Goal: Task Accomplishment & Management: Complete application form

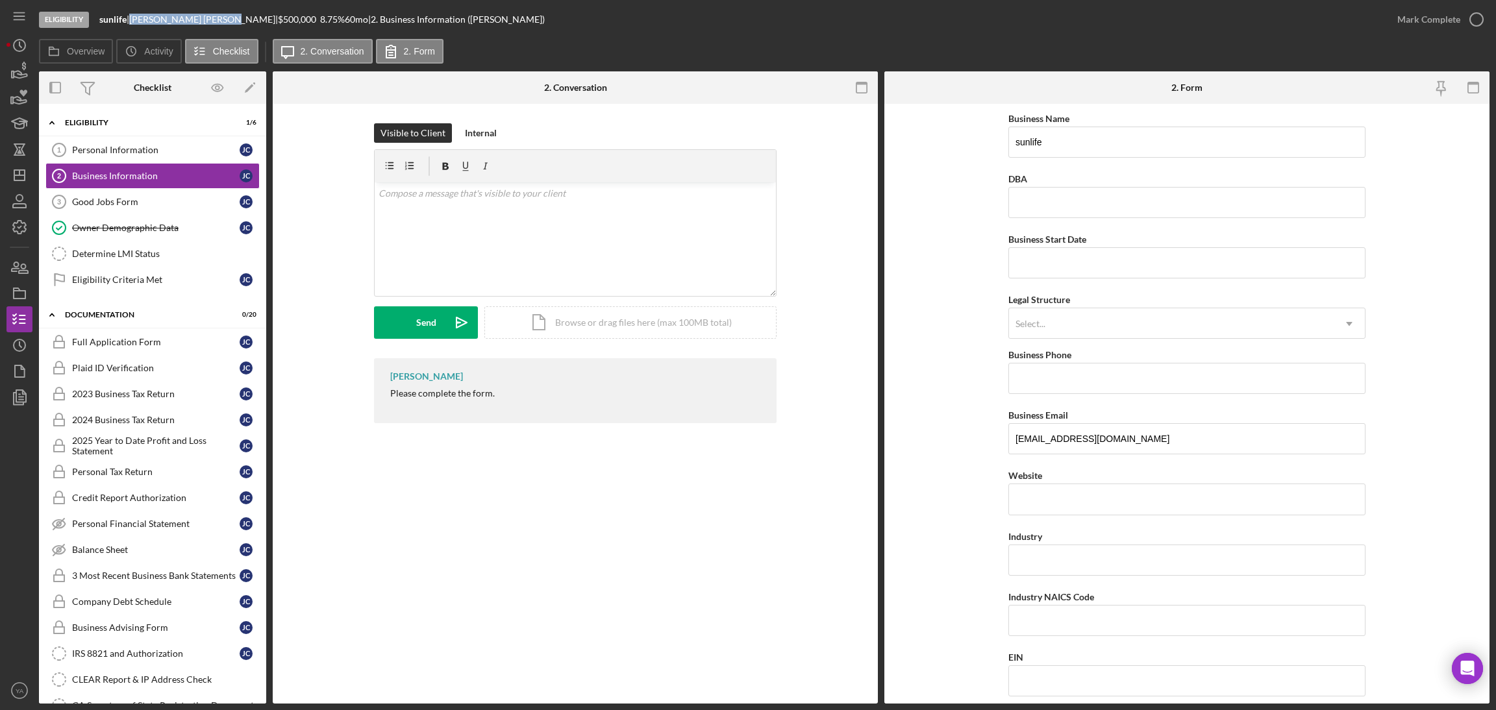
scroll to position [97, 0]
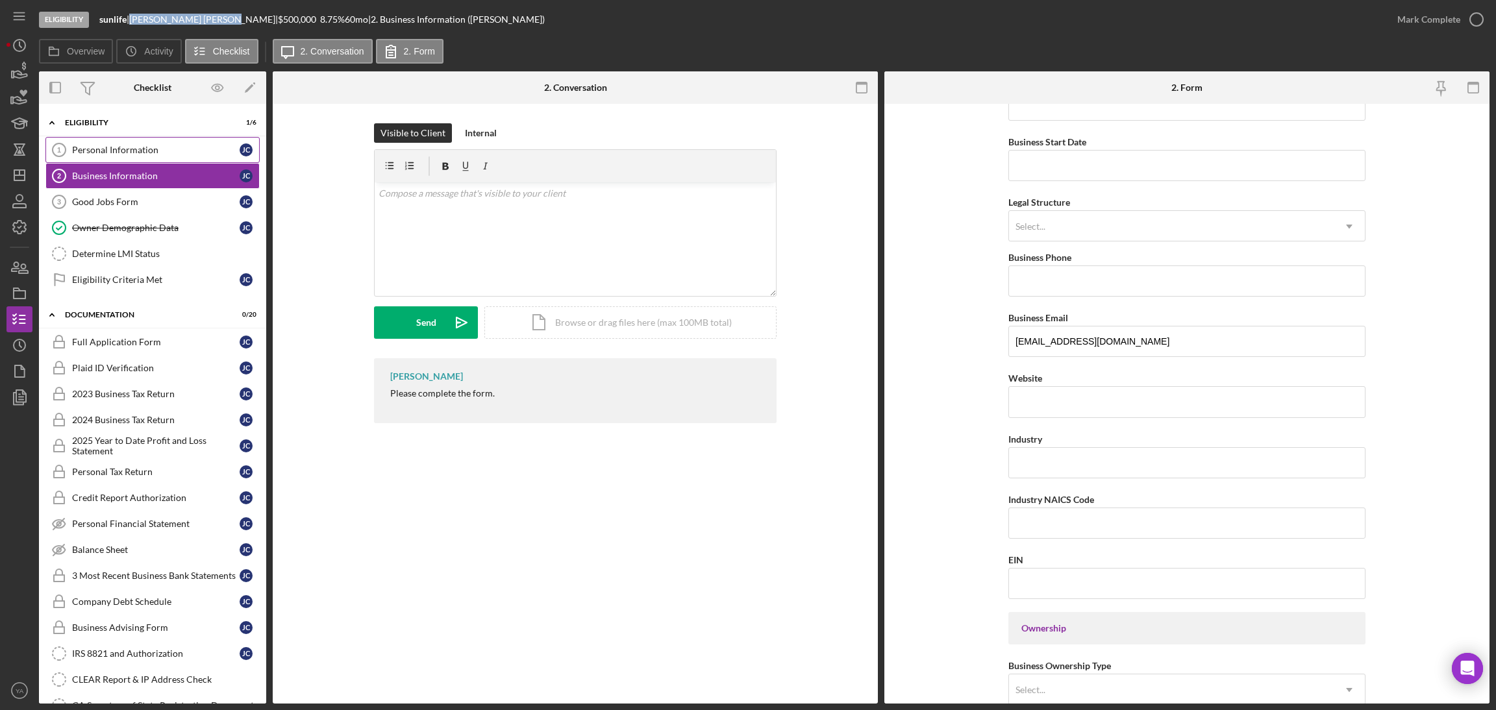
click at [153, 153] on div "Personal Information" at bounding box center [156, 150] width 168 height 10
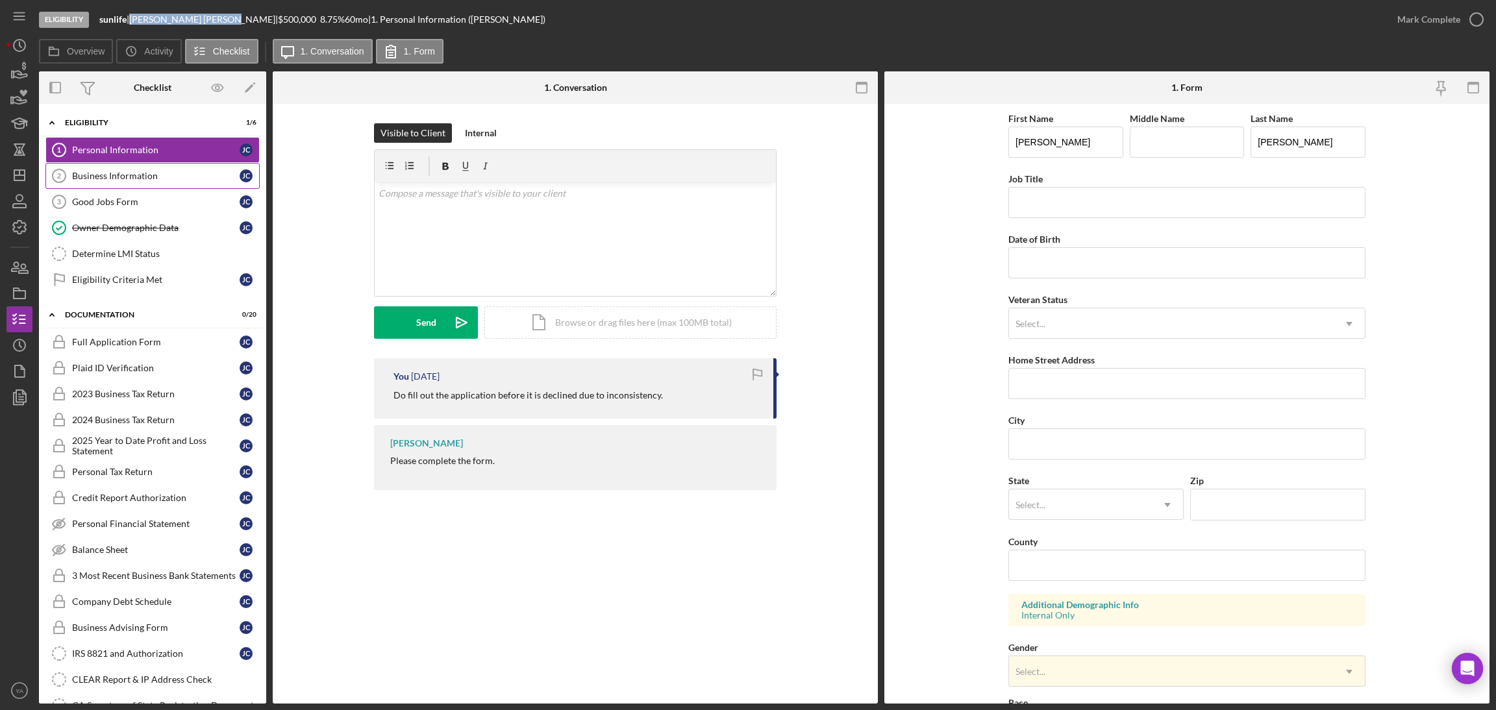
click at [126, 175] on div "Business Information" at bounding box center [156, 176] width 168 height 10
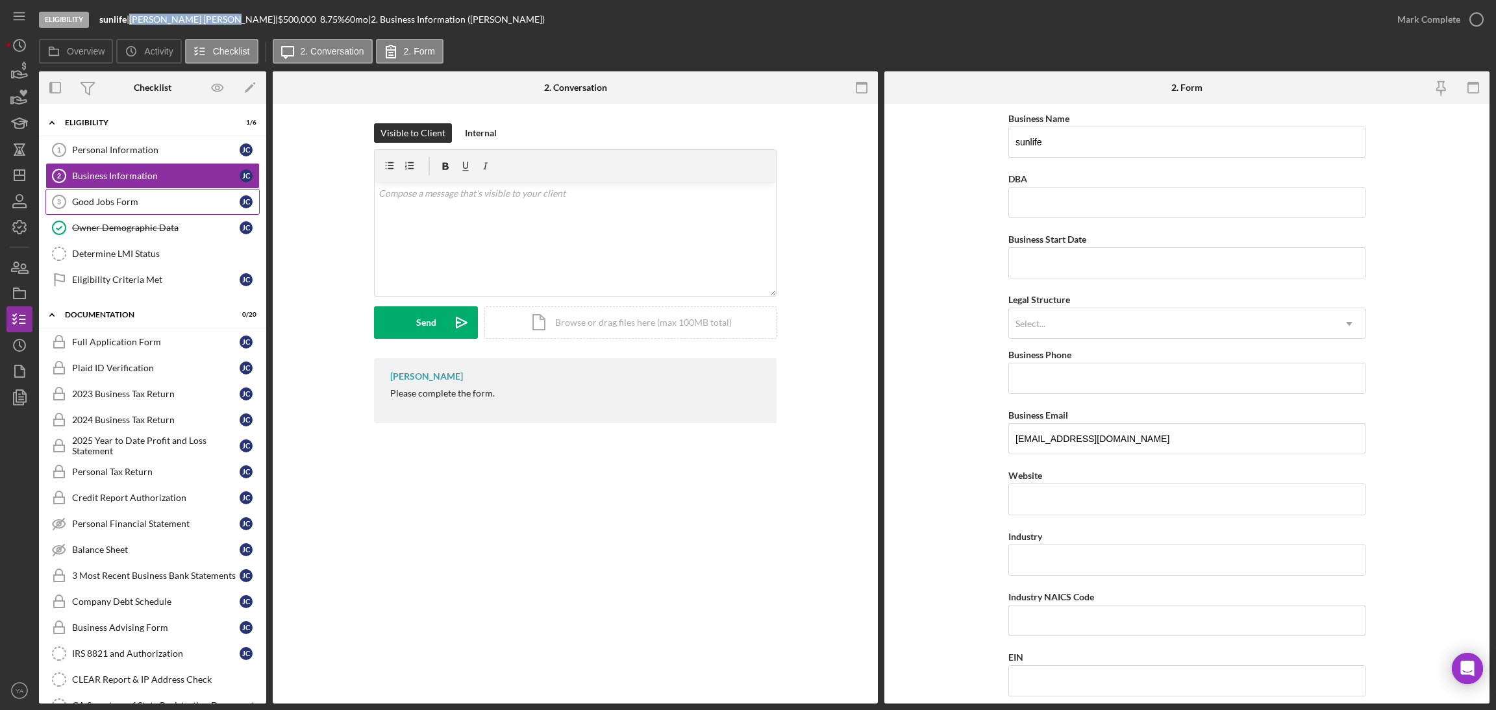
click at [141, 202] on div "Good Jobs Form" at bounding box center [156, 202] width 168 height 10
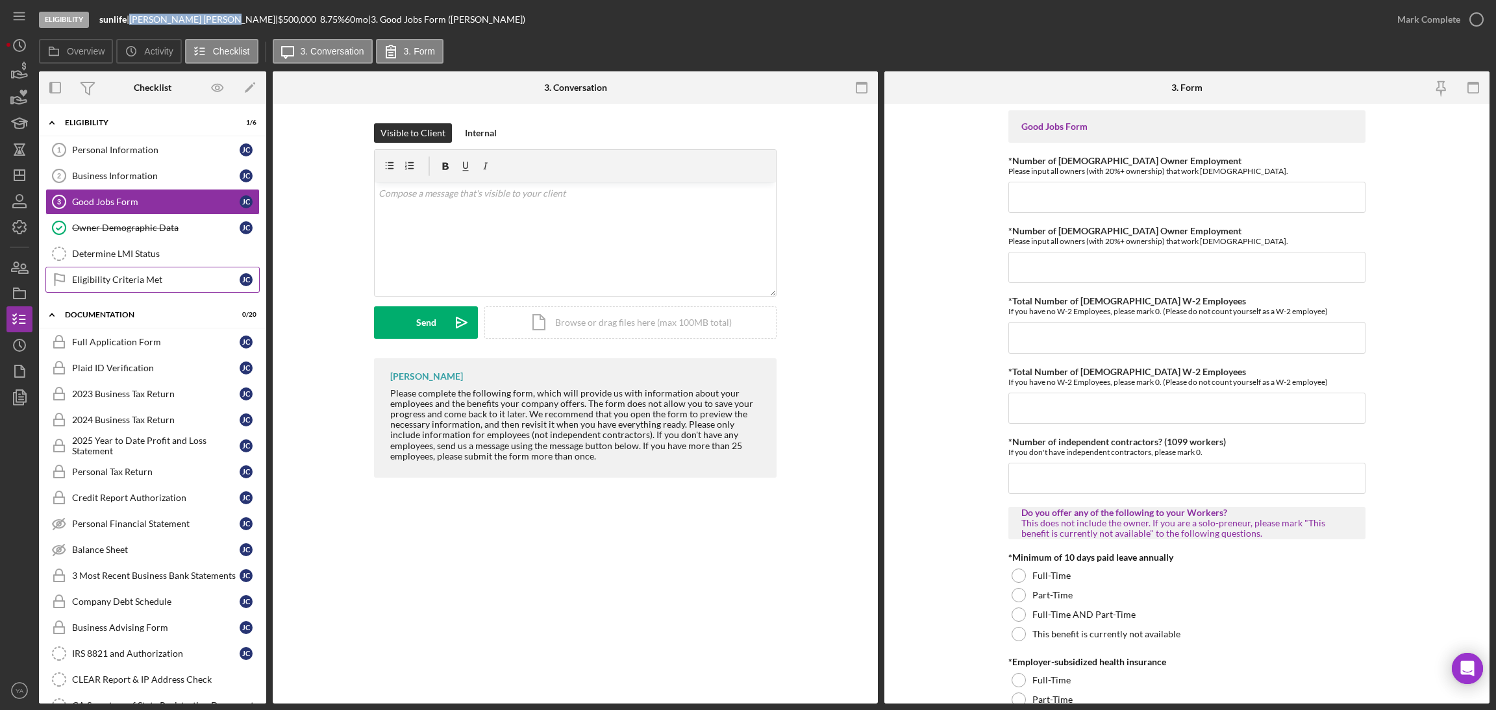
click at [145, 270] on link "Eligibility Criteria Met Eligibility Criteria Met [PERSON_NAME]" at bounding box center [152, 280] width 214 height 26
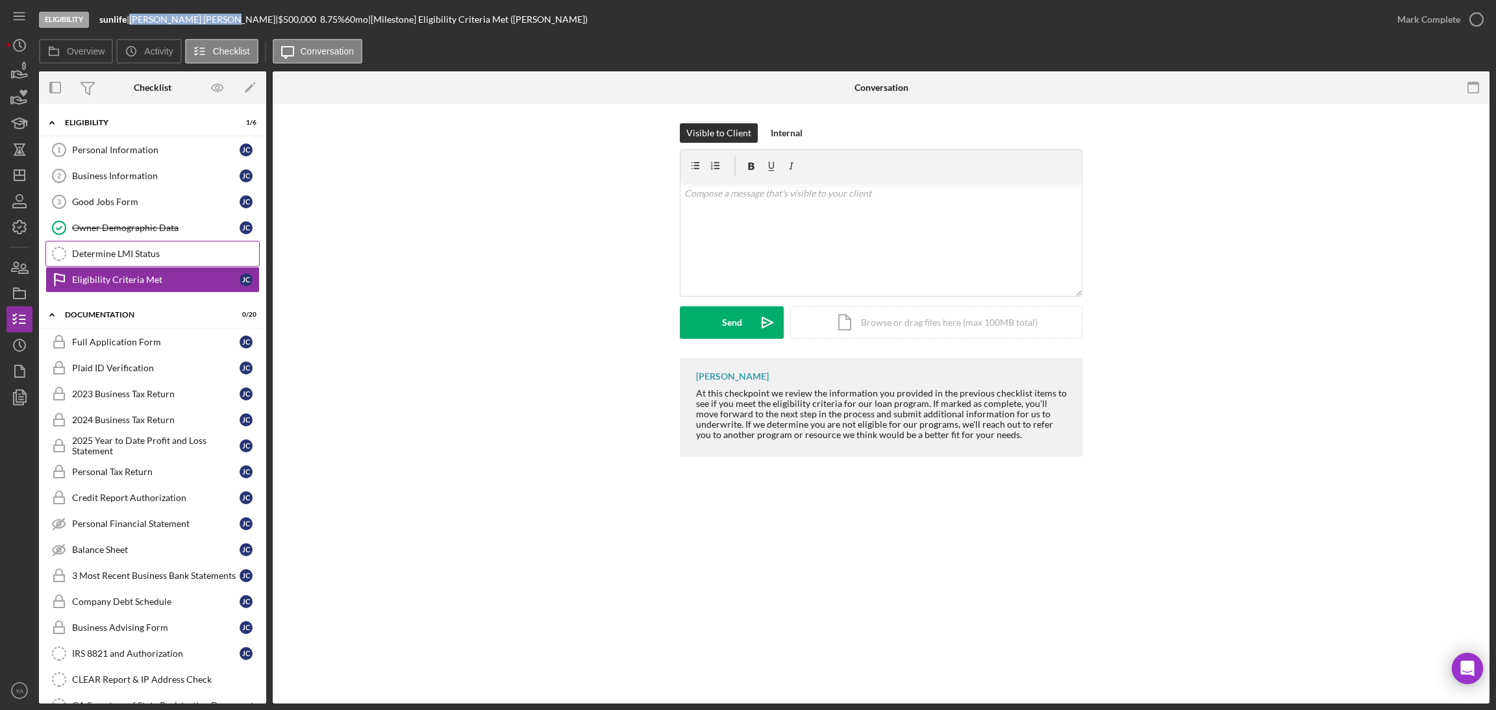
click at [154, 249] on div "Determine LMI Status" at bounding box center [165, 254] width 187 height 10
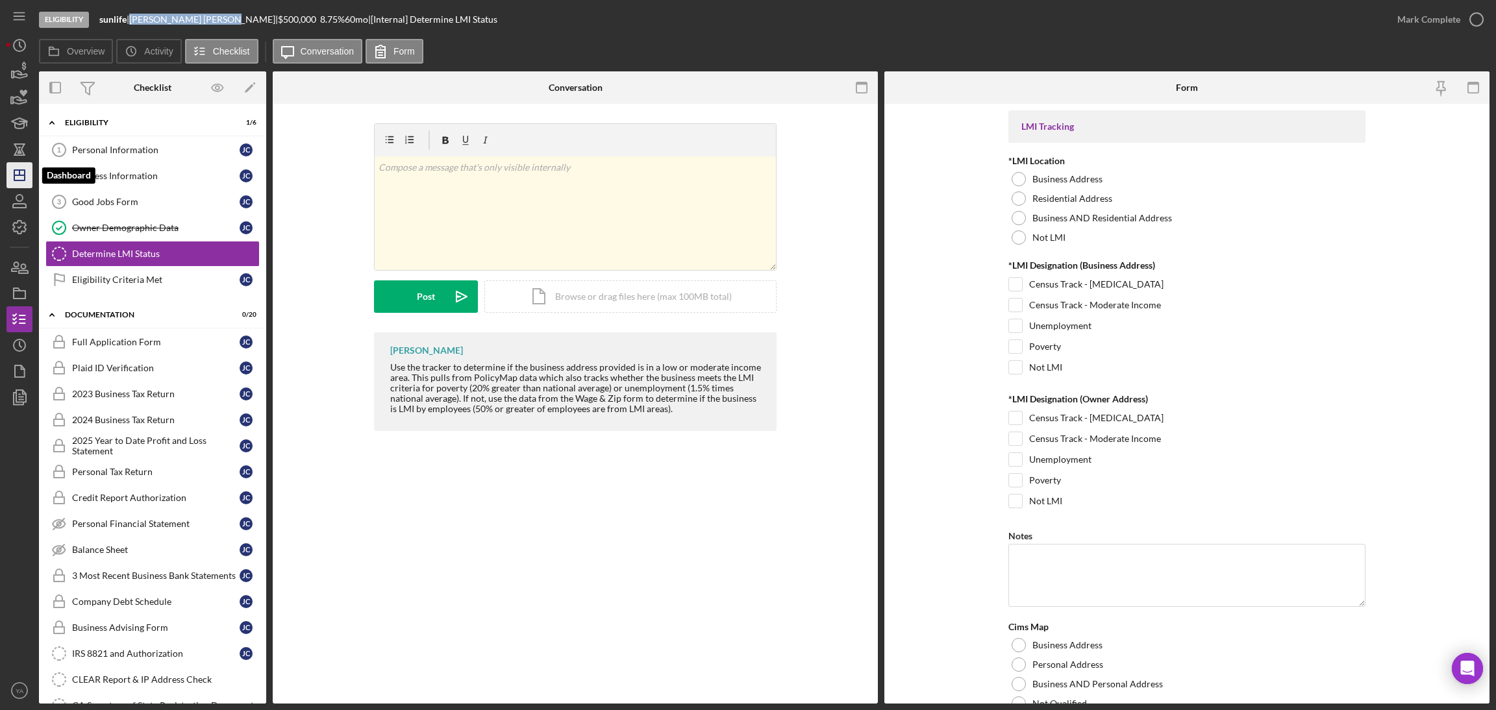
click at [18, 187] on icon "Icon/Dashboard" at bounding box center [19, 175] width 32 height 32
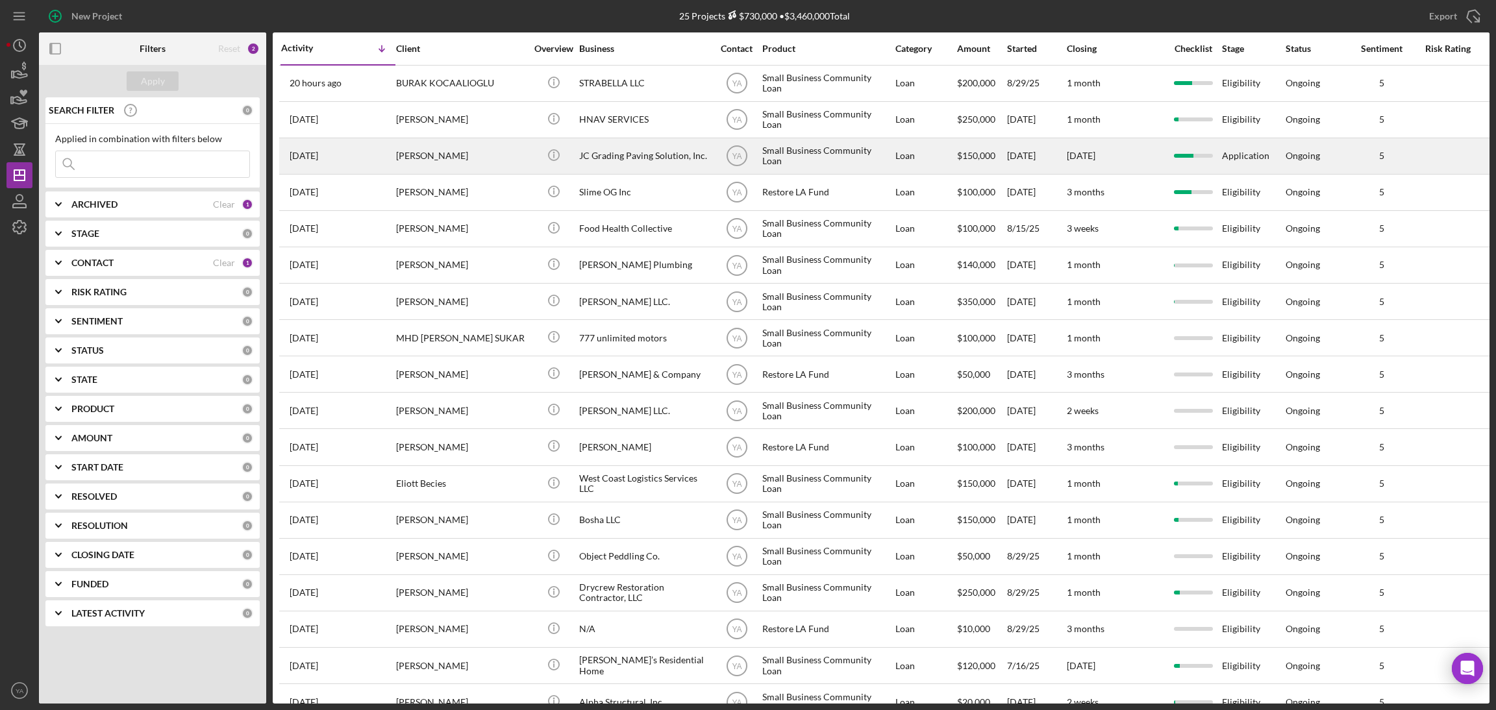
click at [640, 140] on div "JC Grading Paving Solution, Inc." at bounding box center [644, 156] width 130 height 34
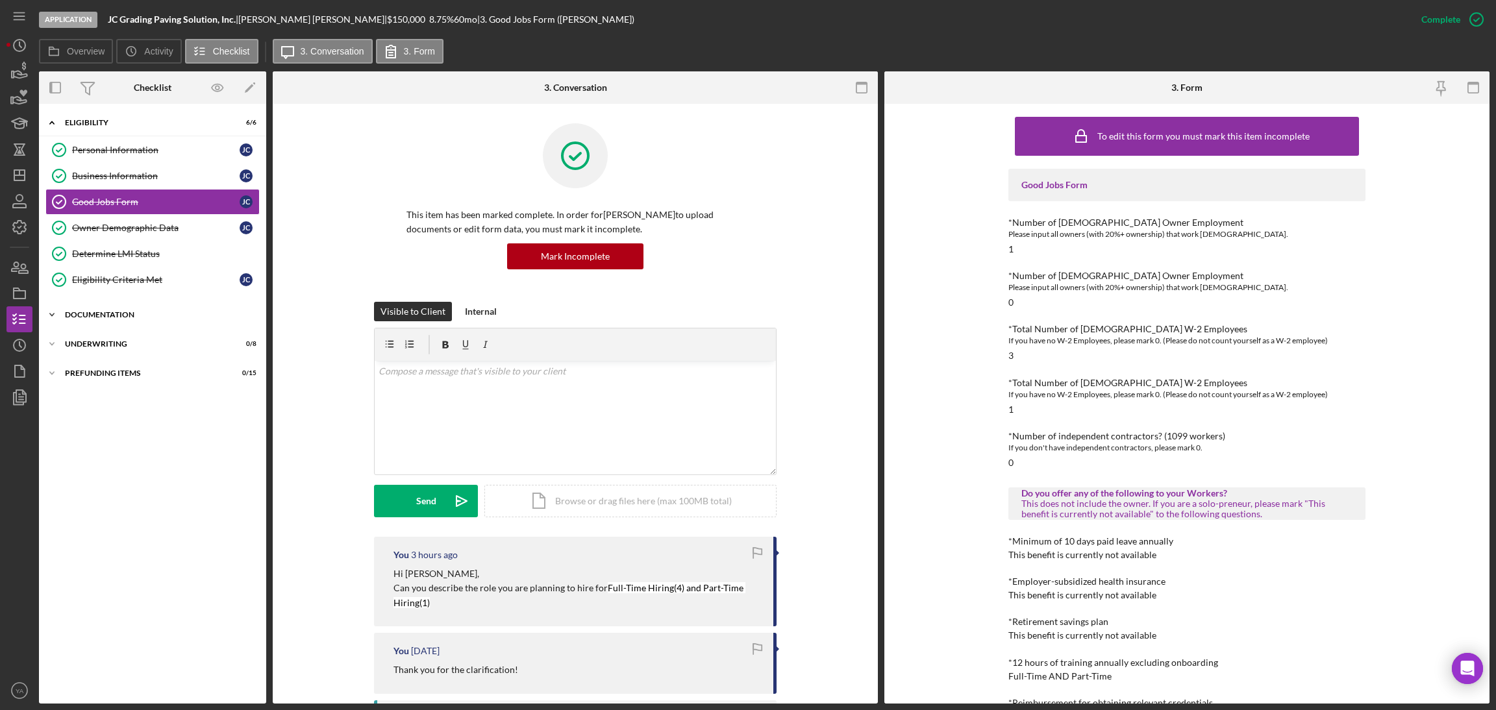
click at [138, 312] on div "Documentation" at bounding box center [157, 315] width 185 height 8
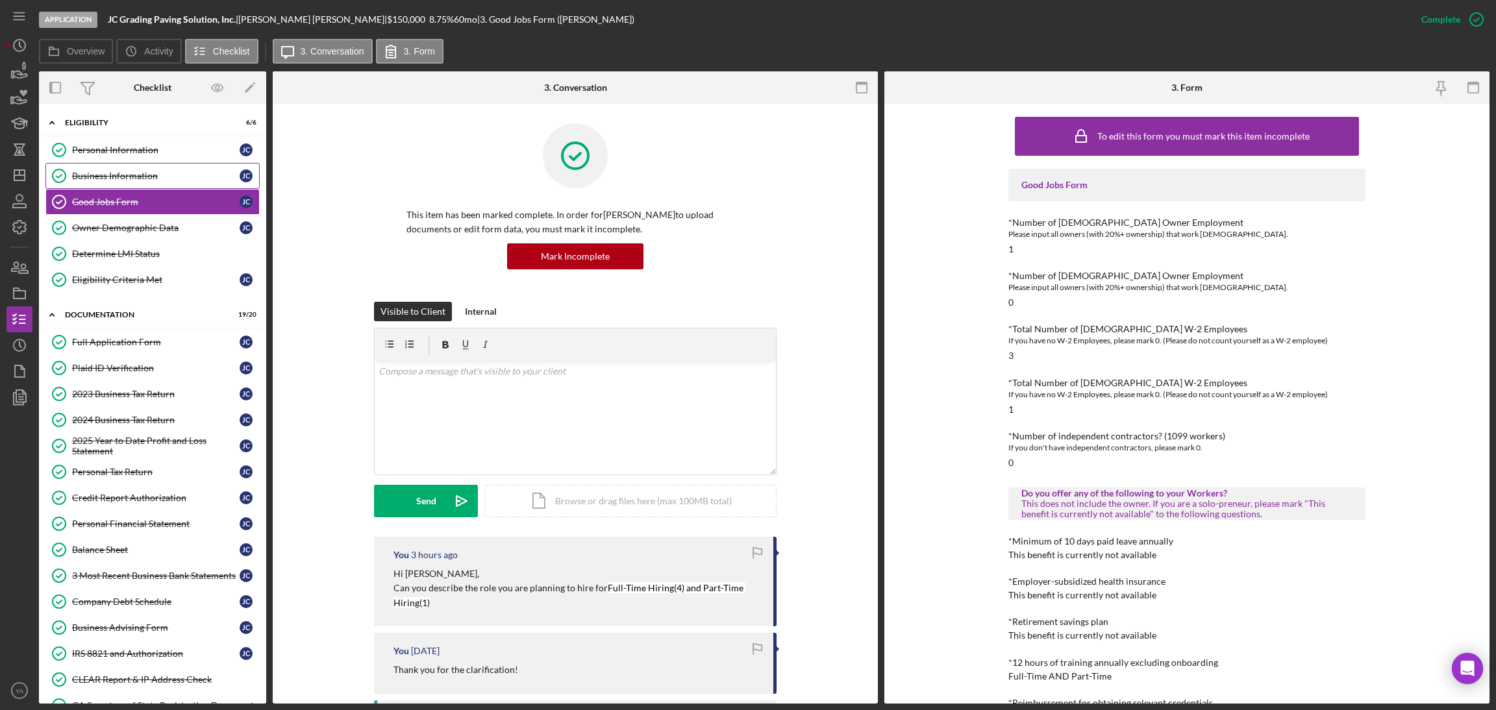
click at [156, 169] on link "Business Information Business Information [PERSON_NAME]" at bounding box center [152, 176] width 214 height 26
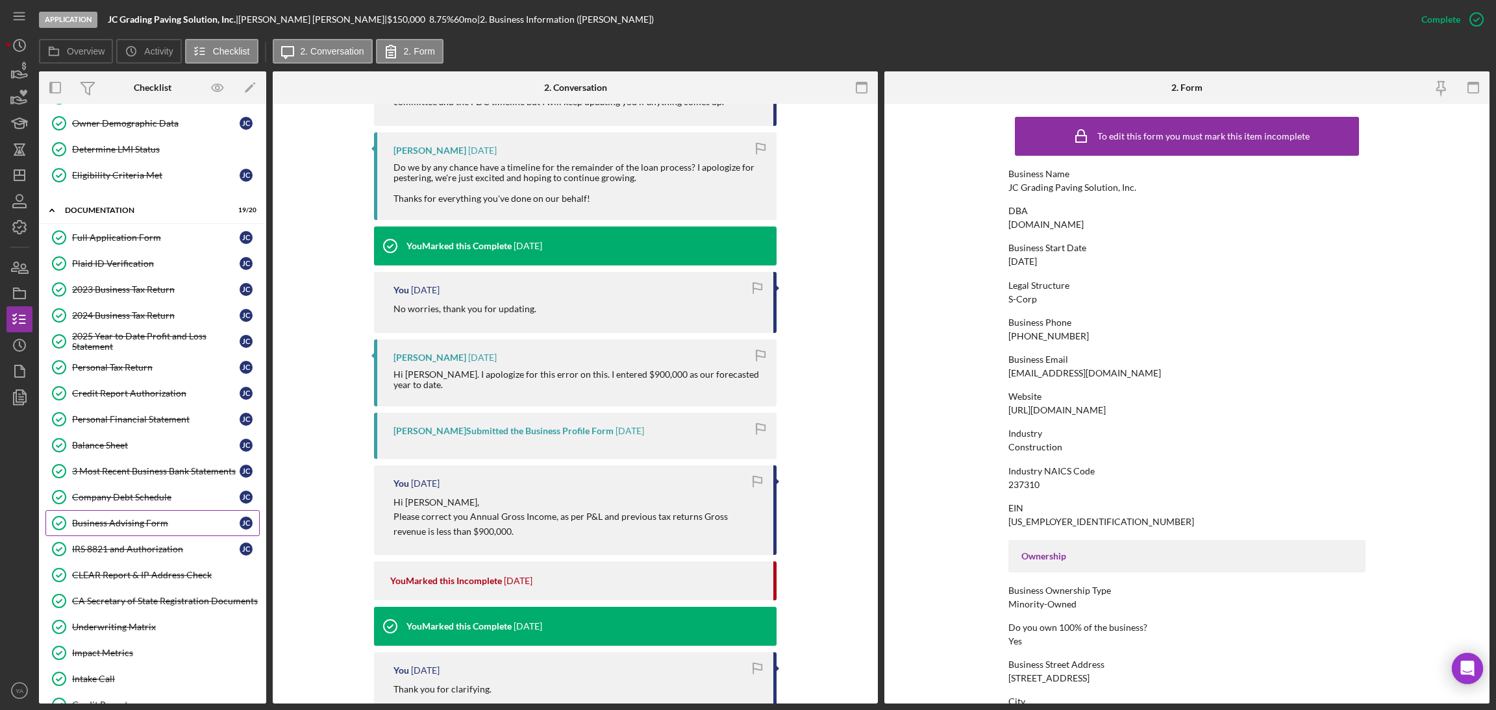
scroll to position [221, 0]
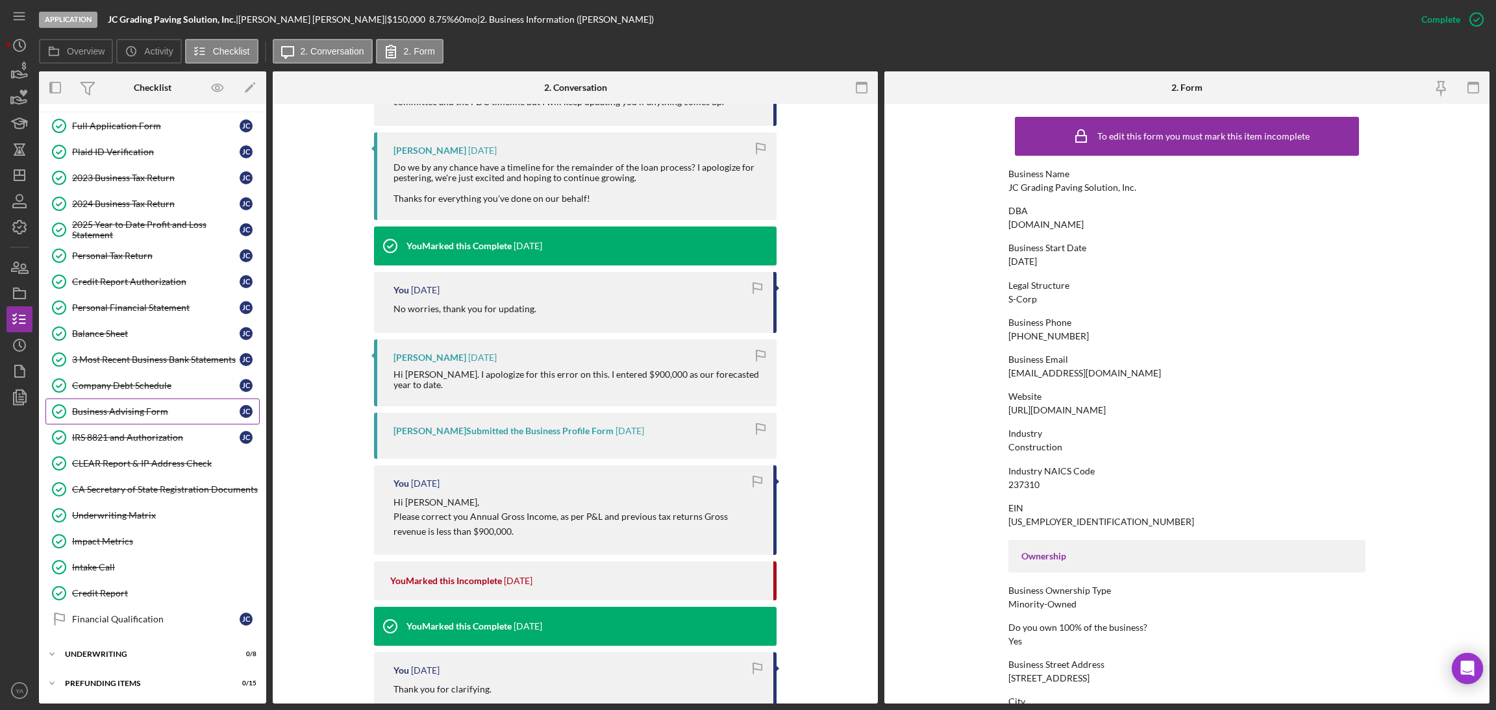
click at [124, 413] on div "Business Advising Form" at bounding box center [156, 411] width 168 height 10
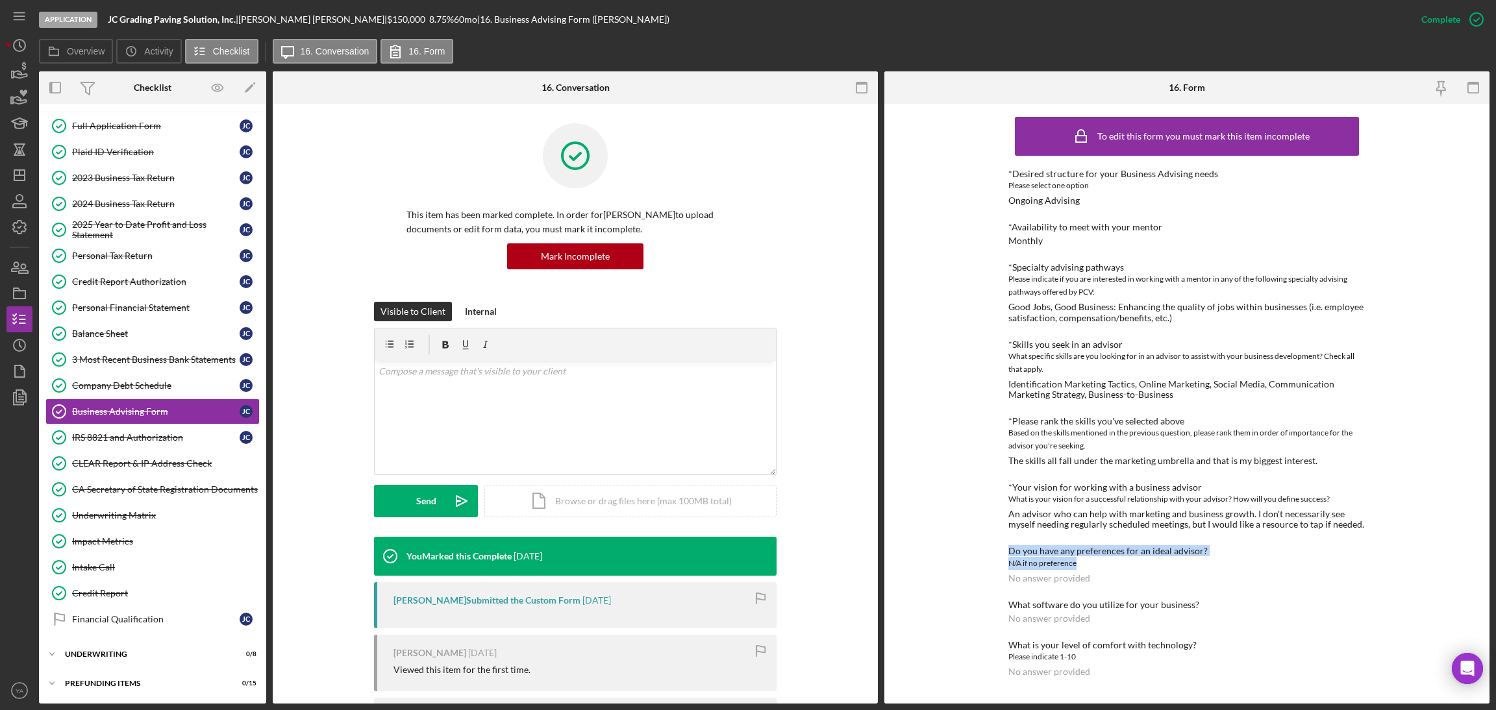
drag, startPoint x: 1010, startPoint y: 553, endPoint x: 1216, endPoint y: 563, distance: 206.1
click at [1216, 563] on div "Do you have any preferences for an ideal advisor? N/A if no preference No answe…" at bounding box center [1186, 564] width 357 height 37
click at [1134, 560] on div "N/A if no preference" at bounding box center [1186, 563] width 357 height 13
click at [1024, 596] on div "*Desired structure for your Business Advising needs Please select one option On…" at bounding box center [1186, 423] width 357 height 508
click at [1133, 597] on div "*Desired structure for your Business Advising needs Please select one option On…" at bounding box center [1186, 423] width 357 height 508
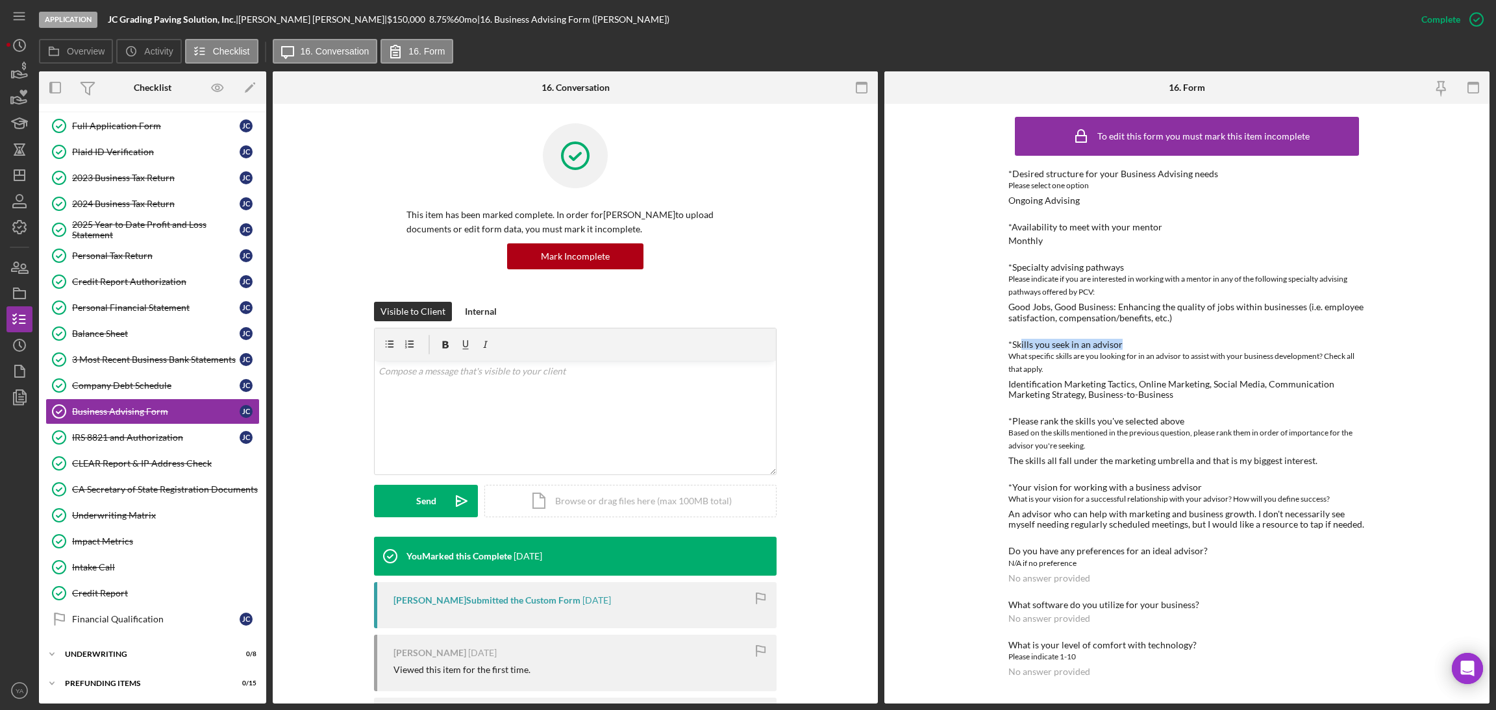
drag, startPoint x: 1022, startPoint y: 347, endPoint x: 1190, endPoint y: 343, distance: 168.2
click at [1190, 343] on div "*Skills you seek in an advisor" at bounding box center [1186, 345] width 357 height 10
click at [1078, 308] on div "Good Jobs, Good Business: Enhancing the quality of jobs within businesses (i.e.…" at bounding box center [1186, 312] width 357 height 21
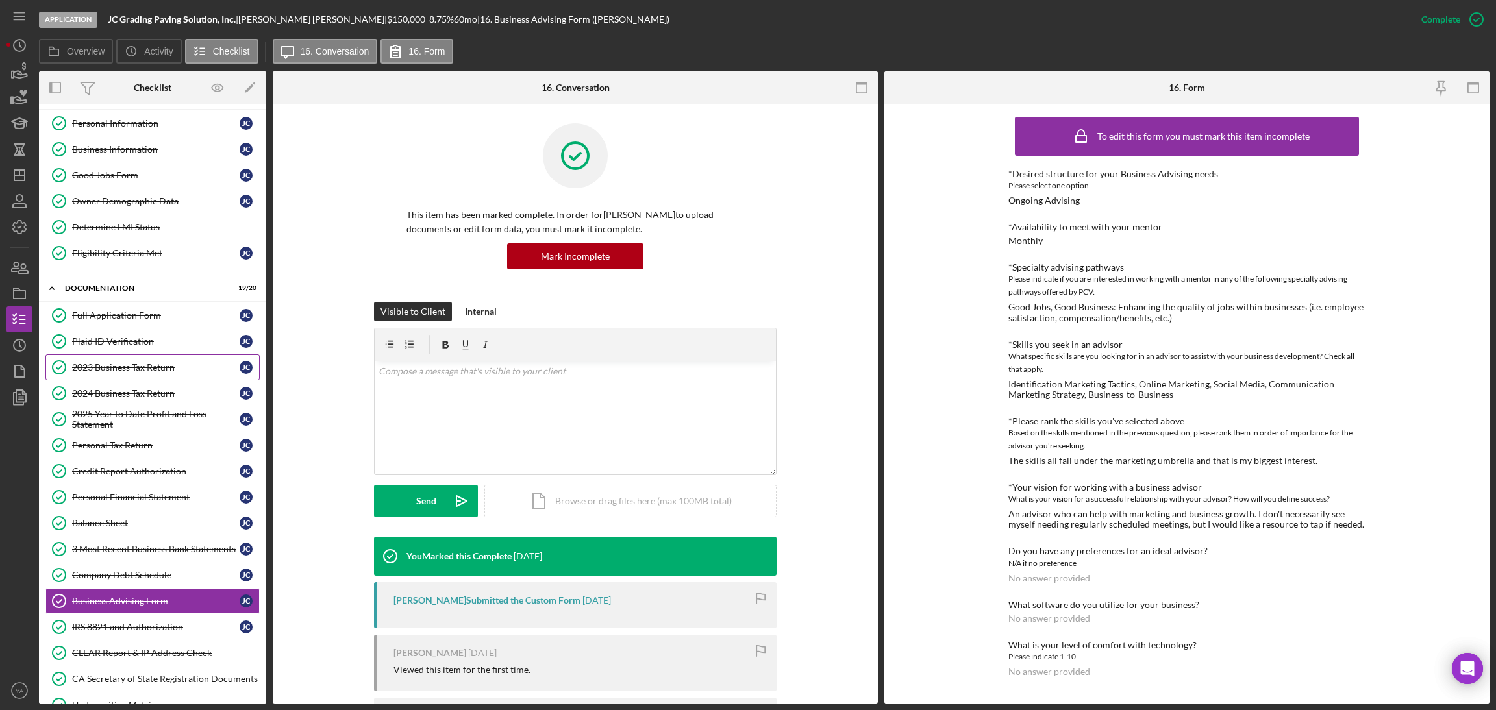
click at [147, 364] on div "2023 Business Tax Return" at bounding box center [156, 367] width 168 height 10
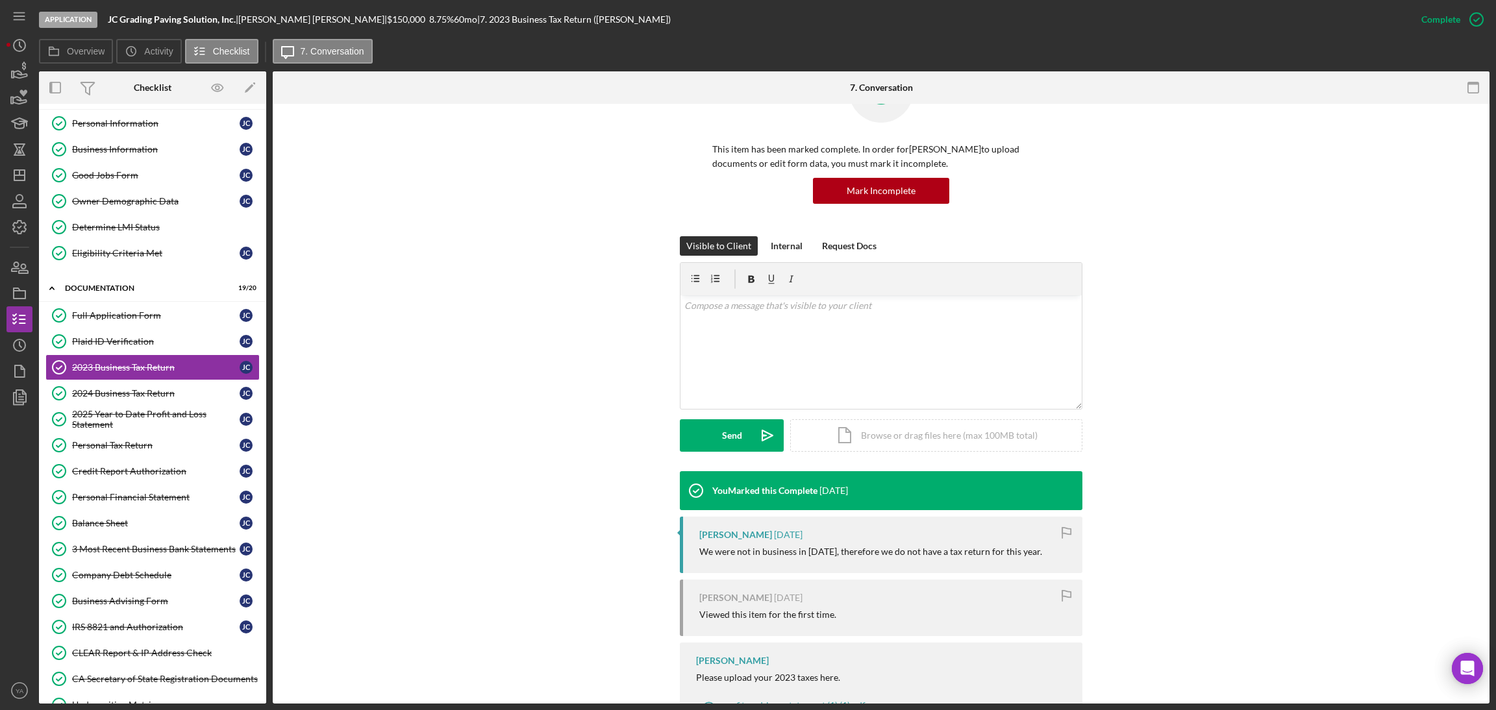
scroll to position [119, 0]
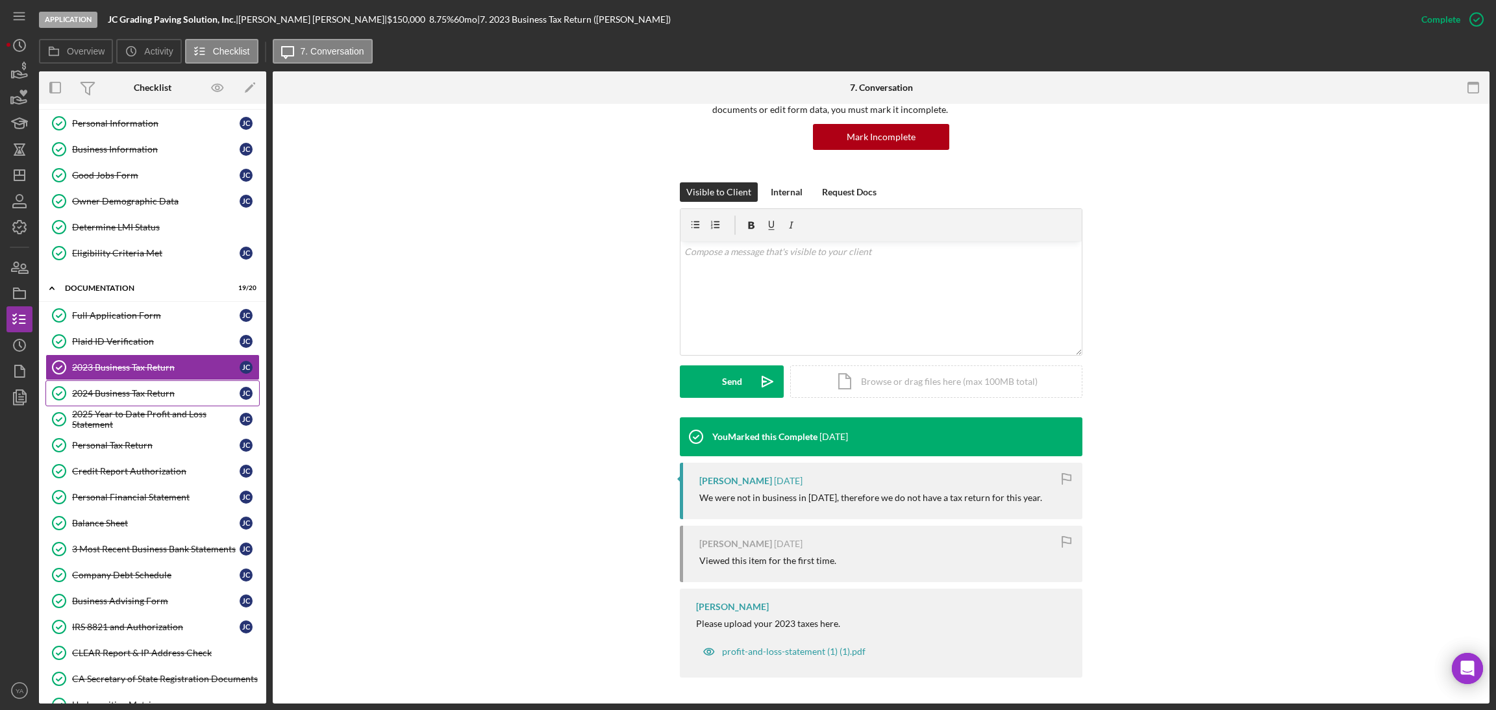
click at [110, 402] on link "2024 Business Tax Return 2024 Business Tax Return [PERSON_NAME]" at bounding box center [152, 394] width 214 height 26
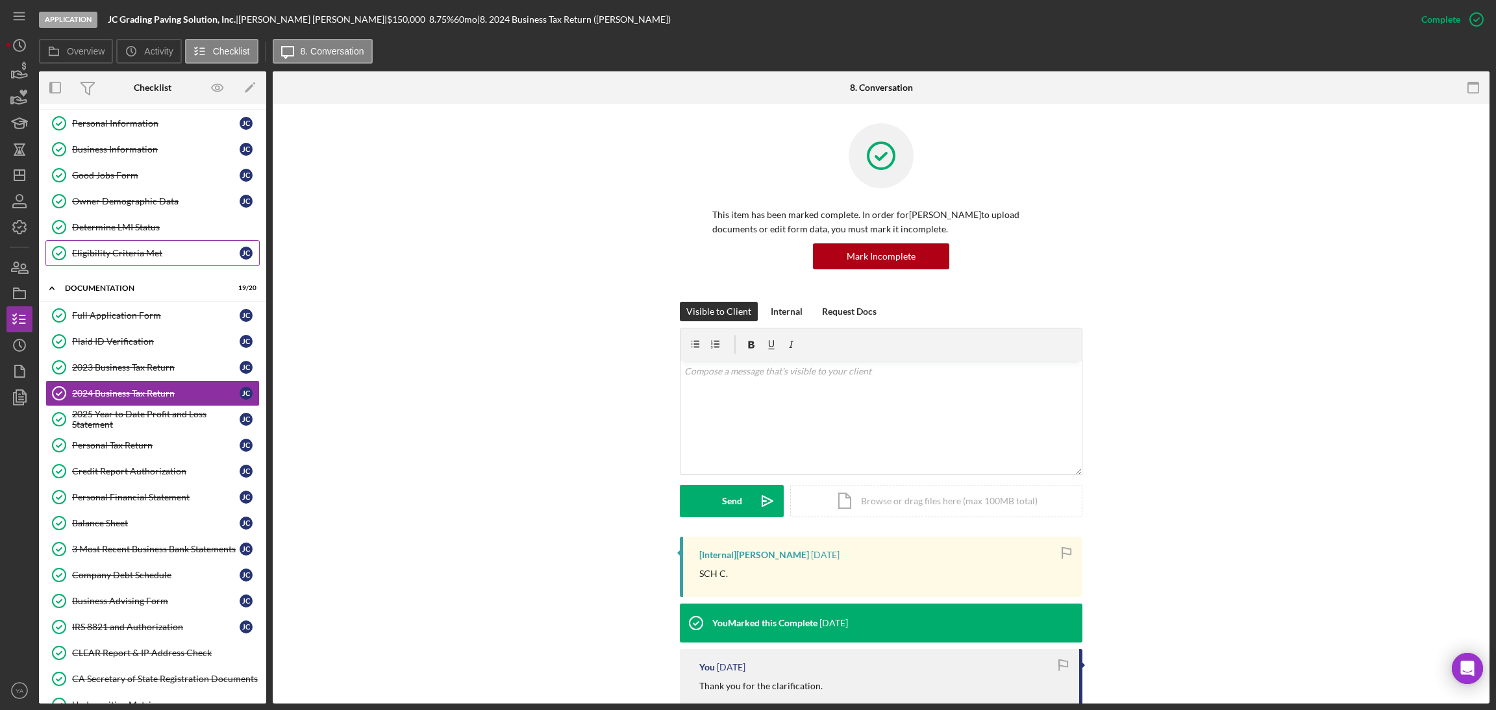
click at [156, 247] on link "Eligibility Criteria Met Eligibility Criteria Met [PERSON_NAME]" at bounding box center [152, 253] width 214 height 26
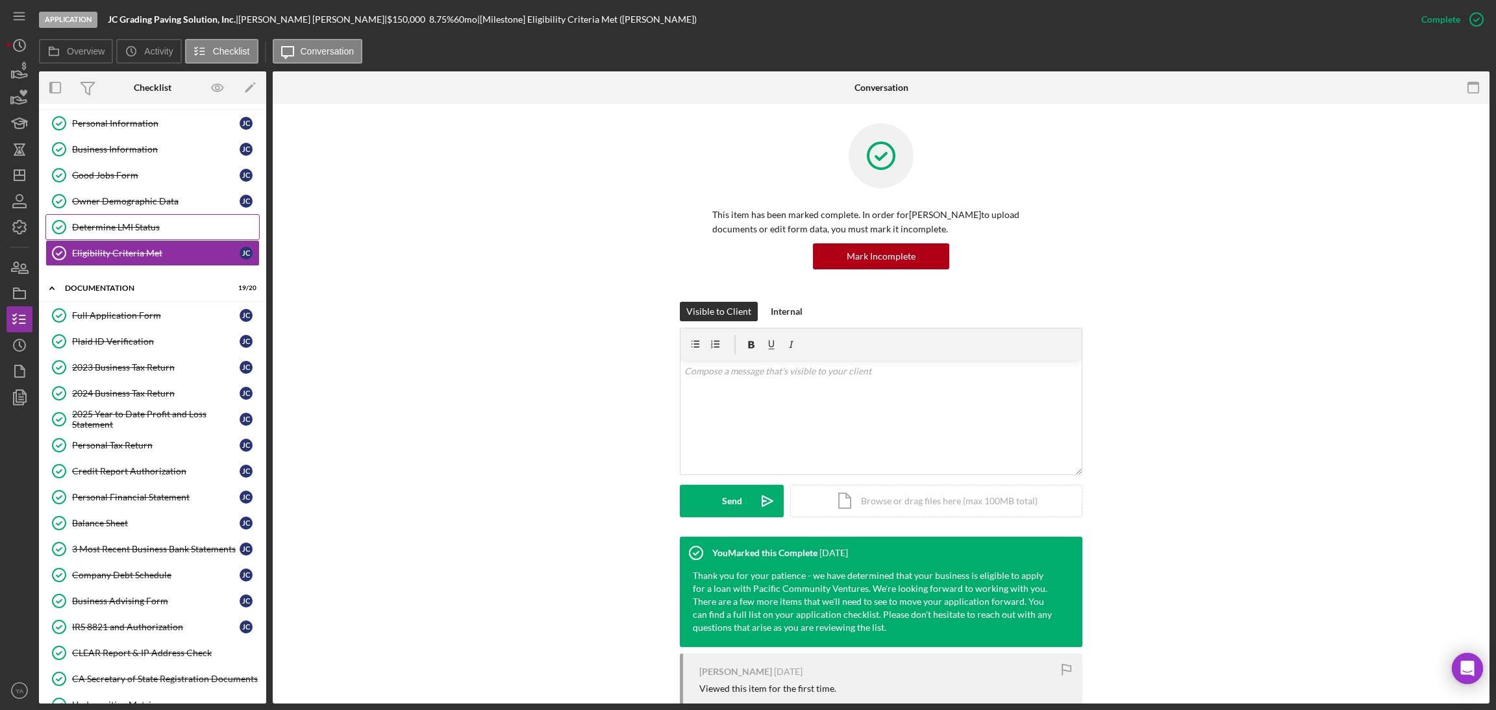
click at [140, 223] on div "Determine LMI Status" at bounding box center [165, 227] width 187 height 10
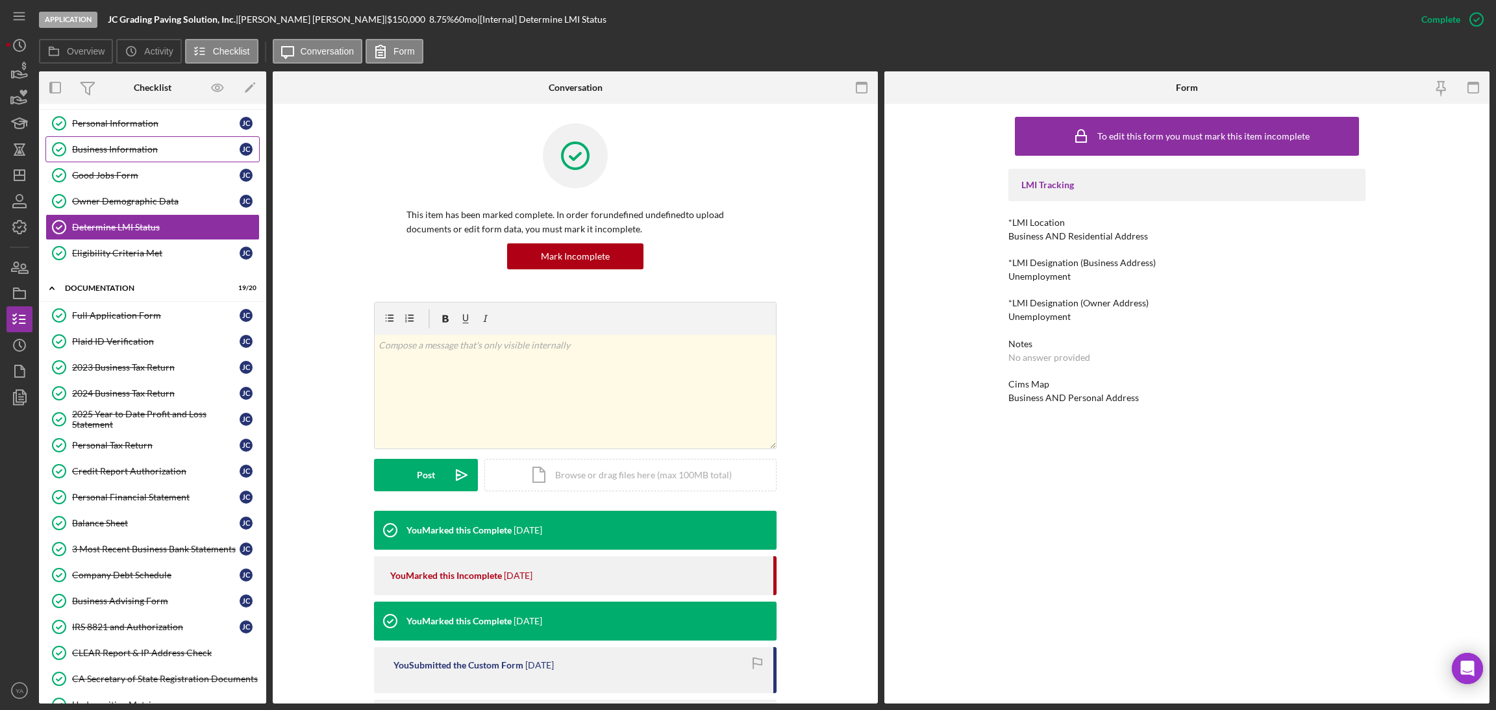
click at [153, 156] on link "Business Information Business Information [PERSON_NAME]" at bounding box center [152, 149] width 214 height 26
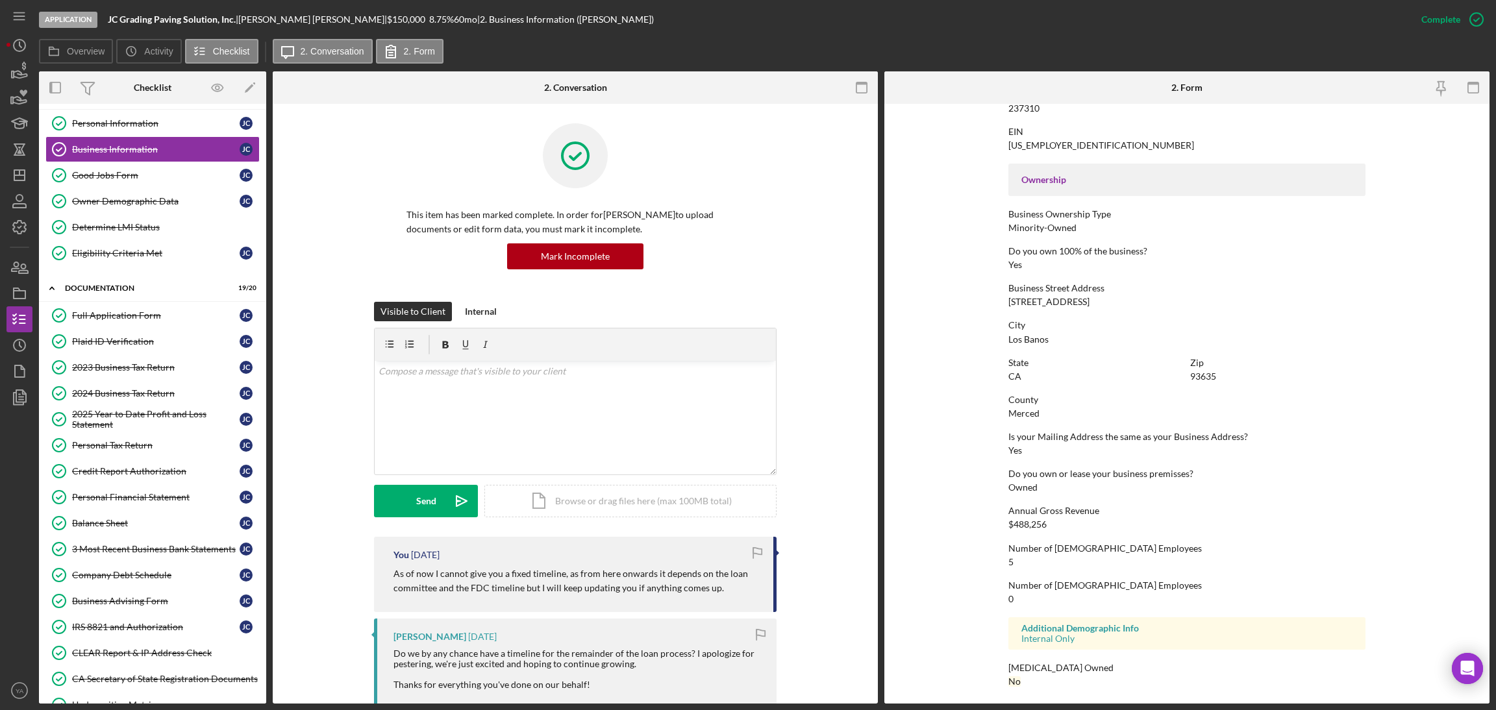
scroll to position [379, 0]
click at [137, 129] on link "Personal Information Personal Information [PERSON_NAME]" at bounding box center [152, 123] width 214 height 26
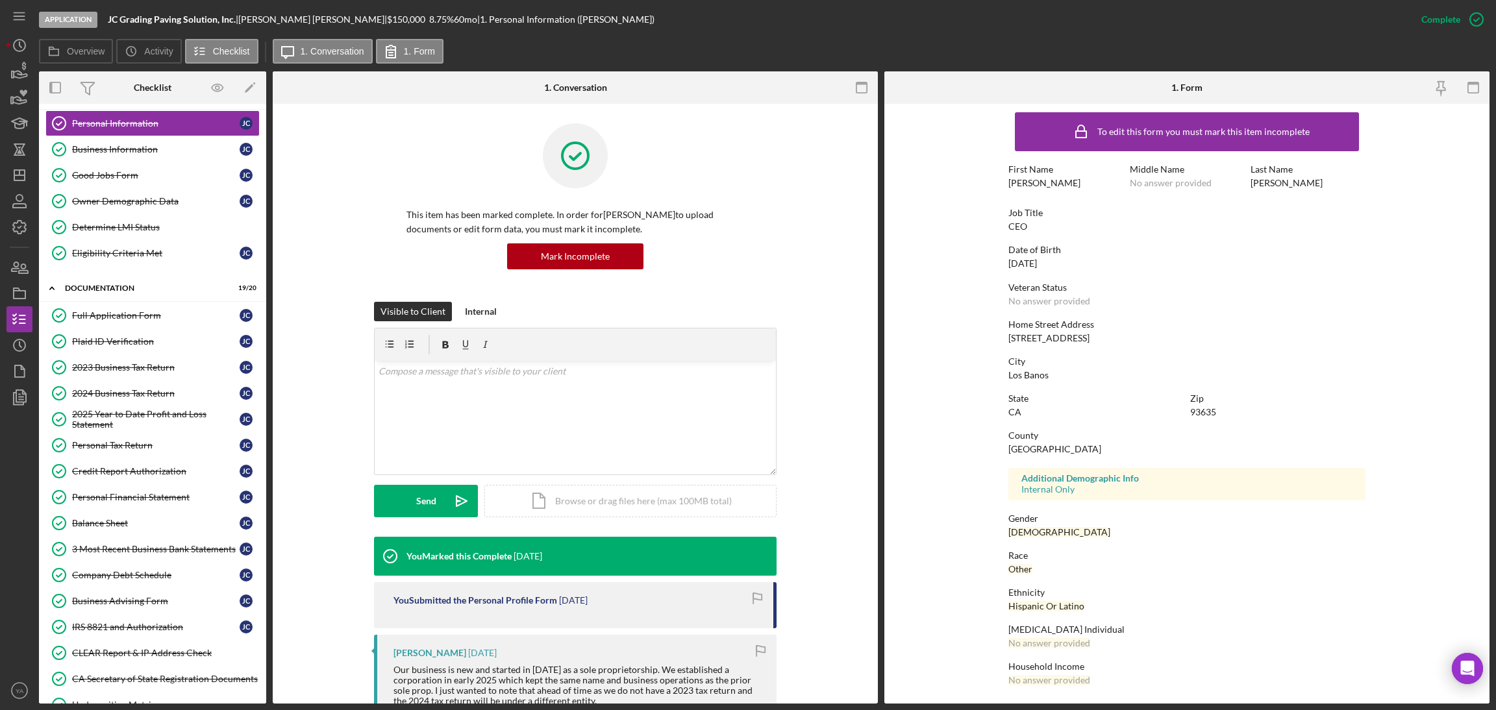
scroll to position [5, 0]
click at [21, 180] on polygon "button" at bounding box center [19, 175] width 10 height 10
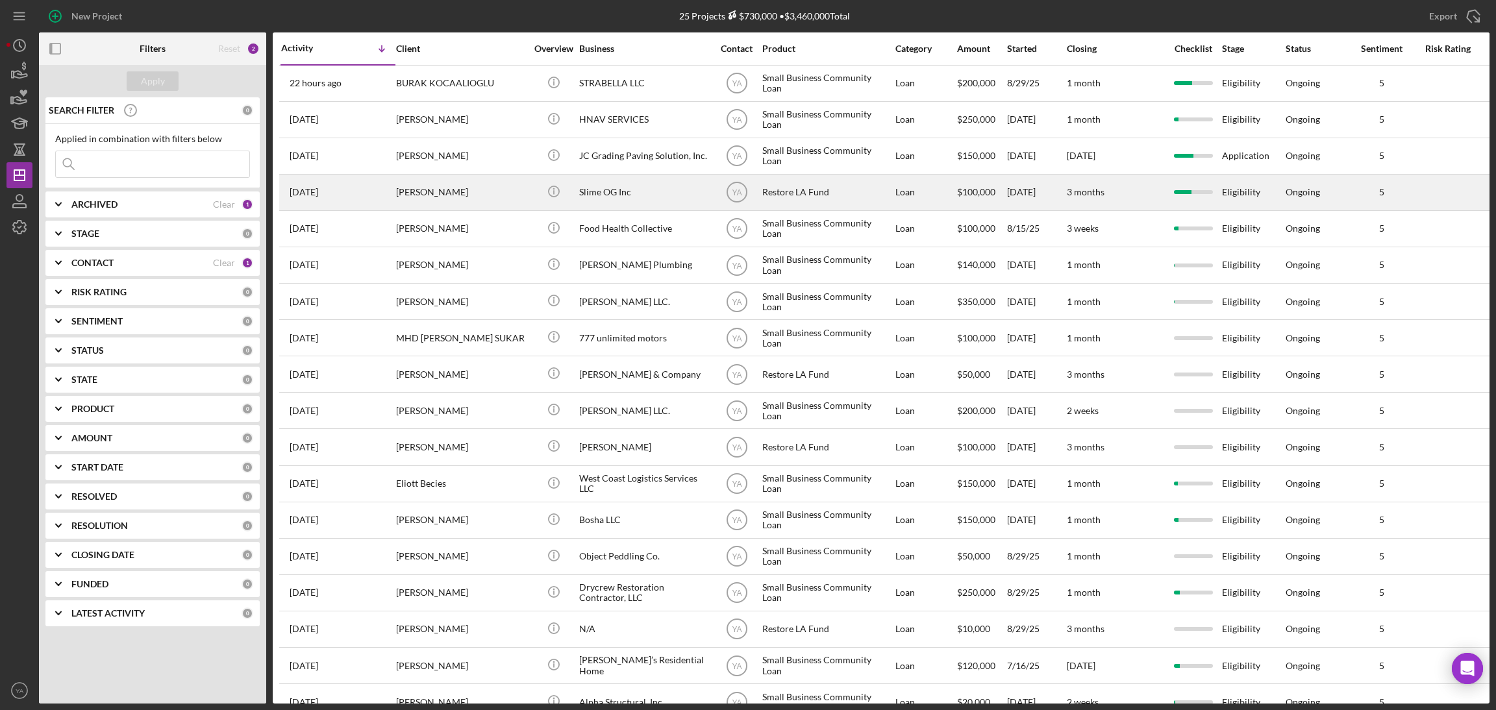
click at [641, 190] on div "Slime OG Inc" at bounding box center [644, 192] width 130 height 34
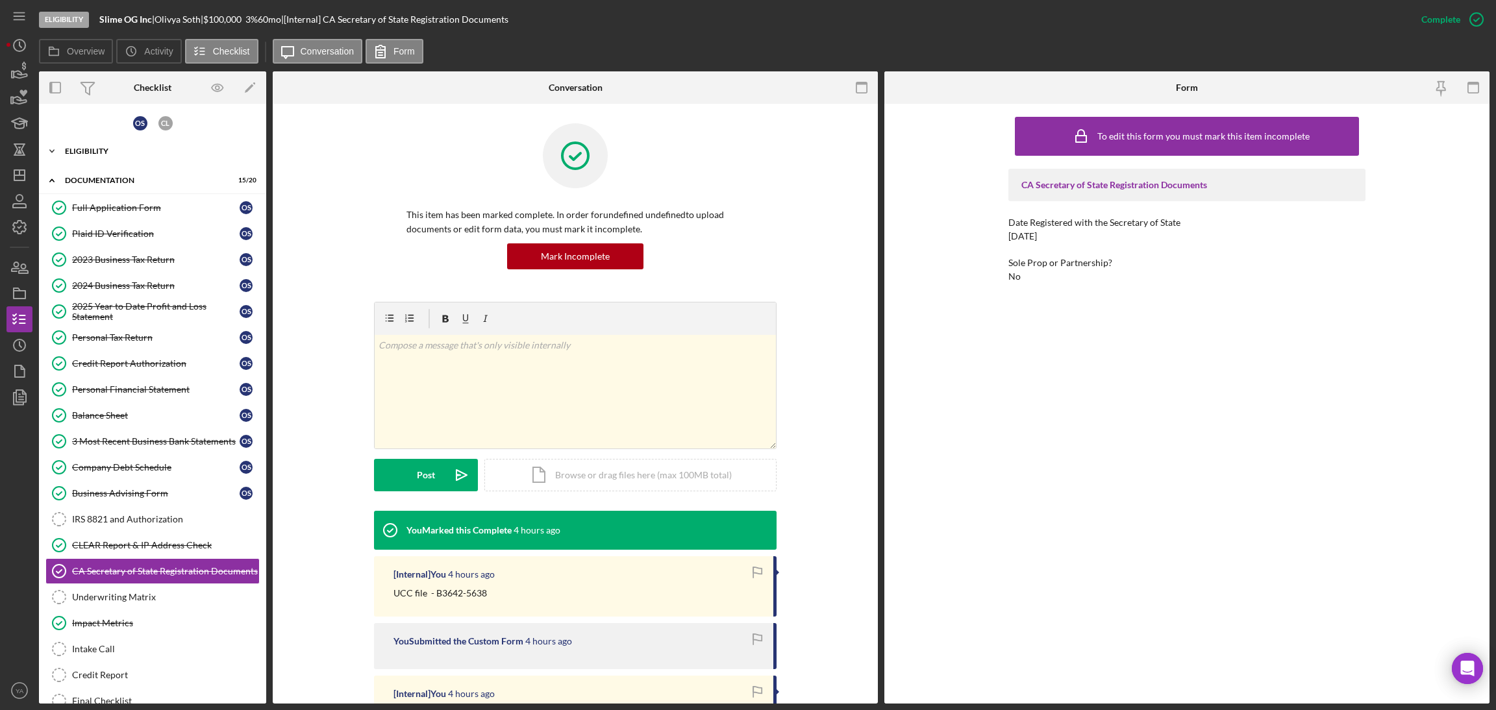
click at [121, 158] on div "Icon/Expander Eligibility 7 / 7" at bounding box center [152, 151] width 227 height 26
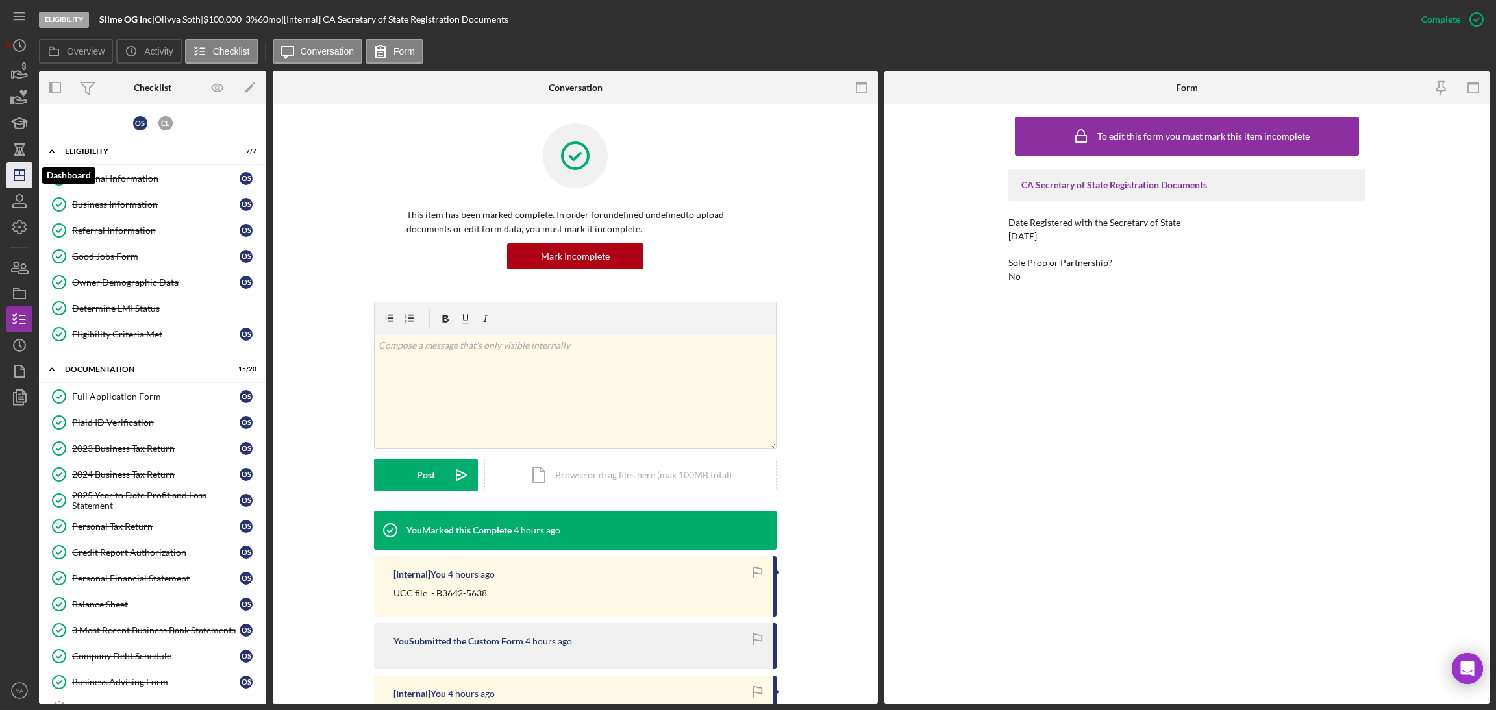
click at [14, 171] on polygon "button" at bounding box center [19, 175] width 10 height 10
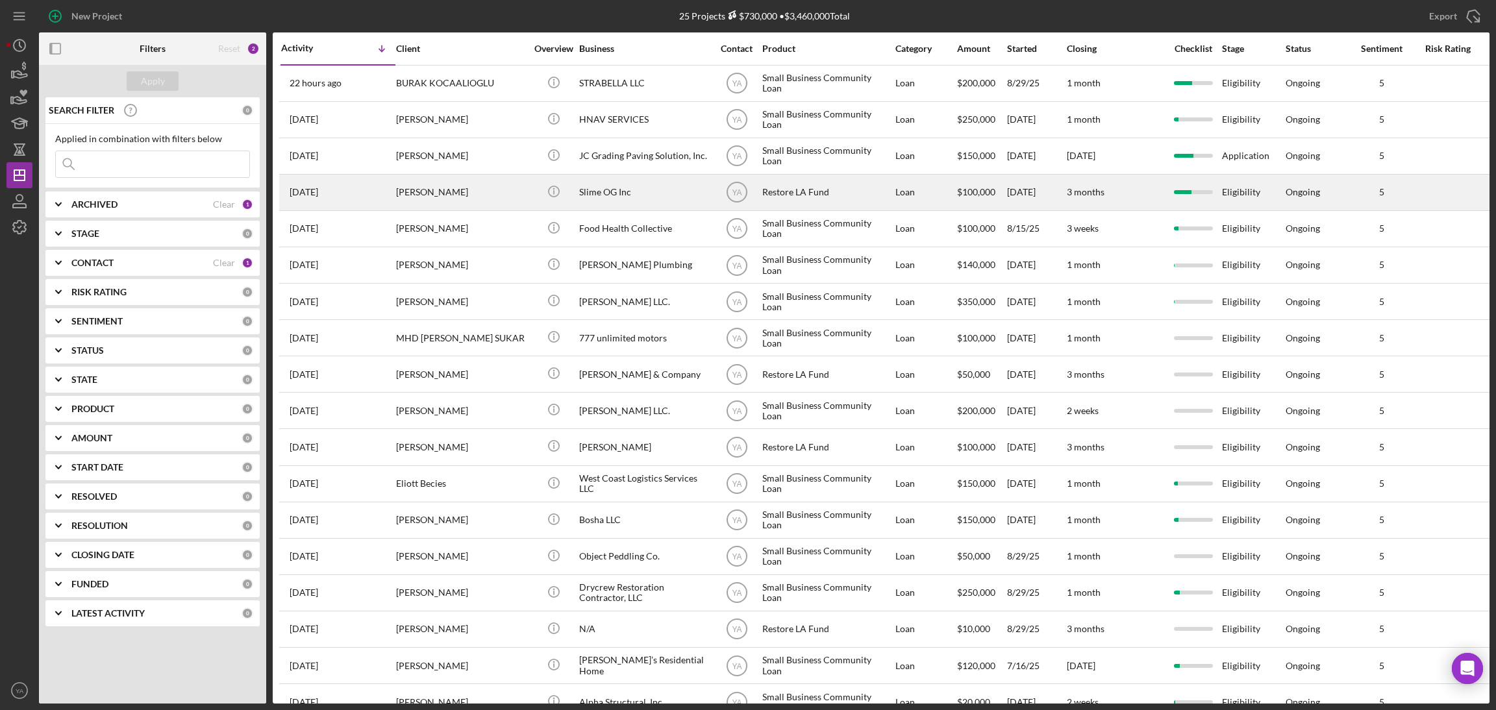
click at [650, 186] on div "Slime OG Inc" at bounding box center [644, 192] width 130 height 34
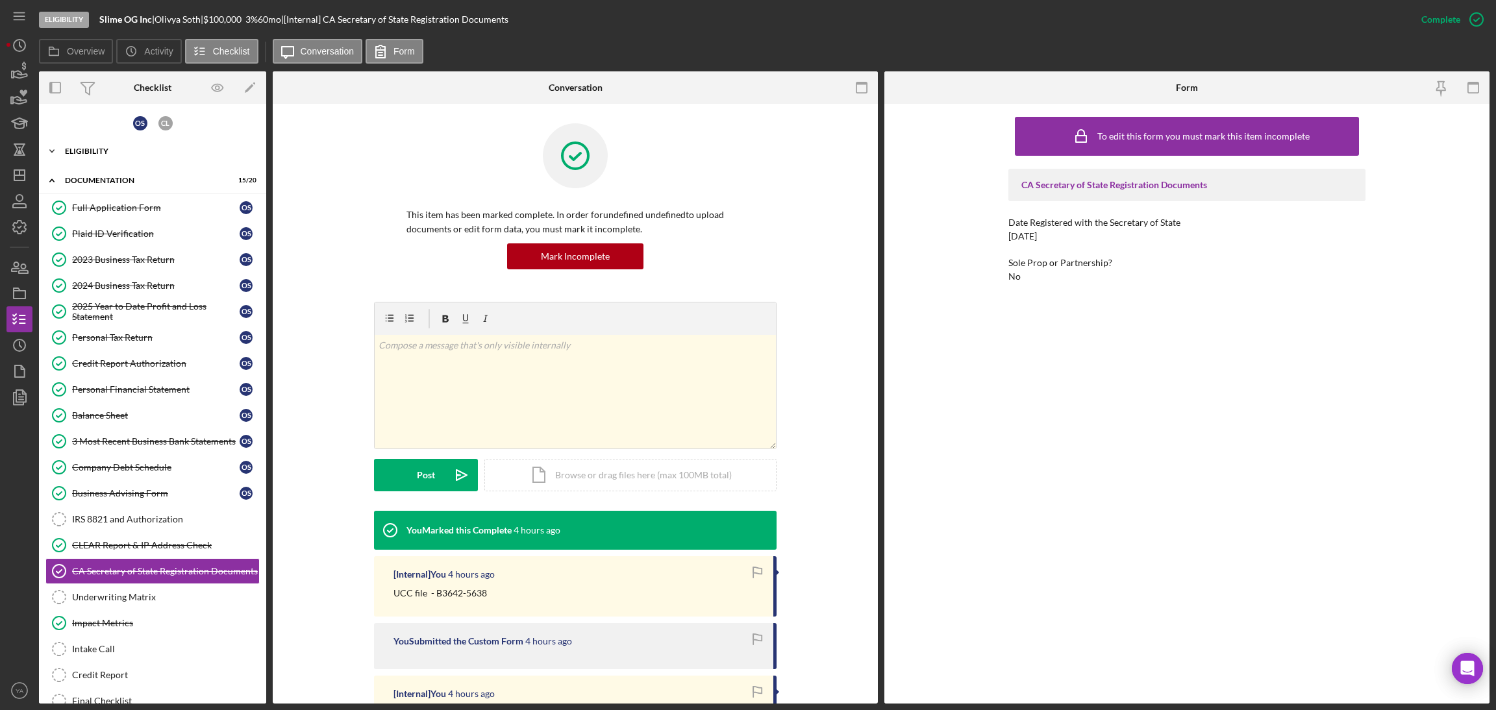
click at [137, 149] on div "Eligibility" at bounding box center [157, 151] width 185 height 8
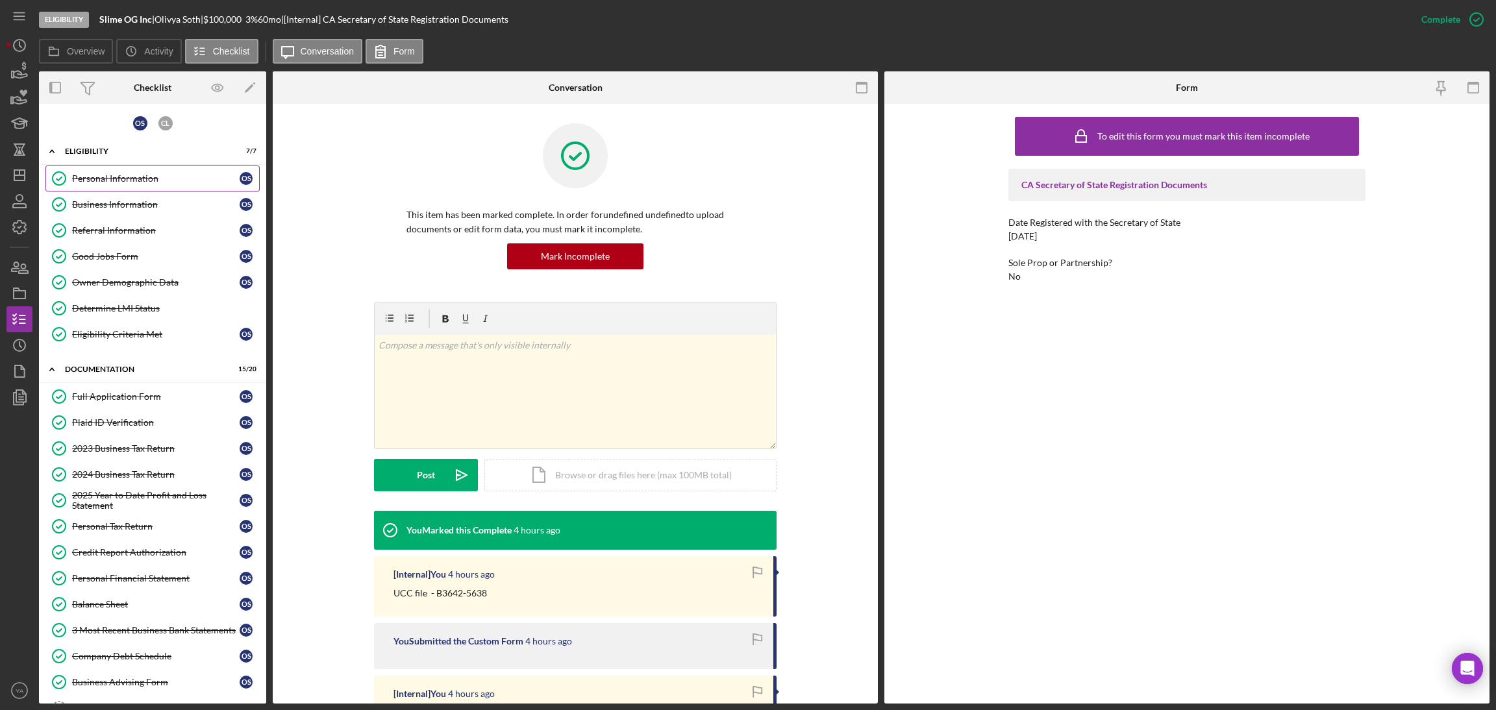
click at [103, 169] on link "Personal Information Personal Information O S" at bounding box center [152, 179] width 214 height 26
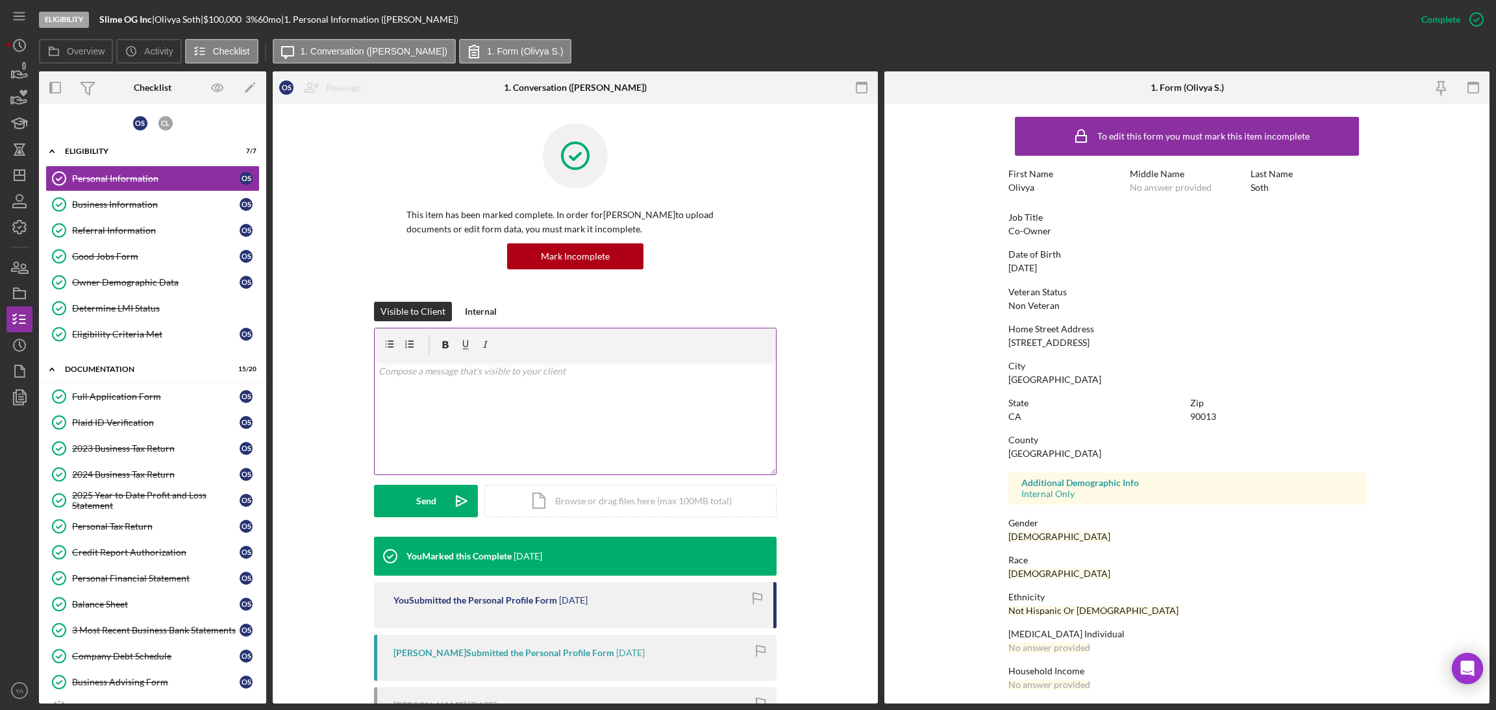
click at [543, 399] on div "v Color teal Color pink Remove color Add row above Add row below Add column bef…" at bounding box center [575, 418] width 401 height 114
click at [532, 371] on p at bounding box center [576, 371] width 394 height 14
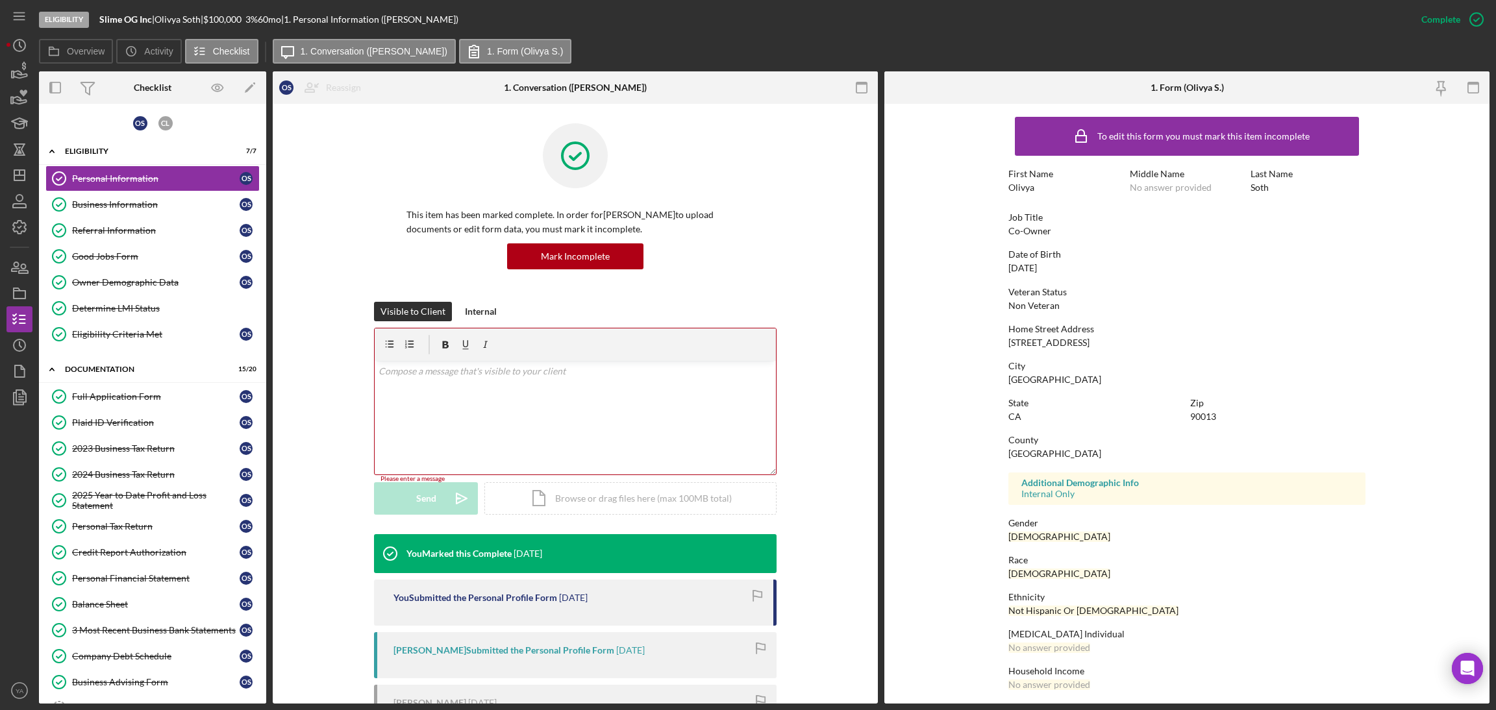
drag, startPoint x: 172, startPoint y: 177, endPoint x: 466, endPoint y: 386, distance: 360.5
click at [466, 386] on div "v Color teal Color pink Remove color Add row above Add row below Add column bef…" at bounding box center [575, 418] width 401 height 114
click at [1479, 16] on icon "button" at bounding box center [1476, 19] width 32 height 32
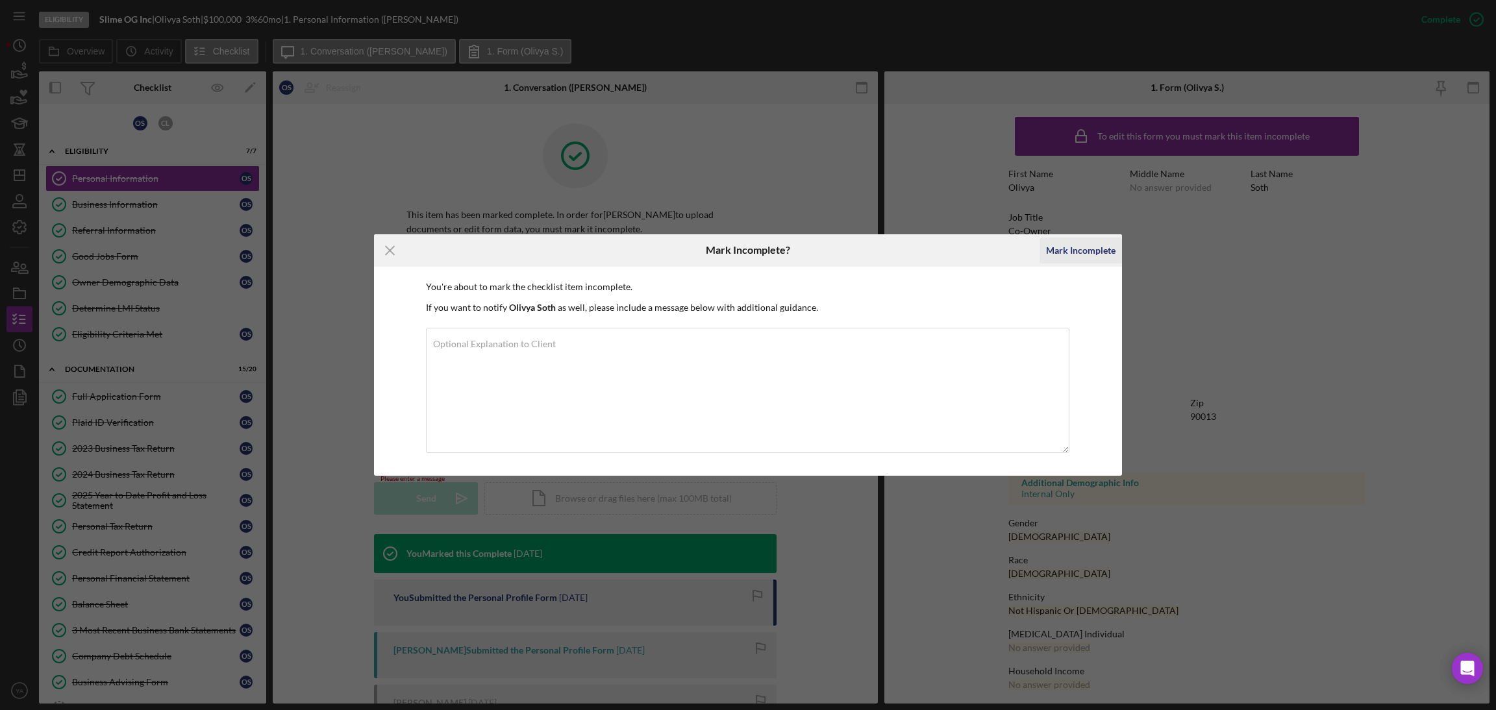
click at [1061, 246] on div "Mark Incomplete" at bounding box center [1080, 251] width 69 height 26
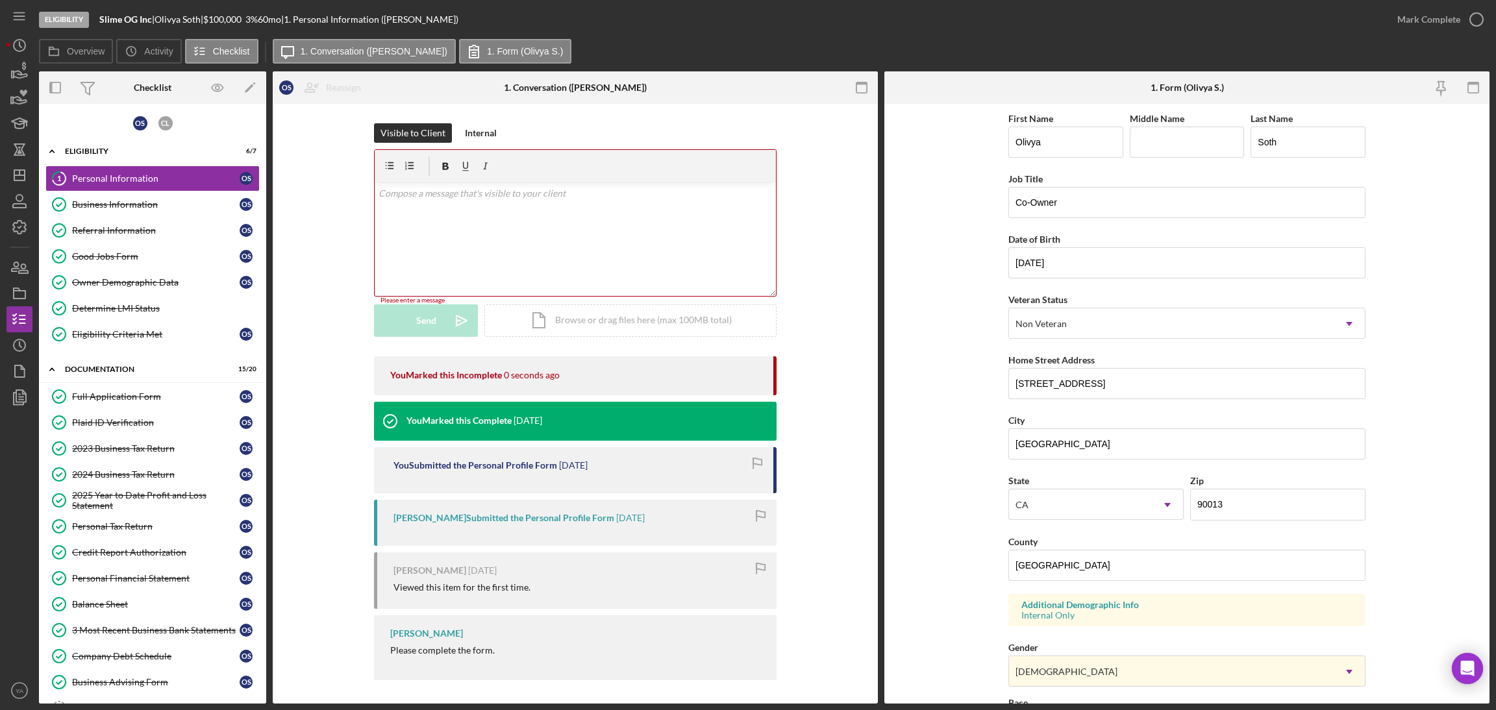
click at [582, 226] on div "v Color teal Color pink Remove color Add row above Add row below Add column bef…" at bounding box center [575, 239] width 401 height 114
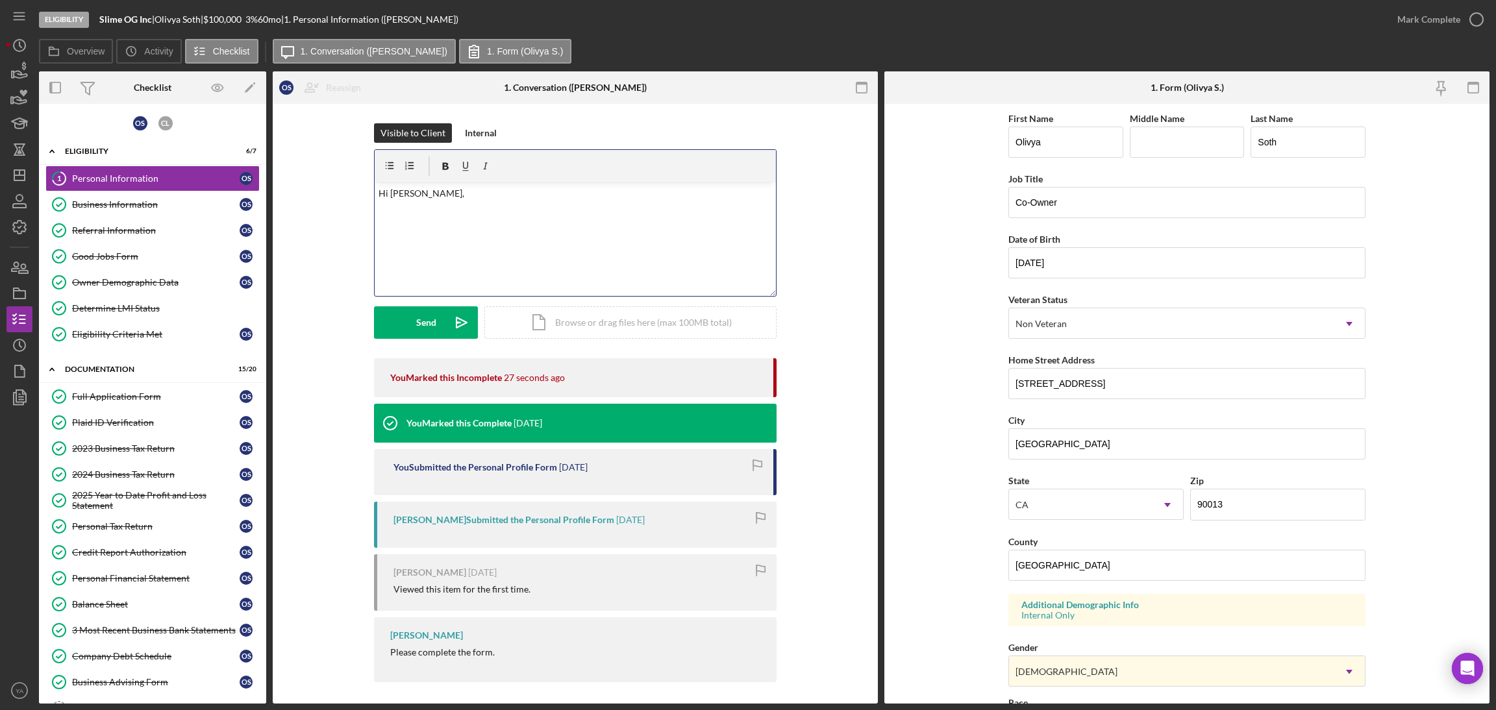
click at [521, 218] on div "v Color teal Color pink Remove color Add row above Add row below Add column bef…" at bounding box center [575, 239] width 401 height 114
click at [408, 207] on p "Hi [PERSON_NAME], Can you change the County information?" at bounding box center [576, 200] width 394 height 29
click at [599, 201] on p "Hi [PERSON_NAME], Can you please change the County information?" at bounding box center [576, 200] width 394 height 29
drag, startPoint x: 618, startPoint y: 204, endPoint x: 360, endPoint y: 206, distance: 257.8
click at [360, 206] on div "Visible to Client Internal v Color teal Color pink Remove color Add row above A…" at bounding box center [575, 240] width 566 height 235
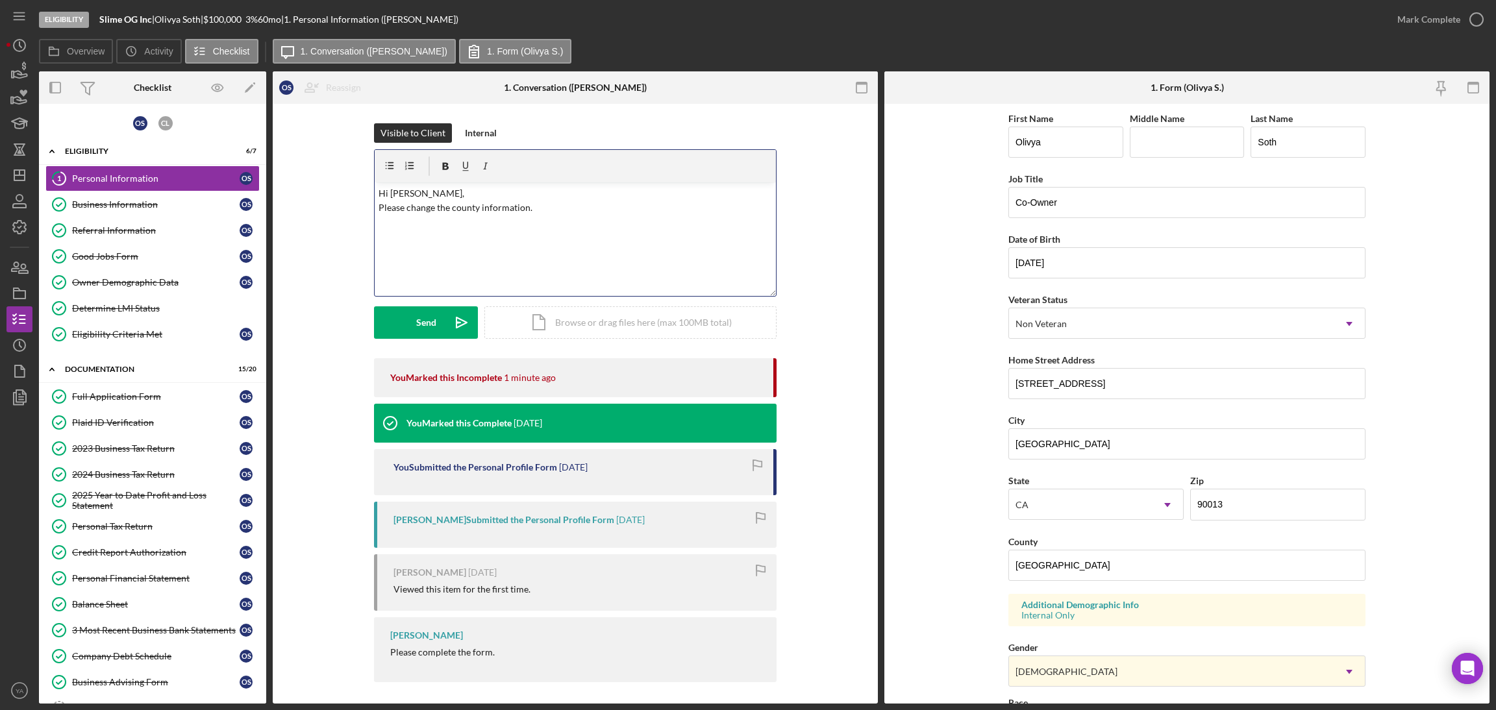
click at [502, 234] on div "v Color teal Color pink Remove color Add row above Add row below Add column bef…" at bounding box center [575, 239] width 401 height 114
click at [527, 206] on p "Hi [PERSON_NAME], Please change the county information." at bounding box center [576, 200] width 394 height 29
click at [451, 212] on p "Hi [PERSON_NAME], Please change the county information." at bounding box center [576, 200] width 394 height 29
click at [453, 208] on p "Hi [PERSON_NAME], Please change the county information." at bounding box center [576, 200] width 394 height 29
click at [562, 227] on div "v Color teal Color pink Remove color Add row above Add row below Add column bef…" at bounding box center [575, 239] width 401 height 114
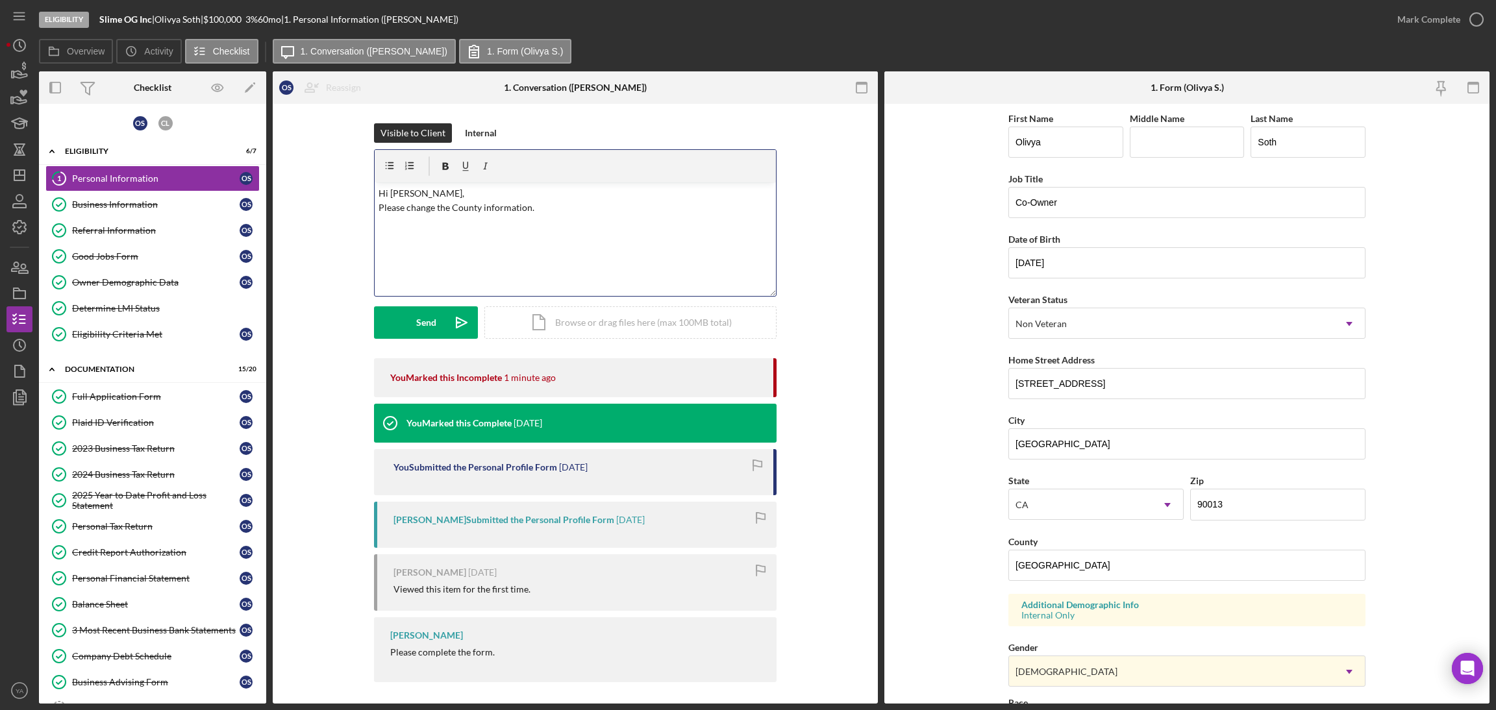
click at [518, 206] on p "Hi [PERSON_NAME], Please change the County information." at bounding box center [576, 200] width 394 height 29
click at [539, 225] on div "v Color teal Color pink Remove color Add row above Add row below Add column bef…" at bounding box center [575, 239] width 401 height 114
click at [396, 210] on p "Hi [PERSON_NAME], Please change the County." at bounding box center [576, 200] width 394 height 29
drag, startPoint x: 396, startPoint y: 210, endPoint x: 486, endPoint y: 211, distance: 90.3
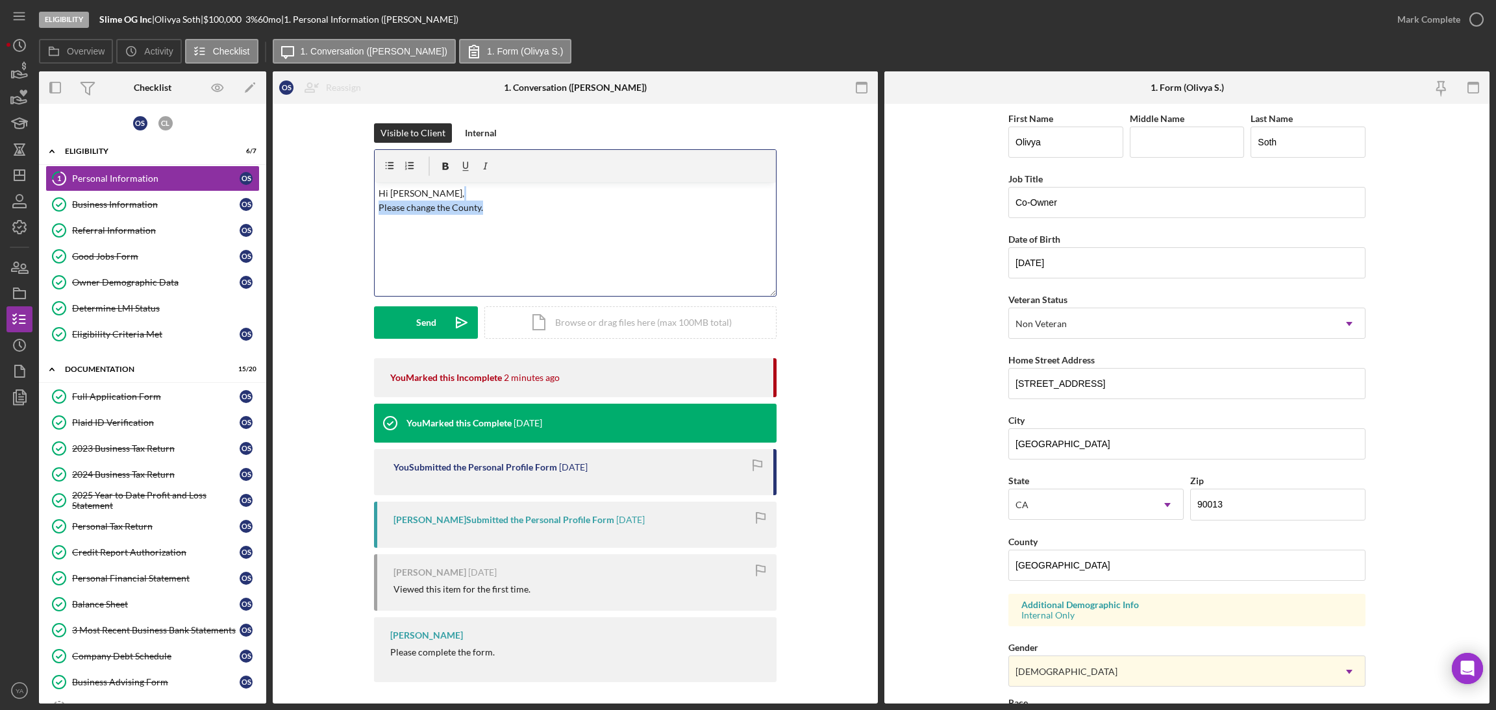
click at [486, 211] on p "Hi [PERSON_NAME], Please change the County." at bounding box center [576, 200] width 394 height 29
click at [442, 323] on button "Send Icon/icon-invite-send" at bounding box center [426, 322] width 104 height 32
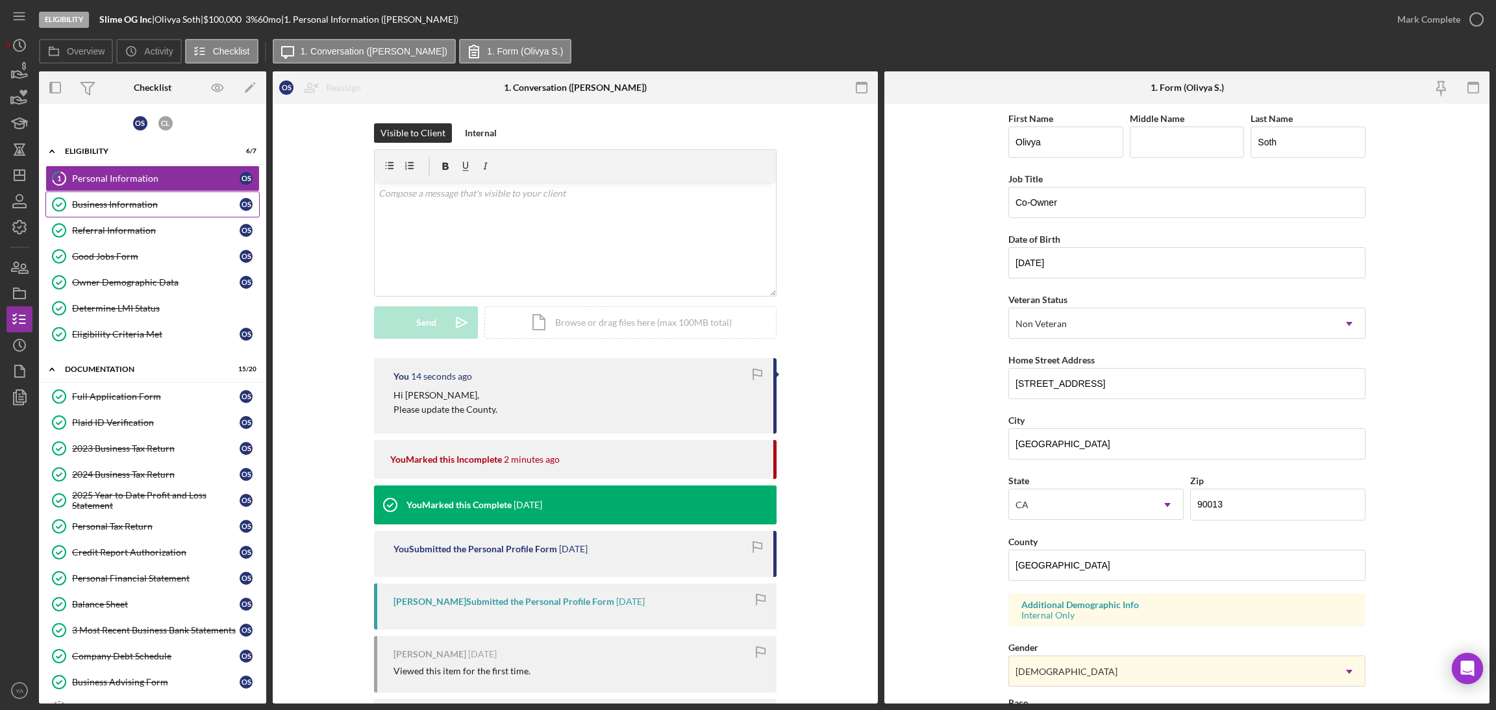
click at [144, 203] on div "Business Information" at bounding box center [156, 204] width 168 height 10
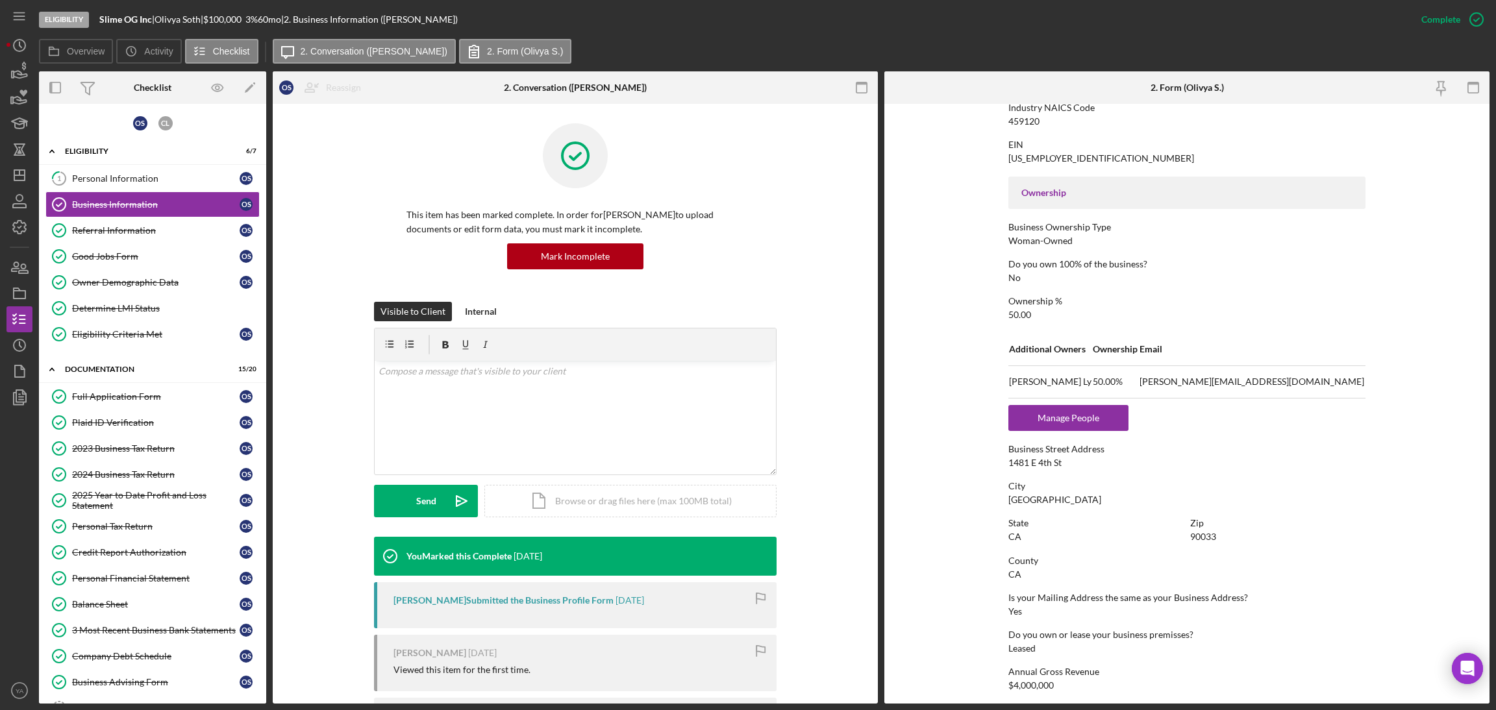
scroll to position [486, 0]
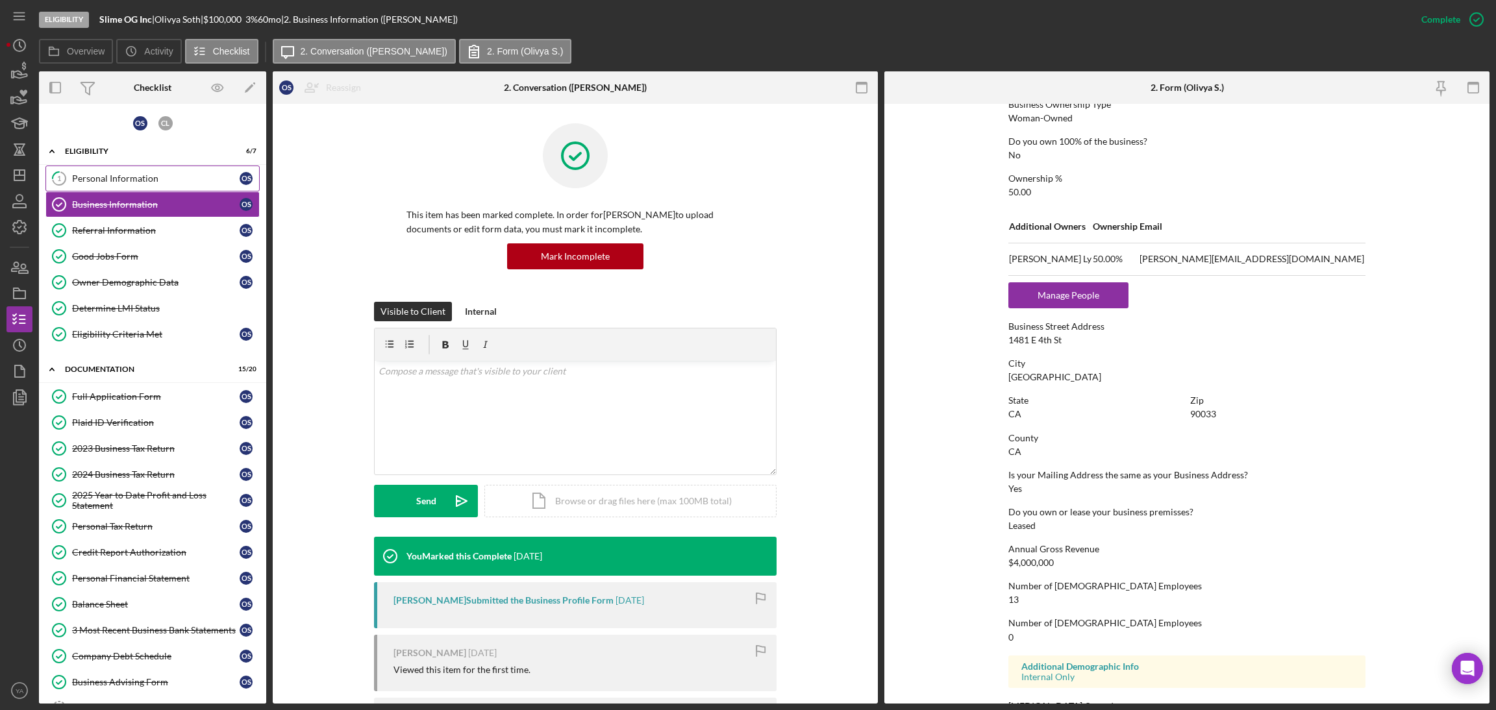
click at [143, 181] on div "Personal Information" at bounding box center [156, 178] width 168 height 10
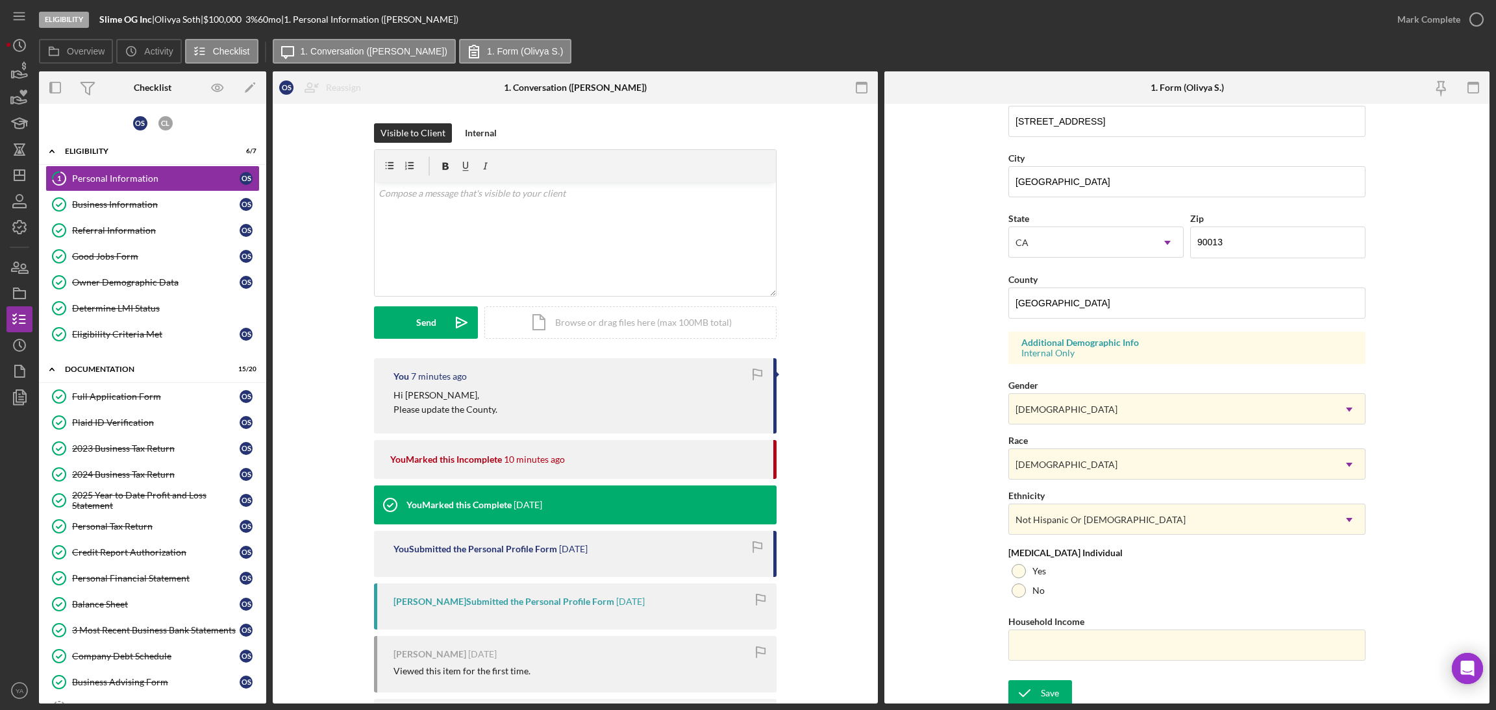
scroll to position [268, 0]
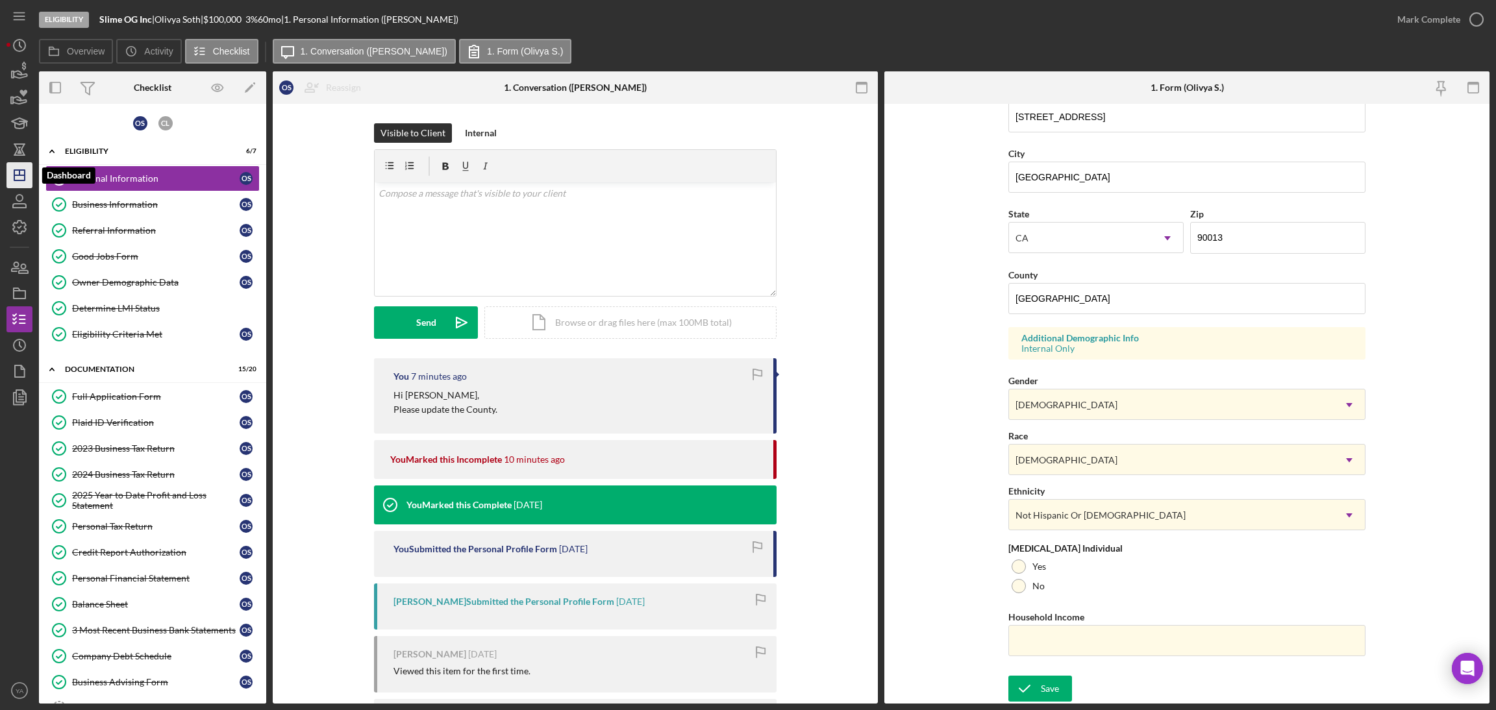
click at [20, 182] on icon "Icon/Dashboard" at bounding box center [19, 175] width 32 height 32
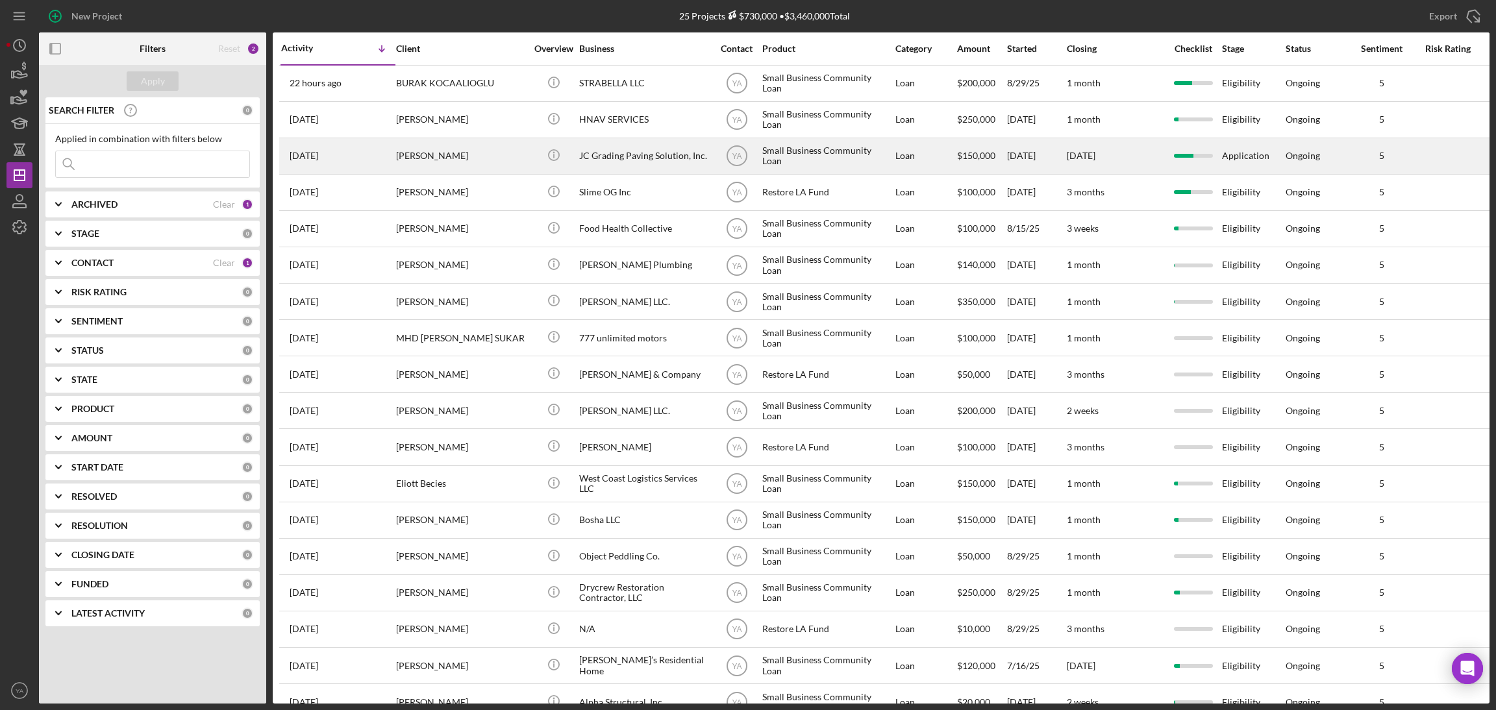
click at [655, 150] on div "JC Grading Paving Solution, Inc." at bounding box center [644, 156] width 130 height 34
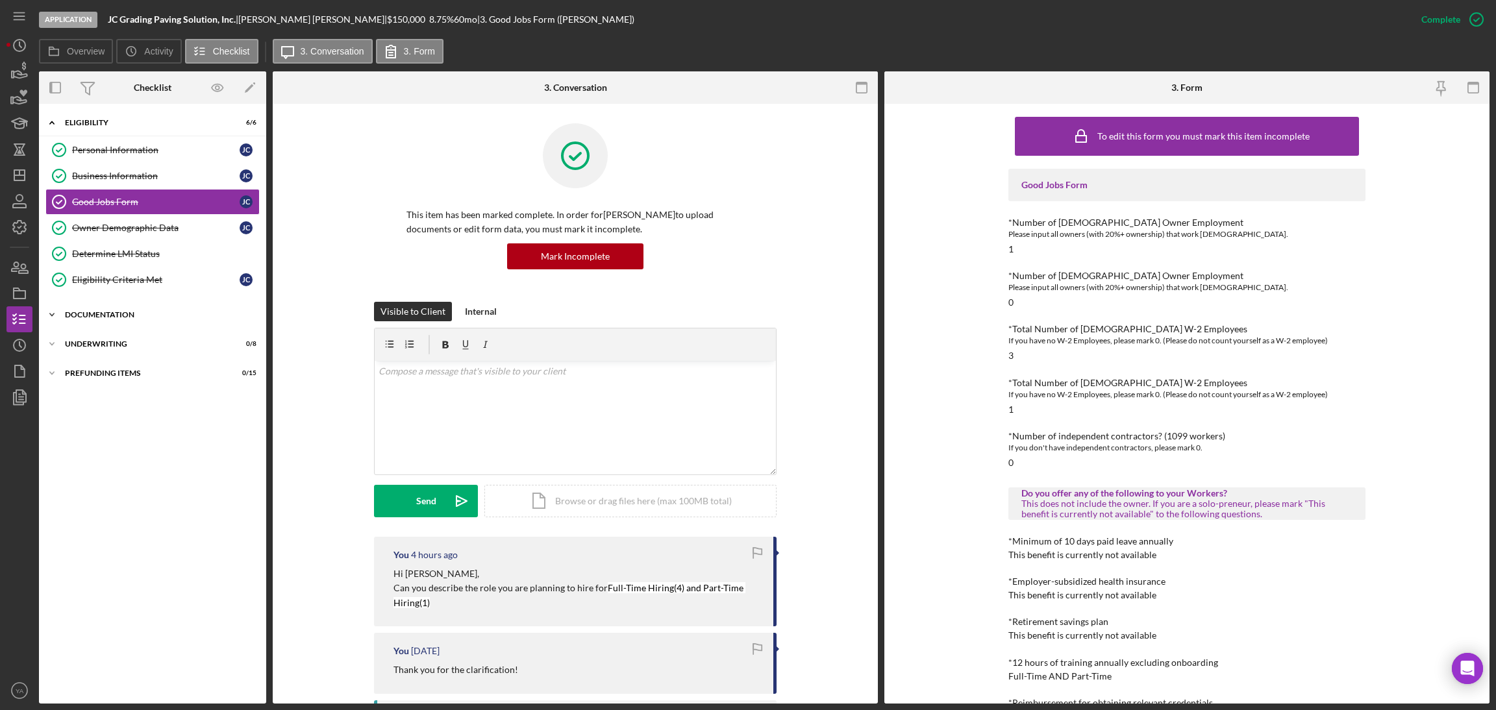
click at [140, 316] on div "Documentation" at bounding box center [157, 315] width 185 height 8
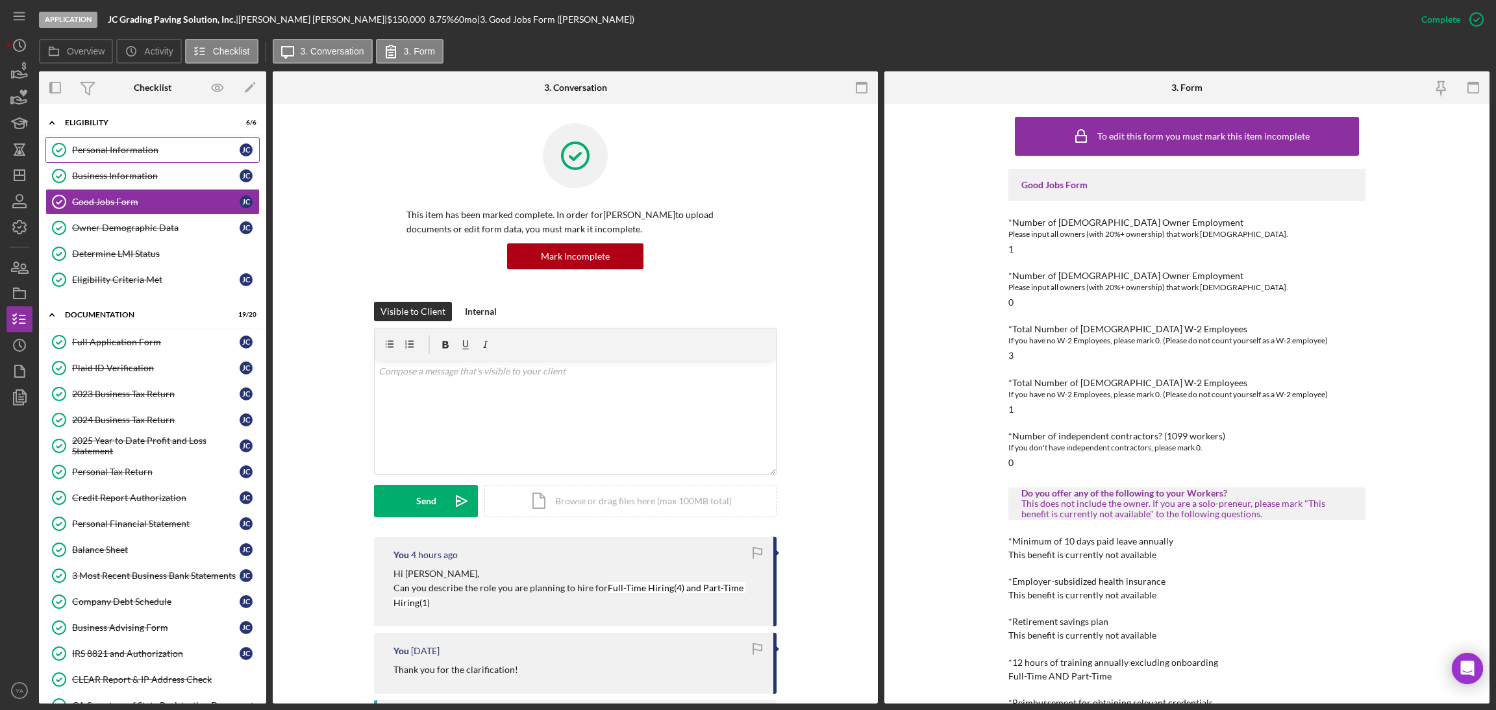
click at [130, 156] on link "Personal Information Personal Information [PERSON_NAME]" at bounding box center [152, 150] width 214 height 26
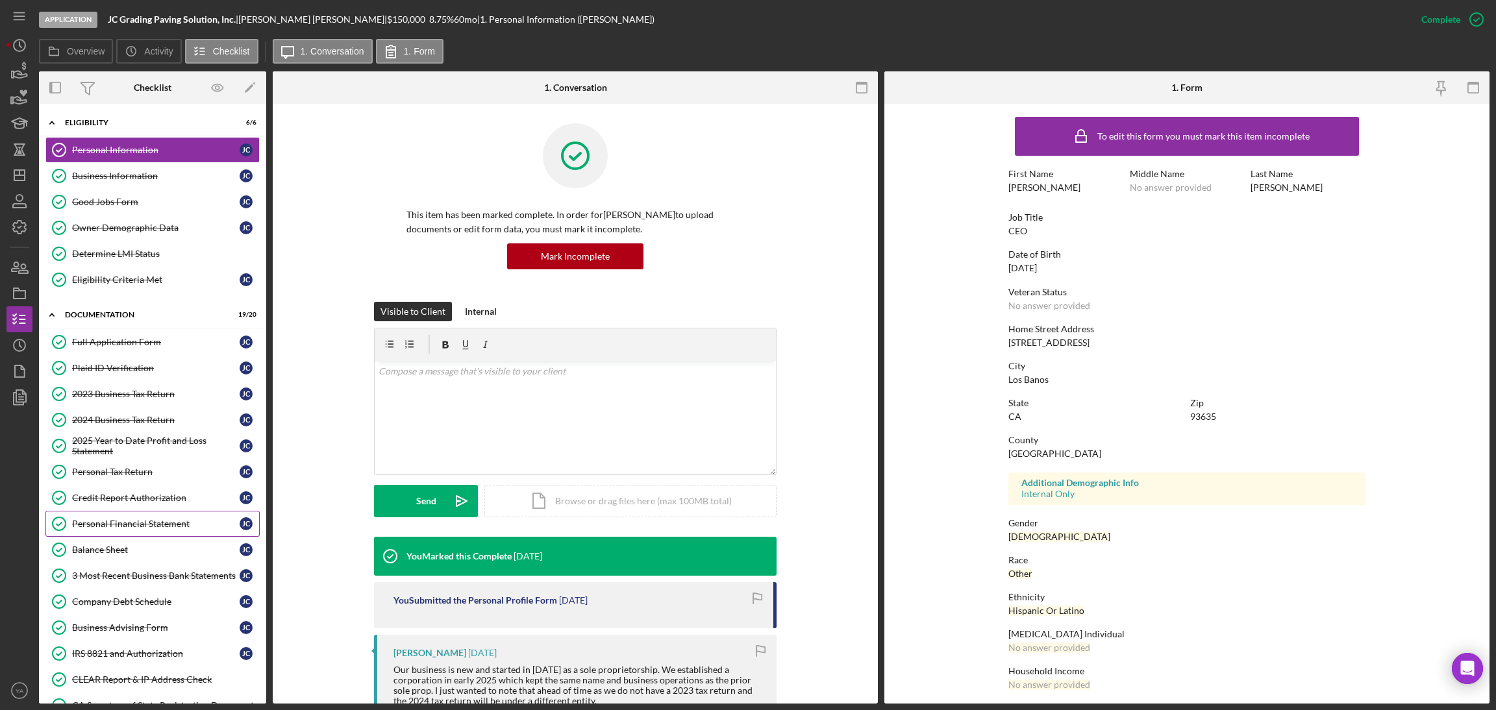
scroll to position [221, 0]
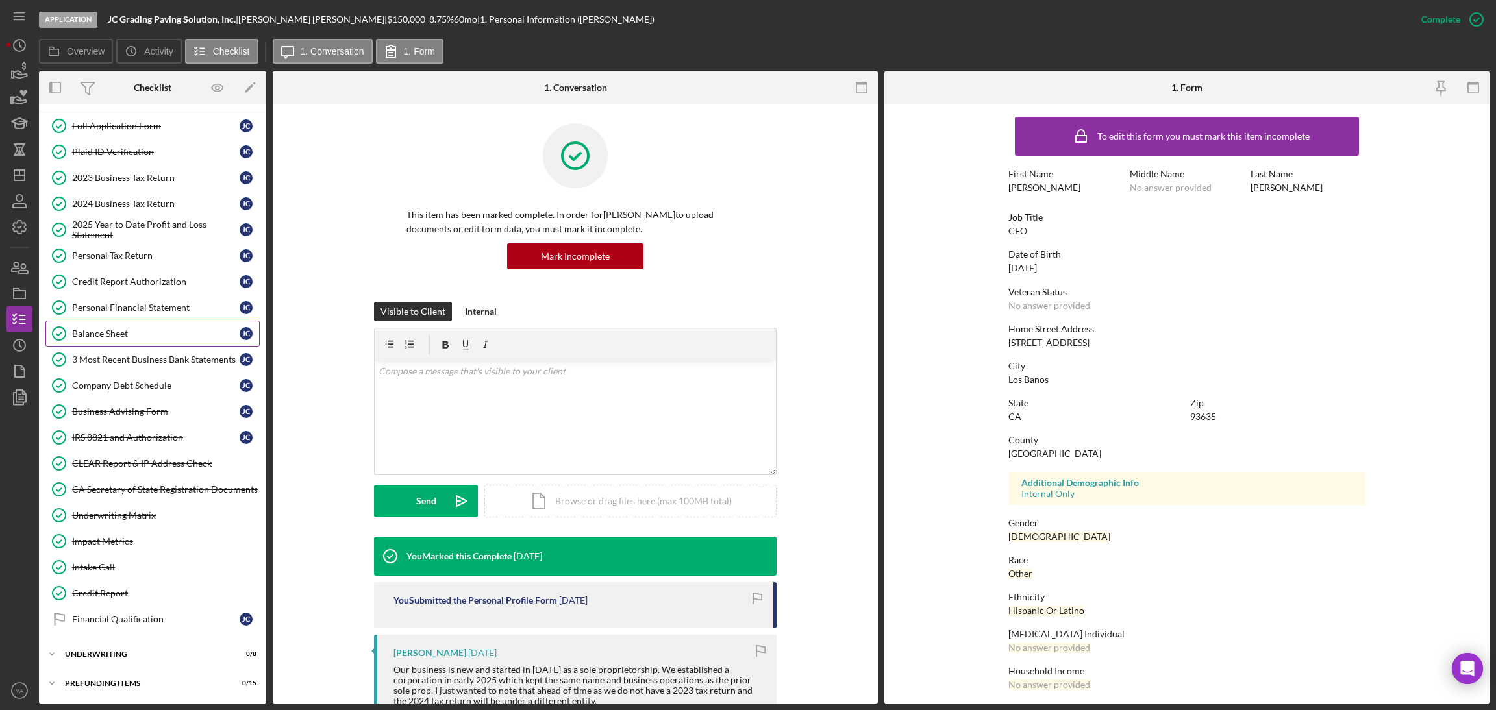
click at [147, 333] on div "Balance Sheet" at bounding box center [156, 334] width 168 height 10
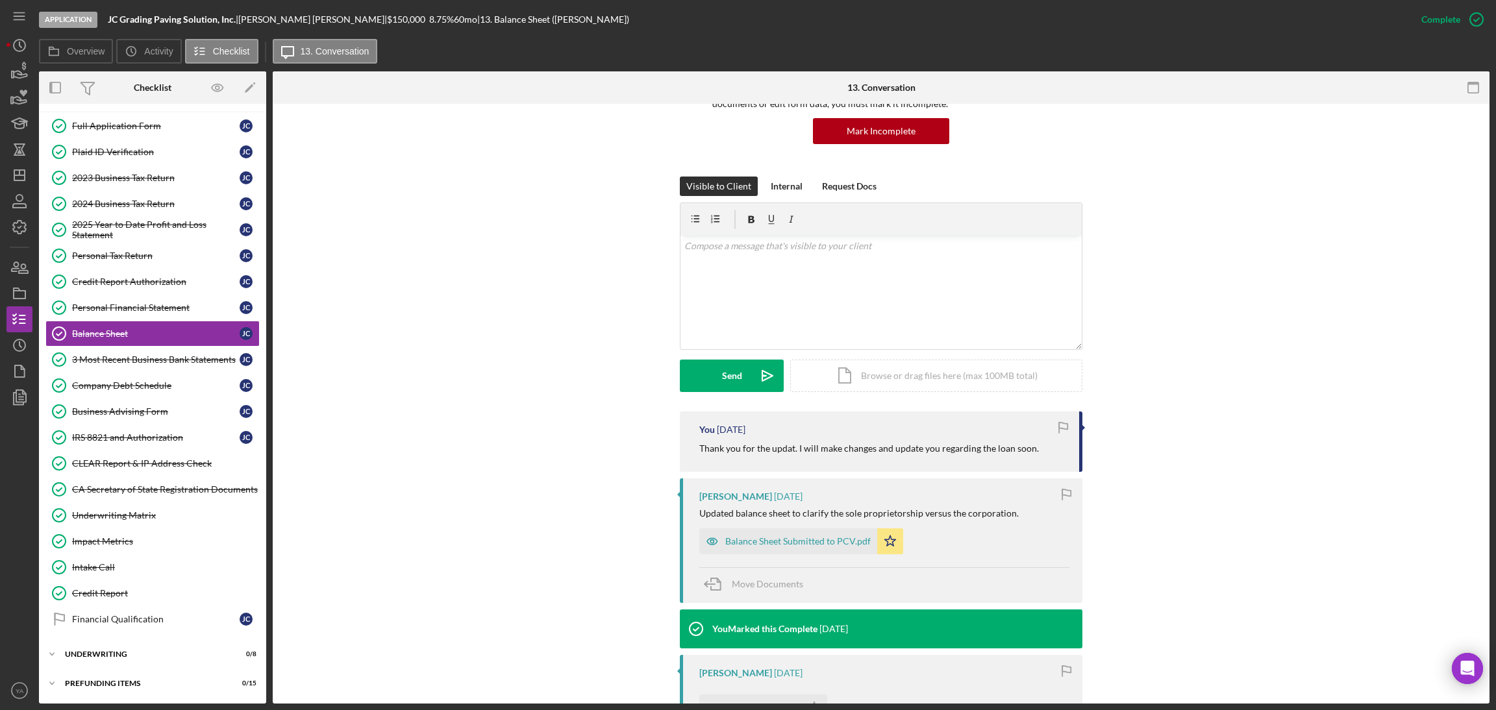
scroll to position [292, 0]
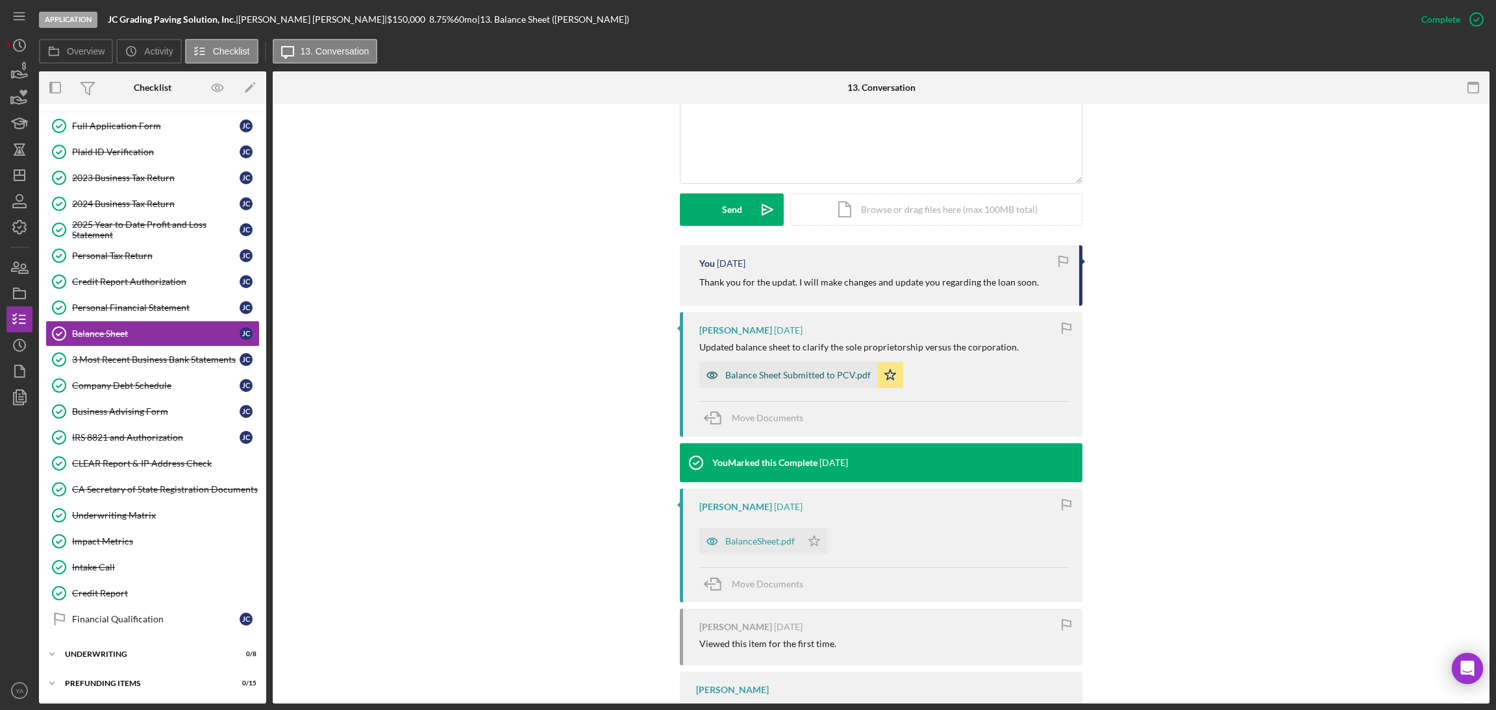
click at [797, 368] on div "Balance Sheet Submitted to PCV.pdf" at bounding box center [788, 375] width 178 height 26
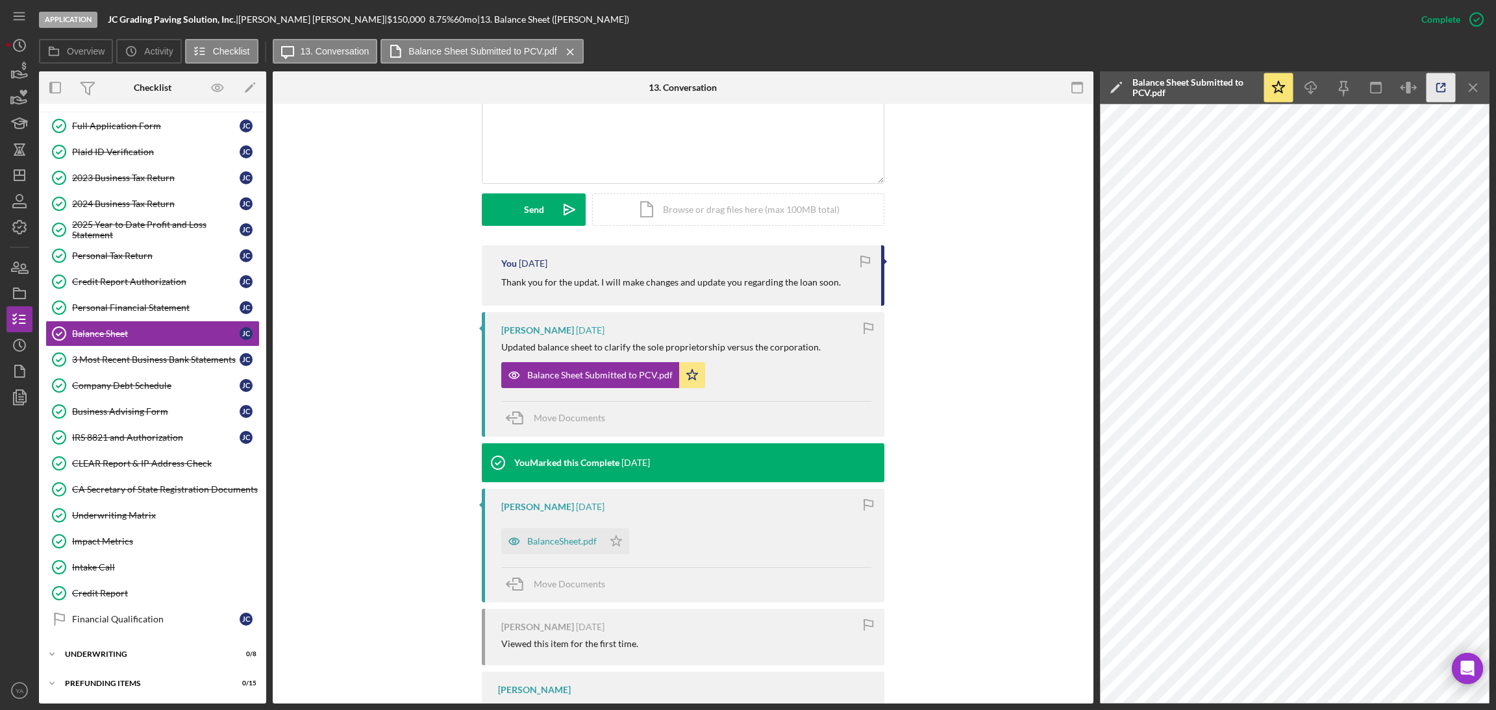
click at [1430, 80] on icon "button" at bounding box center [1441, 87] width 29 height 29
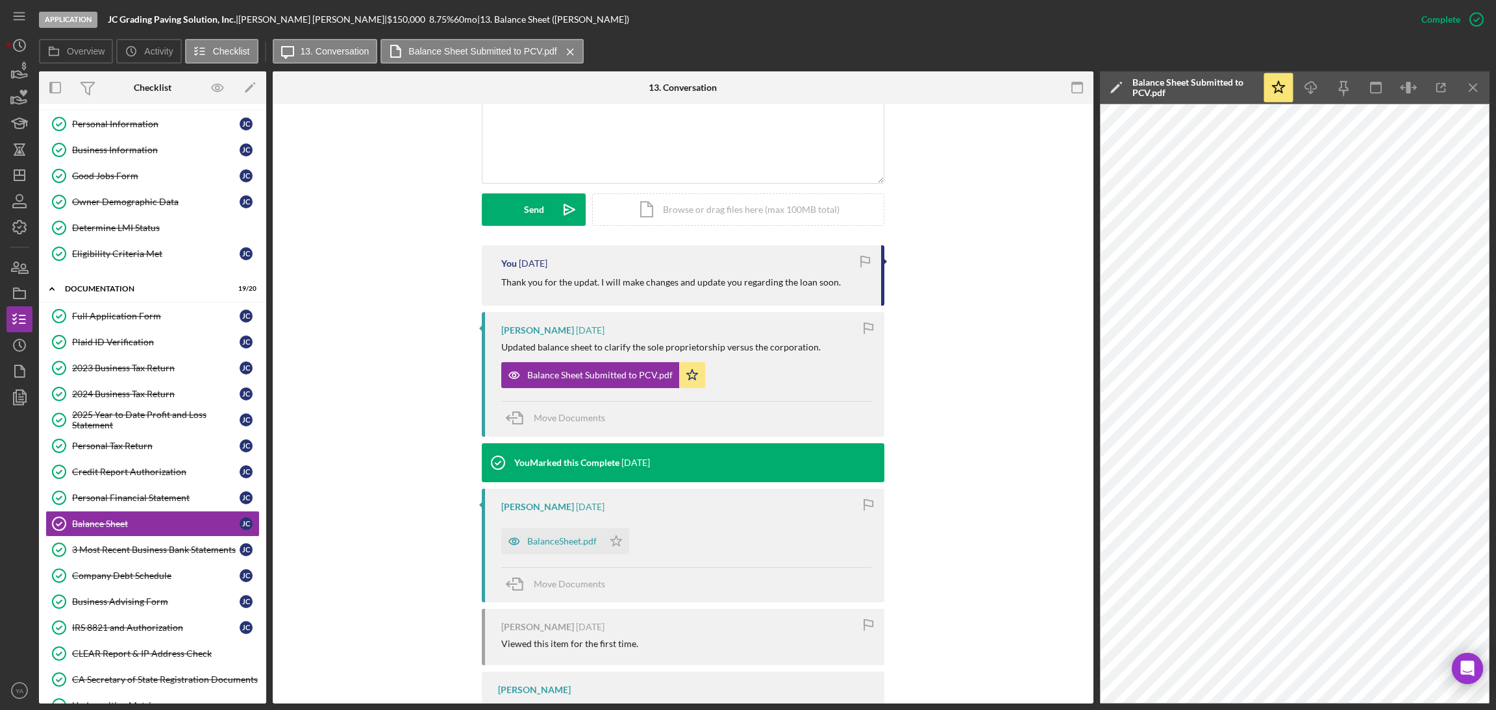
scroll to position [0, 0]
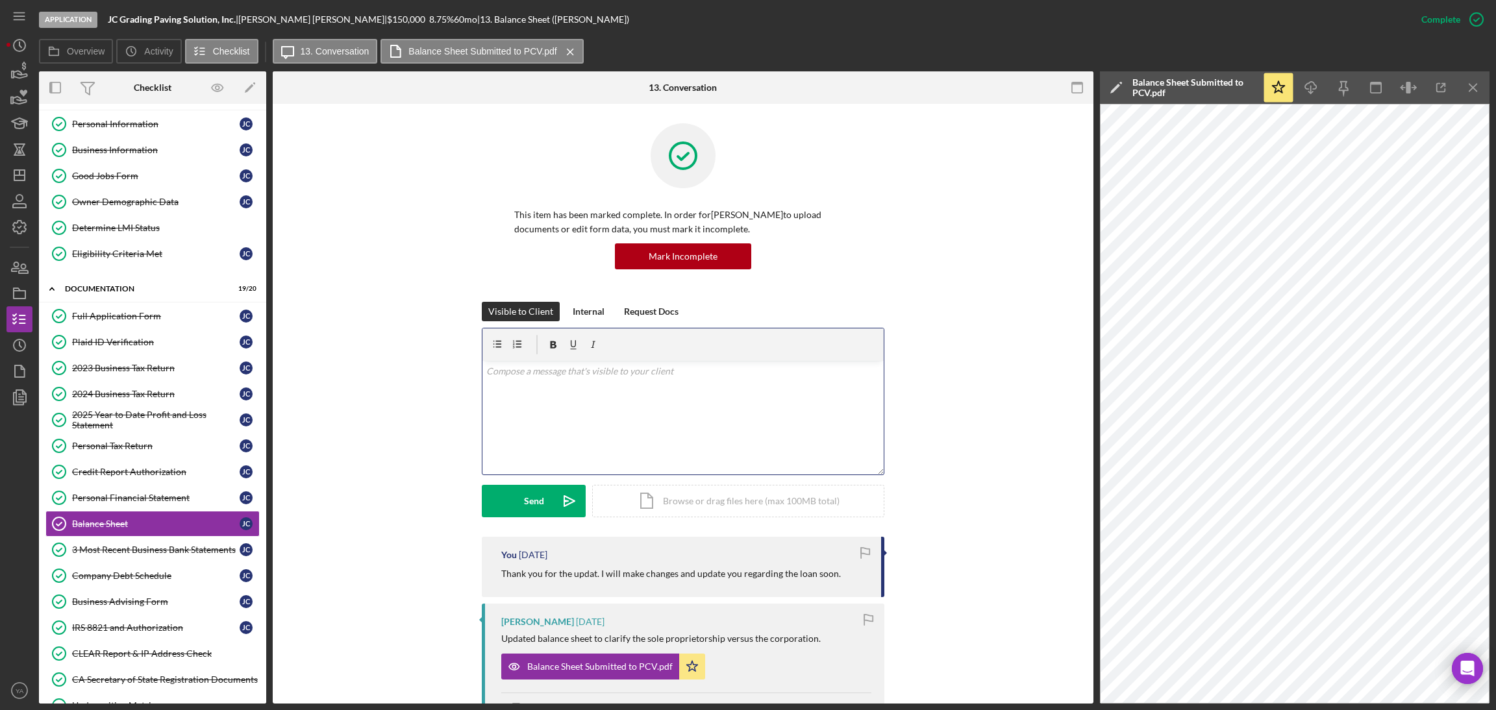
click at [578, 380] on div "v Color teal Color pink Remove color Add row above Add row below Add column bef…" at bounding box center [682, 418] width 401 height 114
click at [629, 413] on div "v Color teal Color pink Remove color Add row above Add row below Add column bef…" at bounding box center [682, 418] width 401 height 114
click at [499, 386] on p "Hi [PERSON_NAME], I [PERSON_NAME] when could be setup another intake call it wo…" at bounding box center [683, 386] width 394 height 44
click at [516, 385] on p "Hi [PERSON_NAME], I [PERSON_NAME] when could be setup another intake call it wo…" at bounding box center [683, 386] width 394 height 44
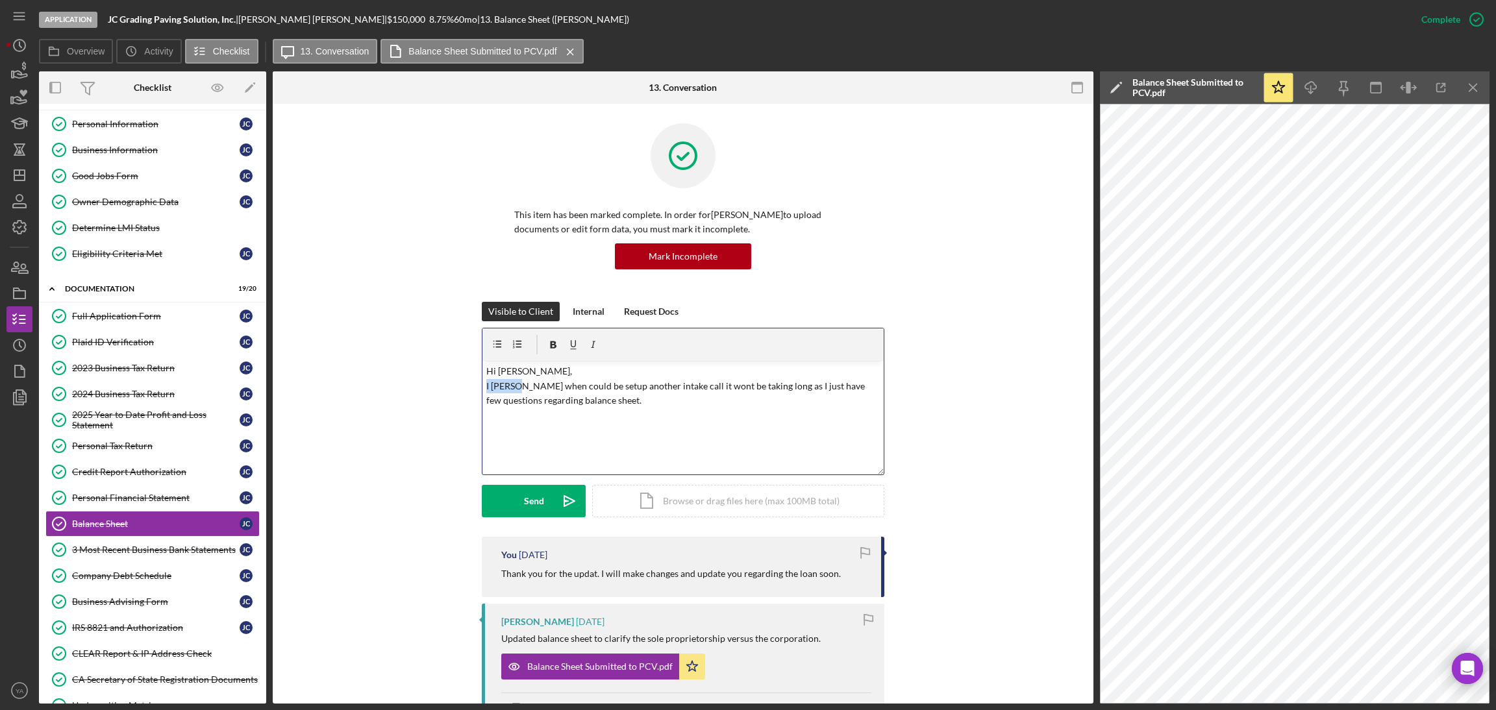
drag, startPoint x: 515, startPoint y: 386, endPoint x: 464, endPoint y: 390, distance: 50.9
click at [464, 390] on div "Visible to Client Internal Request Docs v Color teal Color pink Remove color Ad…" at bounding box center [683, 419] width 782 height 235
click at [578, 397] on p "Hi [PERSON_NAME], When could be setup another intake call it wont be taking lon…" at bounding box center [683, 386] width 394 height 44
click at [698, 401] on p "Hi [PERSON_NAME], When could be setup another intake call it wont be taking lon…" at bounding box center [683, 386] width 394 height 44
click at [555, 496] on icon "Icon/icon-invite-send" at bounding box center [569, 501] width 32 height 32
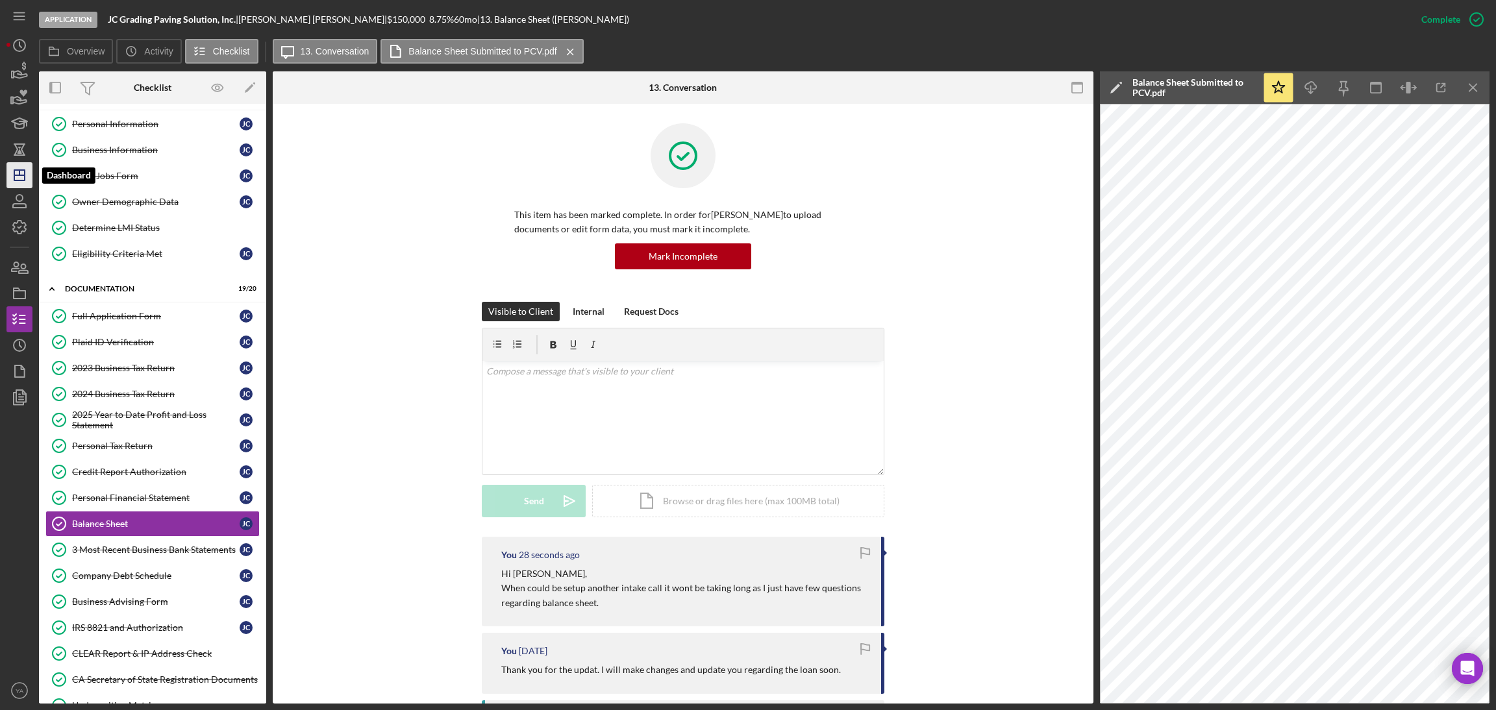
click at [29, 181] on icon "Icon/Dashboard" at bounding box center [19, 175] width 32 height 32
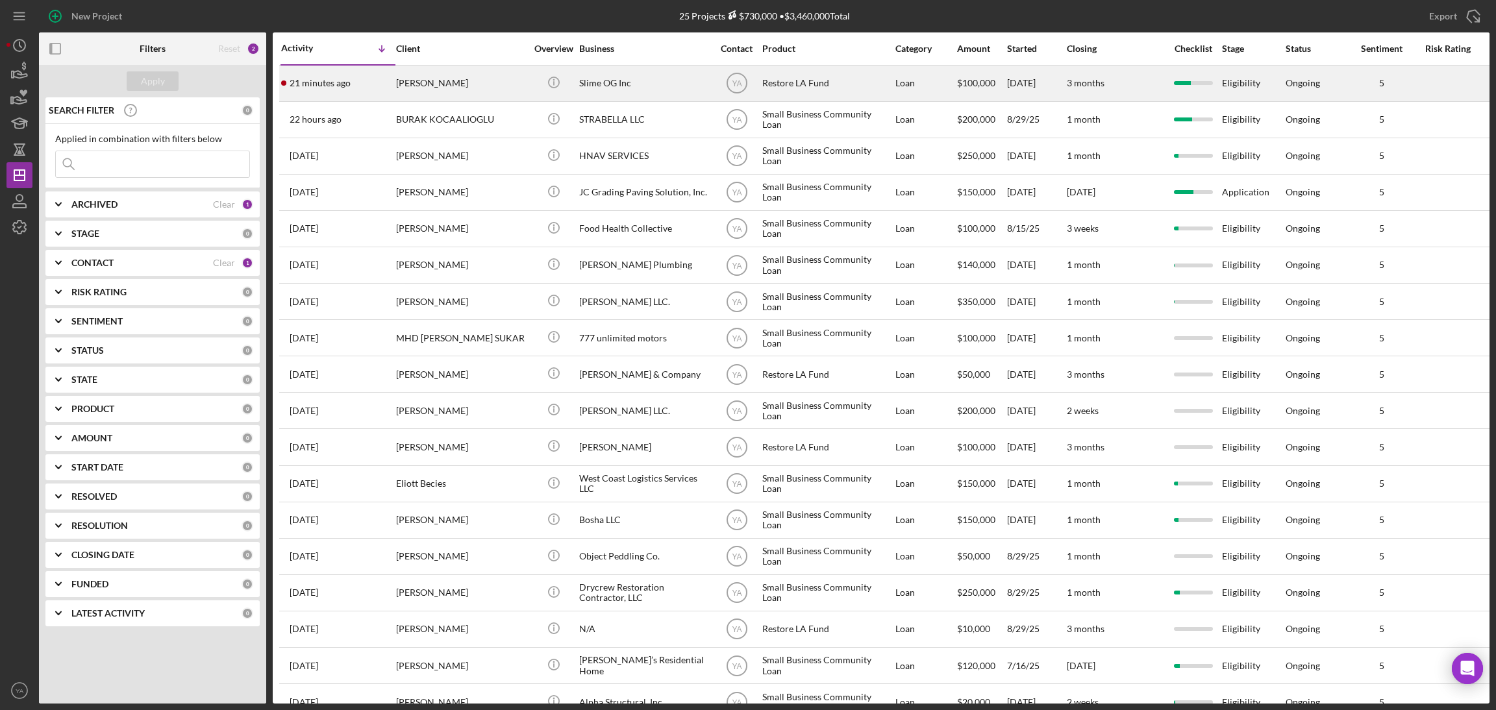
click at [785, 87] on div "Restore LA Fund" at bounding box center [827, 83] width 130 height 34
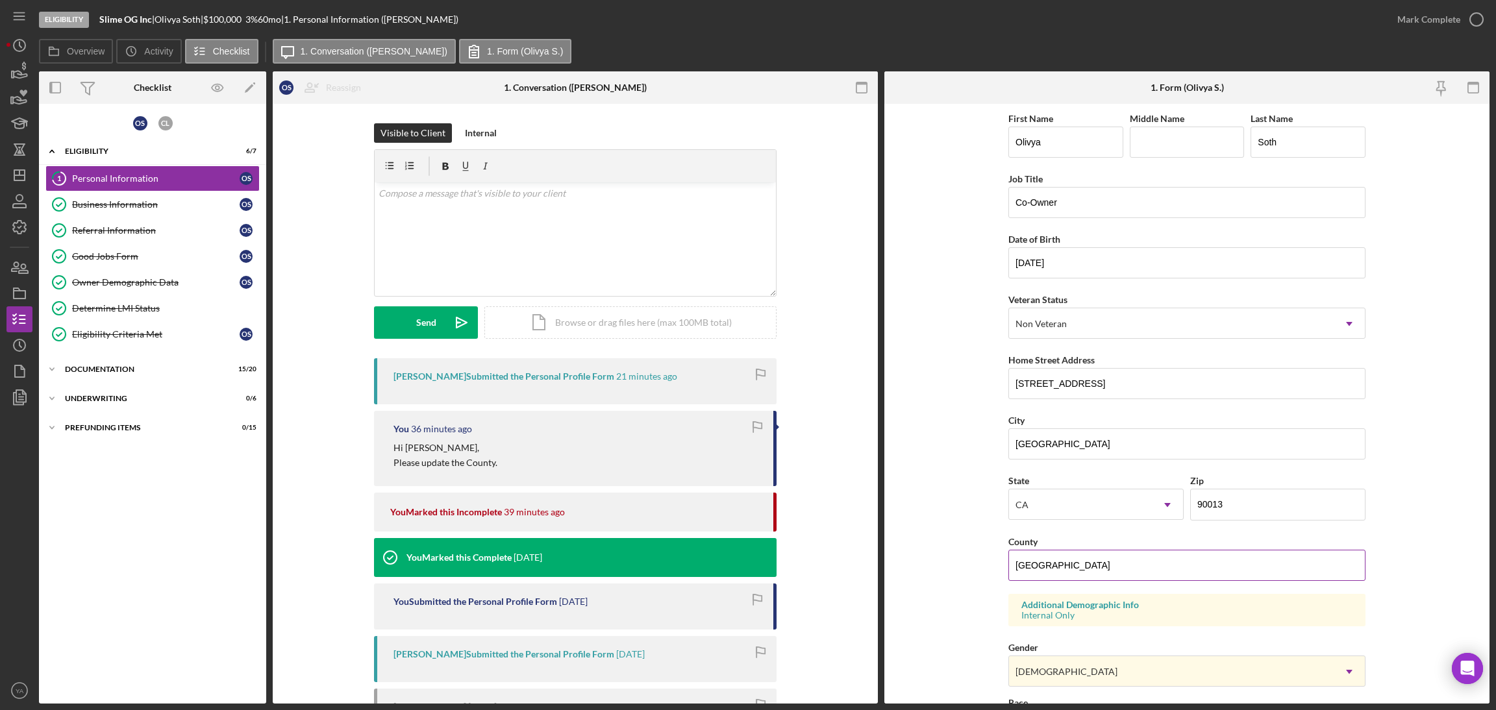
click at [1082, 560] on input "[GEOGRAPHIC_DATA]" at bounding box center [1186, 565] width 357 height 31
drag, startPoint x: 1236, startPoint y: 503, endPoint x: 1226, endPoint y: 503, distance: 9.8
click at [1226, 503] on input "90013" at bounding box center [1277, 504] width 175 height 31
click at [18, 167] on icon "Icon/Dashboard" at bounding box center [19, 175] width 32 height 32
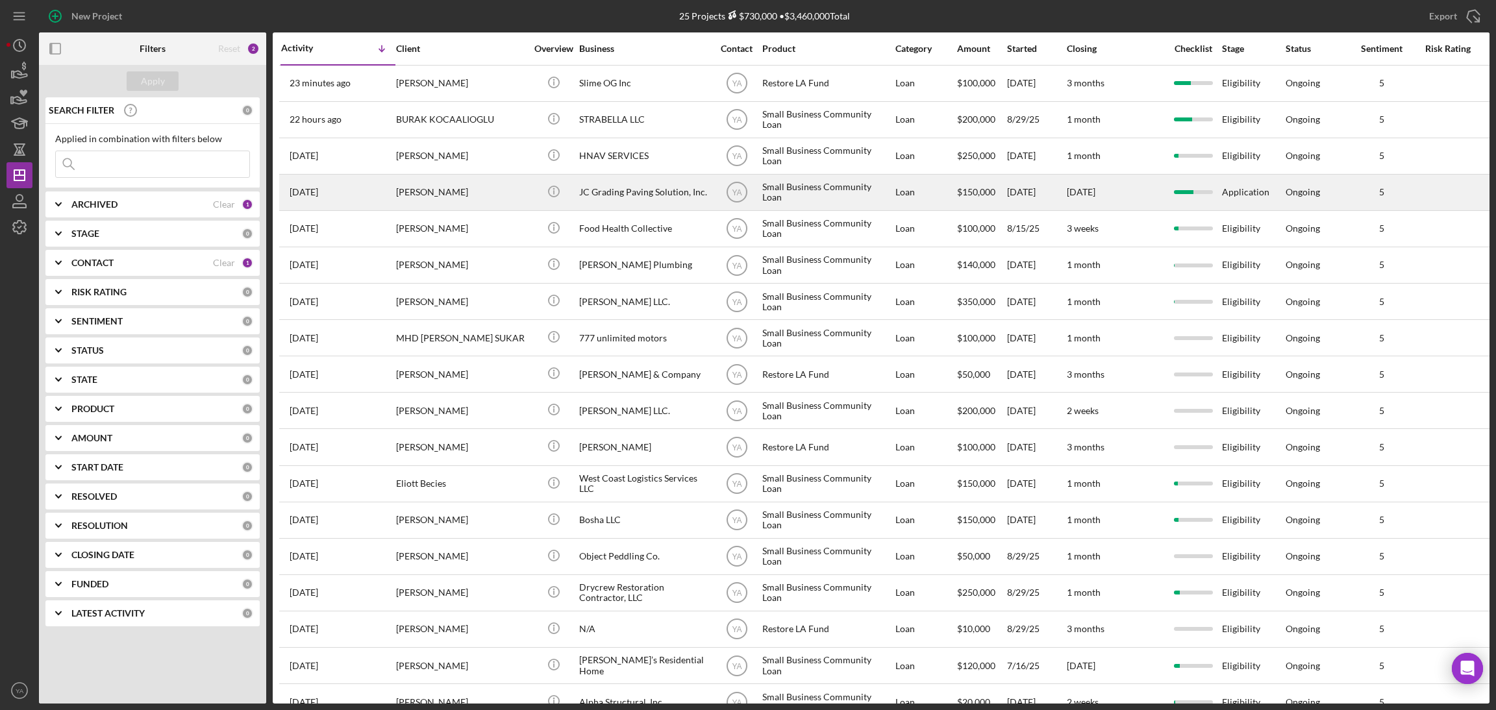
click at [653, 198] on div "JC Grading Paving Solution, Inc." at bounding box center [644, 192] width 130 height 34
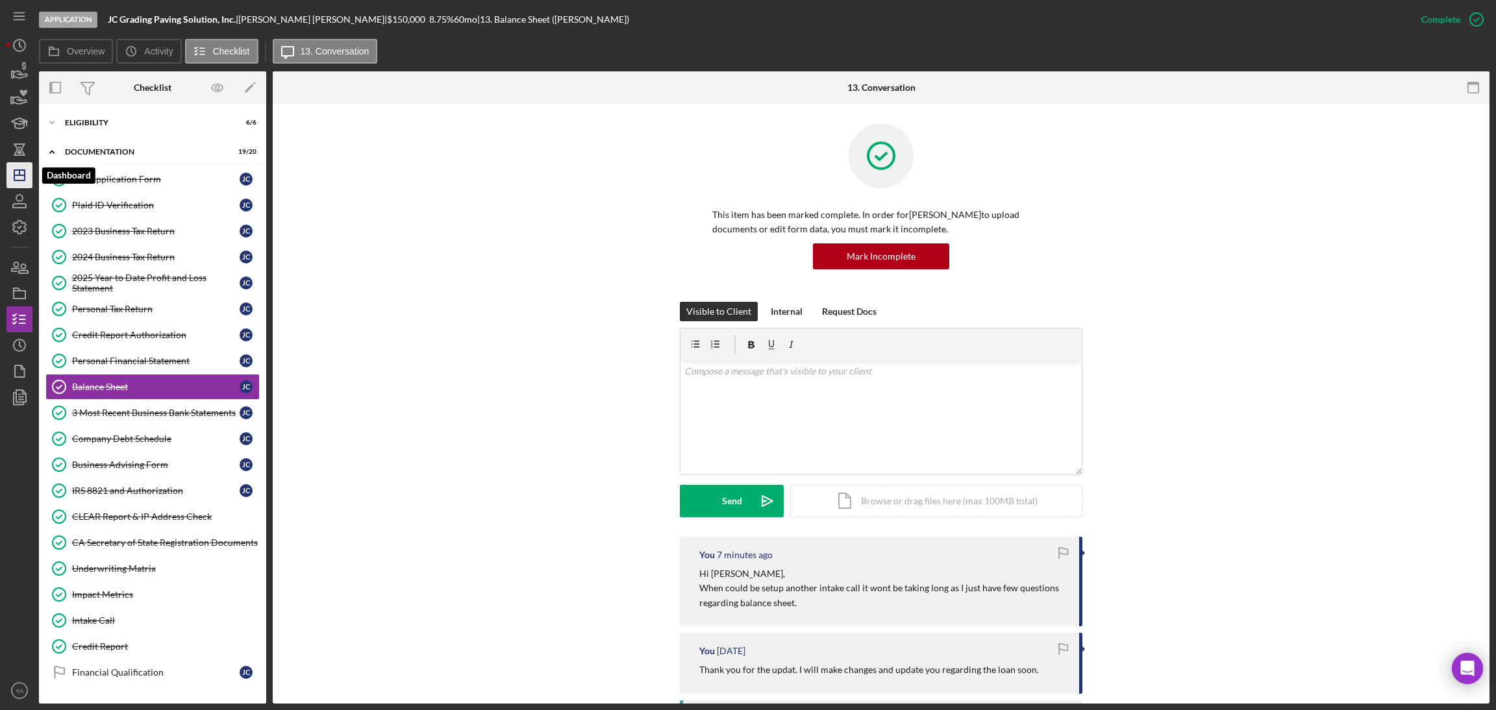
click at [23, 182] on icon "Icon/Dashboard" at bounding box center [19, 175] width 32 height 32
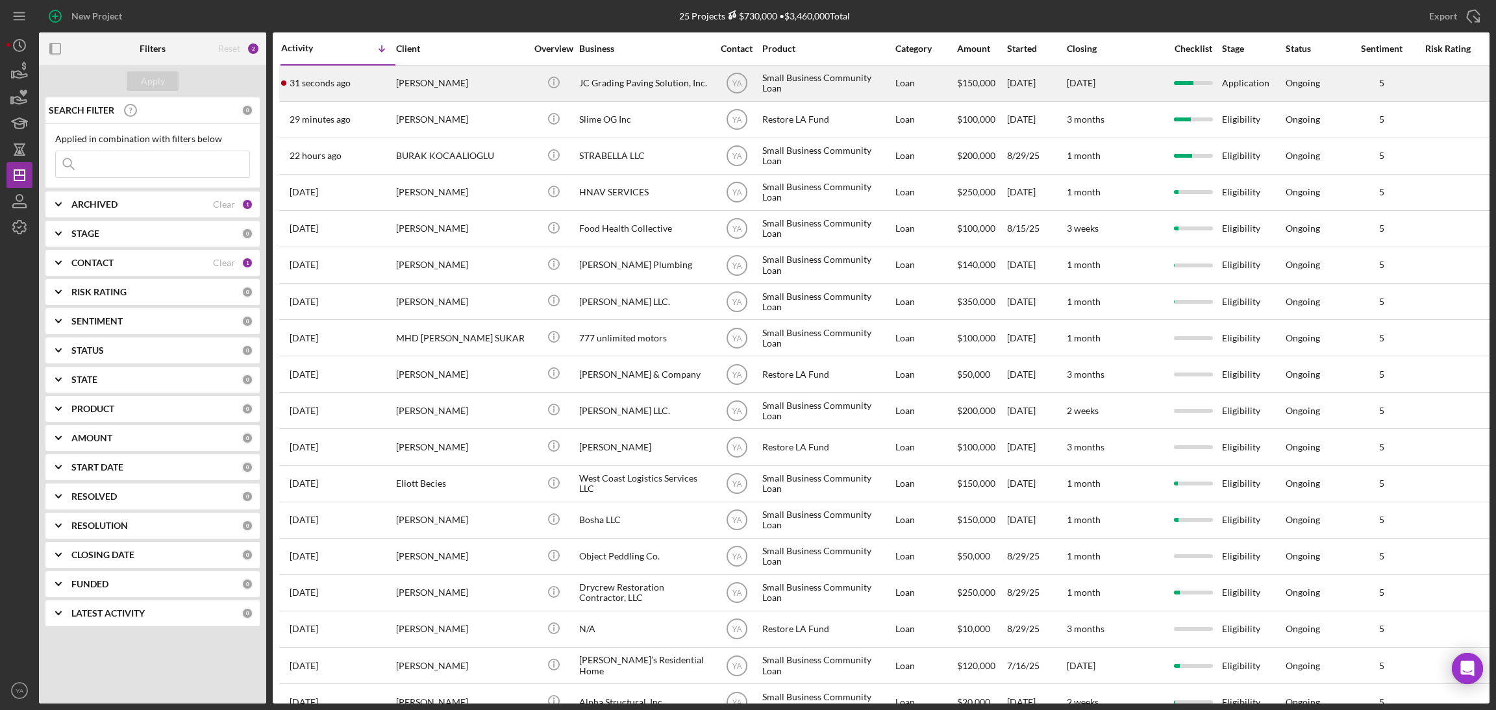
click at [632, 97] on div "JC Grading Paving Solution, Inc." at bounding box center [644, 83] width 130 height 34
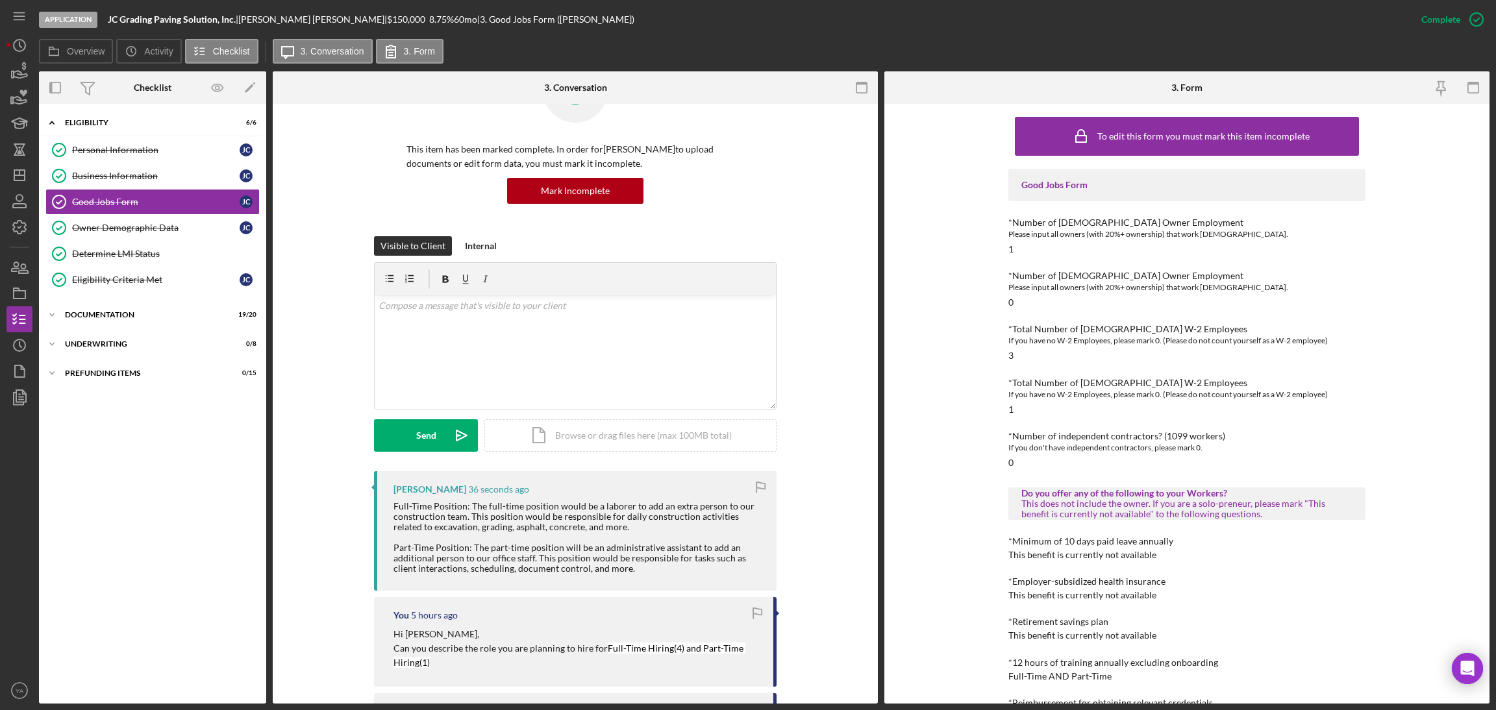
scroll to position [97, 0]
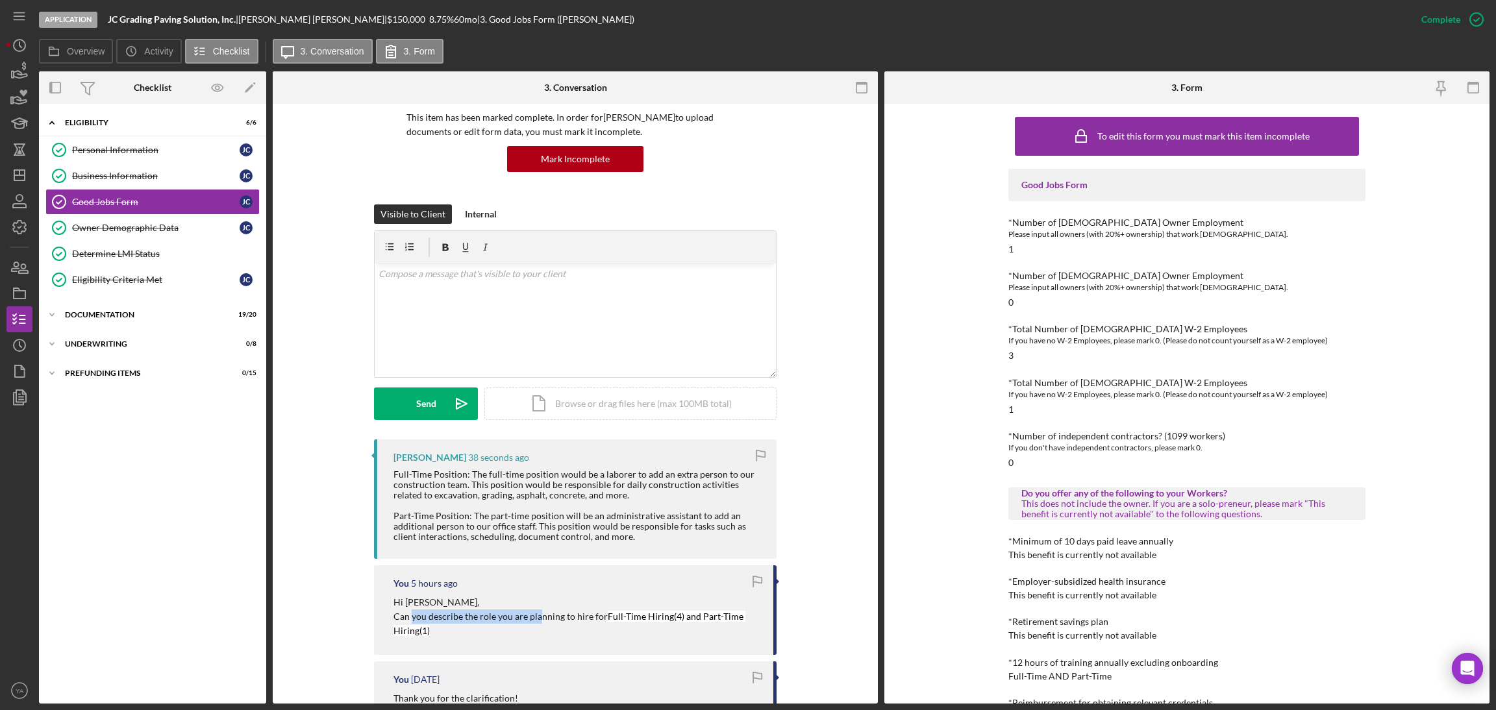
drag, startPoint x: 410, startPoint y: 617, endPoint x: 538, endPoint y: 621, distance: 128.6
click at [538, 621] on p "Hi [PERSON_NAME], Can you describe the role you are planning to hire for Full-T…" at bounding box center [576, 617] width 367 height 44
click at [536, 621] on p "Hi [PERSON_NAME], Can you describe the role you are planning to hire for Full-T…" at bounding box center [576, 617] width 367 height 44
drag, startPoint x: 434, startPoint y: 473, endPoint x: 694, endPoint y: 484, distance: 260.6
click at [694, 484] on div "Full-Time Position: The full-time position would be a laborer to add an extra p…" at bounding box center [578, 505] width 370 height 73
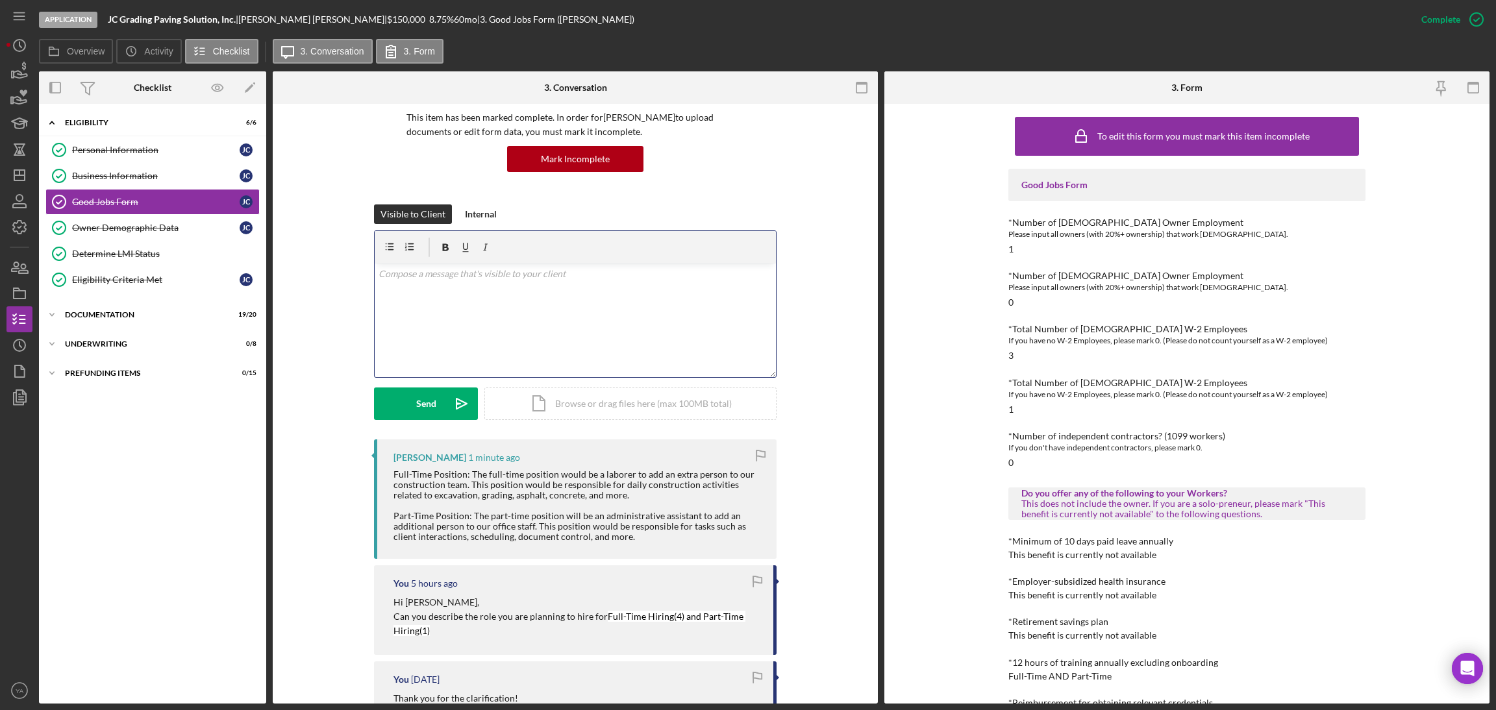
click at [691, 298] on div "v Color teal Color pink Remove color Add row above Add row below Add column bef…" at bounding box center [575, 321] width 401 height 114
click at [460, 318] on div "v Color teal Color pink Remove color Add row above Add row below Add column bef…" at bounding box center [575, 321] width 401 height 114
click at [403, 275] on p "Thank you for the clarification." at bounding box center [576, 274] width 394 height 14
click at [442, 282] on div "v Color teal Color pink Remove color Add row above Add row below Add column bef…" at bounding box center [575, 321] width 401 height 114
click at [477, 284] on div "v Color teal Color pink Remove color Add row above Add row below Add column bef…" at bounding box center [575, 321] width 401 height 114
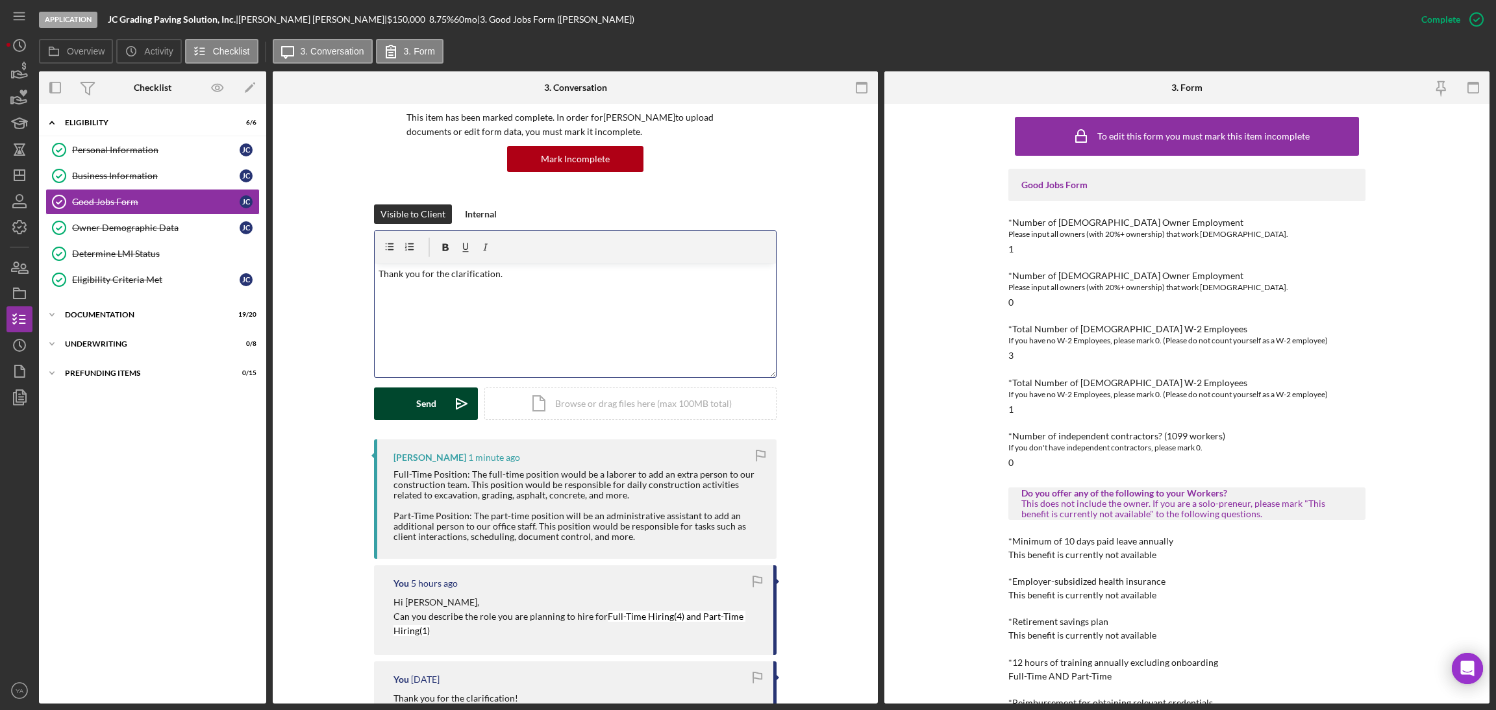
click at [420, 394] on div "Send" at bounding box center [426, 404] width 20 height 32
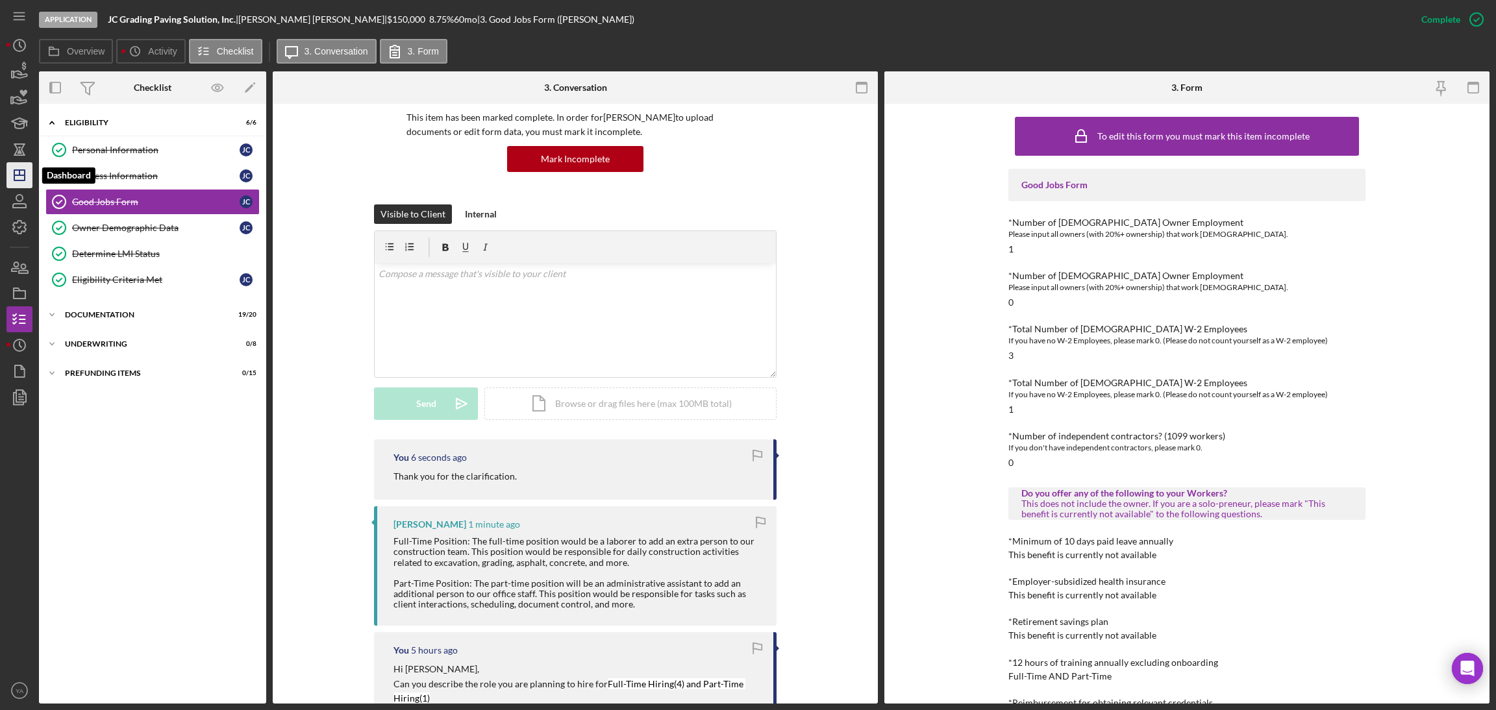
click at [16, 164] on icon "Icon/Dashboard" at bounding box center [19, 175] width 32 height 32
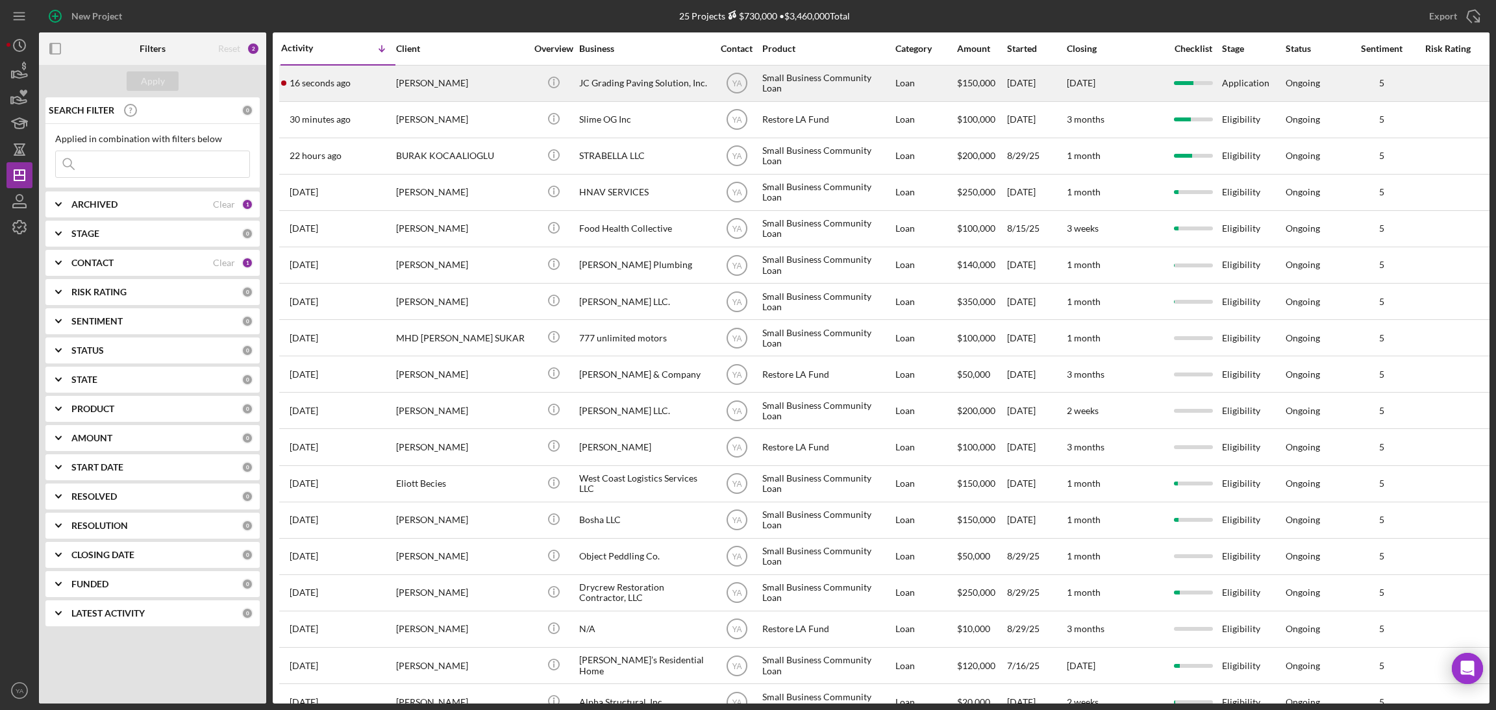
click at [850, 92] on div "Small Business Community Loan" at bounding box center [827, 83] width 130 height 34
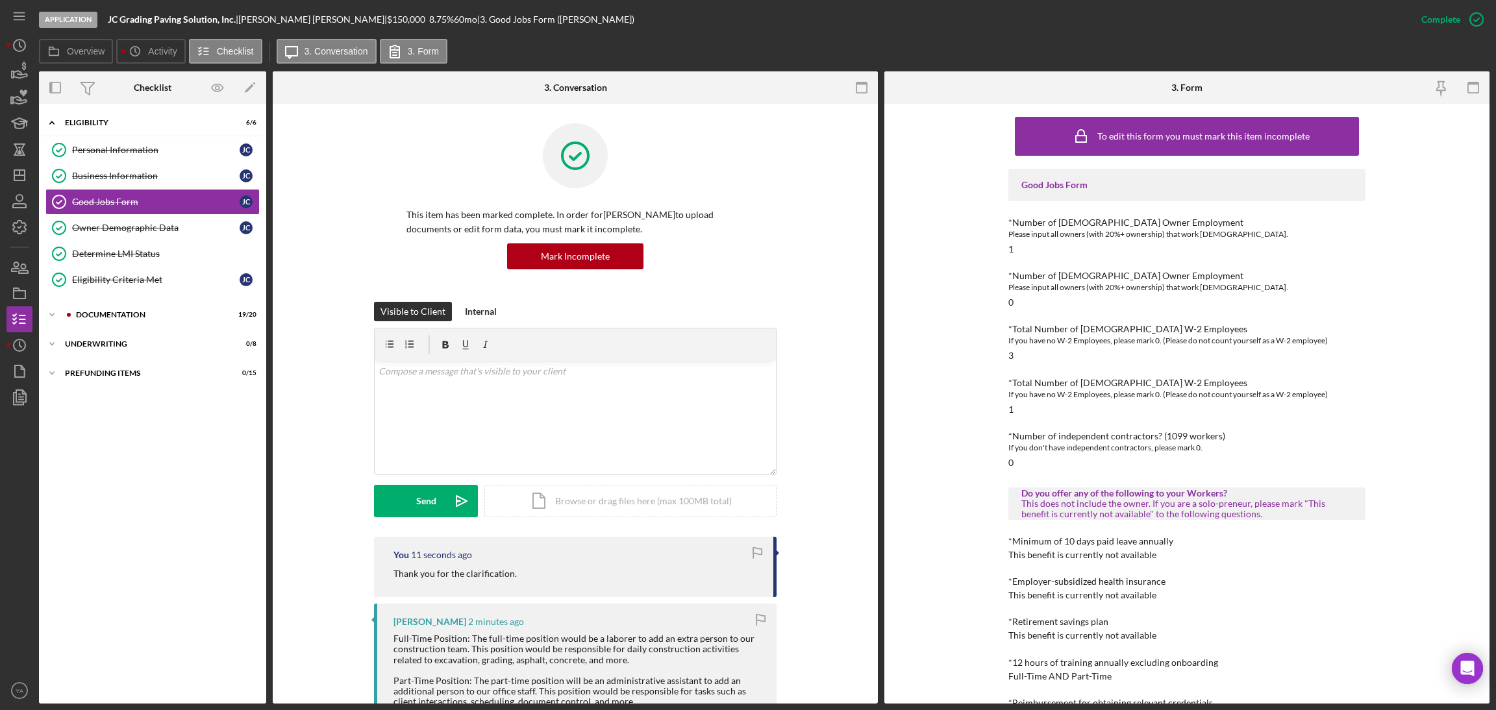
click at [131, 303] on div "Icon/Expander Eligibility 6 / 6 Personal Information Personal Information [PERS…" at bounding box center [152, 403] width 227 height 587
click at [137, 305] on div "Icon/Expander Documentation 19 / 20" at bounding box center [152, 315] width 227 height 26
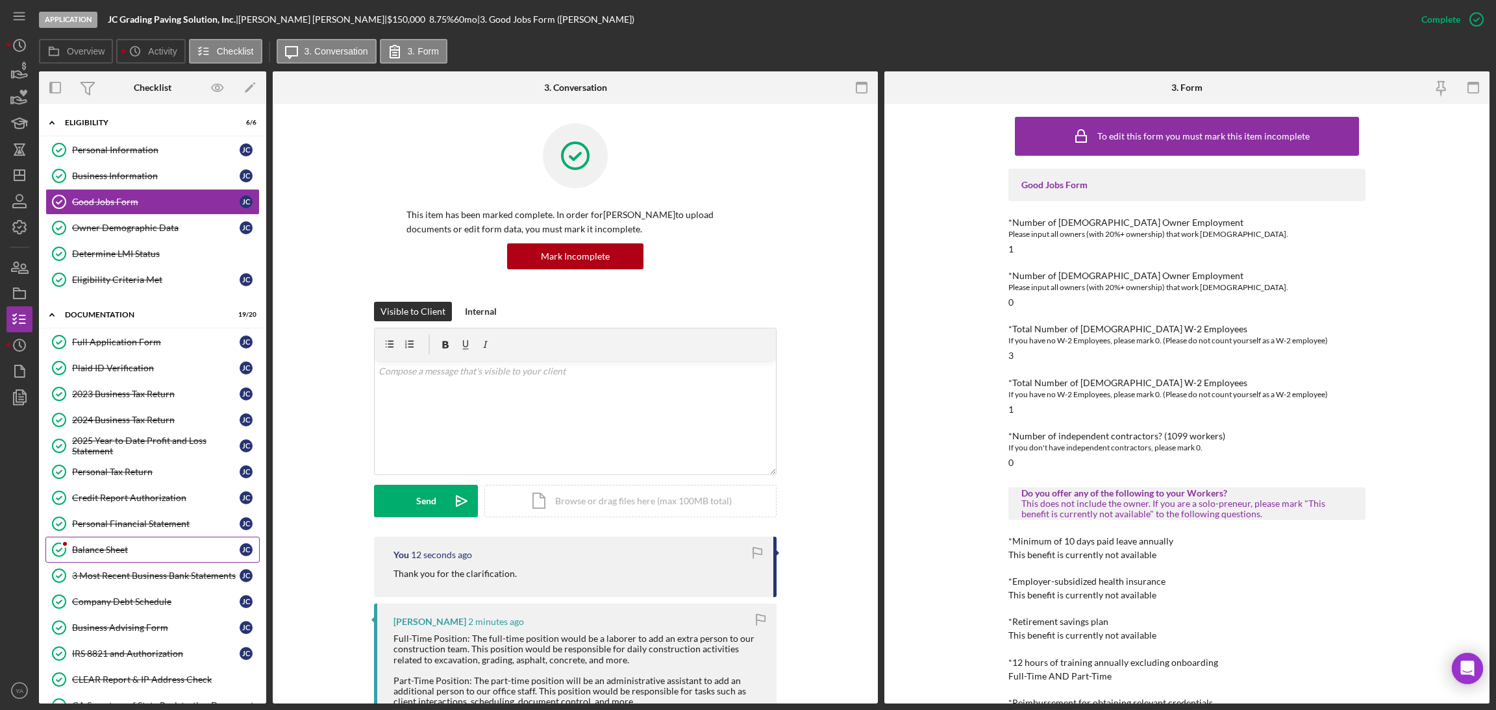
click at [110, 553] on div "Balance Sheet" at bounding box center [156, 550] width 168 height 10
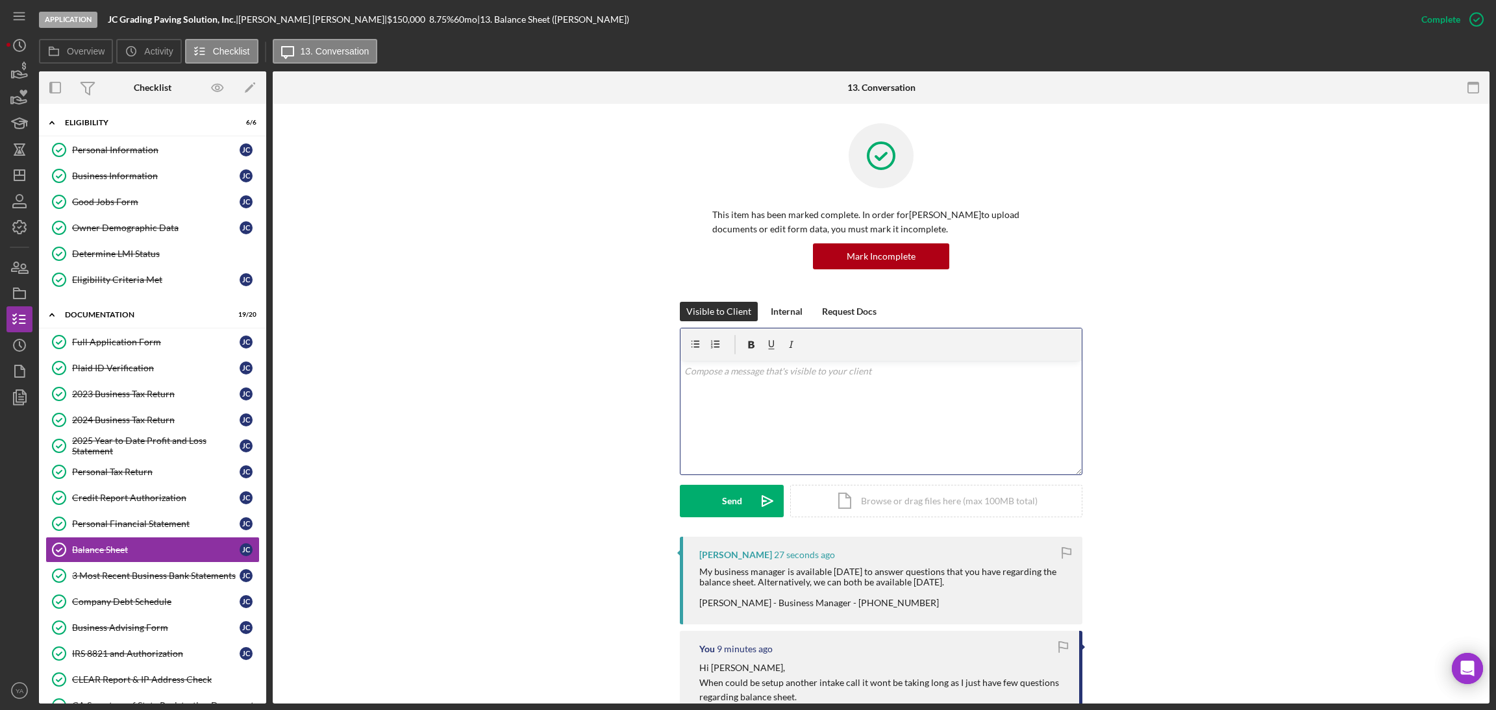
click at [823, 431] on div "v Color teal Color pink Remove color Add row above Add row below Add column bef…" at bounding box center [880, 418] width 401 height 114
drag, startPoint x: 873, startPoint y: 604, endPoint x: 809, endPoint y: 602, distance: 64.3
click at [809, 602] on div "My business manager is available [DATE] to answer questions that you have regar…" at bounding box center [884, 585] width 370 height 42
click at [817, 599] on div "My business manager is available [DATE] to answer questions that you have regar…" at bounding box center [884, 585] width 370 height 42
click at [785, 413] on div "v Color teal Color pink Remove color Add row above Add row below Add column bef…" at bounding box center [880, 418] width 401 height 114
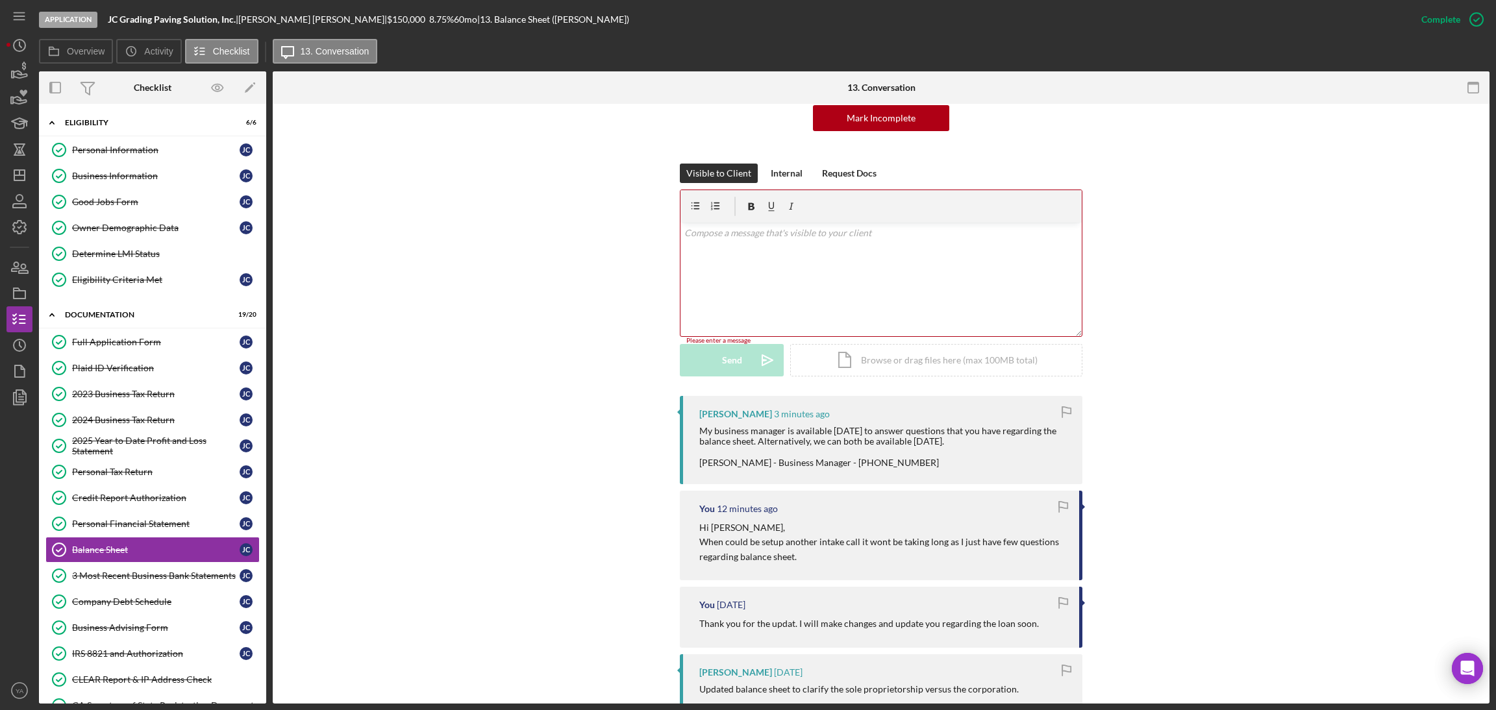
scroll to position [195, 0]
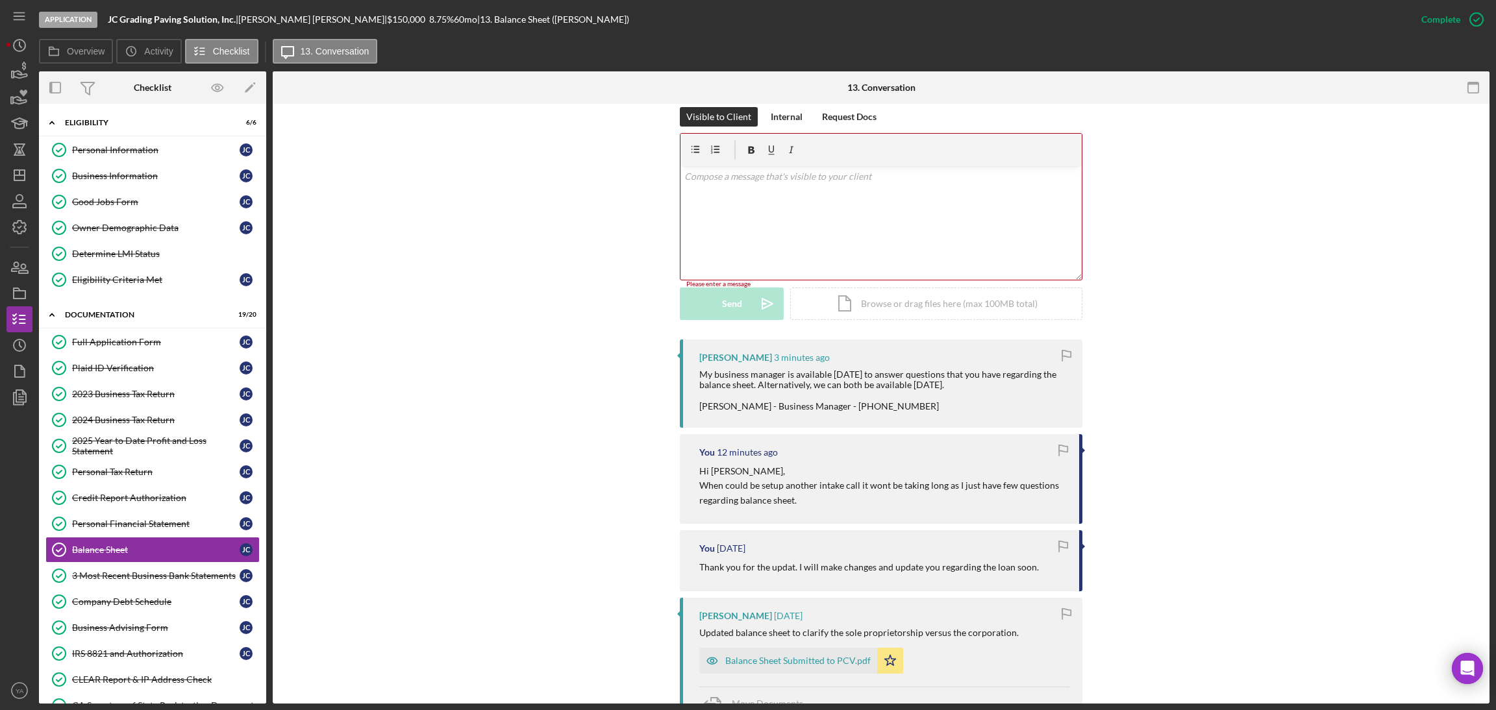
click at [862, 251] on div "v Color teal Color pink Remove color Add row above Add row below Add column bef…" at bounding box center [880, 223] width 401 height 114
click at [1144, 255] on div "Visible to Client Internal Request Docs v Color teal Color pink Remove color Ad…" at bounding box center [881, 223] width 1178 height 233
click at [827, 234] on div "v Color teal Color pink Remove color Add row above Add row below Add column bef…" at bounding box center [880, 223] width 401 height 114
click at [899, 268] on div "v Color teal Color pink Remove color Add row above Add row below Add column bef…" at bounding box center [880, 223] width 401 height 114
click at [969, 240] on div "v Color teal Color pink Remove color Add row above Add row below Add column bef…" at bounding box center [880, 223] width 401 height 114
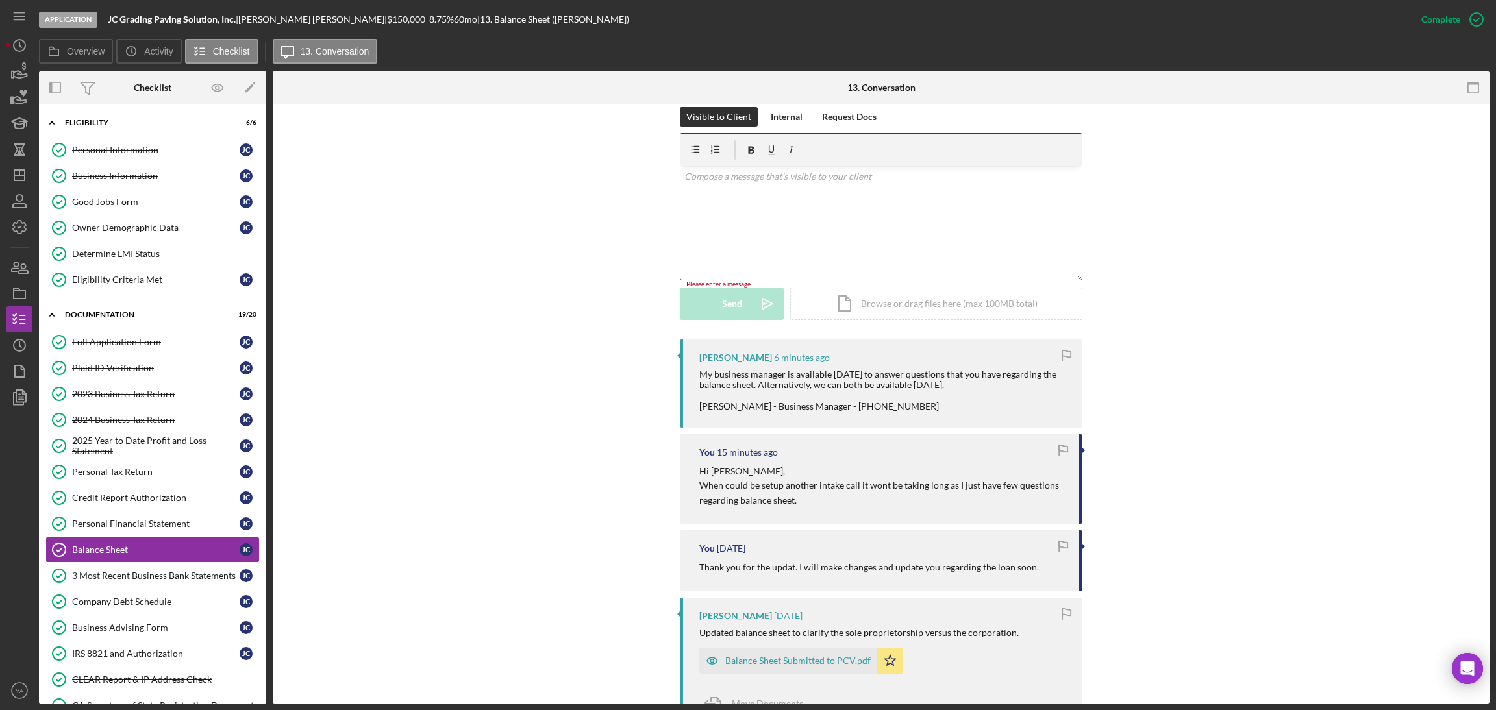
click at [950, 249] on div "v Color teal Color pink Remove color Add row above Add row below Add column bef…" at bounding box center [880, 223] width 401 height 114
click at [933, 223] on div "v Color teal Color pink Remove color Add row above Add row below Add column bef…" at bounding box center [880, 223] width 401 height 114
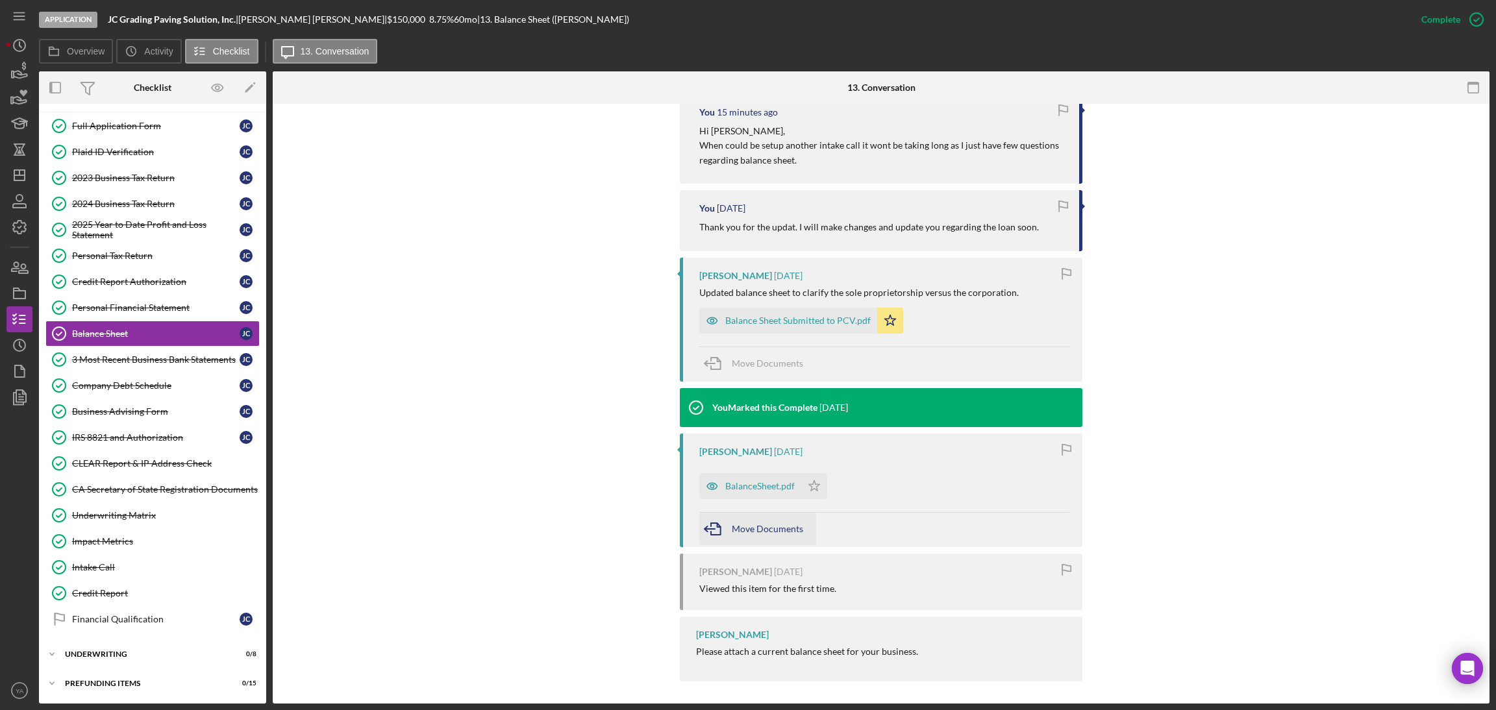
scroll to position [539, 0]
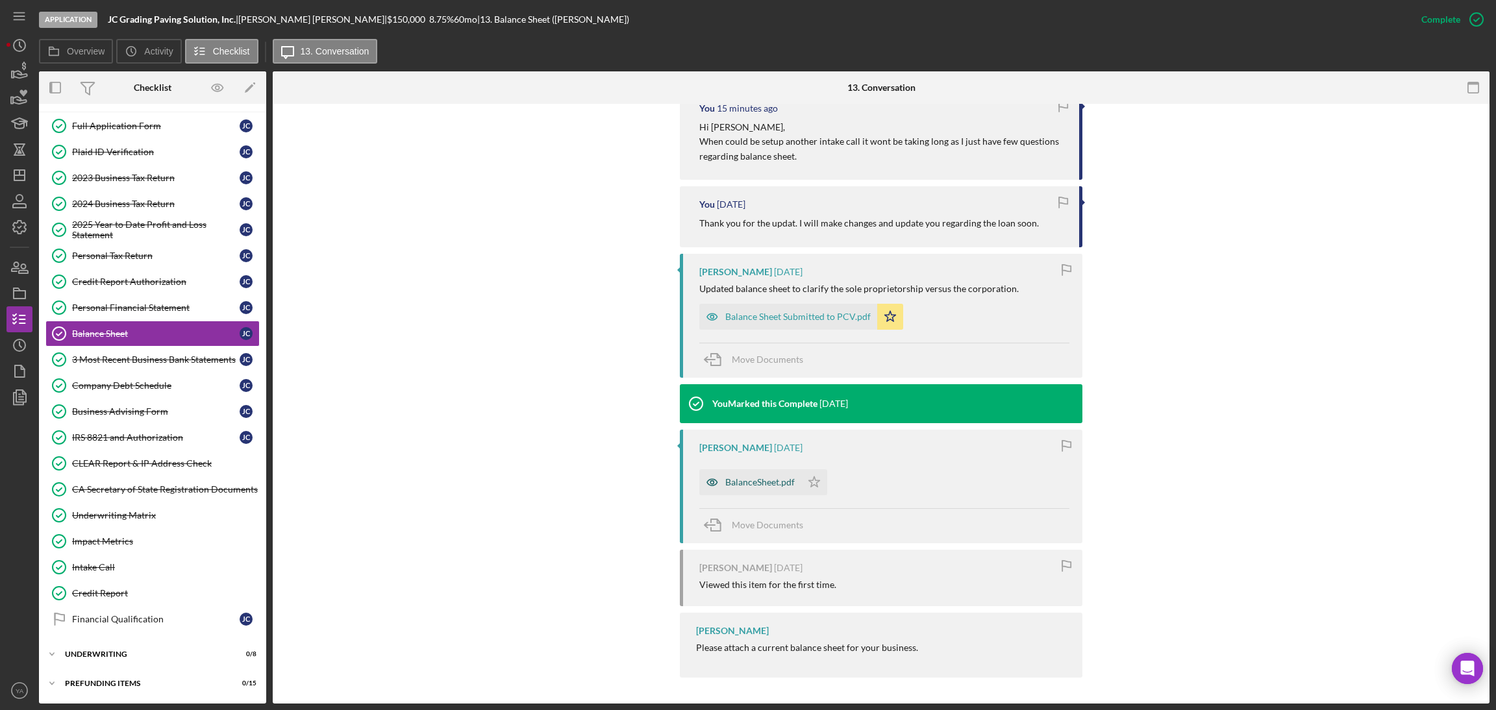
click at [760, 479] on div "BalanceSheet.pdf" at bounding box center [759, 482] width 69 height 10
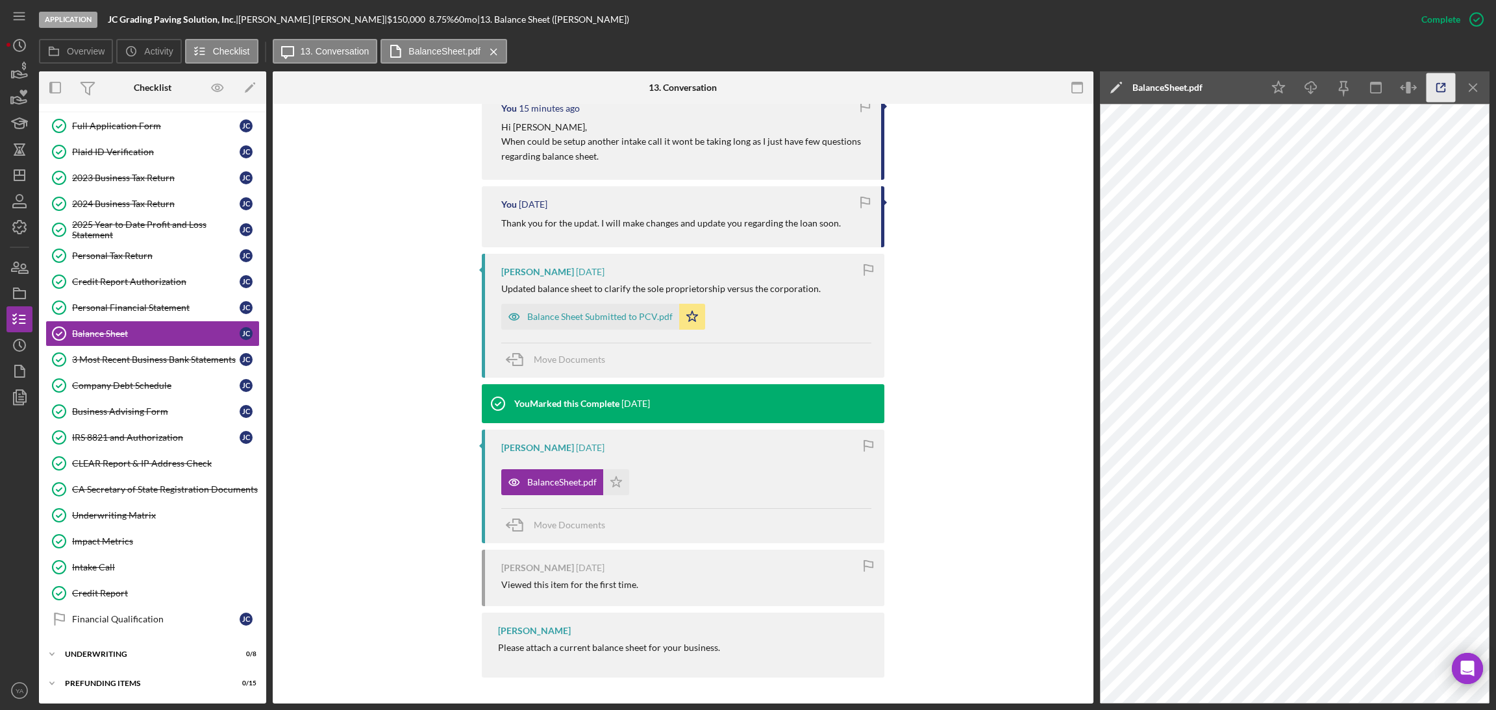
click at [1441, 90] on icon "button" at bounding box center [1441, 87] width 29 height 29
click at [617, 316] on div "Balance Sheet Submitted to PCV.pdf" at bounding box center [599, 317] width 145 height 10
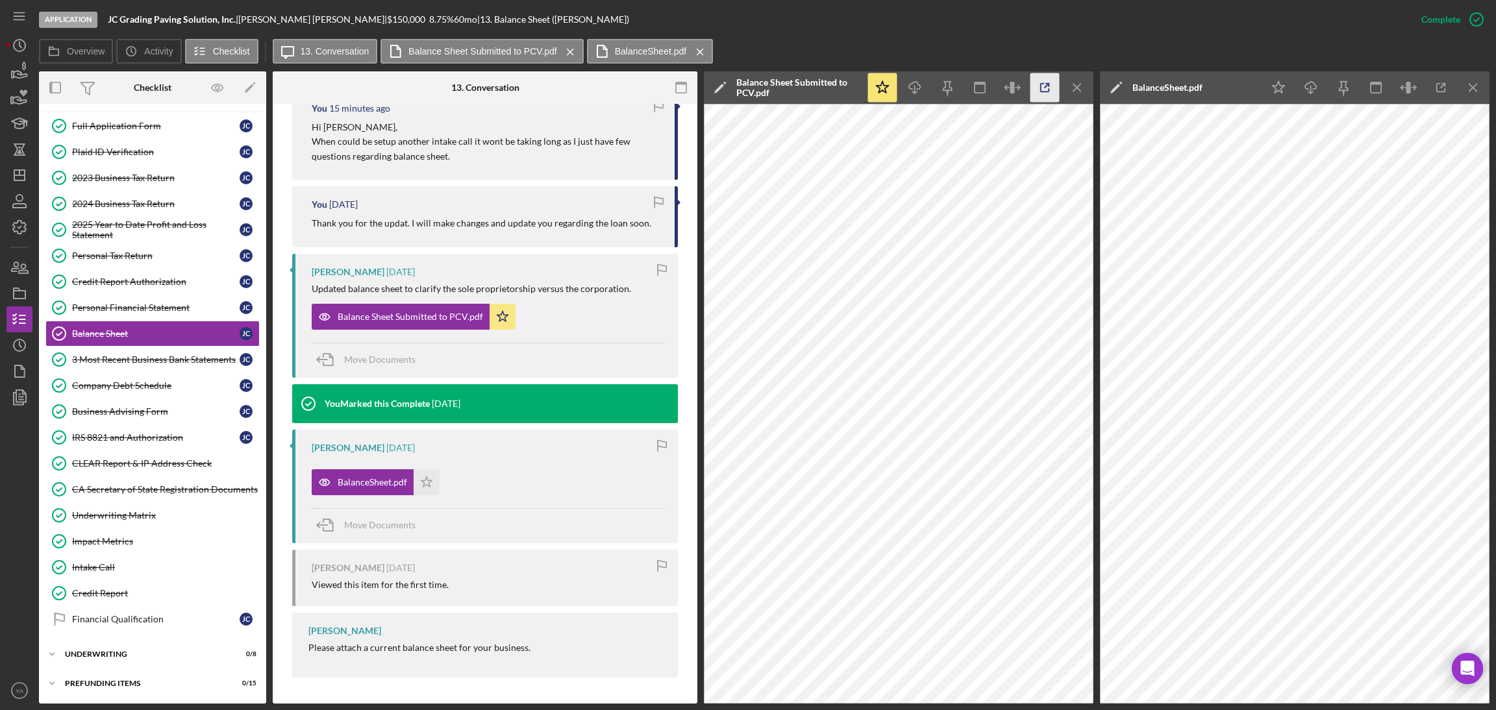
click at [1038, 84] on icon "button" at bounding box center [1044, 87] width 29 height 29
click at [1428, 90] on icon "button" at bounding box center [1441, 87] width 29 height 29
click at [1089, 91] on icon "Icon/Menu Close" at bounding box center [1077, 87] width 29 height 29
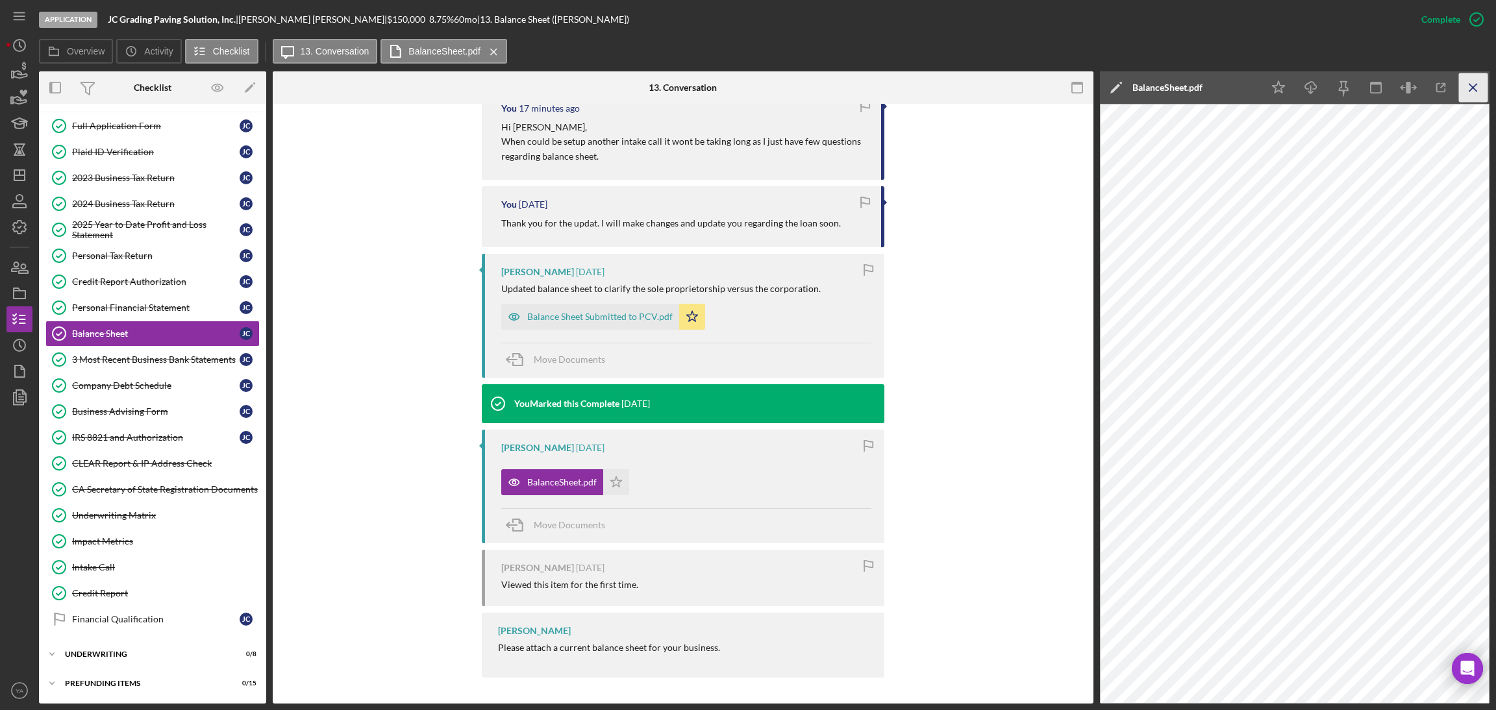
click at [1467, 81] on icon "Icon/Menu Close" at bounding box center [1473, 87] width 29 height 29
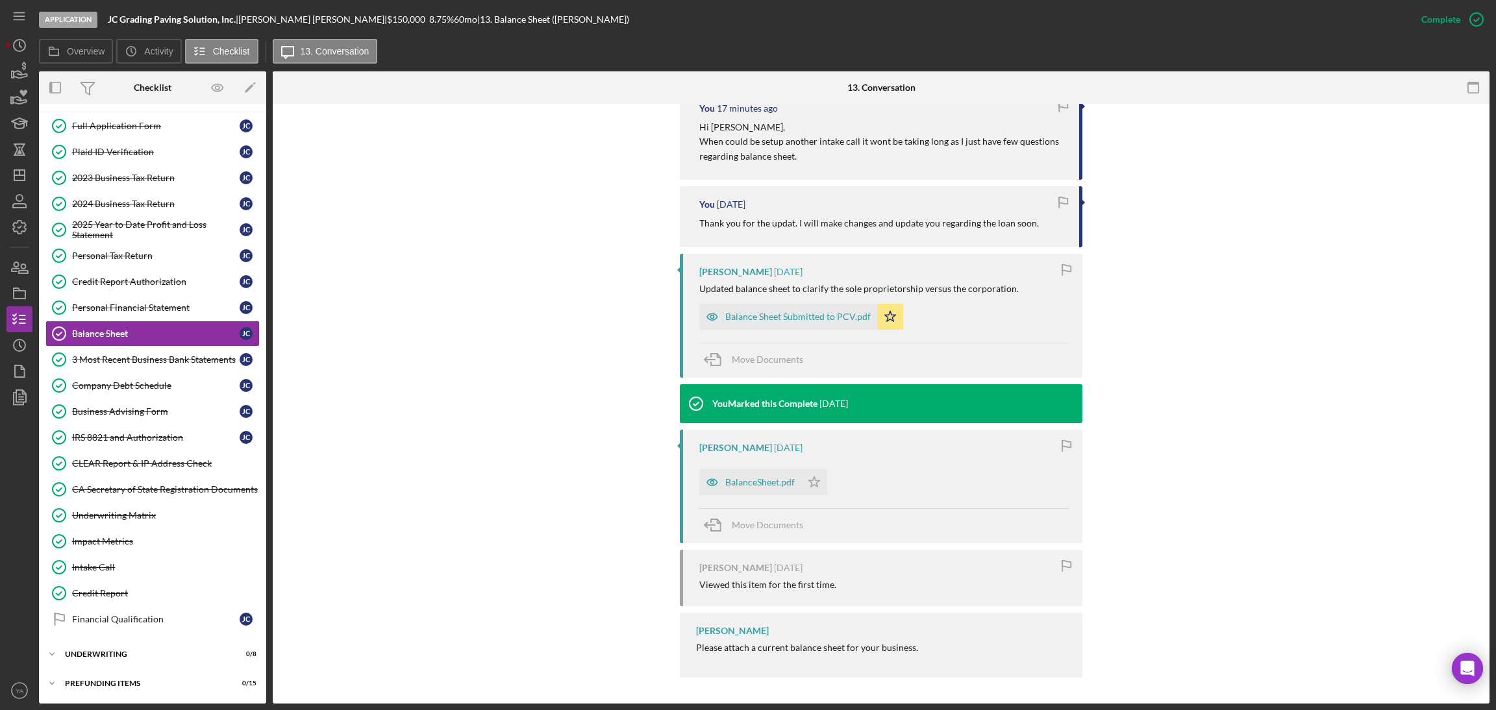
scroll to position [0, 0]
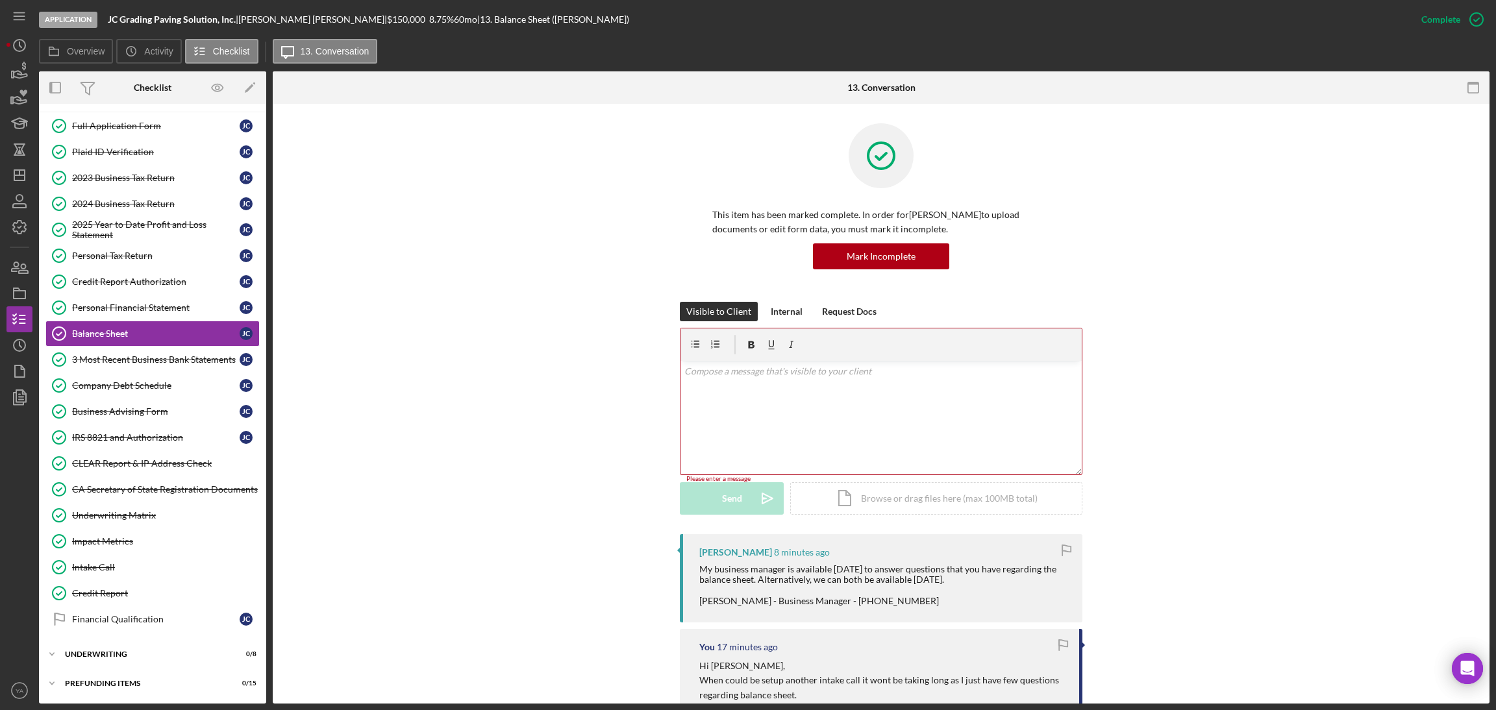
click at [838, 407] on div "v Color teal Color pink Remove color Add row above Add row below Add column bef…" at bounding box center [880, 418] width 401 height 114
click at [30, 181] on icon "Icon/Dashboard" at bounding box center [19, 175] width 32 height 32
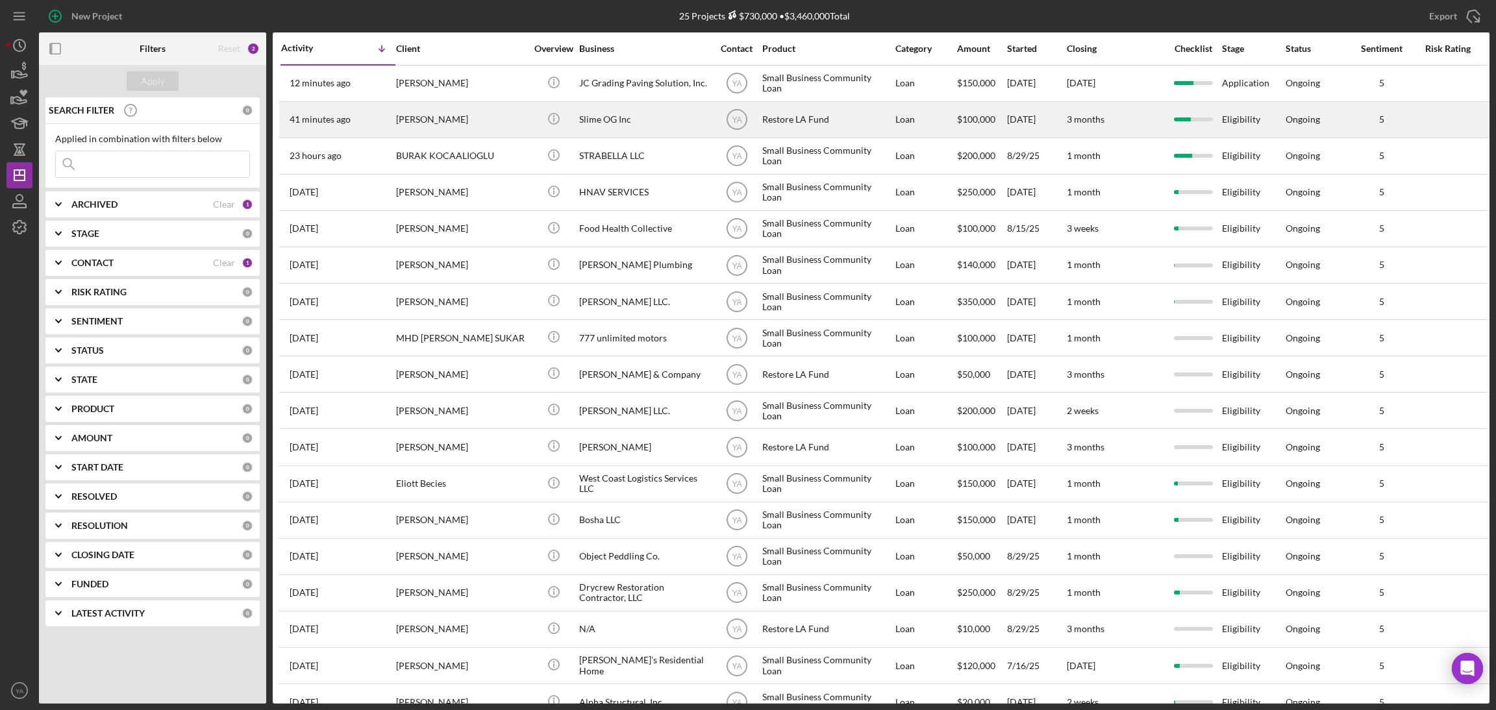
click at [777, 106] on div "Restore LA Fund" at bounding box center [827, 120] width 130 height 34
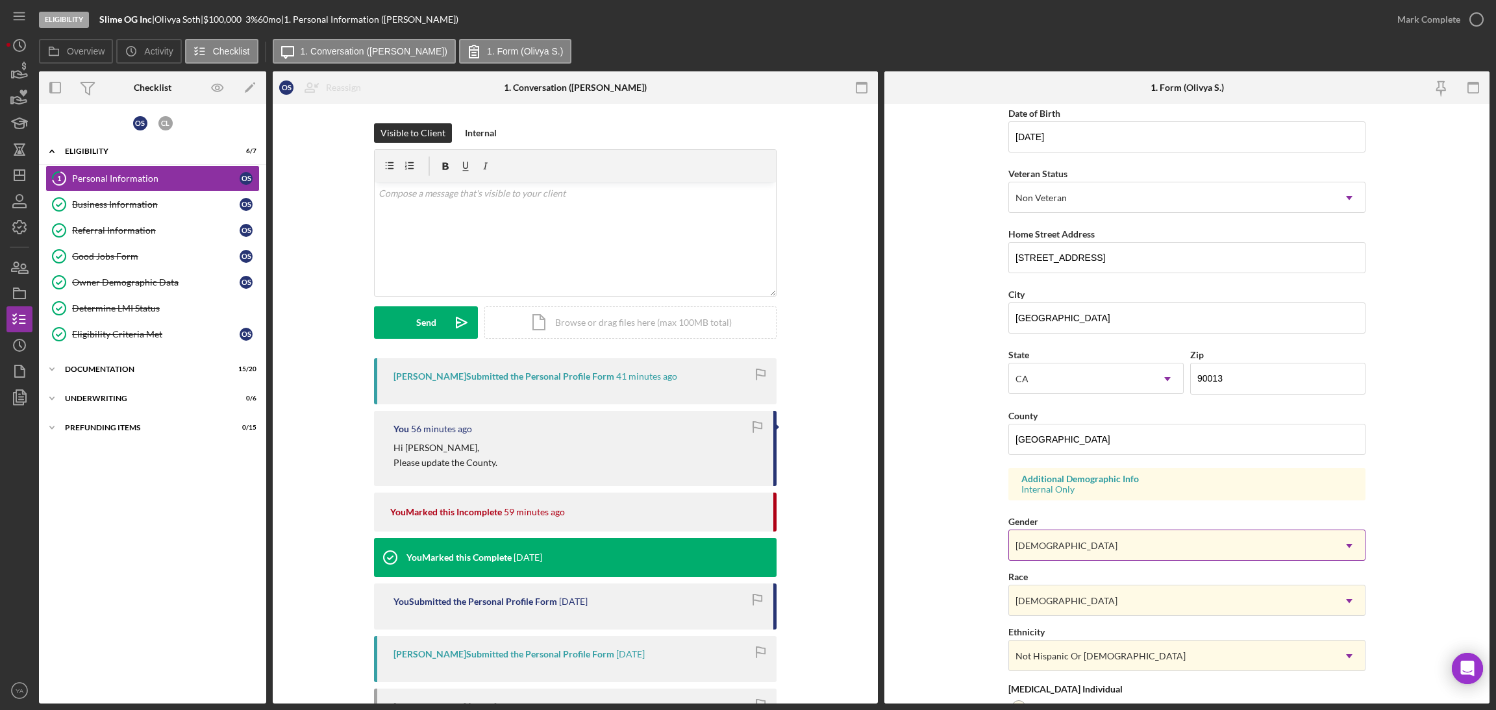
scroll to position [268, 0]
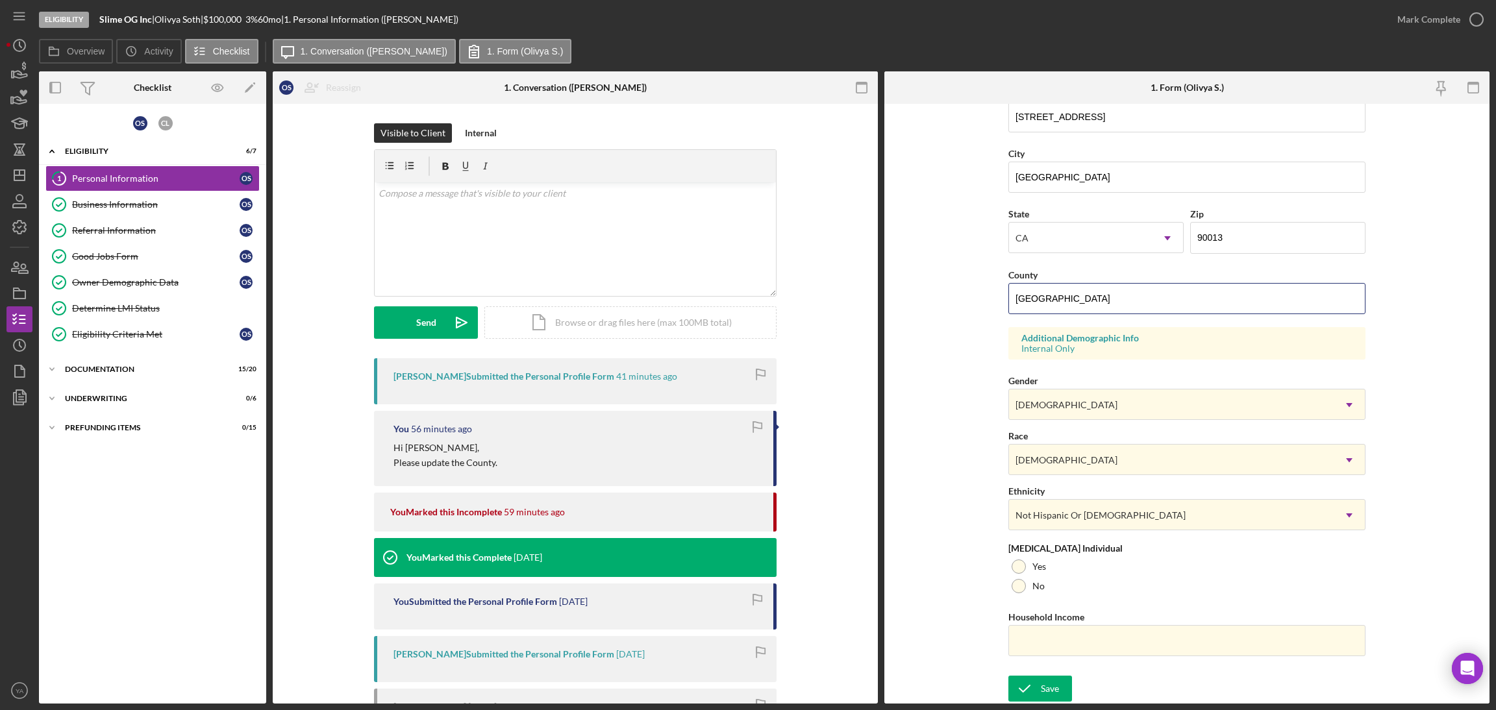
drag, startPoint x: 1074, startPoint y: 297, endPoint x: 1003, endPoint y: 301, distance: 70.9
click at [1003, 301] on form "First Name [PERSON_NAME] Middle Name Last Name [PERSON_NAME] Job Title Co-Owner…" at bounding box center [1186, 404] width 605 height 600
click at [1075, 300] on input "[GEOGRAPHIC_DATA]" at bounding box center [1186, 298] width 357 height 31
click at [1074, 301] on input "[GEOGRAPHIC_DATA]" at bounding box center [1186, 298] width 357 height 31
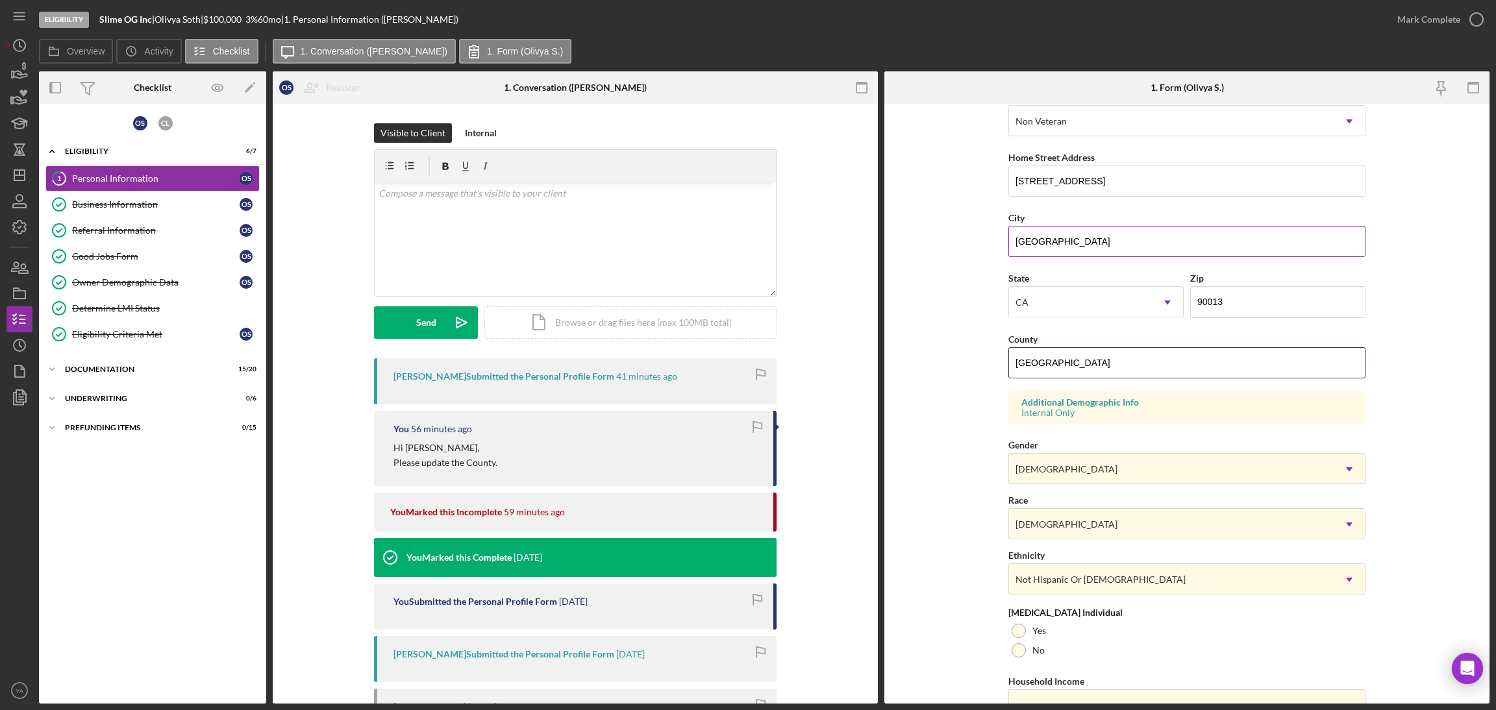
scroll to position [170, 0]
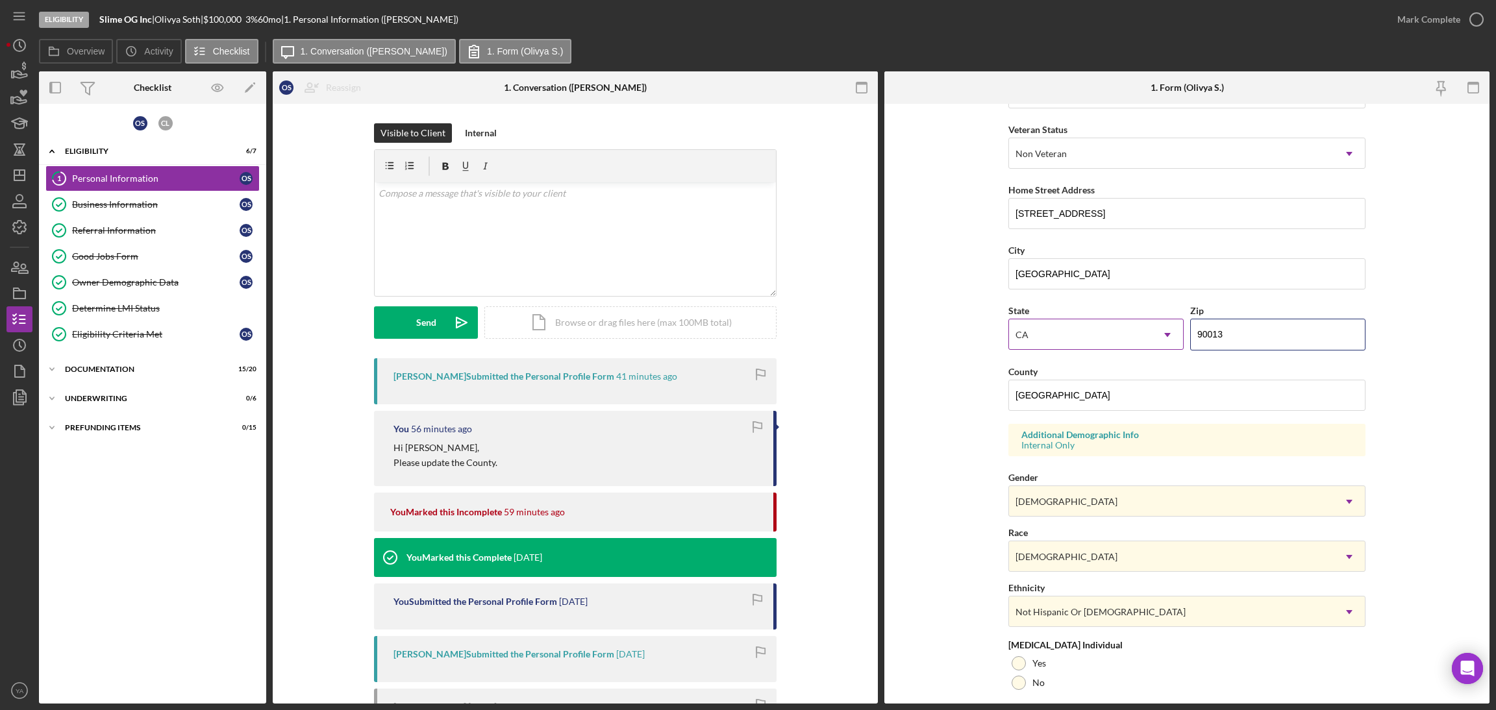
drag, startPoint x: 1237, startPoint y: 333, endPoint x: 1179, endPoint y: 338, distance: 58.0
click at [1179, 338] on div "State [US_STATE] Icon/Dropdown Arrow Zip 90013" at bounding box center [1186, 333] width 357 height 60
drag, startPoint x: 1153, startPoint y: 210, endPoint x: 929, endPoint y: 206, distance: 223.4
click at [929, 206] on form "First Name [PERSON_NAME] Middle Name Last Name [PERSON_NAME] Job Title Co-Owner…" at bounding box center [1186, 404] width 605 height 600
click at [905, 358] on form "First Name [PERSON_NAME] Middle Name Last Name [PERSON_NAME] Job Title Co-Owner…" at bounding box center [1186, 404] width 605 height 600
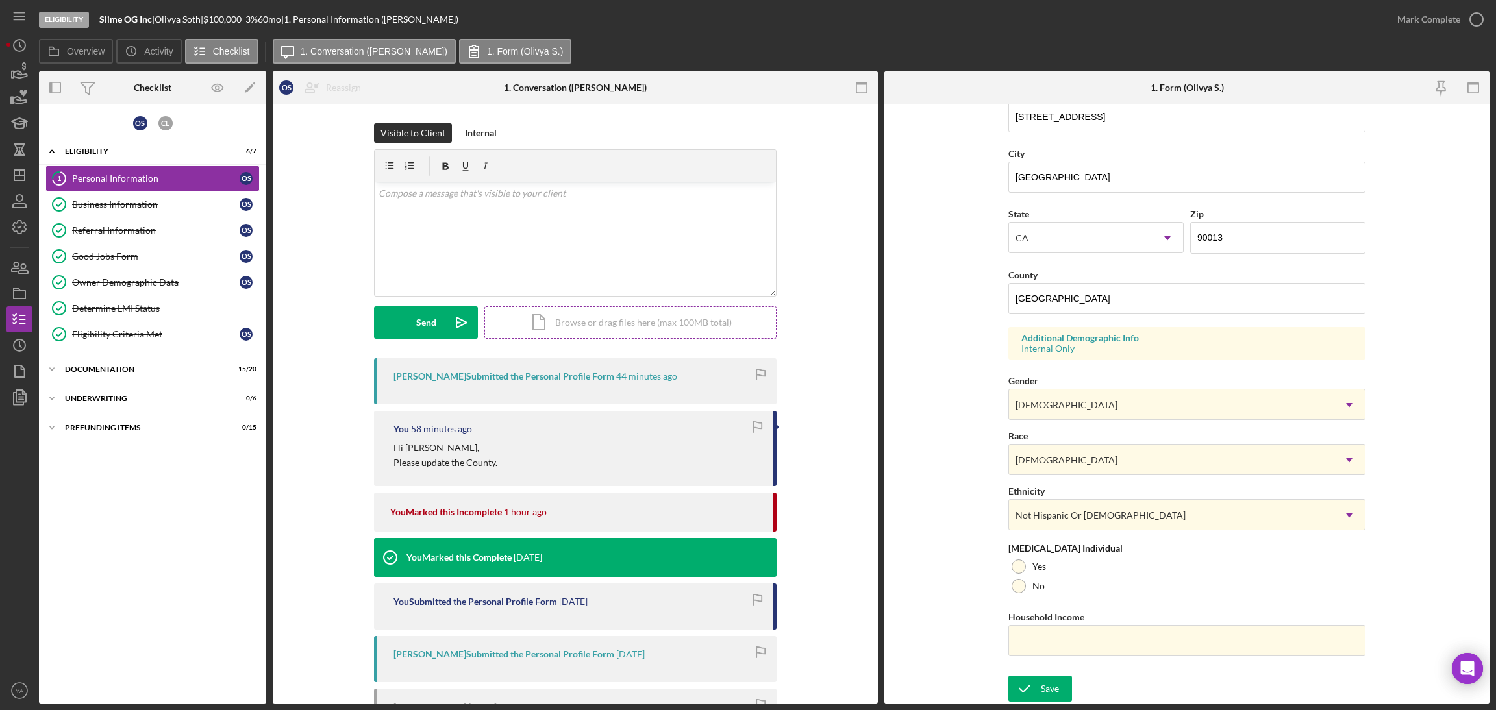
scroll to position [268, 0]
click at [1458, 27] on div "Mark Complete" at bounding box center [1428, 19] width 63 height 26
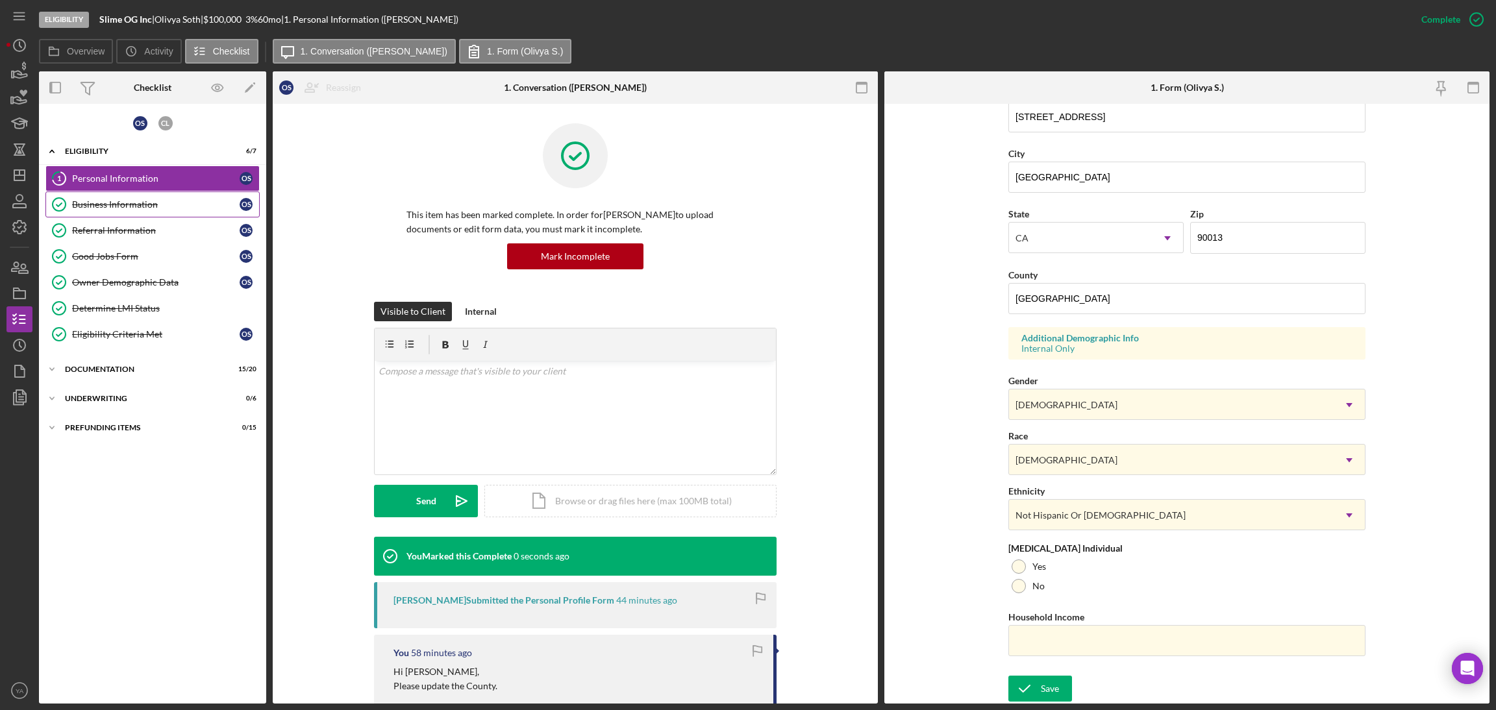
scroll to position [6, 0]
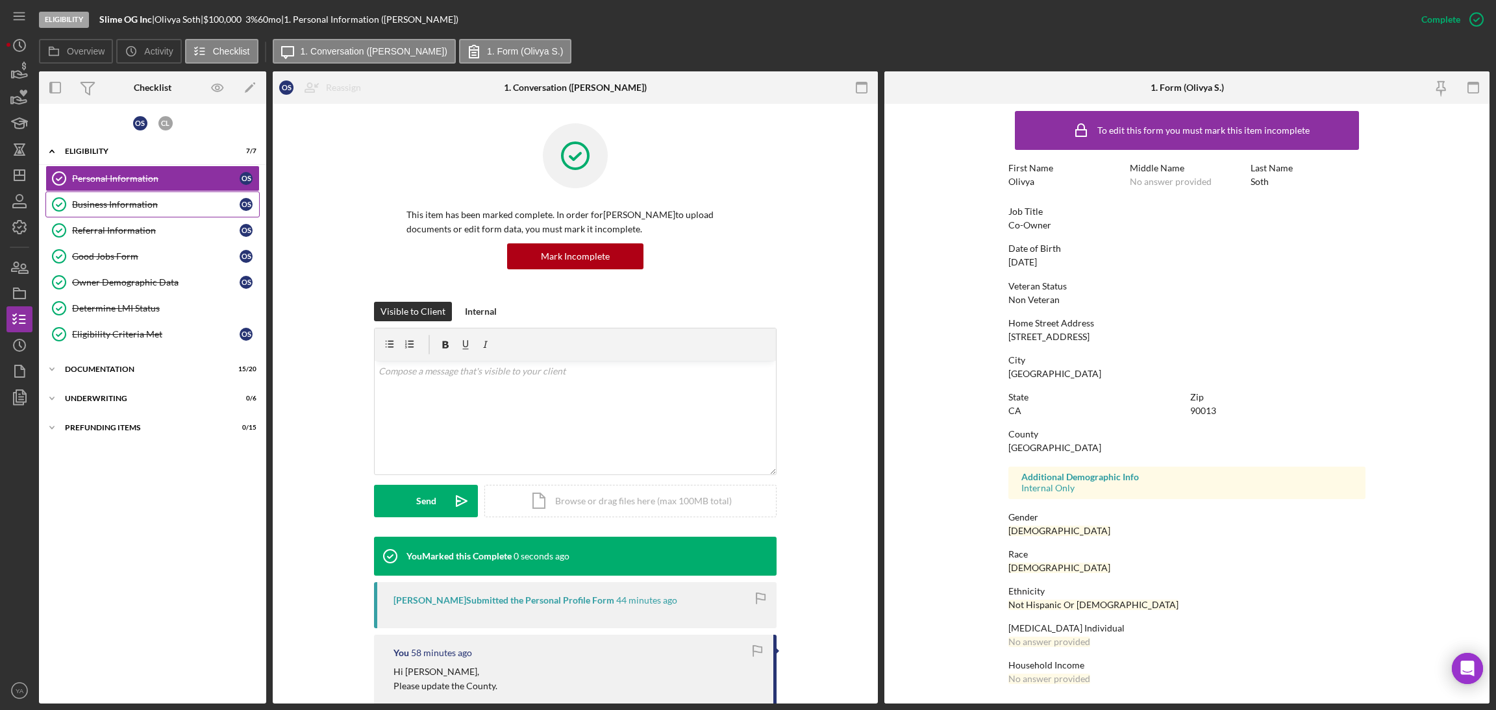
click at [145, 205] on div "Business Information" at bounding box center [156, 204] width 168 height 10
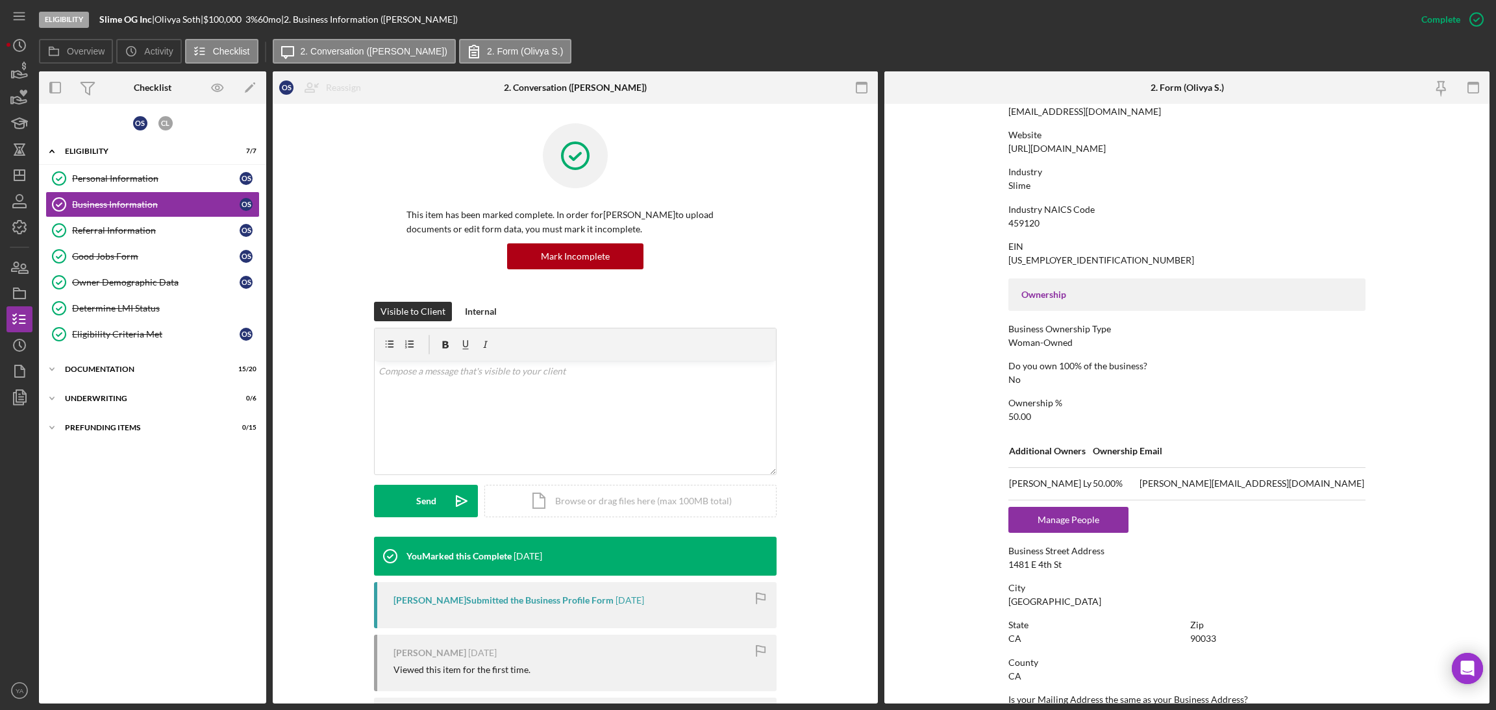
scroll to position [97, 0]
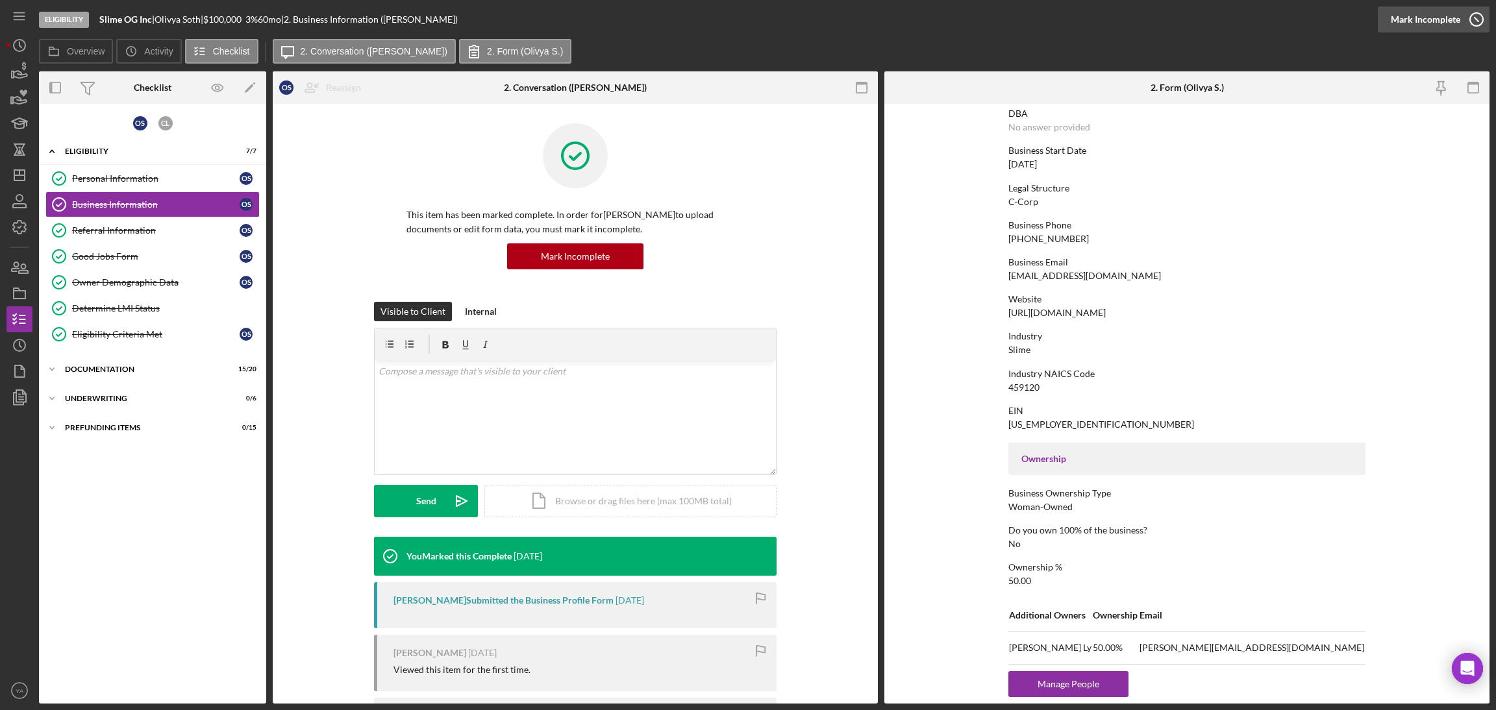
click at [1466, 24] on icon "button" at bounding box center [1476, 19] width 32 height 32
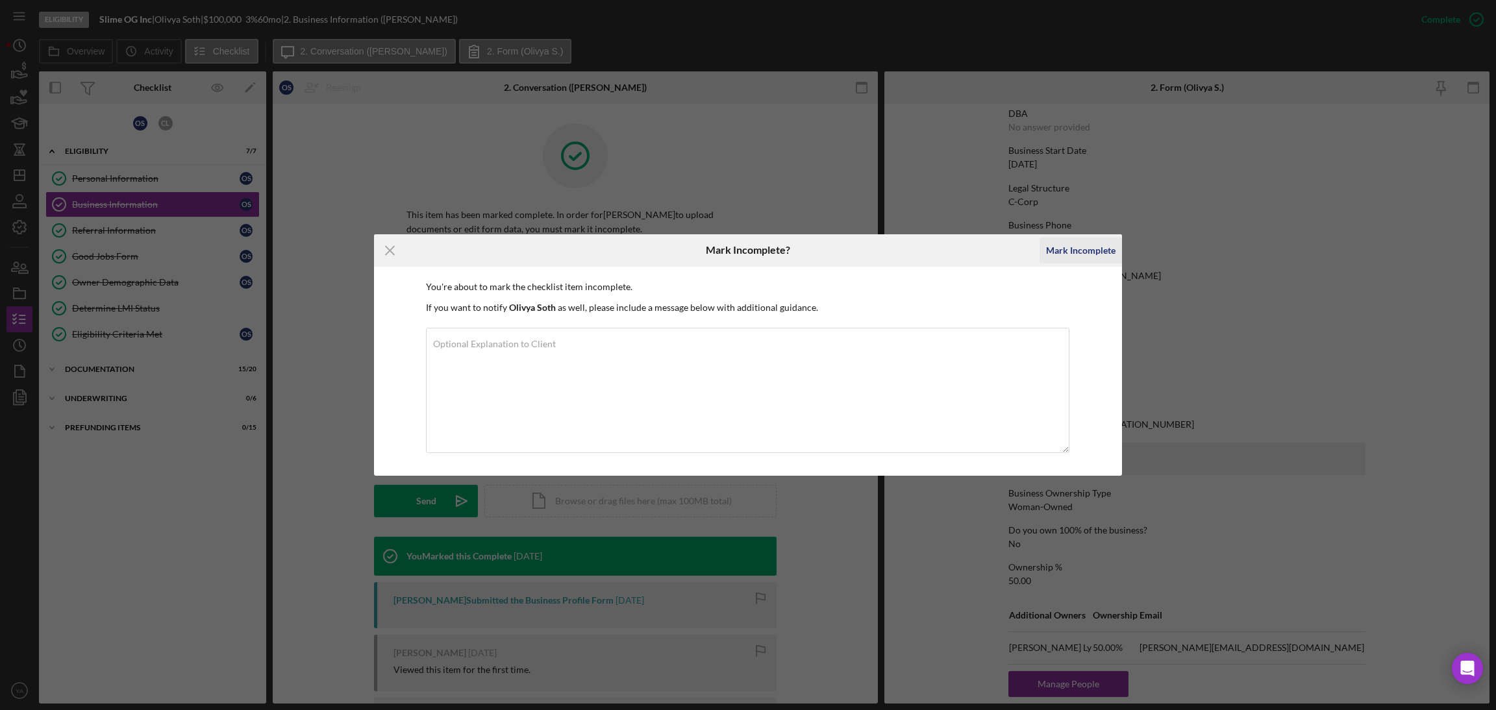
click at [1069, 243] on div "Mark Incomplete" at bounding box center [1080, 251] width 69 height 26
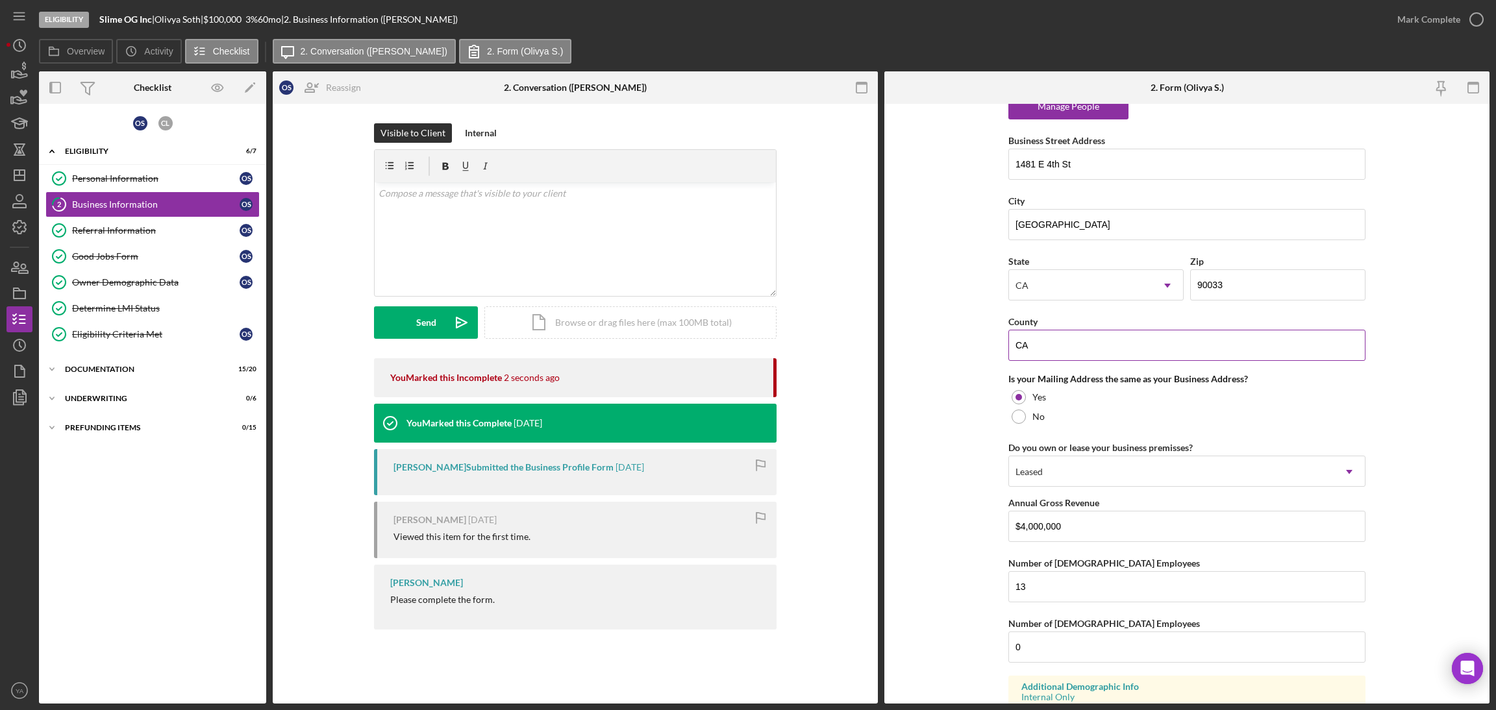
scroll to position [950, 0]
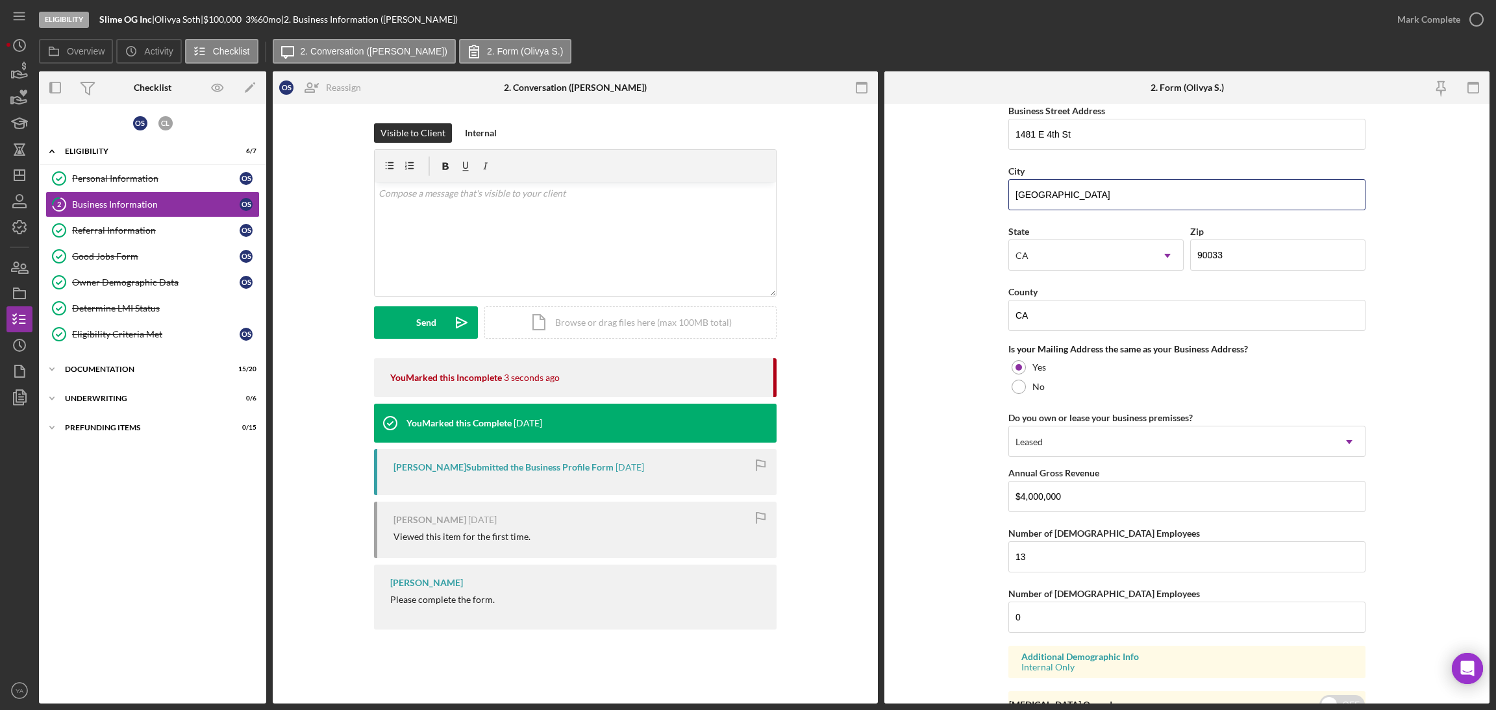
drag, startPoint x: 1077, startPoint y: 196, endPoint x: 990, endPoint y: 199, distance: 86.4
click at [990, 199] on form "Business Name Slime OG Inc DBA Business Start Date [DATE] Legal Structure C-Cor…" at bounding box center [1186, 404] width 605 height 600
drag, startPoint x: 1049, startPoint y: 316, endPoint x: 949, endPoint y: 319, distance: 100.0
click at [949, 319] on form "Business Name Slime OG Inc DBA Business Start Date [DATE] Legal Structure C-Cor…" at bounding box center [1186, 404] width 605 height 600
paste input "[GEOGRAPHIC_DATA]"
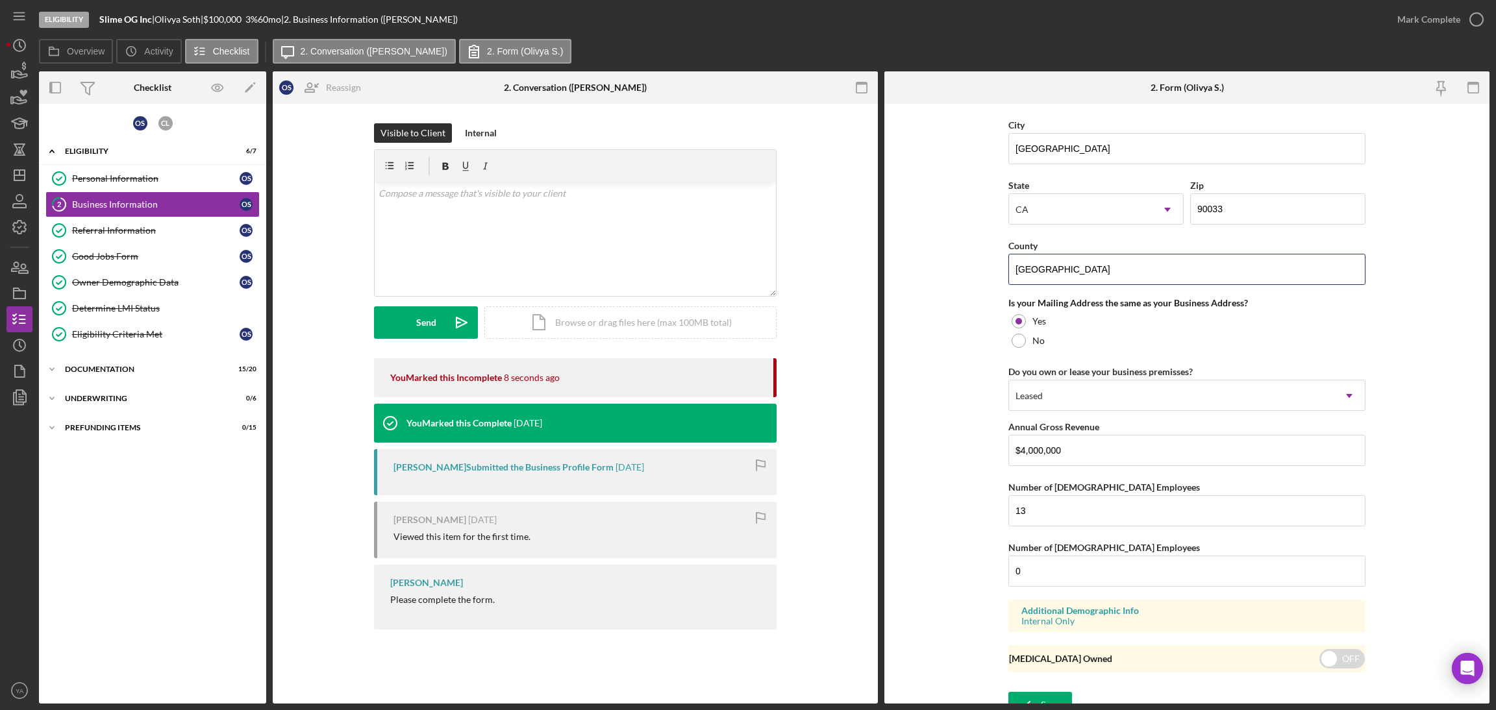
scroll to position [1016, 0]
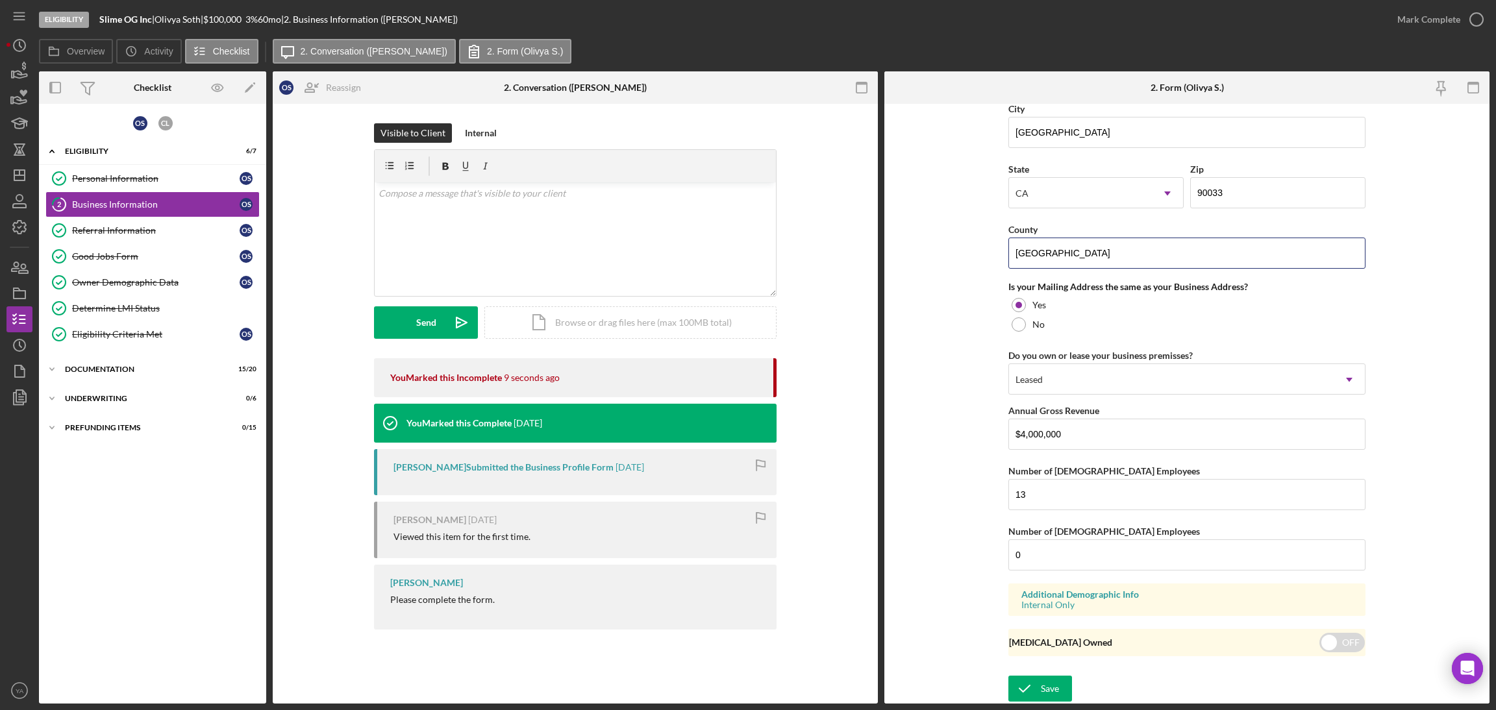
type input "[GEOGRAPHIC_DATA]"
click at [1061, 674] on form "Business Name Slime OG Inc DBA Business Start Date [DATE] Legal Structure C-Cor…" at bounding box center [1186, 404] width 605 height 600
click at [1058, 689] on button "Save" at bounding box center [1040, 689] width 64 height 26
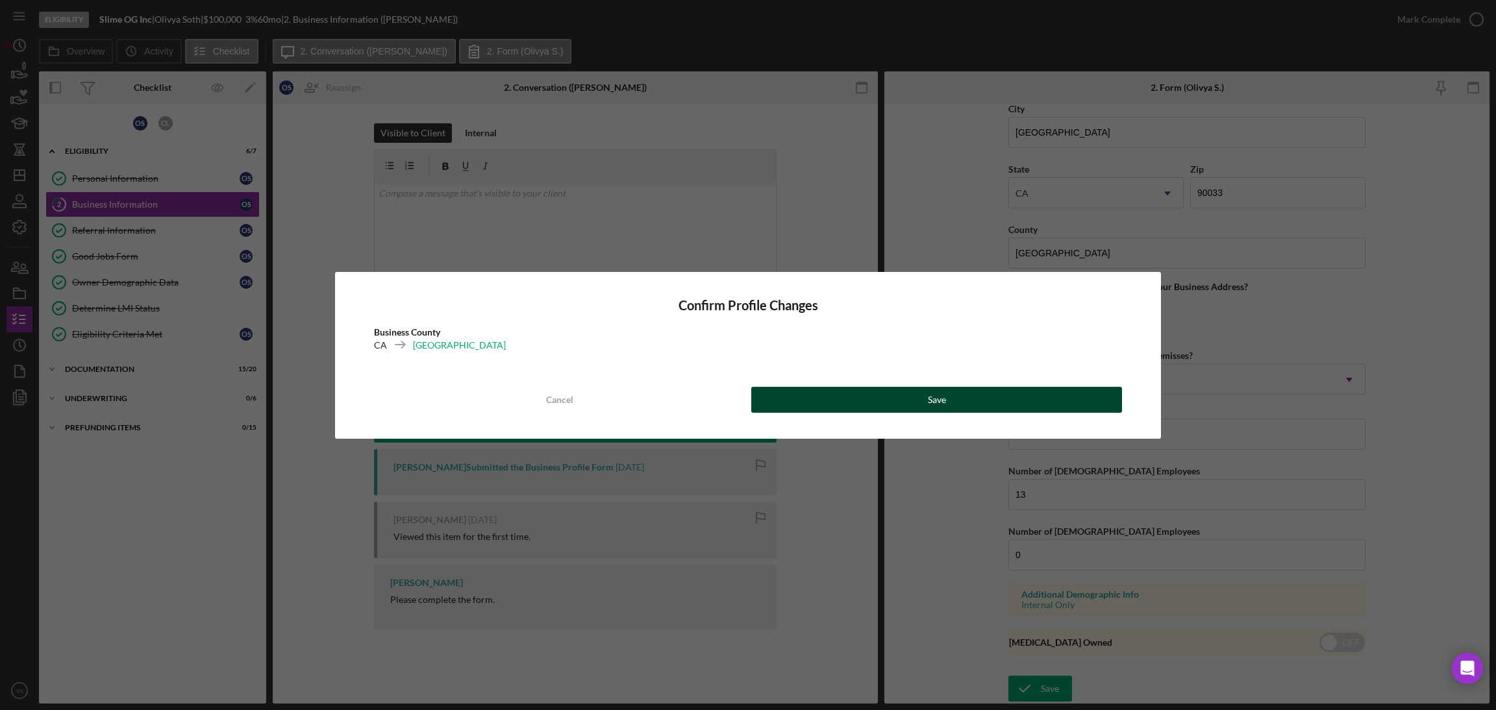
click at [1000, 395] on button "Save" at bounding box center [936, 400] width 371 height 26
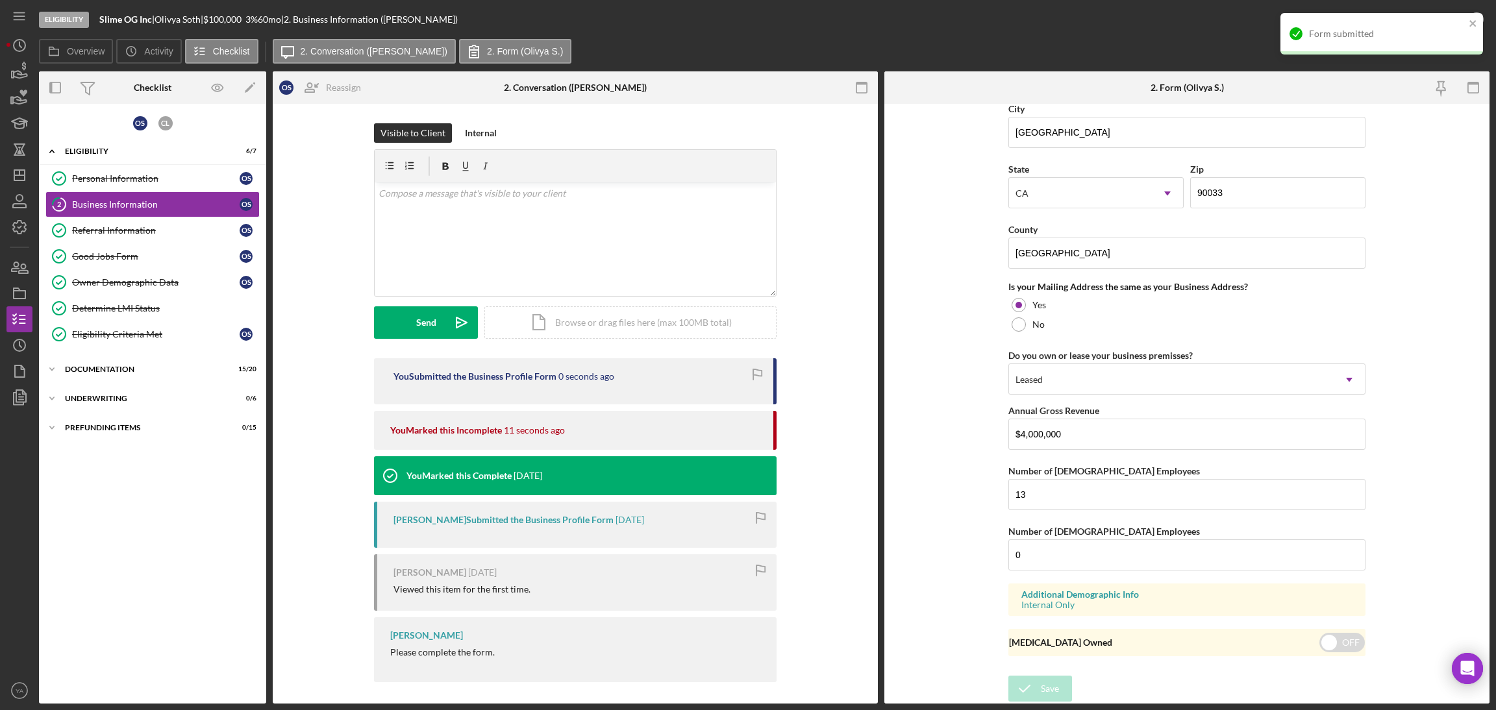
click at [1471, 21] on div "Form submitted" at bounding box center [1381, 34] width 203 height 42
click at [1471, 21] on div "Form submitted" at bounding box center [1382, 38] width 208 height 57
click at [1474, 19] on icon "button" at bounding box center [1476, 19] width 32 height 32
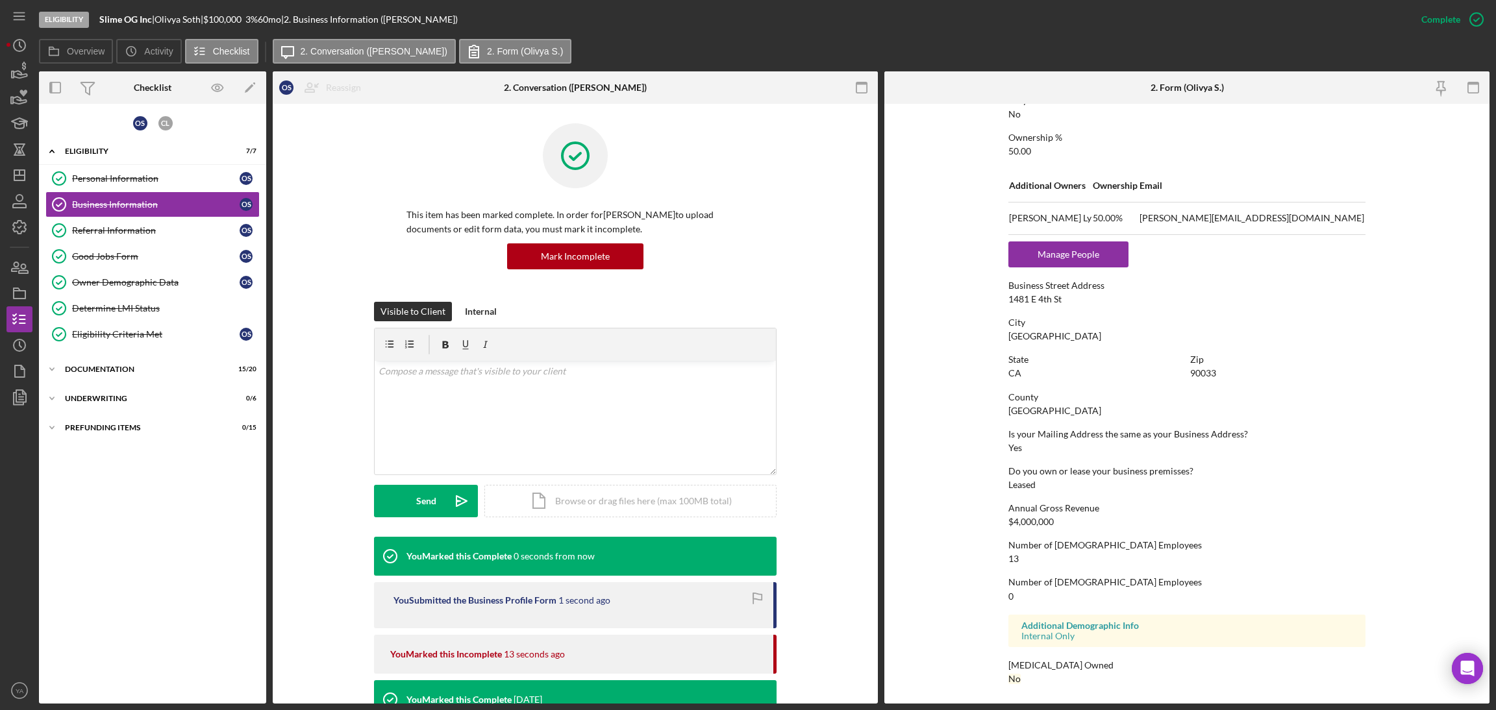
scroll to position [527, 0]
click at [10, 171] on icon "Icon/Dashboard" at bounding box center [19, 175] width 32 height 32
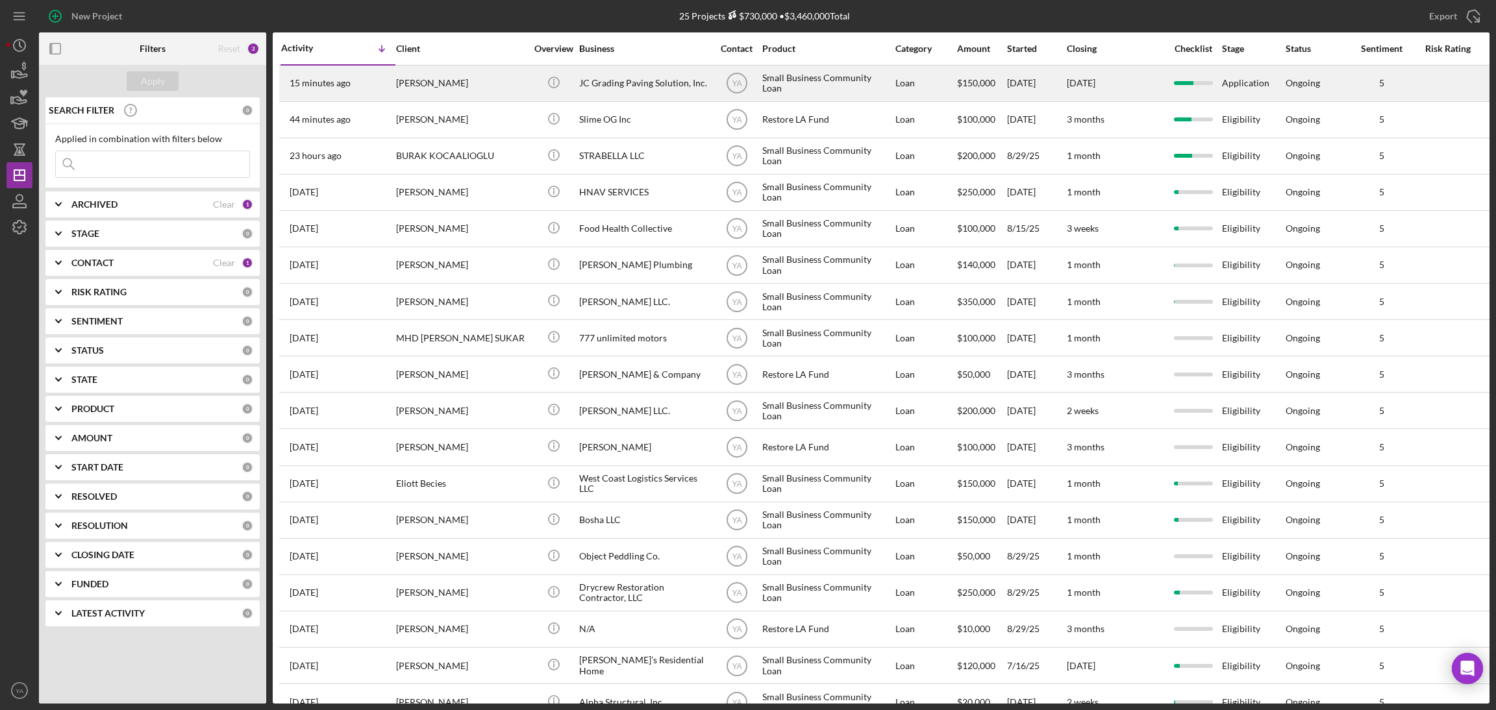
click at [809, 93] on div "Small Business Community Loan" at bounding box center [827, 83] width 130 height 34
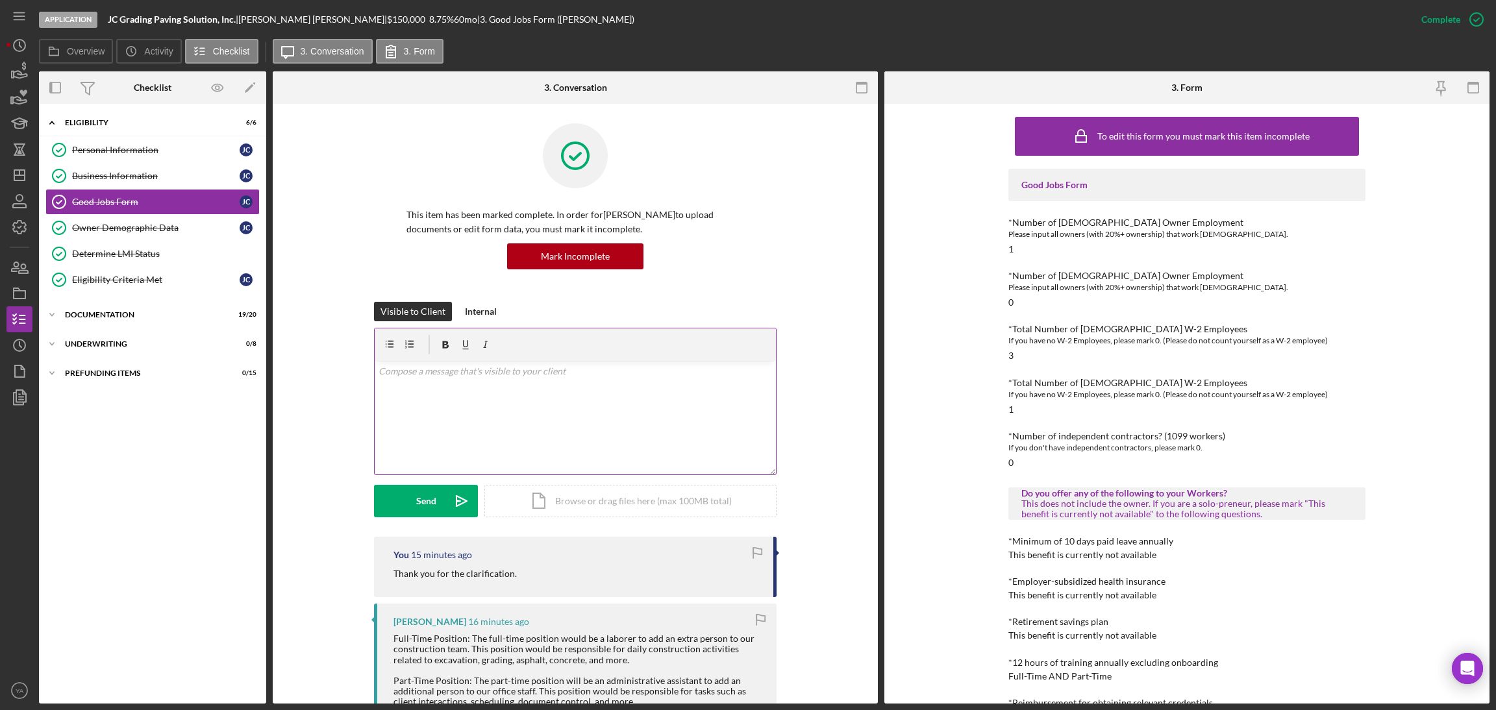
click at [527, 399] on div "v Color teal Color pink Remove color Add row above Add row below Add column bef…" at bounding box center [575, 418] width 401 height 114
click at [121, 320] on div "Icon/Expander Documentation 19 / 20" at bounding box center [152, 315] width 227 height 26
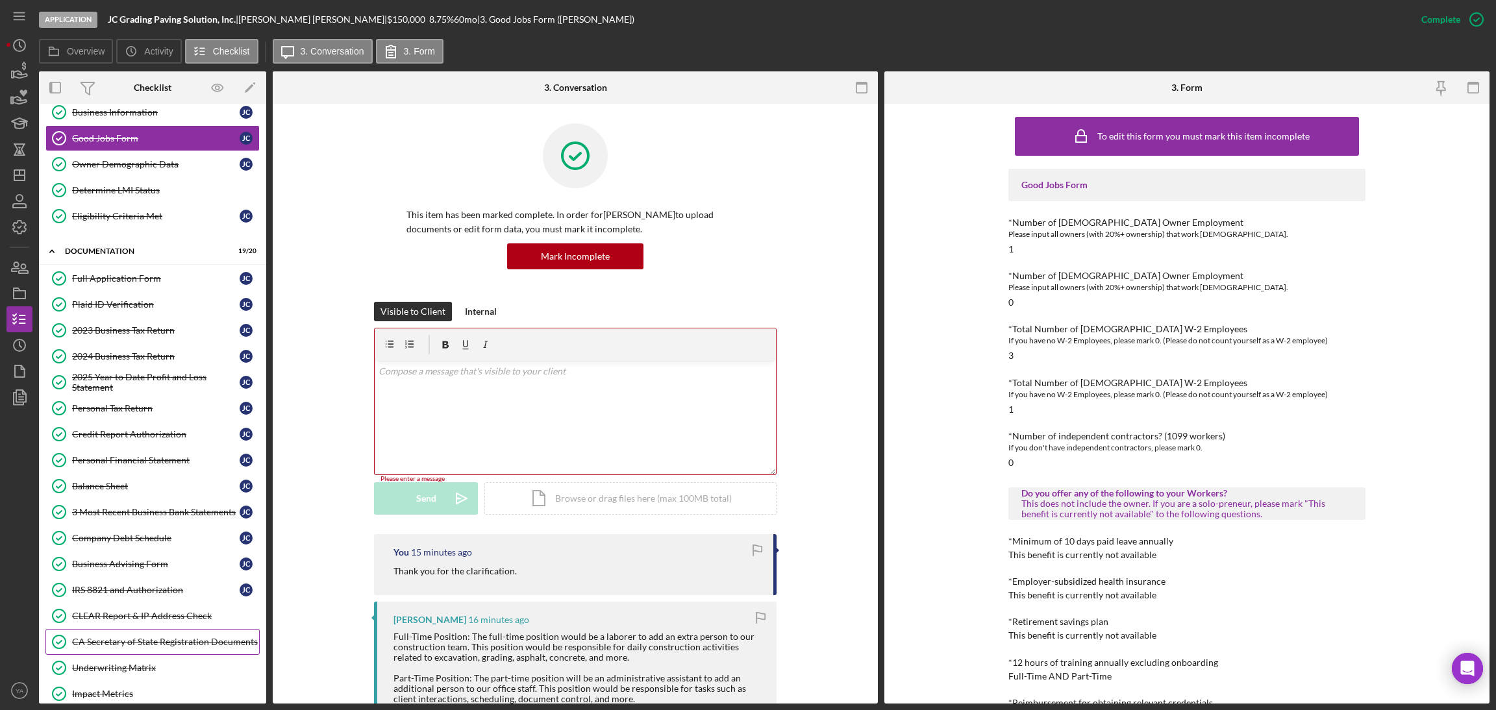
scroll to position [97, 0]
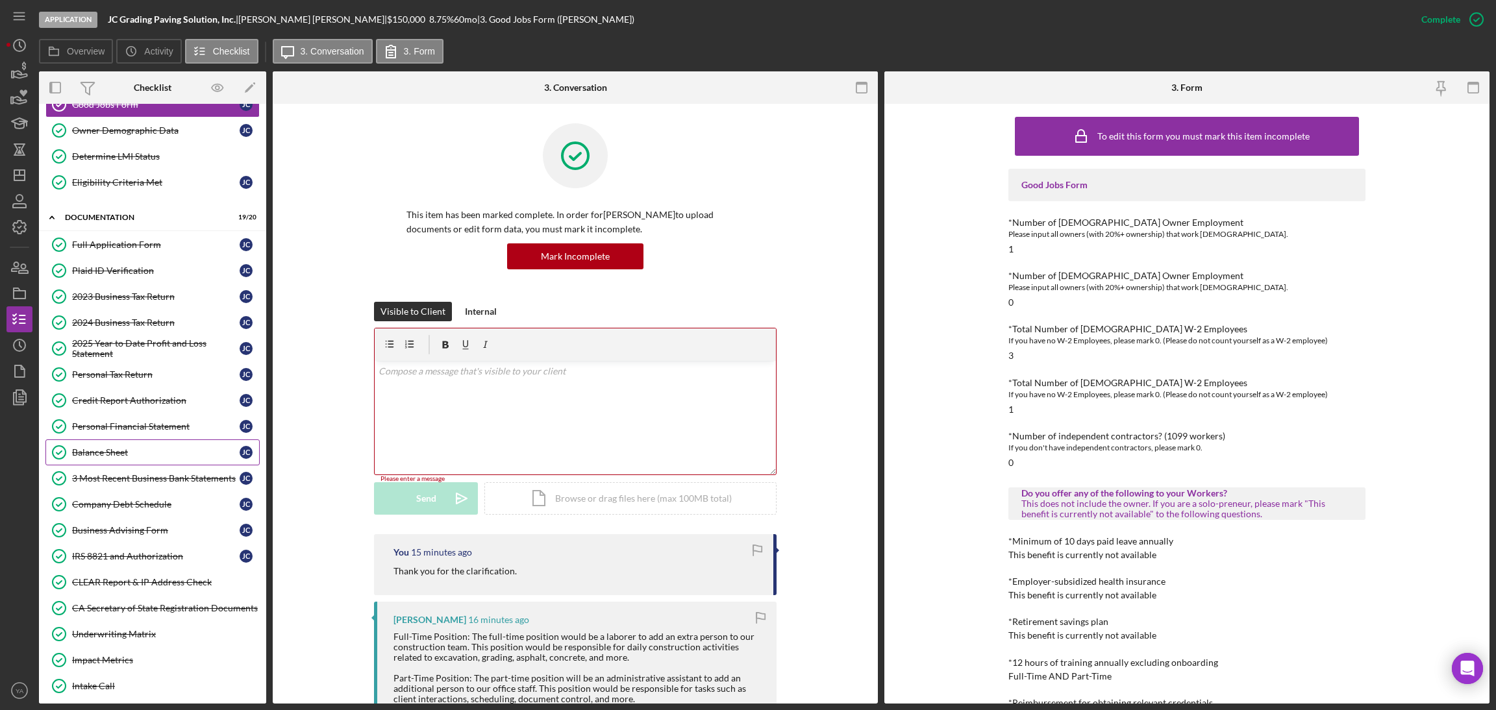
click at [151, 458] on div "Balance Sheet" at bounding box center [156, 452] width 168 height 10
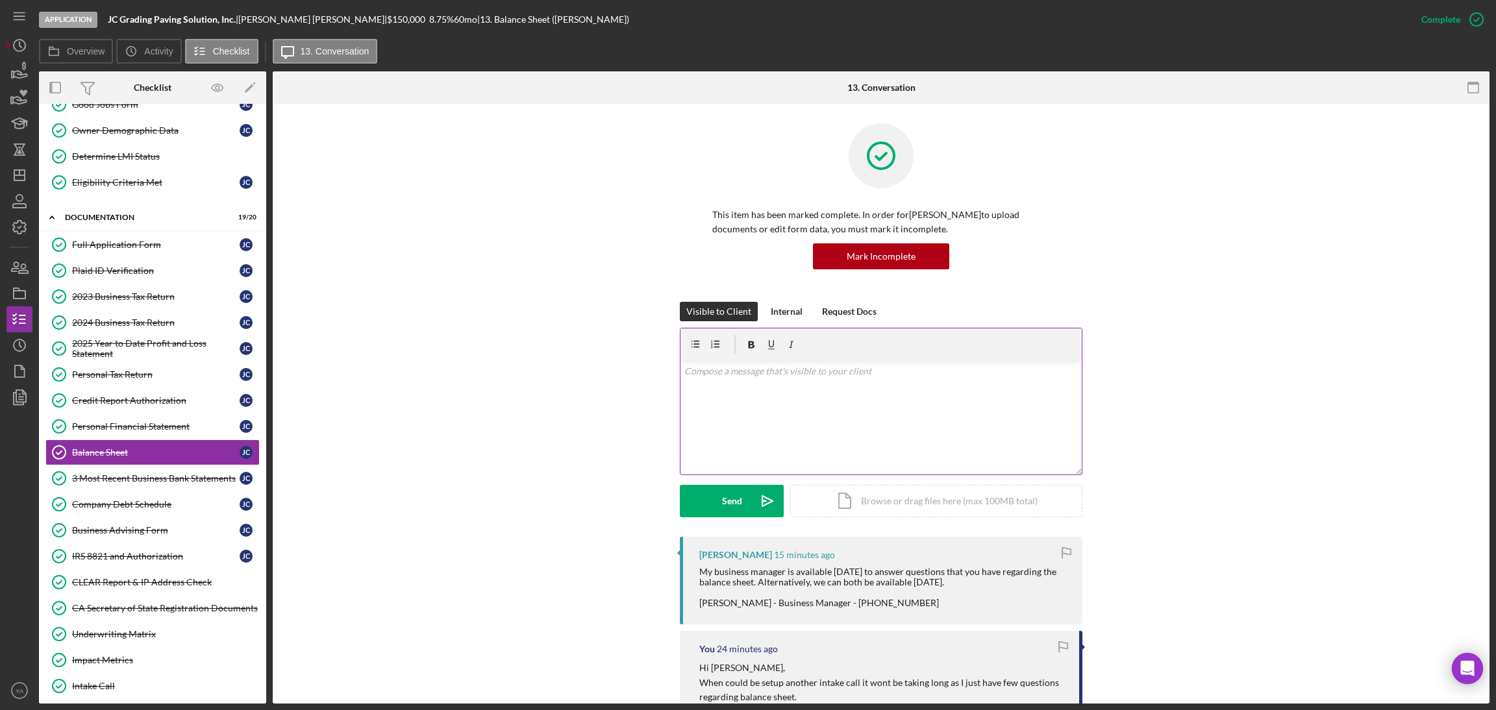
click at [829, 399] on div "v Color teal Color pink Remove color Add row above Add row below Add column bef…" at bounding box center [880, 418] width 401 height 114
click at [751, 498] on icon "Icon/icon-invite-send" at bounding box center [767, 501] width 32 height 32
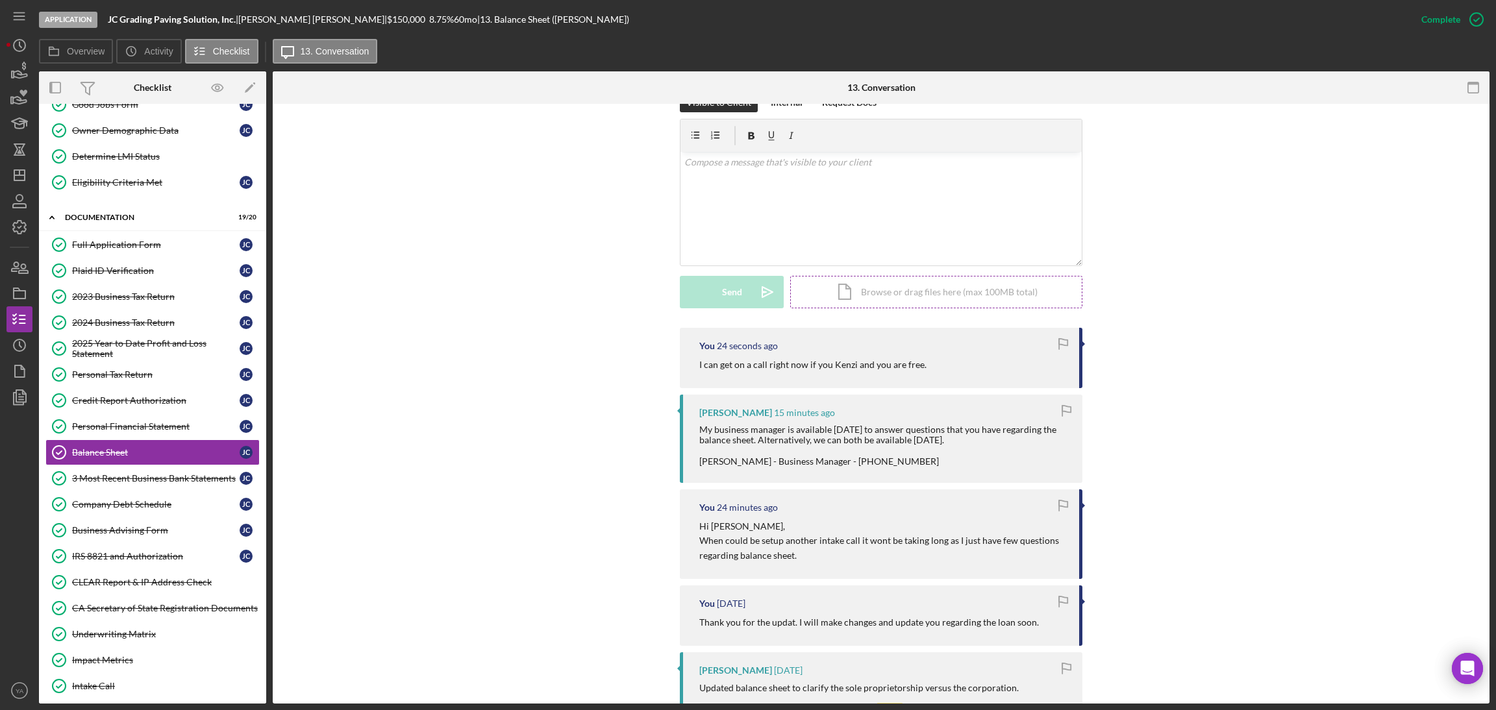
scroll to position [97, 0]
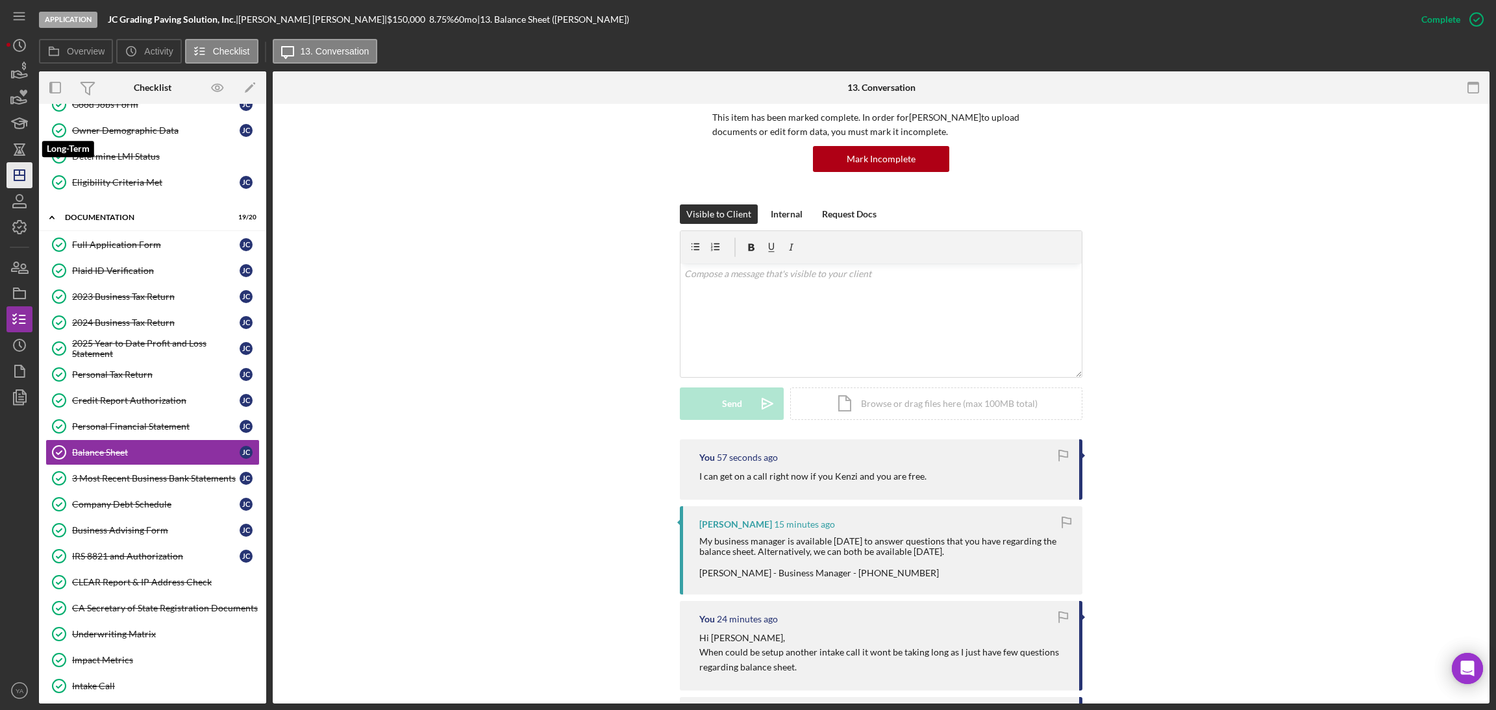
click at [23, 166] on icon "Icon/Dashboard" at bounding box center [19, 175] width 32 height 32
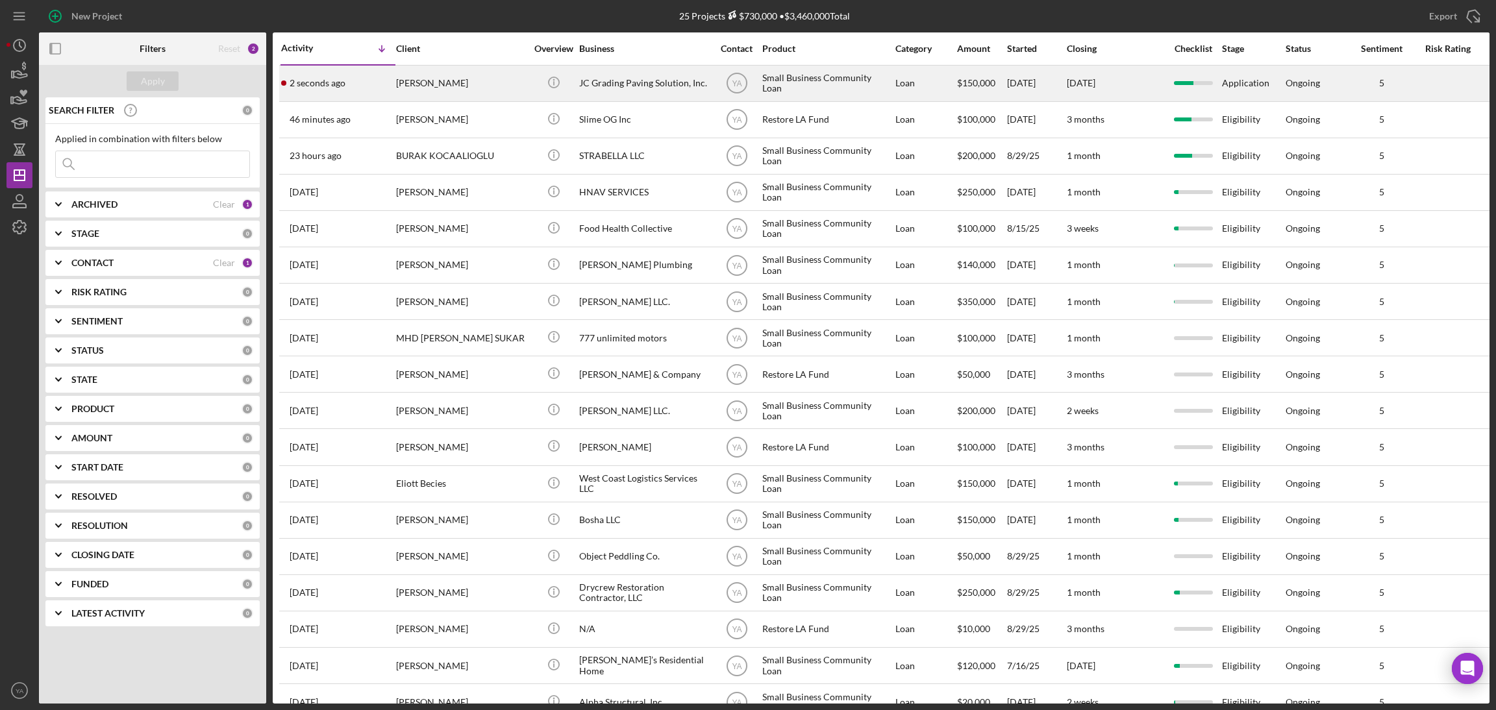
click at [688, 85] on div "JC Grading Paving Solution, Inc." at bounding box center [644, 83] width 130 height 34
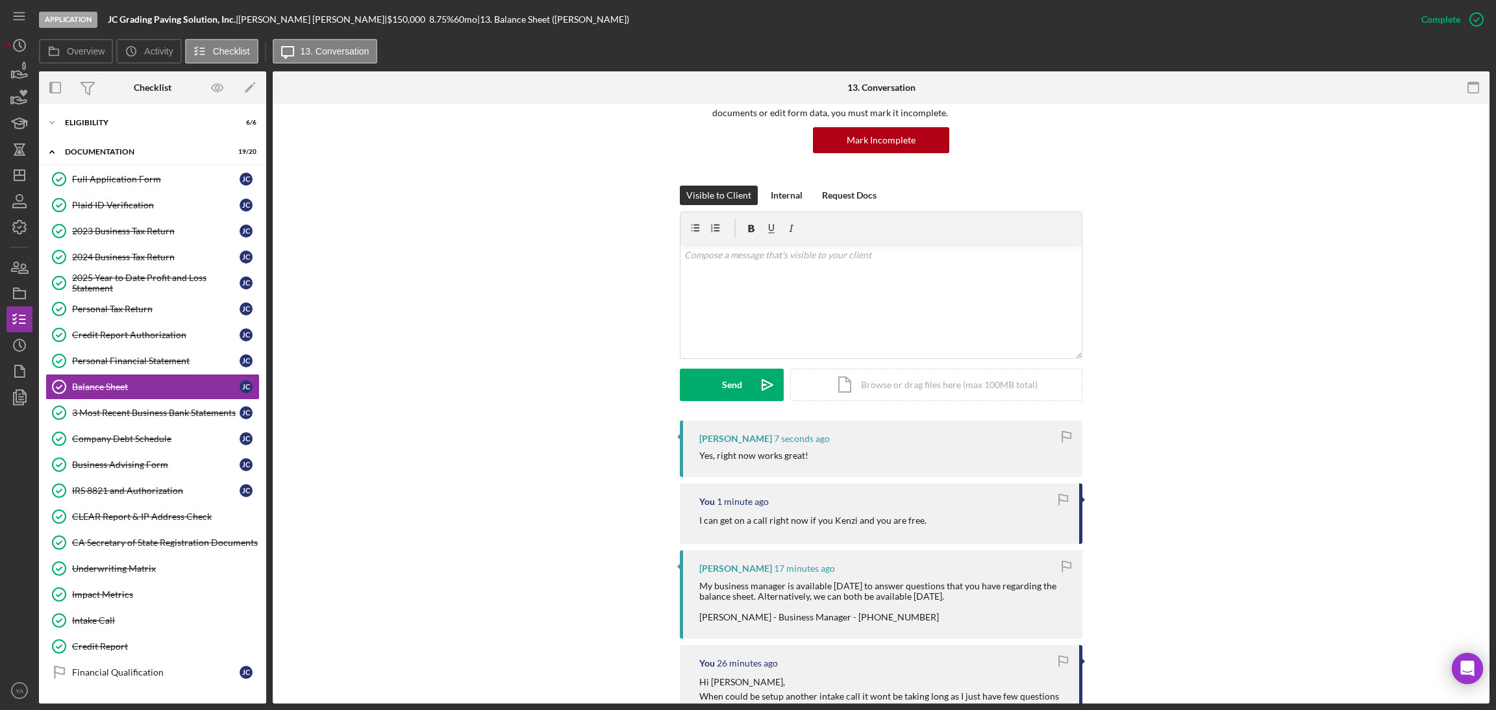
scroll to position [195, 0]
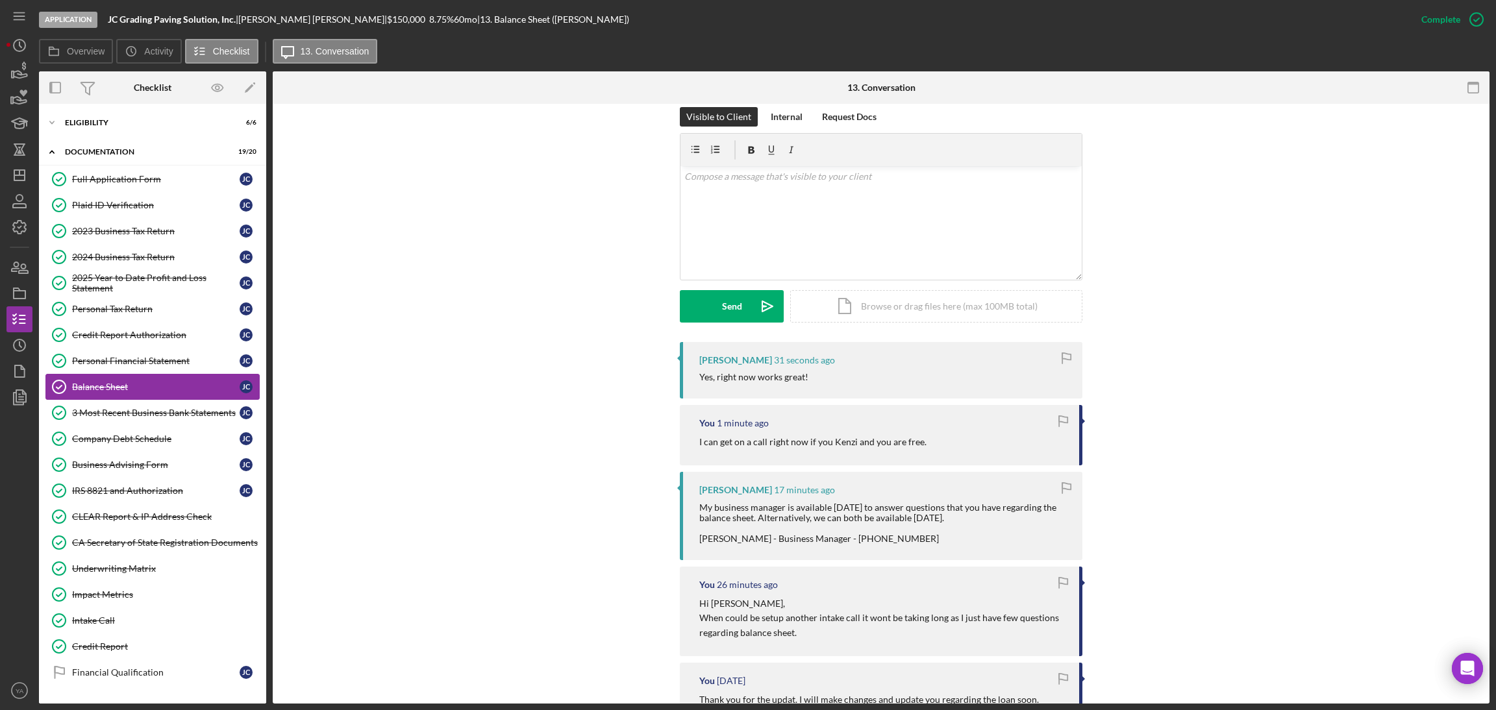
click at [140, 390] on div "Balance Sheet" at bounding box center [156, 387] width 168 height 10
click at [150, 384] on div "Balance Sheet" at bounding box center [156, 387] width 168 height 10
click at [159, 366] on div "Personal Financial Statement" at bounding box center [156, 361] width 168 height 10
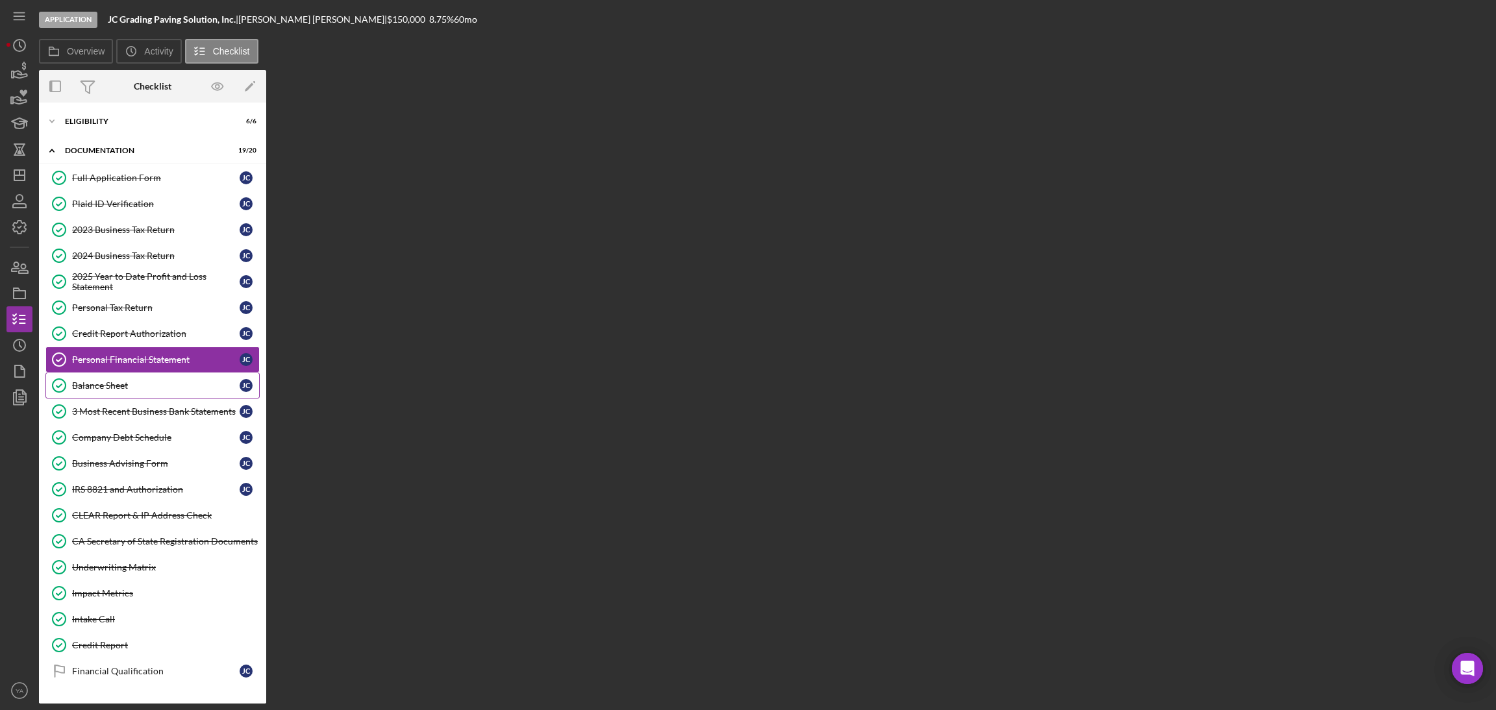
click at [166, 390] on div "Balance Sheet" at bounding box center [156, 386] width 168 height 10
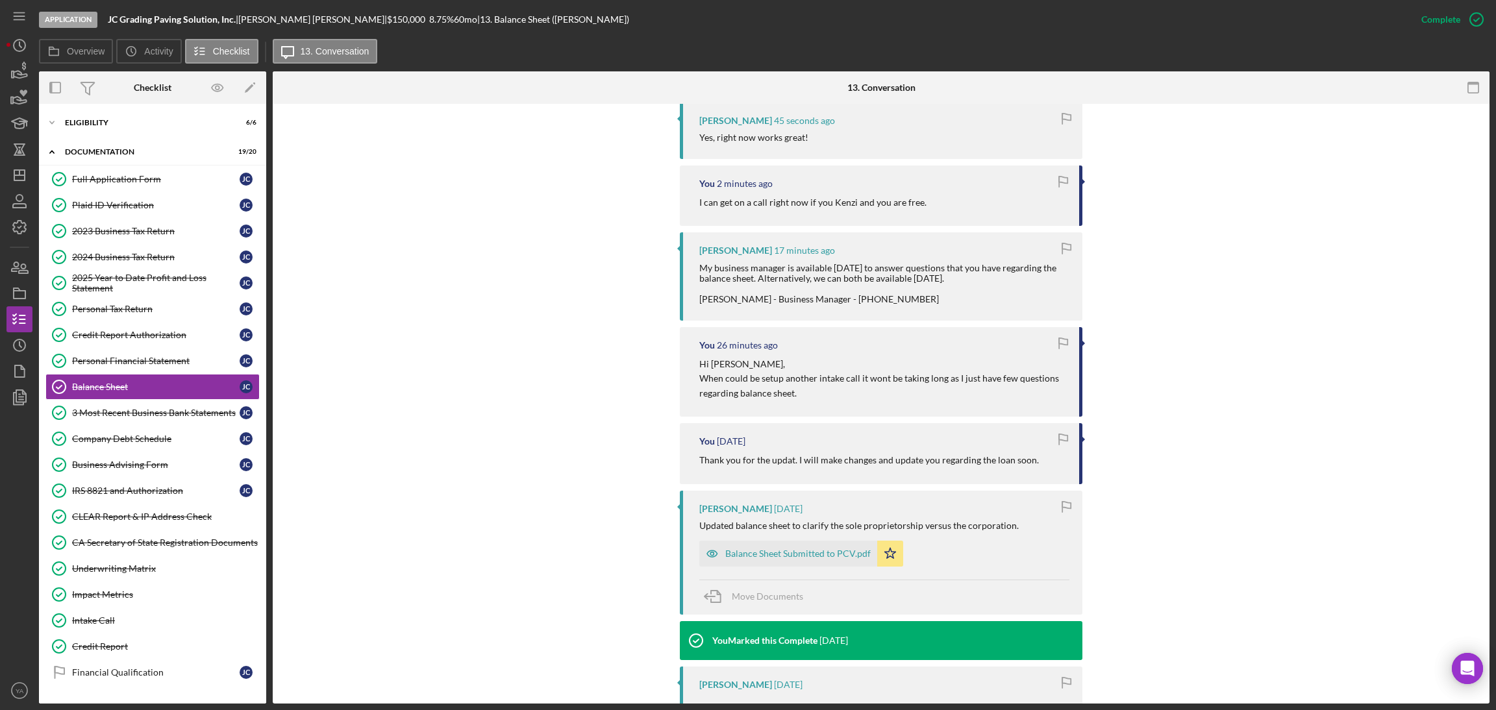
scroll to position [486, 0]
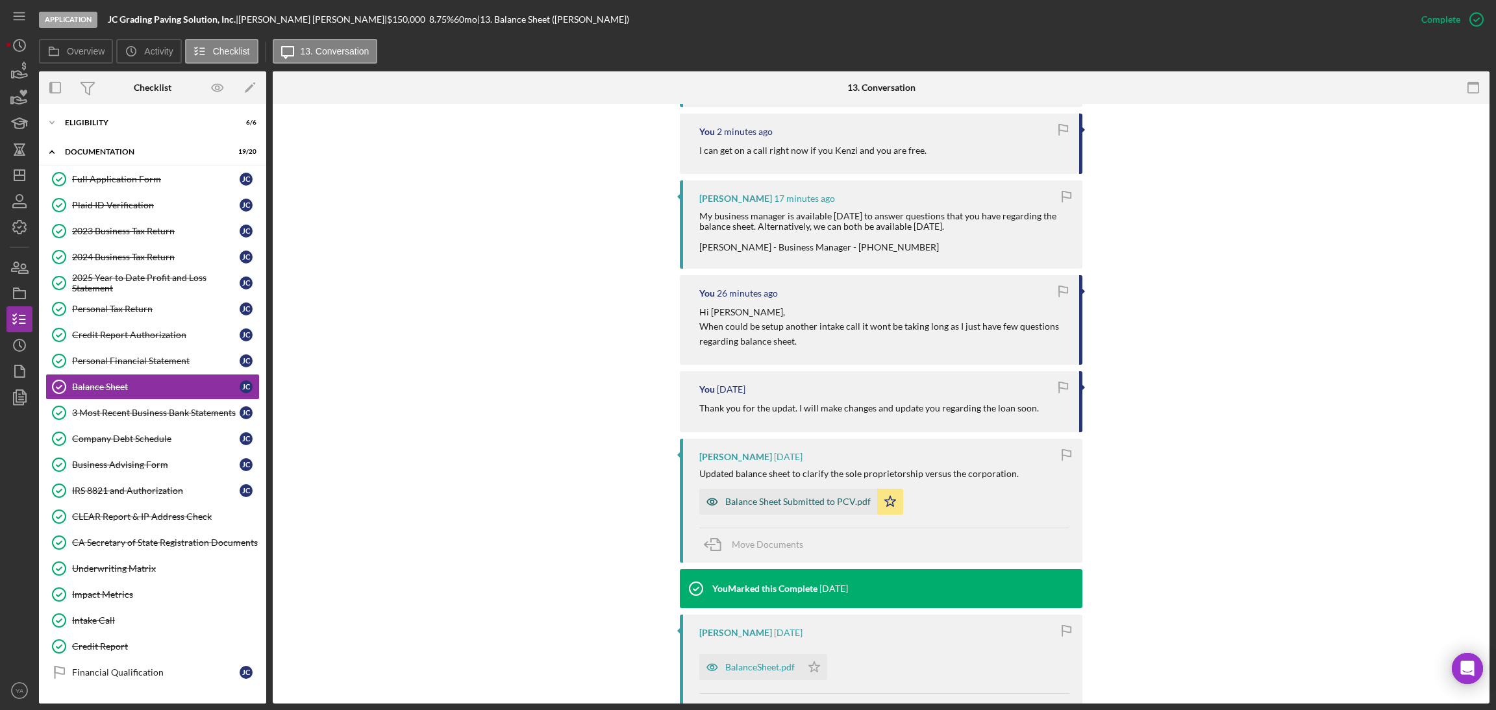
click at [782, 507] on div "Balance Sheet Submitted to PCV.pdf" at bounding box center [788, 502] width 178 height 26
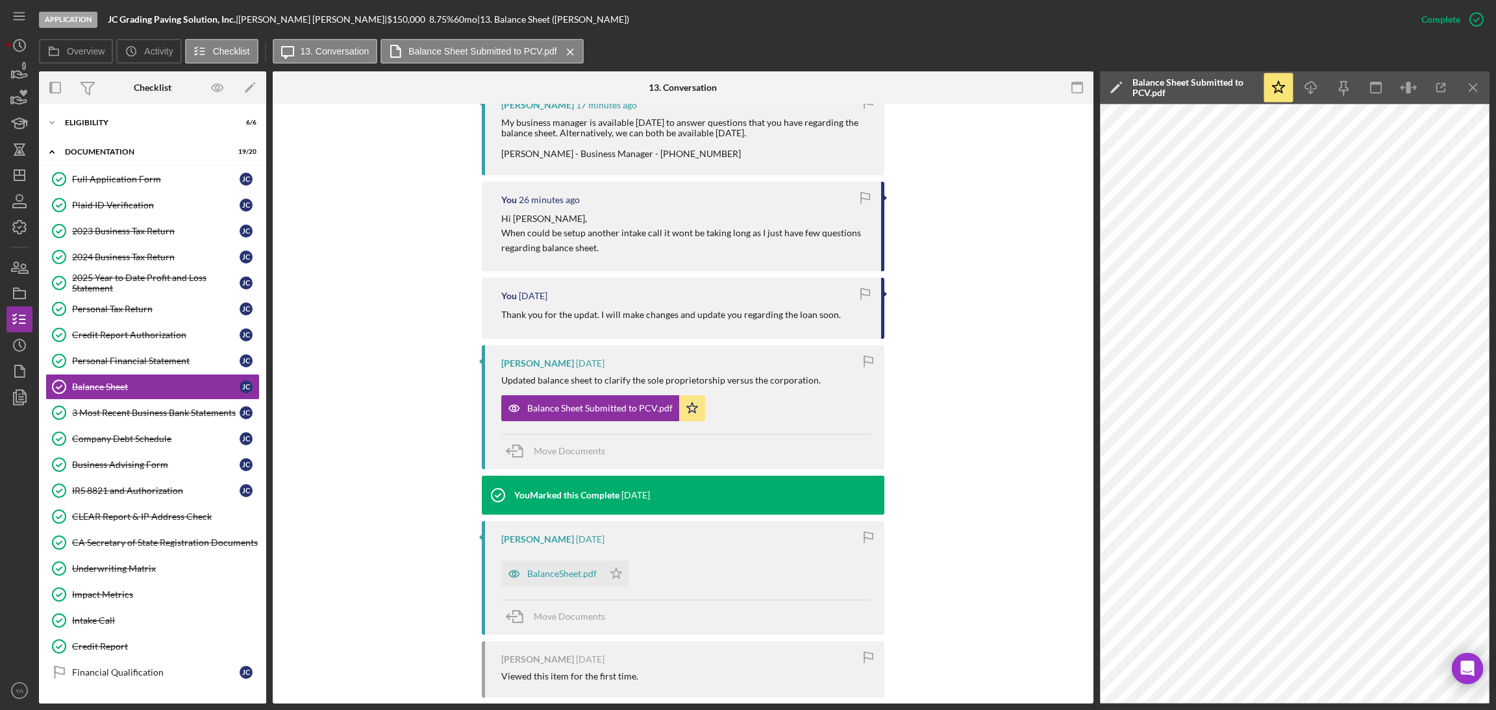
scroll to position [671, 0]
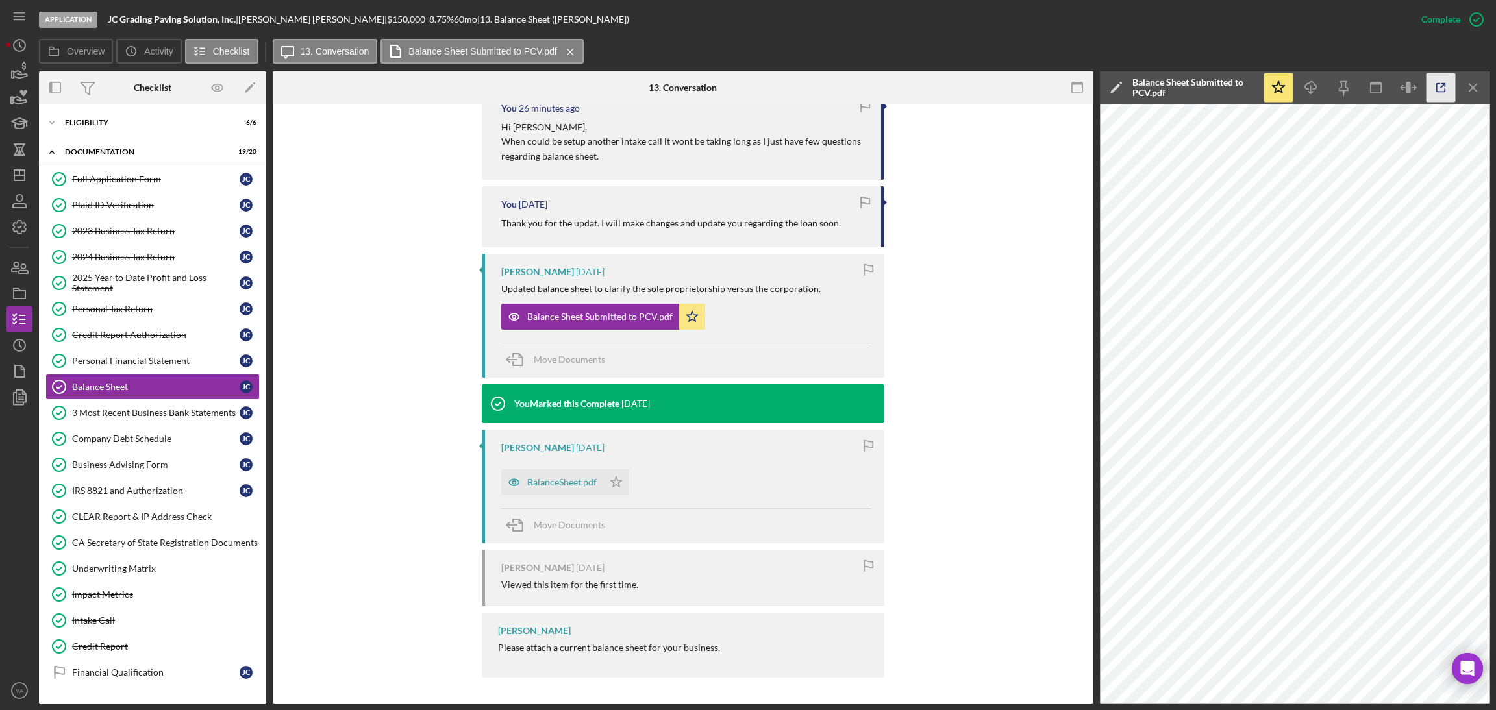
click at [1431, 91] on icon "button" at bounding box center [1441, 87] width 29 height 29
click at [144, 256] on div "2024 Business Tax Return" at bounding box center [156, 257] width 168 height 10
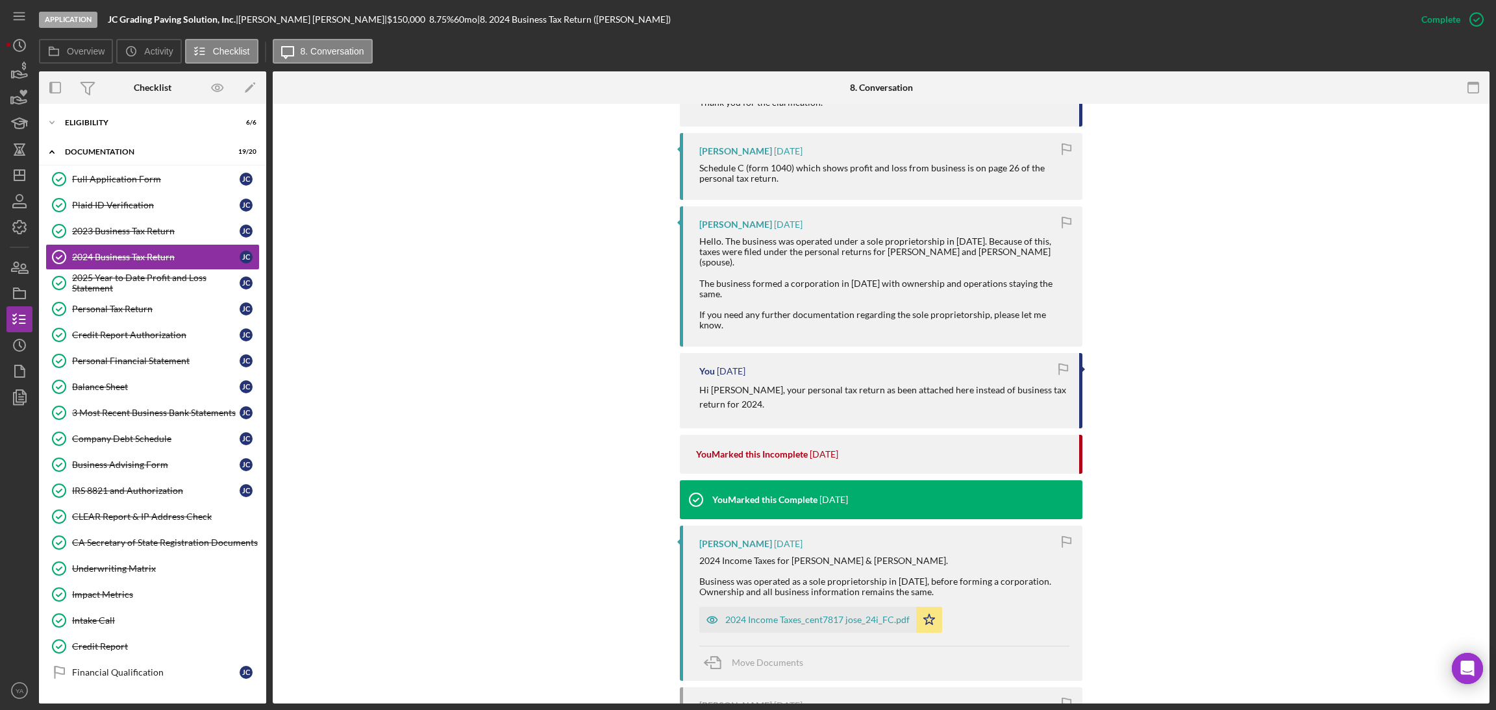
scroll to position [690, 0]
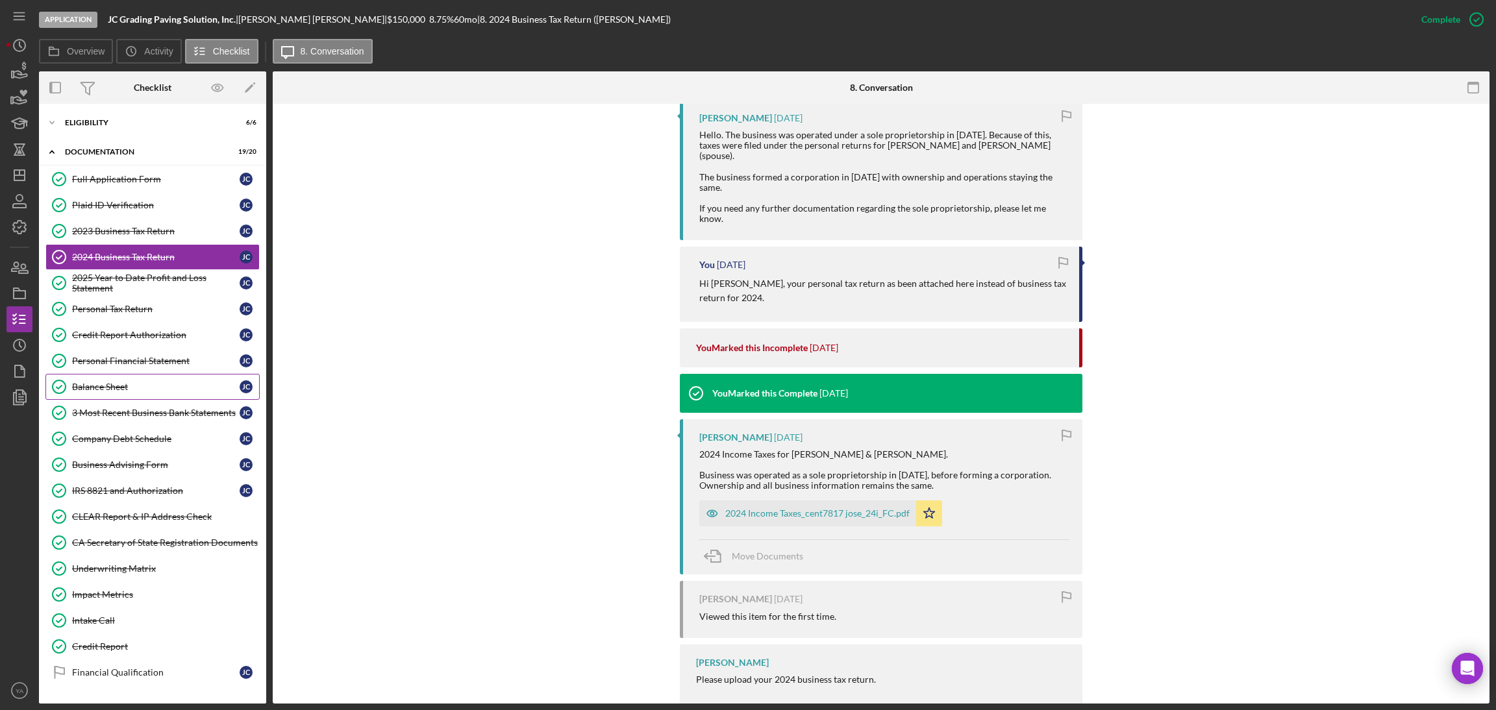
click at [139, 395] on link "Balance Sheet Balance Sheet [PERSON_NAME]" at bounding box center [152, 387] width 214 height 26
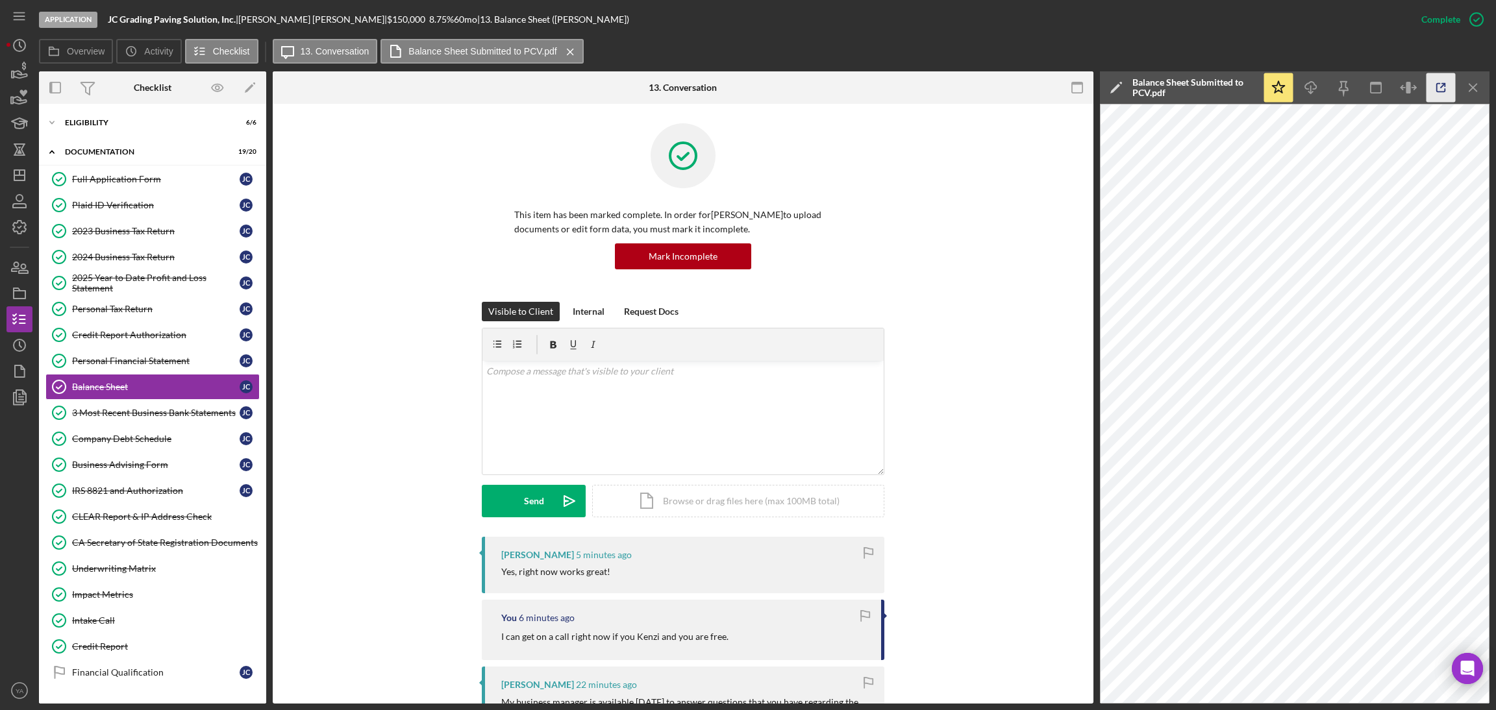
click at [1432, 94] on icon "button" at bounding box center [1441, 87] width 29 height 29
click at [146, 254] on div "2024 Business Tax Return" at bounding box center [156, 257] width 168 height 10
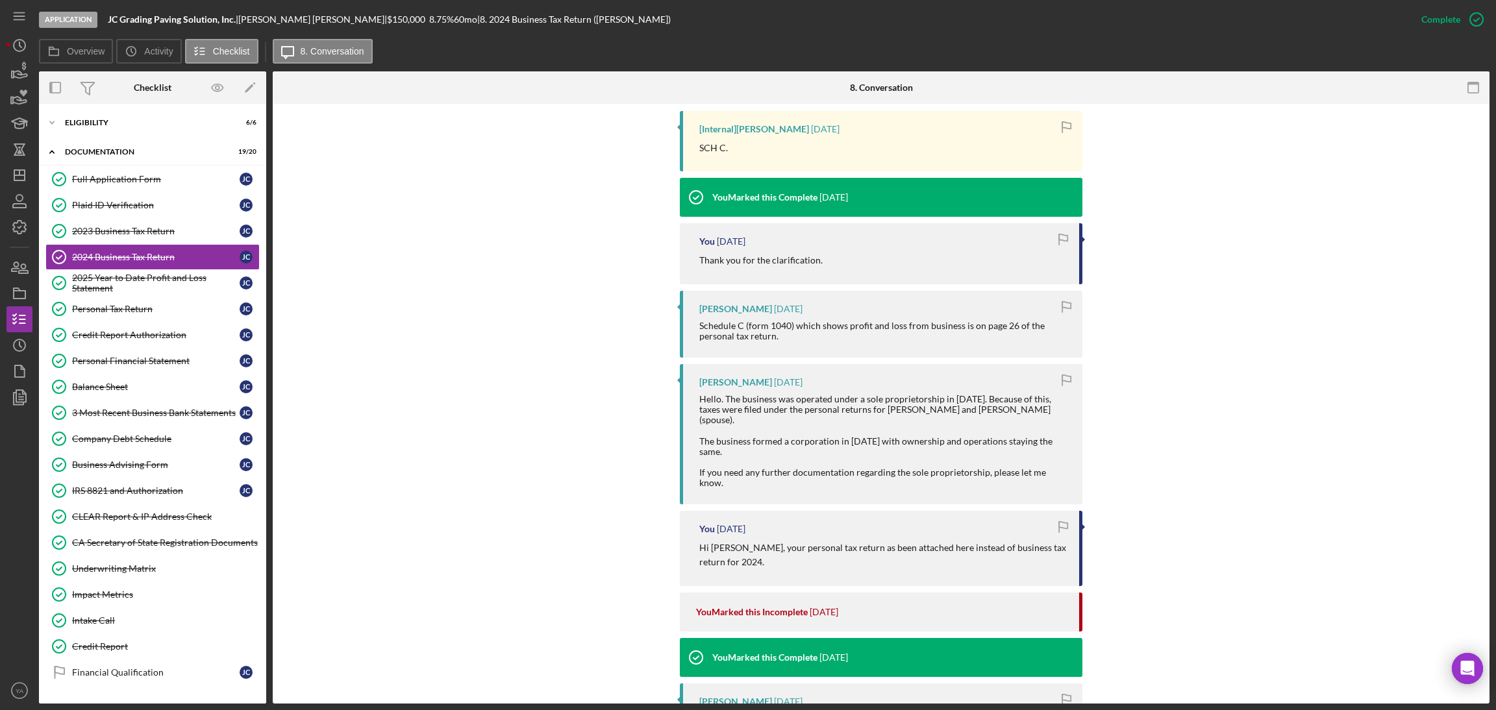
scroll to position [690, 0]
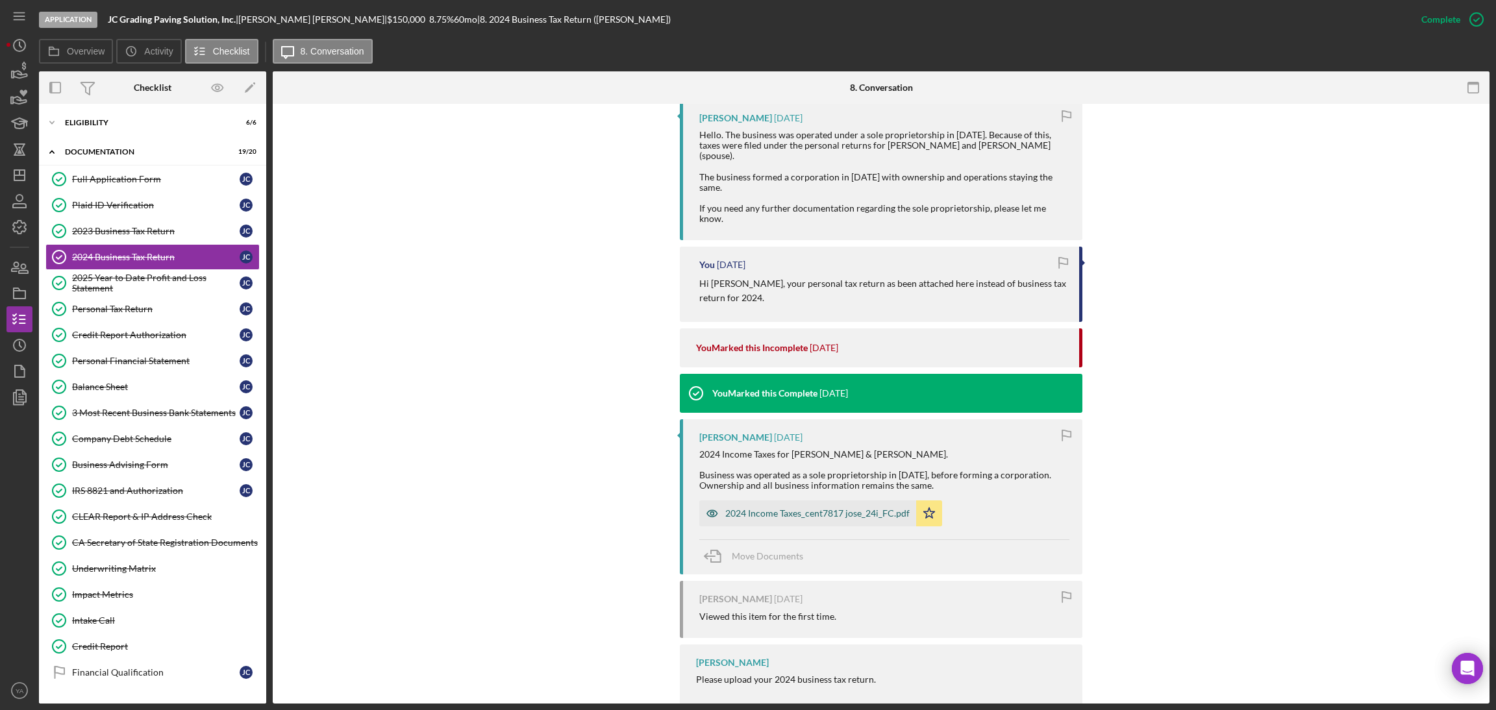
click at [769, 501] on div "2024 Income Taxes_cent7817 jose_24i_FC.pdf" at bounding box center [807, 514] width 217 height 26
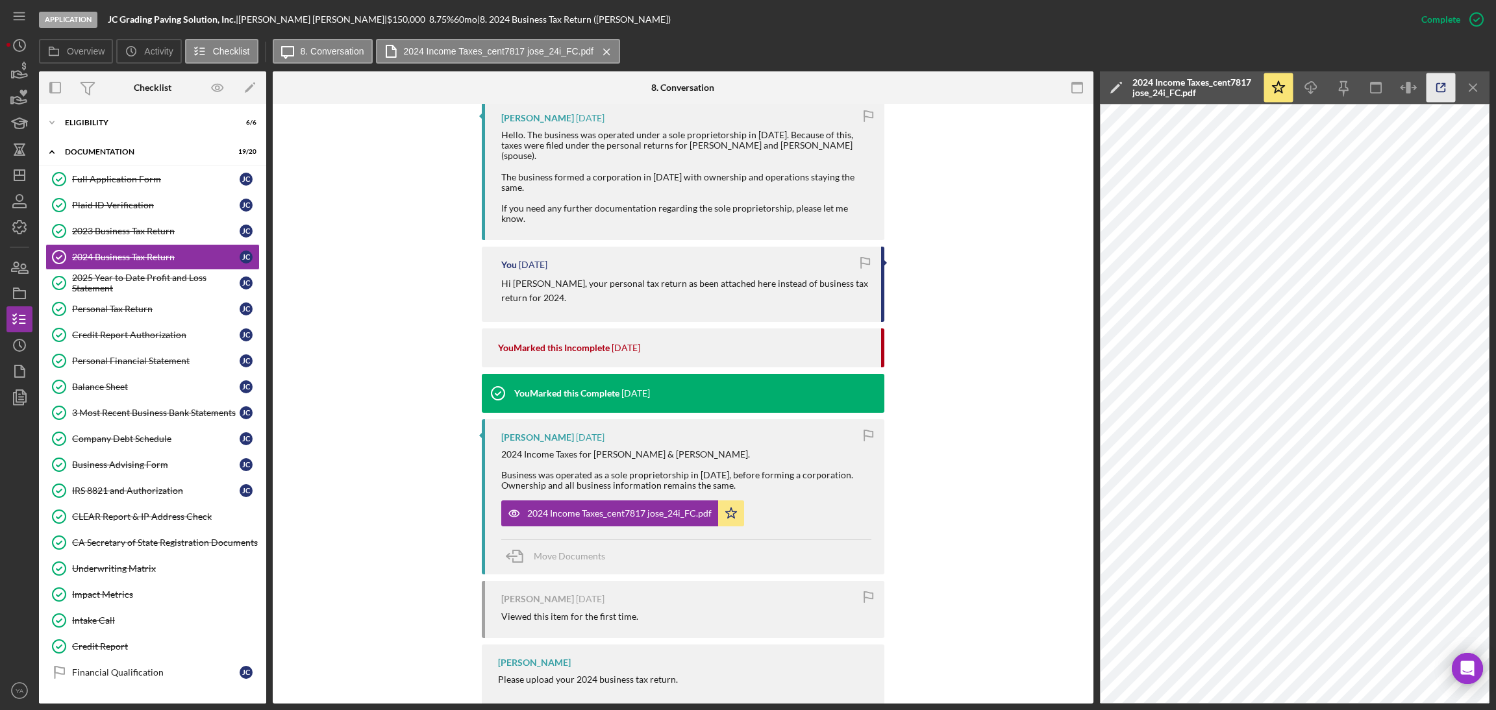
click at [1428, 91] on icon "button" at bounding box center [1441, 87] width 29 height 29
click at [629, 508] on div "2024 Income Taxes_cent7817 jose_24i_FC.pdf" at bounding box center [619, 513] width 184 height 10
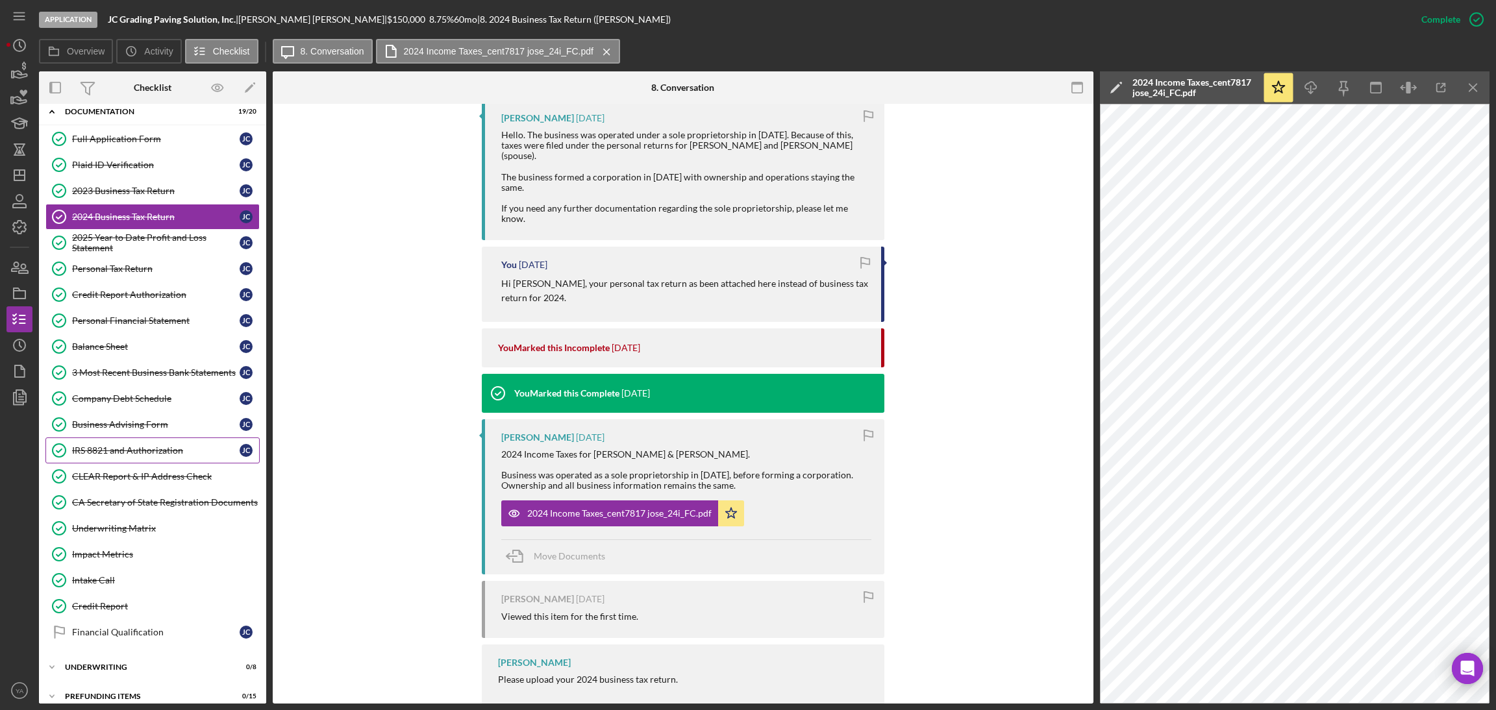
scroll to position [57, 0]
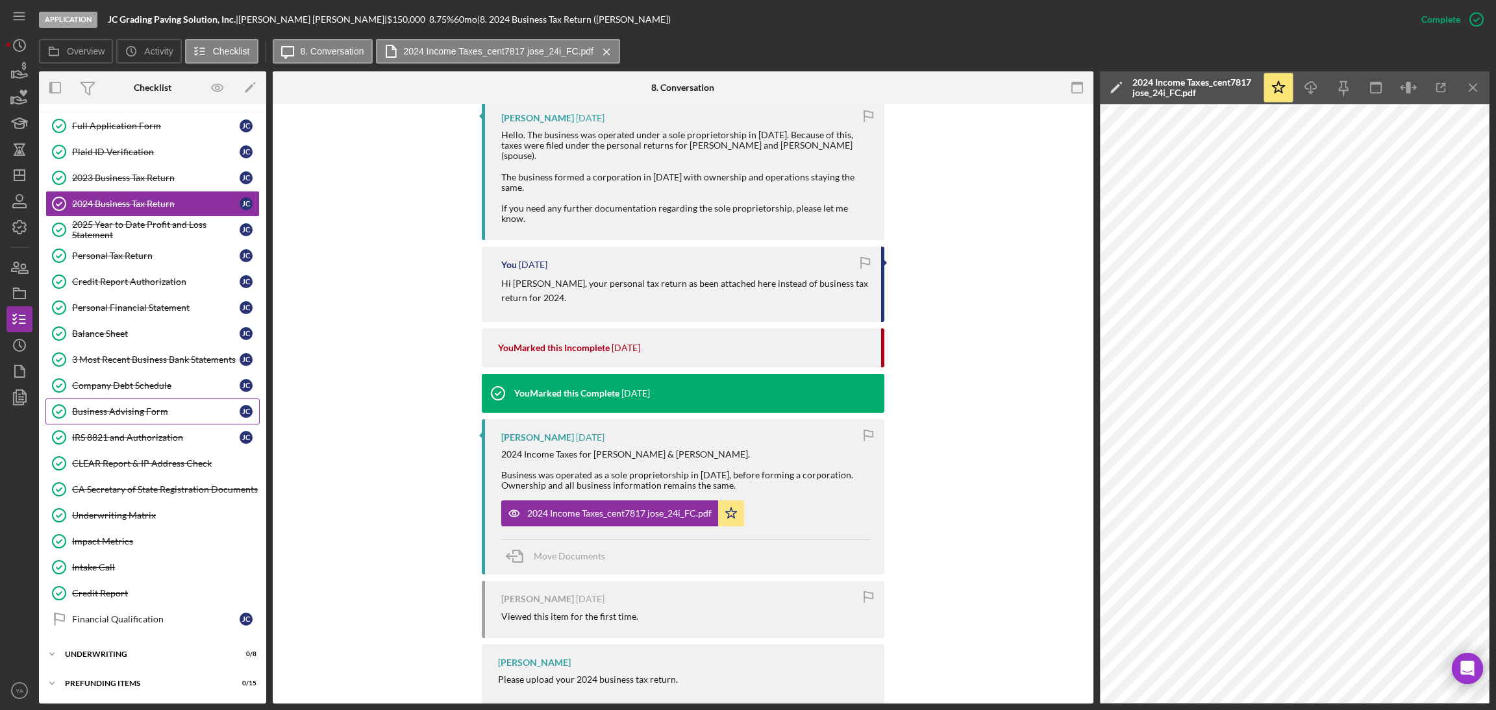
click at [123, 410] on div "Business Advising Form" at bounding box center [156, 411] width 168 height 10
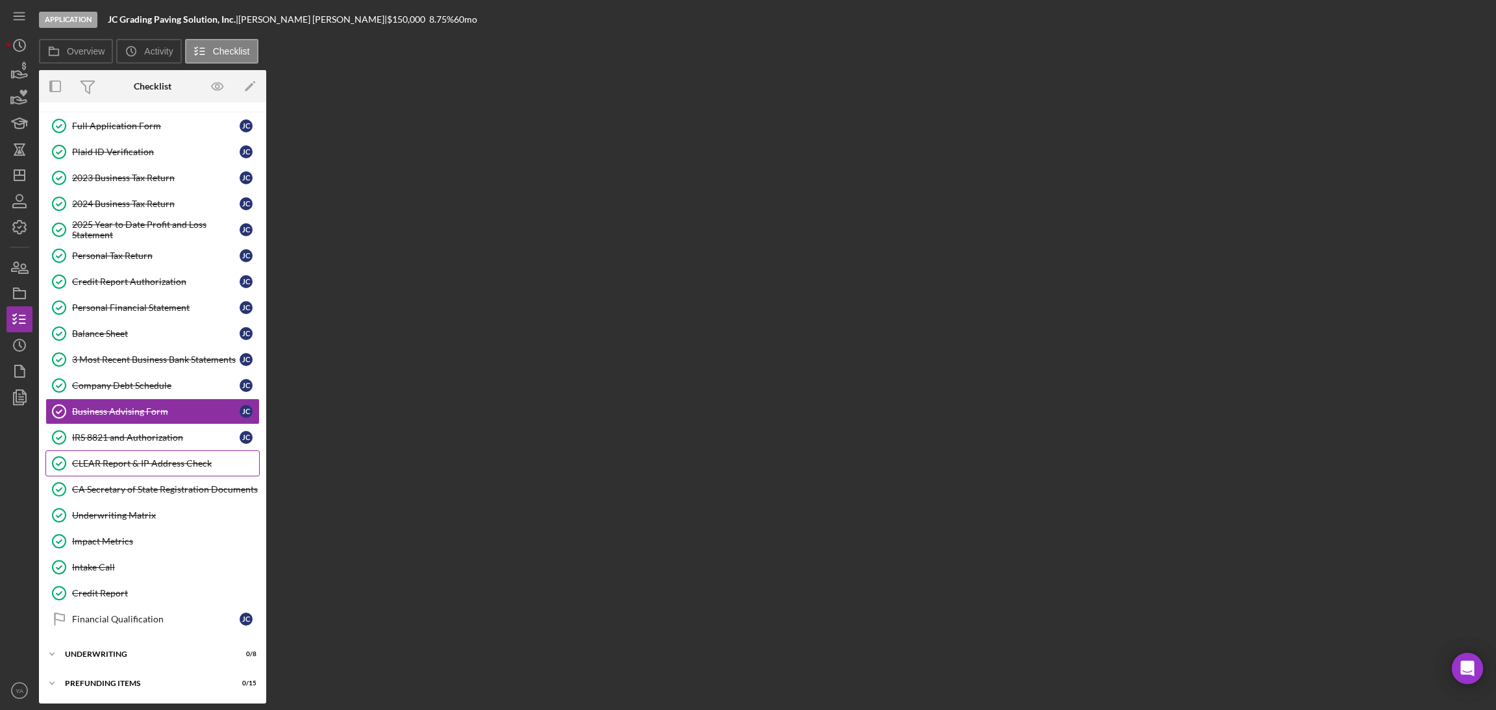
scroll to position [56, 0]
click at [114, 484] on div "CA Secretary of State Registration Documents" at bounding box center [165, 489] width 187 height 10
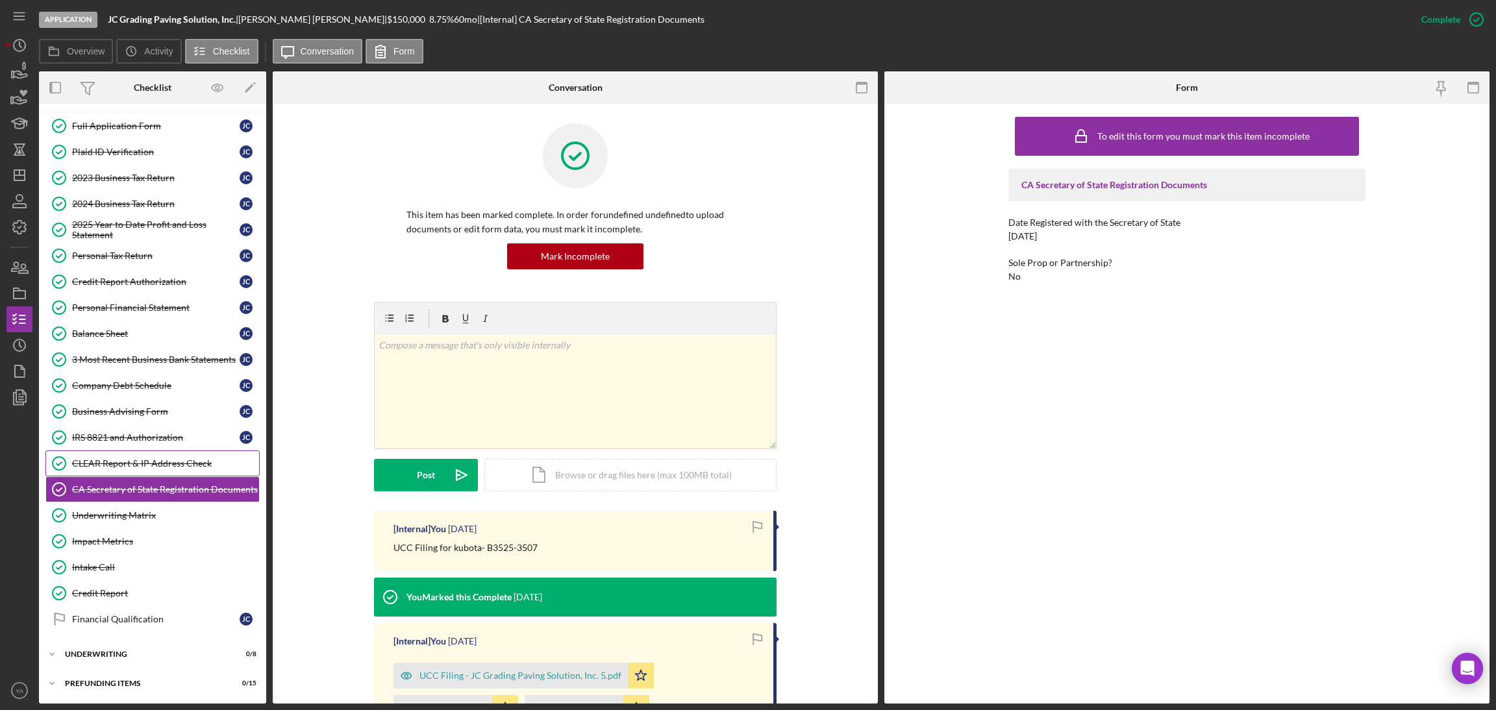
click at [129, 453] on link "CLEAR Report & IP Address Check CLEAR Report & IP Address Check" at bounding box center [152, 464] width 214 height 26
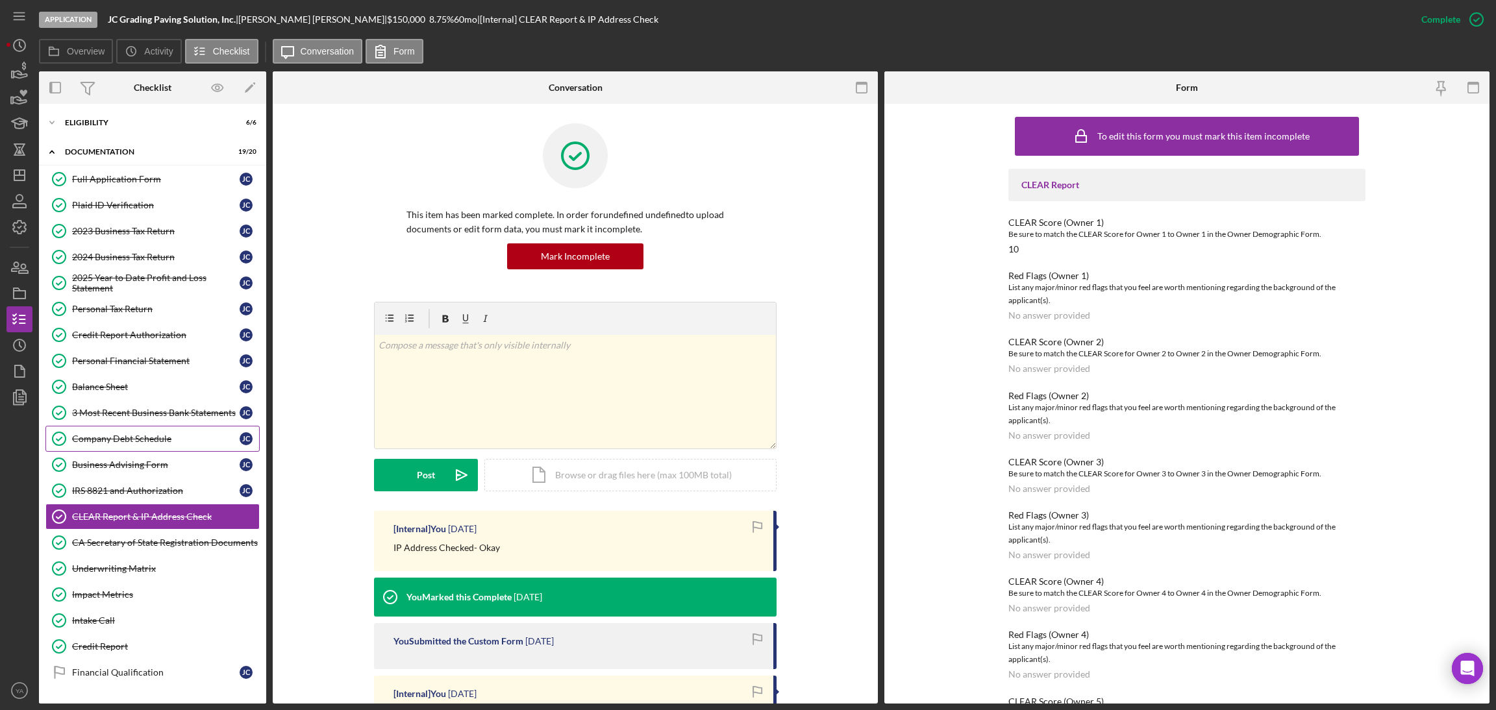
click at [143, 441] on div "Company Debt Schedule" at bounding box center [156, 439] width 168 height 10
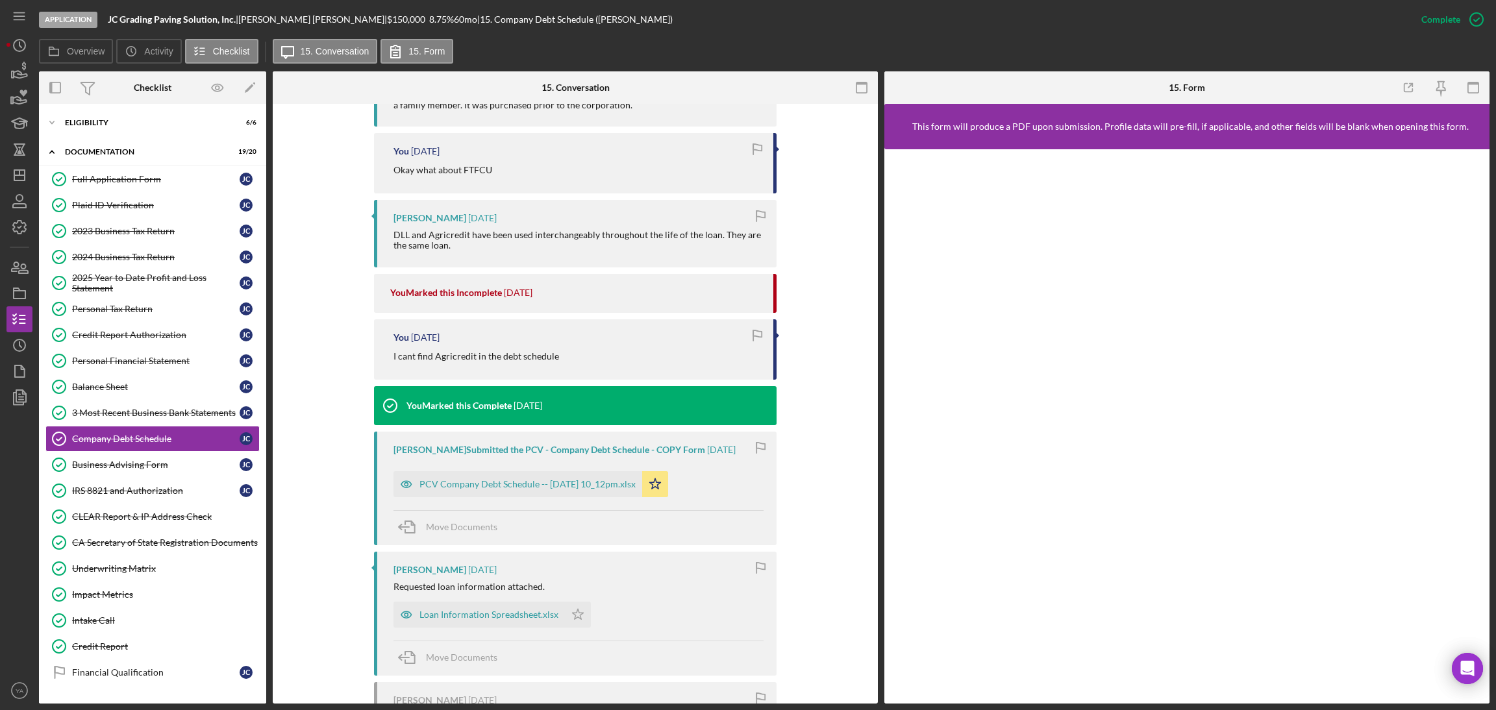
scroll to position [808, 0]
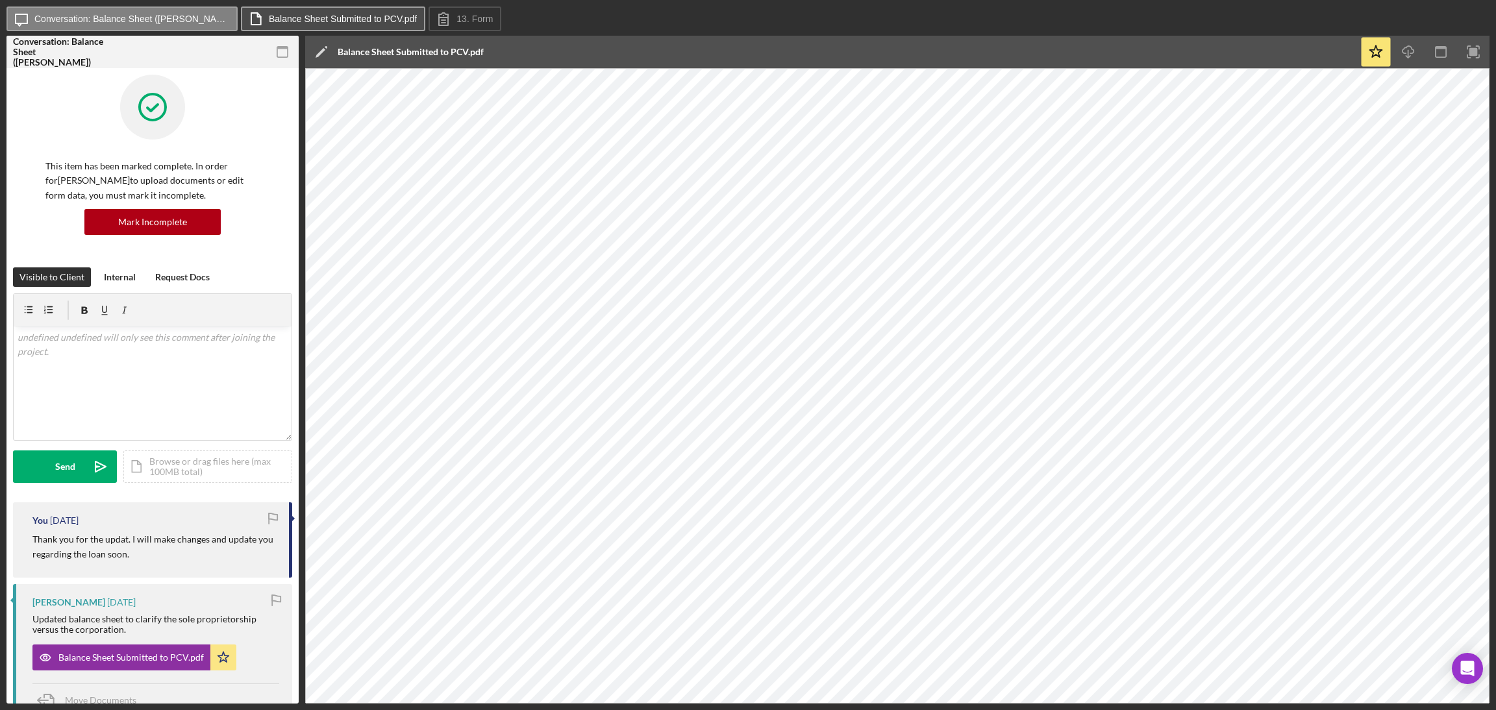
click at [306, 27] on button "Balance Sheet Submitted to PCV.pdf" at bounding box center [333, 18] width 184 height 25
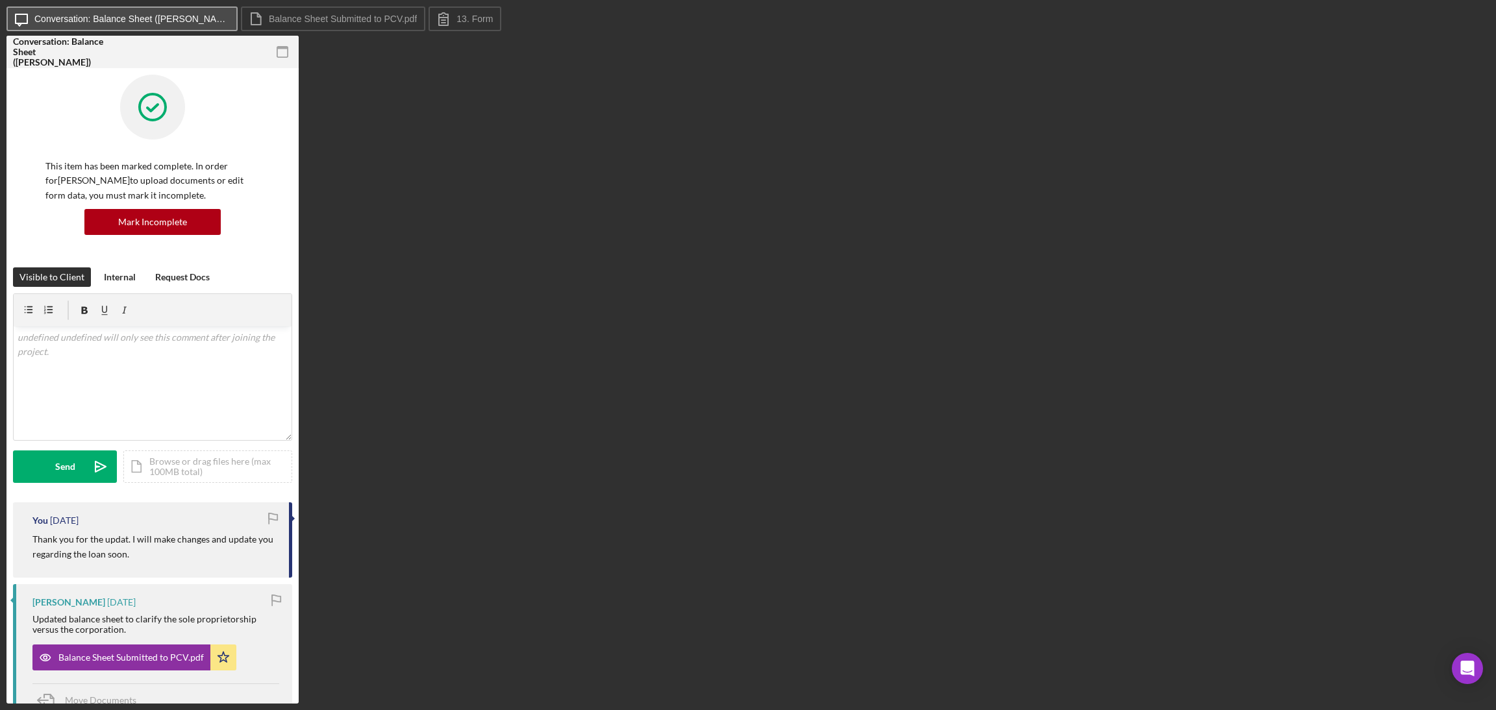
click at [119, 20] on label "Conversation: Balance Sheet (Jose C.)" at bounding box center [131, 19] width 195 height 10
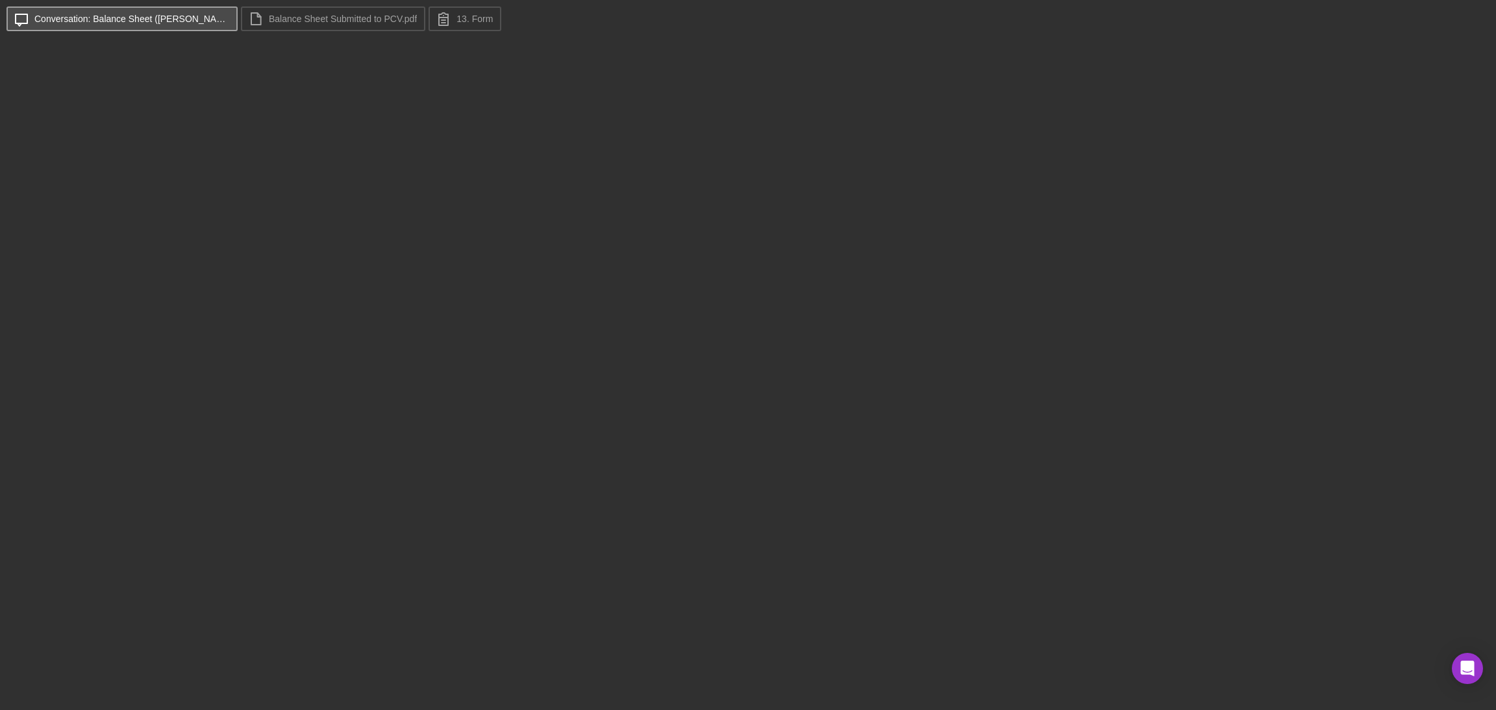
click at [130, 23] on label "Conversation: Balance Sheet (Jose C.)" at bounding box center [131, 19] width 195 height 10
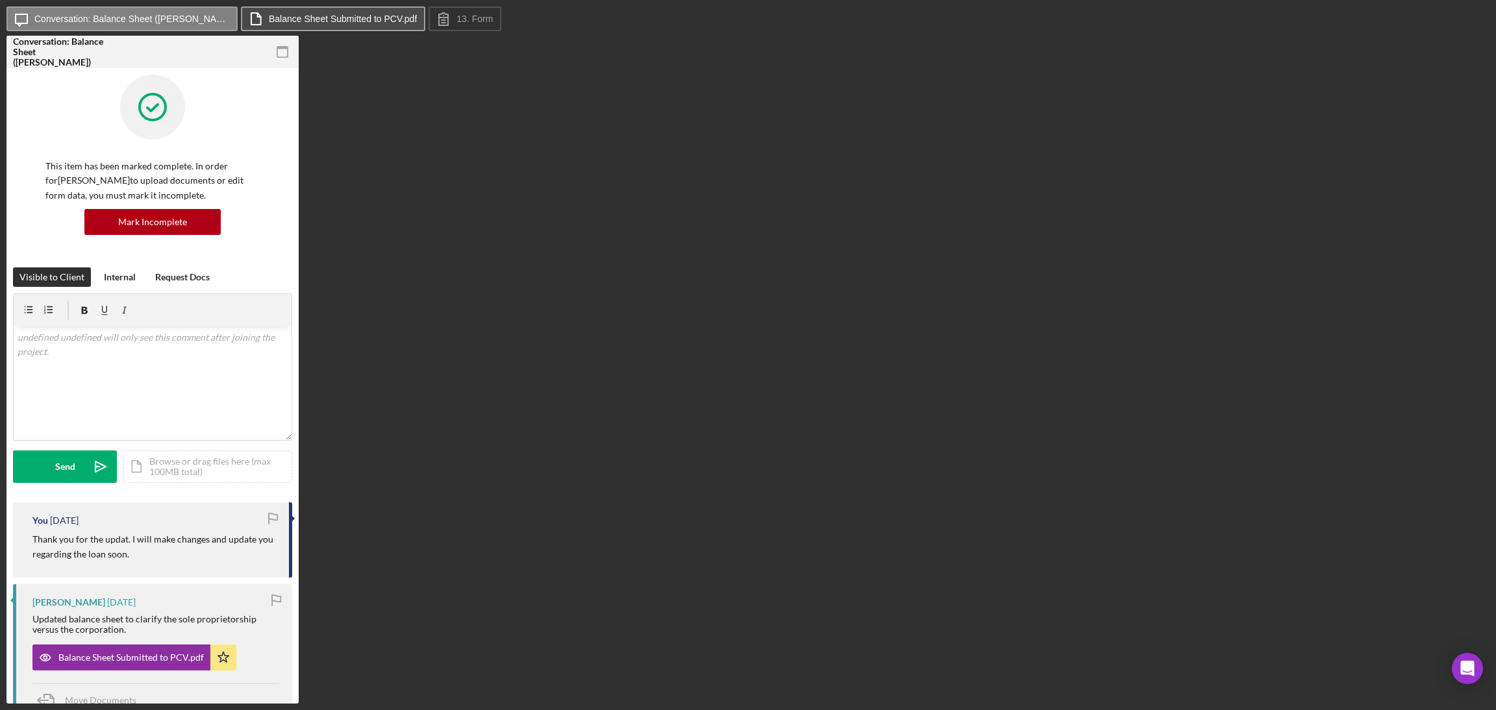
click at [310, 12] on button "Balance Sheet Submitted to PCV.pdf" at bounding box center [333, 18] width 184 height 25
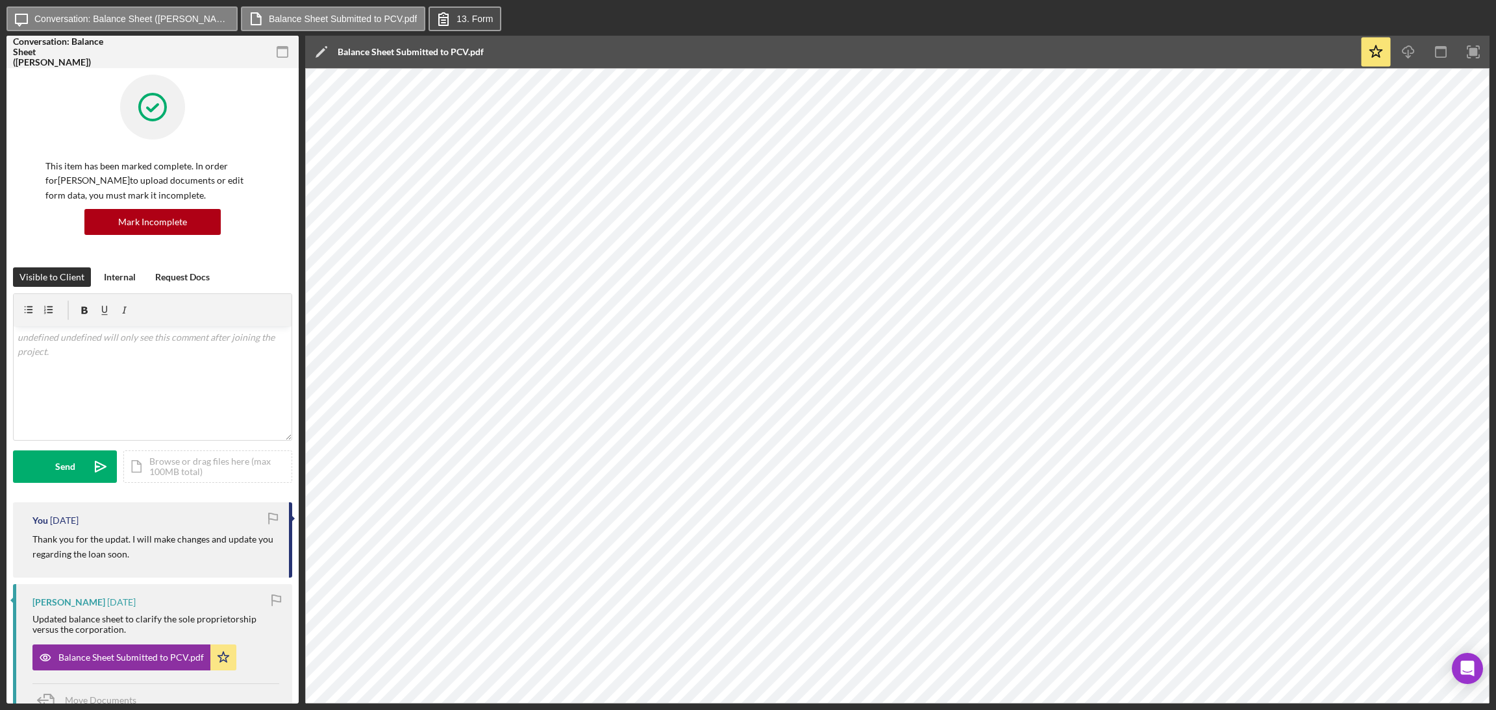
click at [427, 21] on icon at bounding box center [443, 19] width 32 height 32
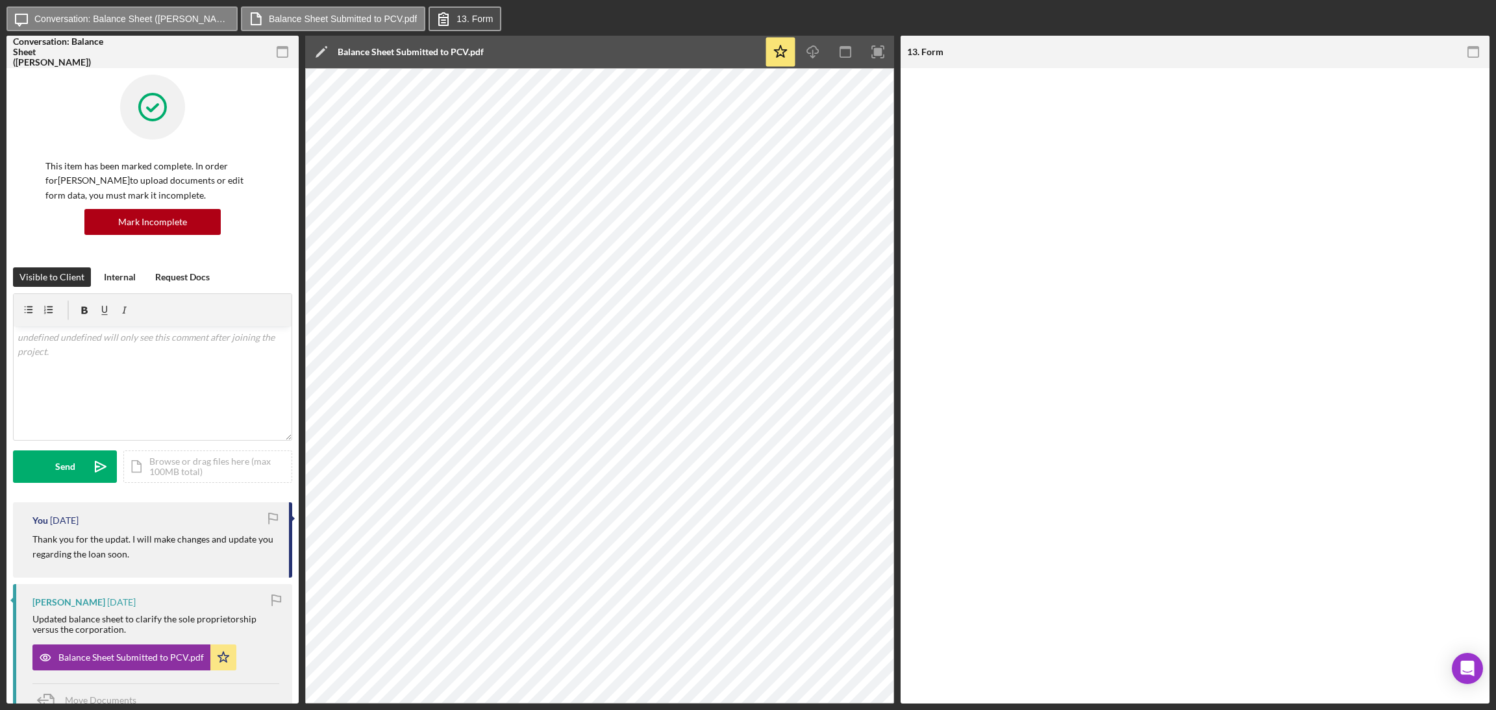
click at [456, 20] on label "13. Form" at bounding box center [474, 19] width 36 height 10
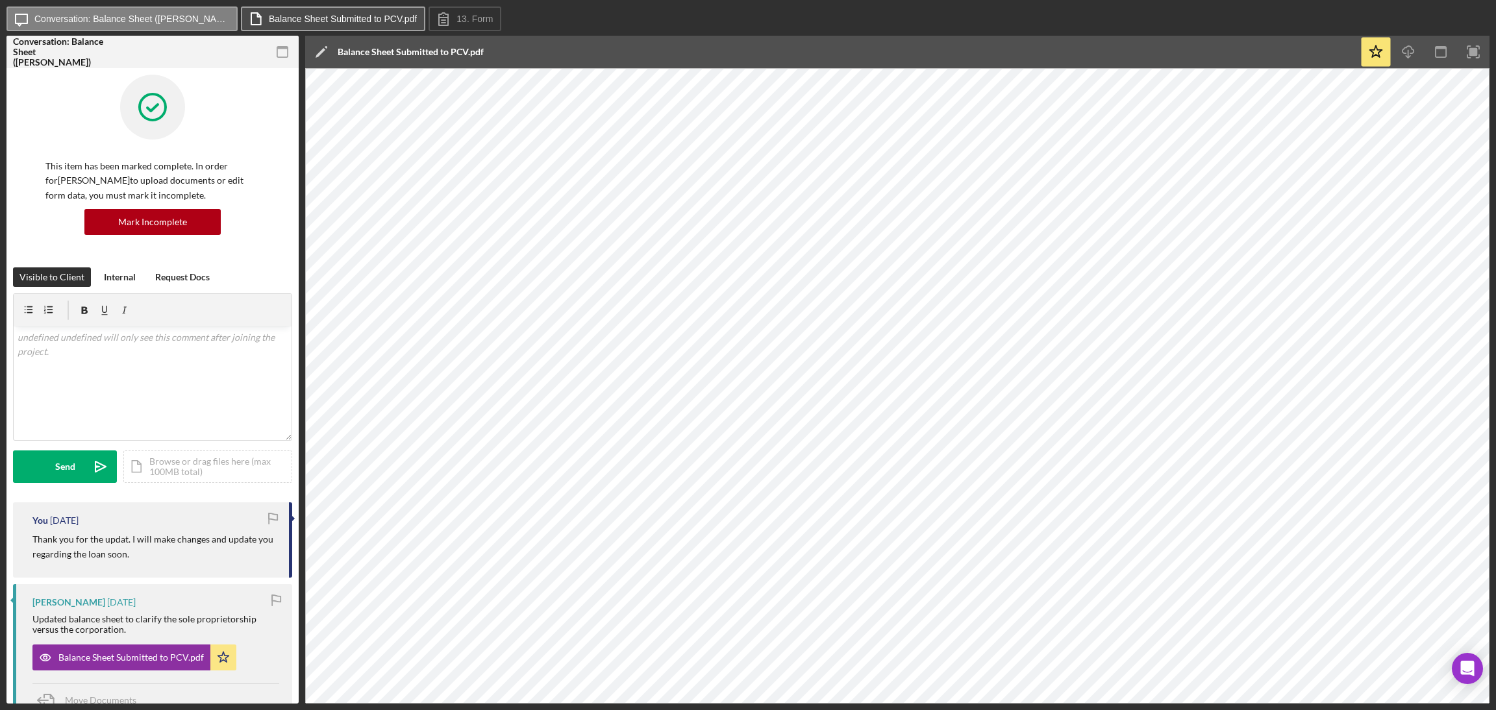
click at [301, 23] on label "Balance Sheet Submitted to PCV.pdf" at bounding box center [343, 19] width 148 height 10
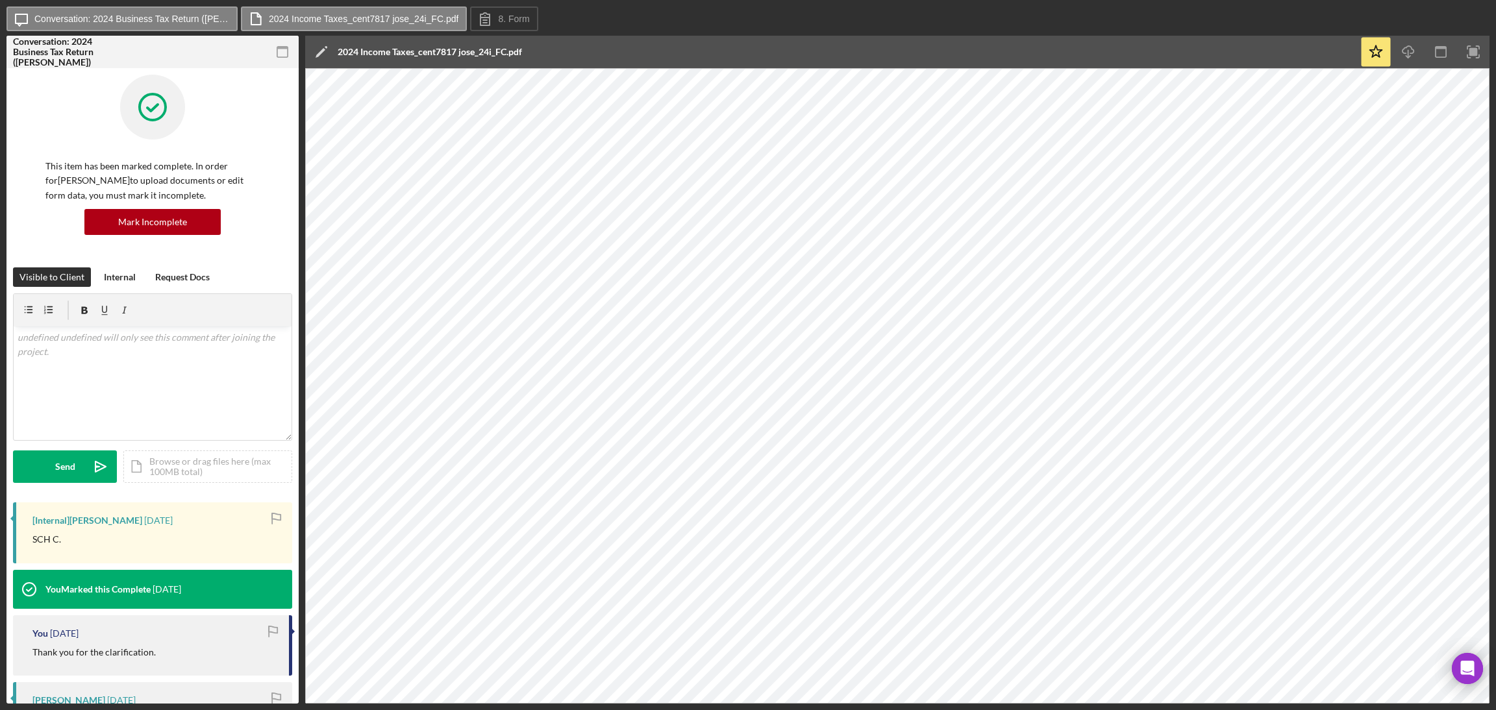
scroll to position [332, 0]
